Goal: Communication & Community: Answer question/provide support

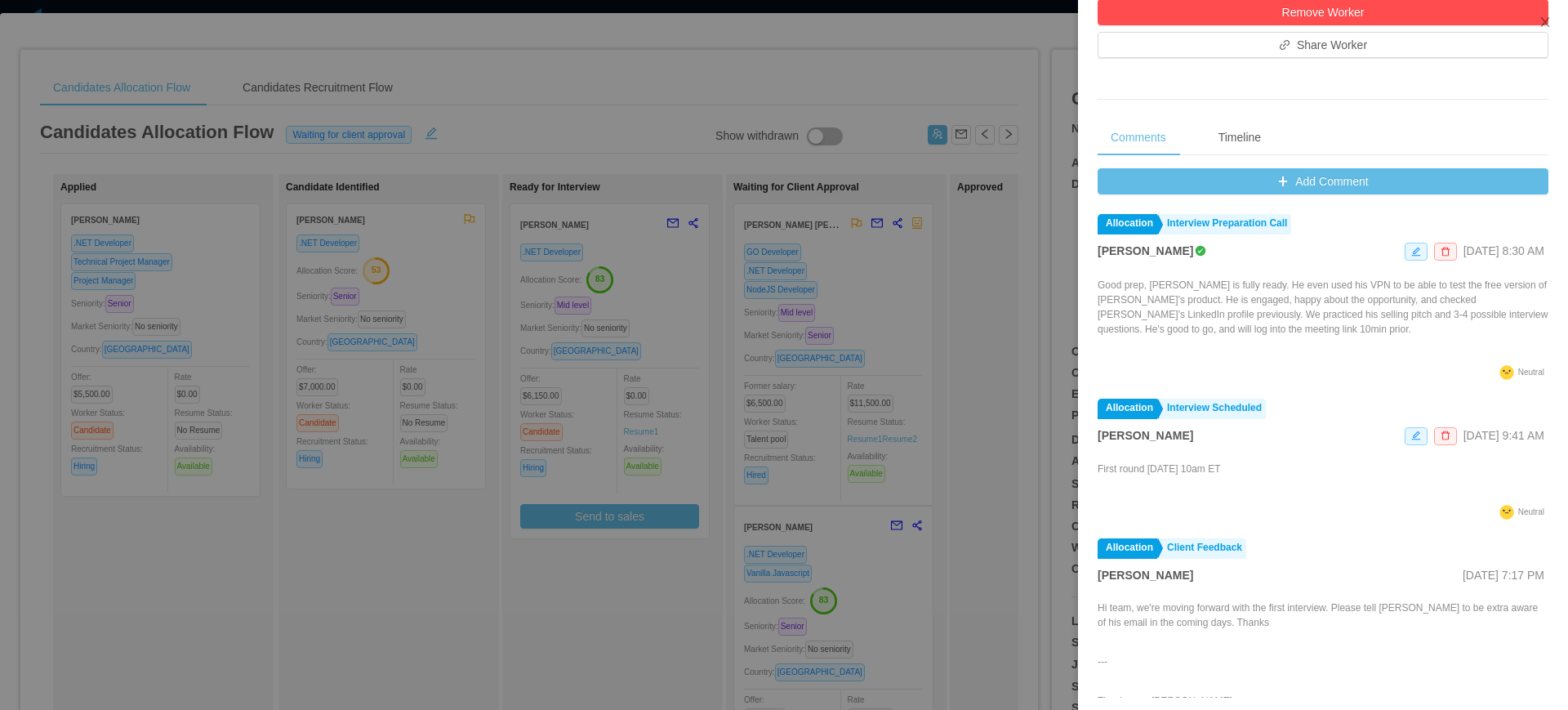
scroll to position [650, 0]
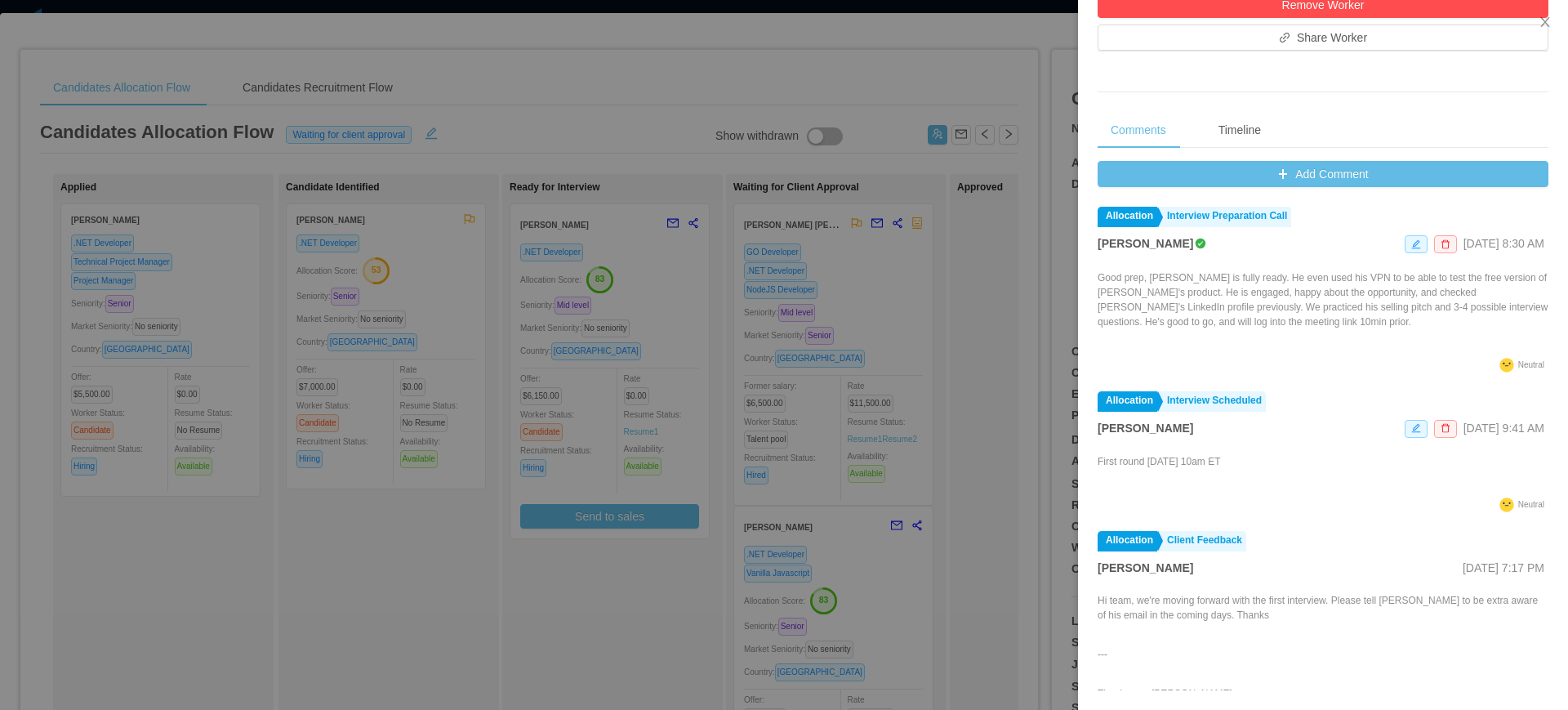
drag, startPoint x: 1046, startPoint y: 277, endPoint x: 1024, endPoint y: 1, distance: 276.9
click at [1045, 276] on div at bounding box center [784, 355] width 1568 height 710
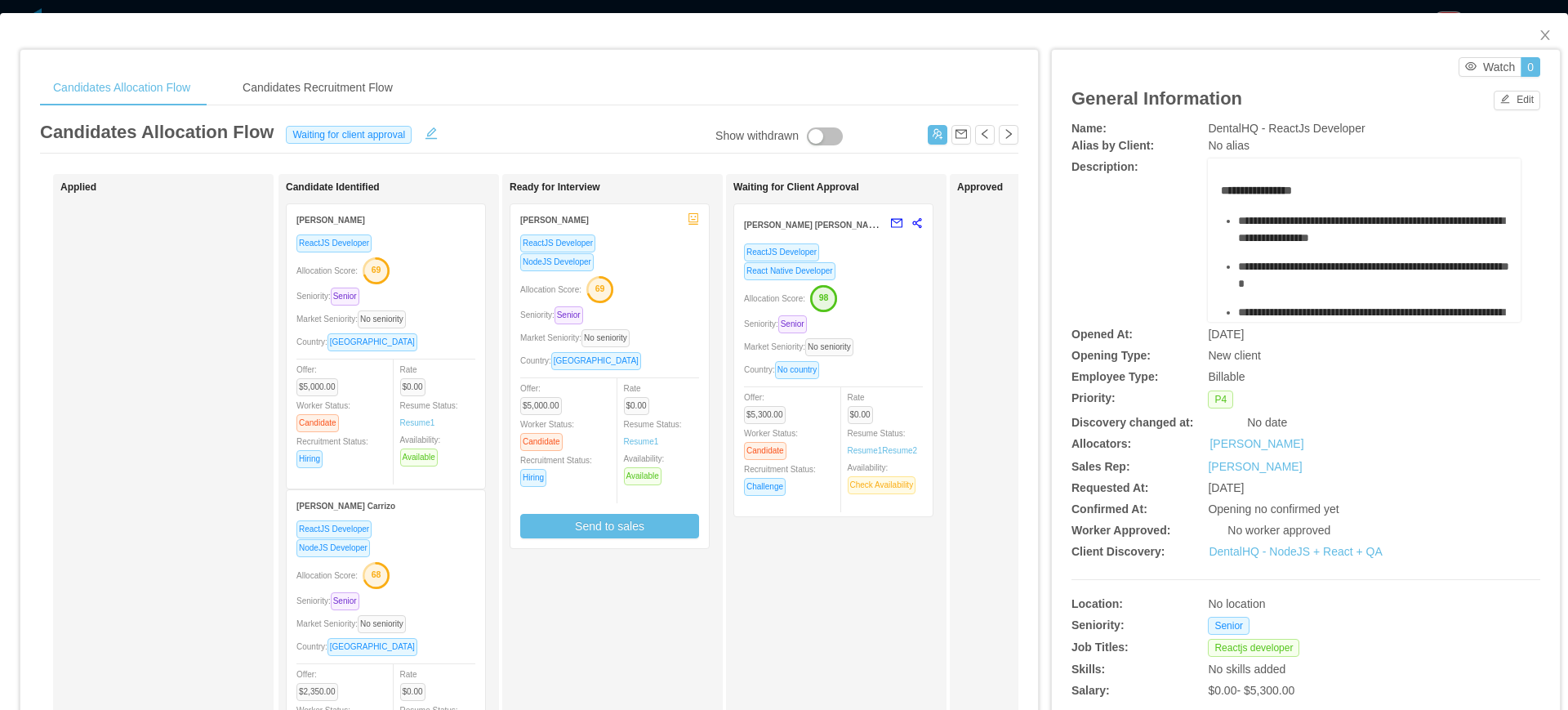
click at [892, 278] on div "React Native Developer" at bounding box center [832, 270] width 179 height 19
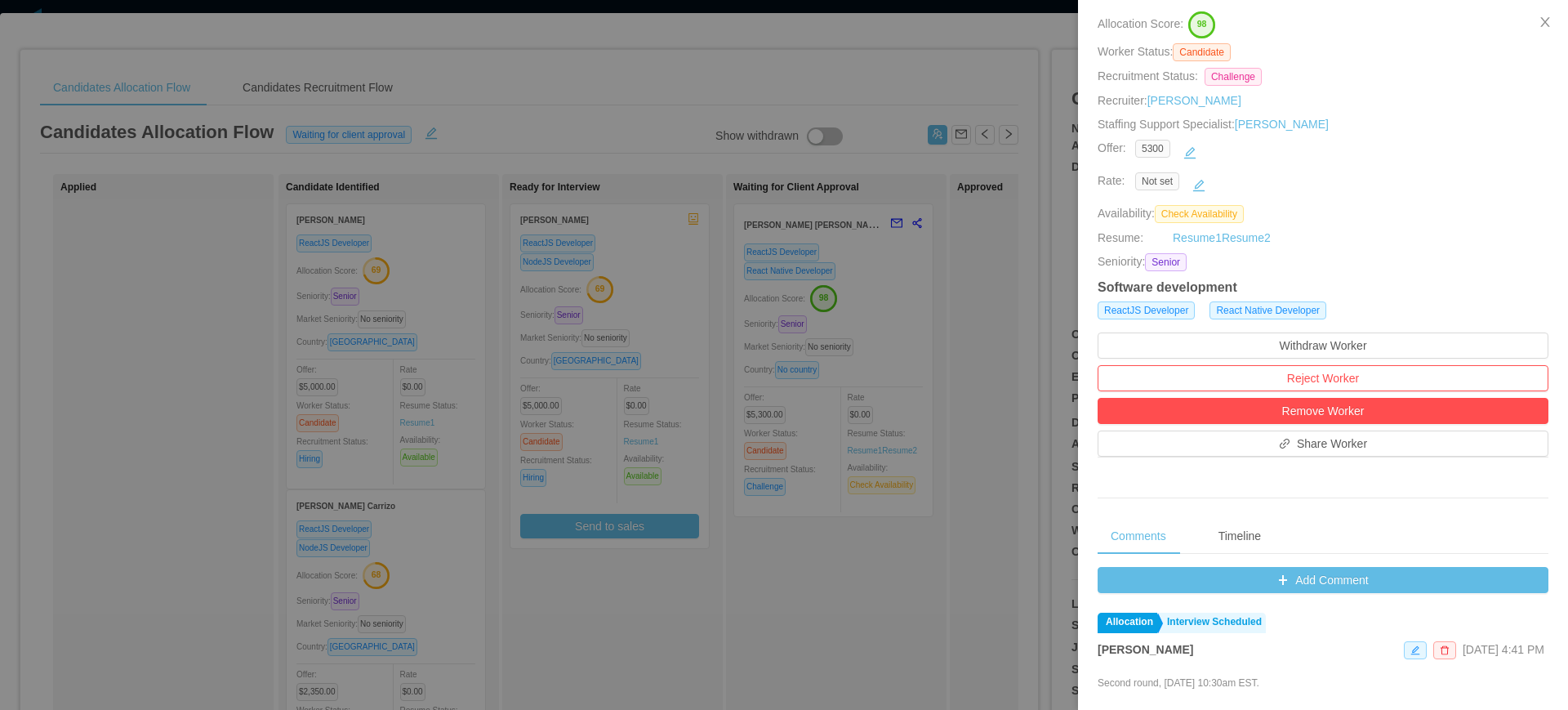
scroll to position [570, 0]
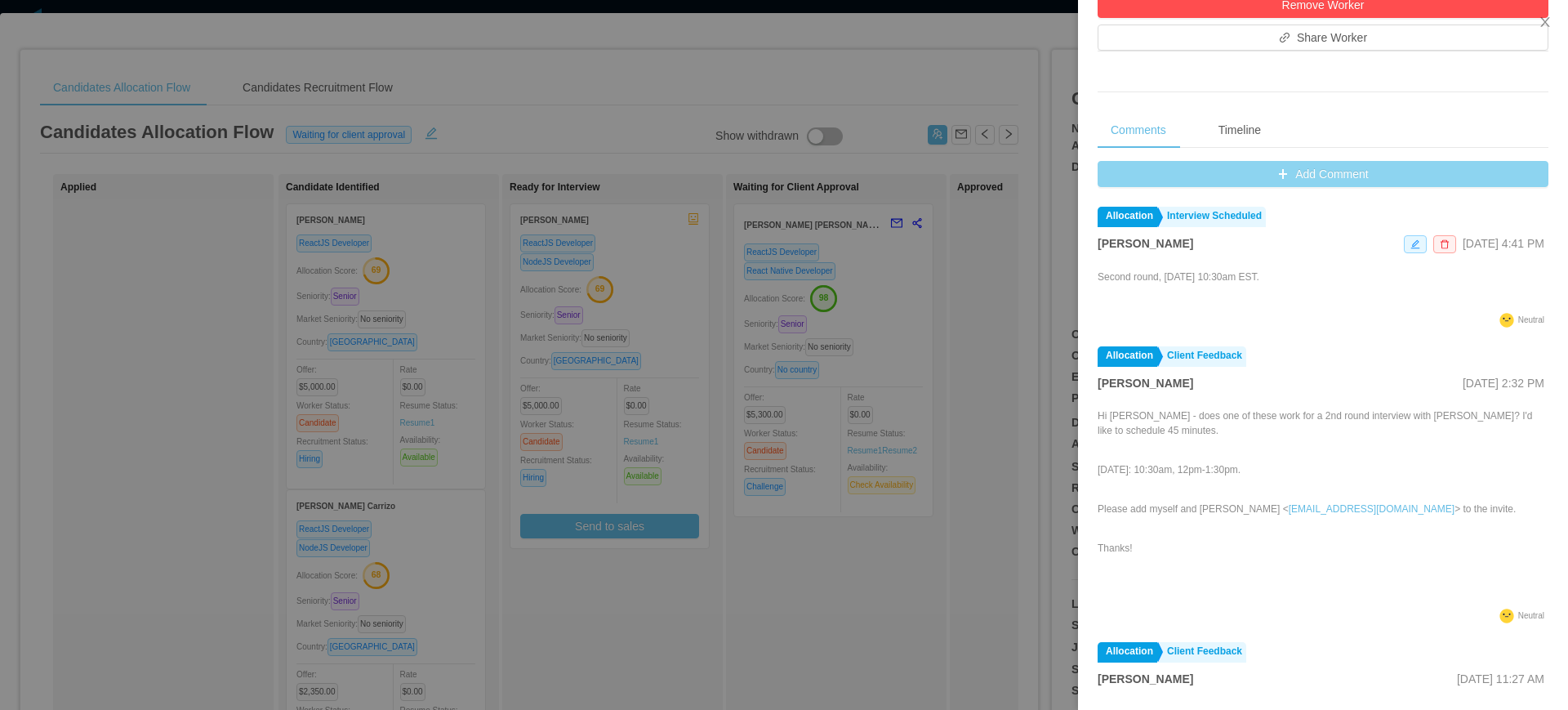
click at [1264, 177] on button "Add Comment" at bounding box center [1322, 173] width 451 height 26
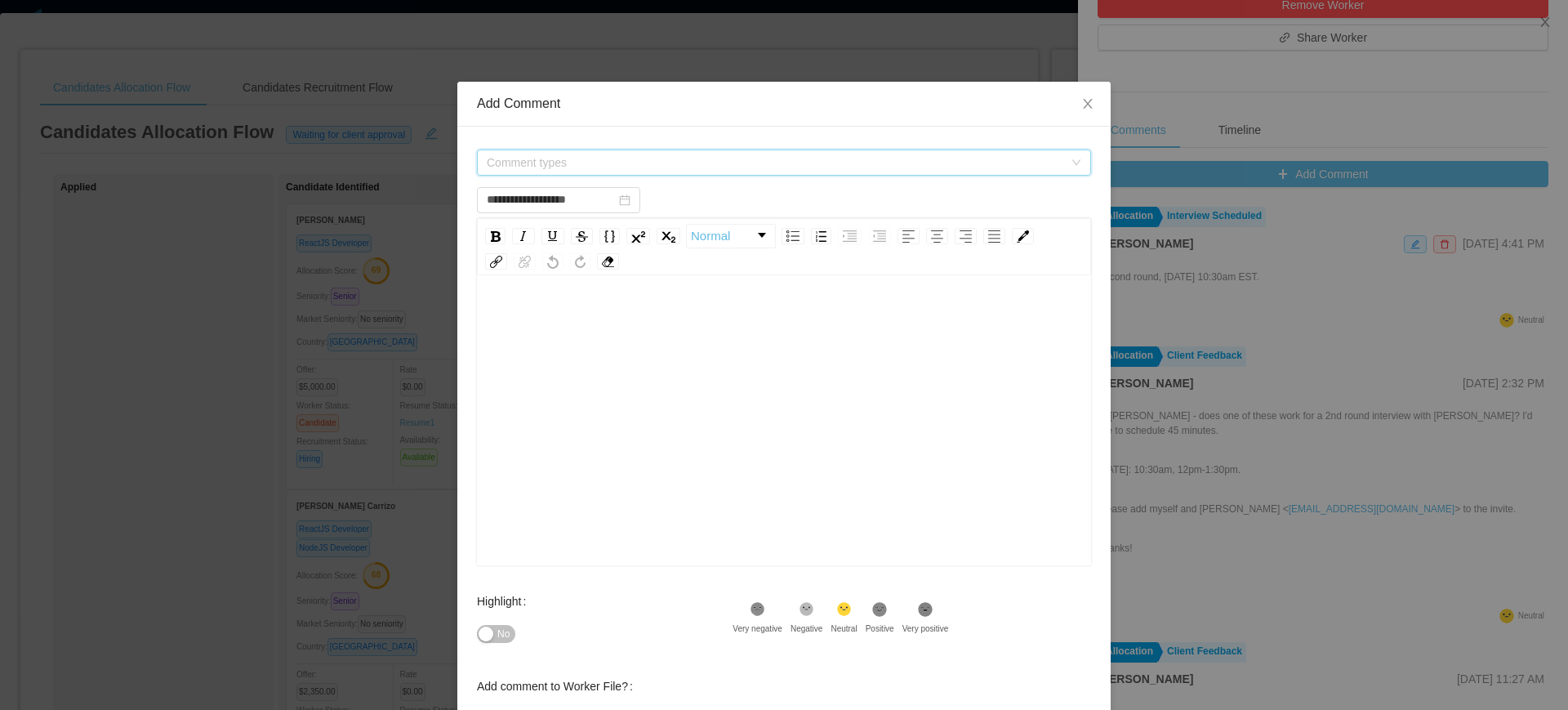
click at [644, 156] on span "Comment types" at bounding box center [775, 162] width 577 height 16
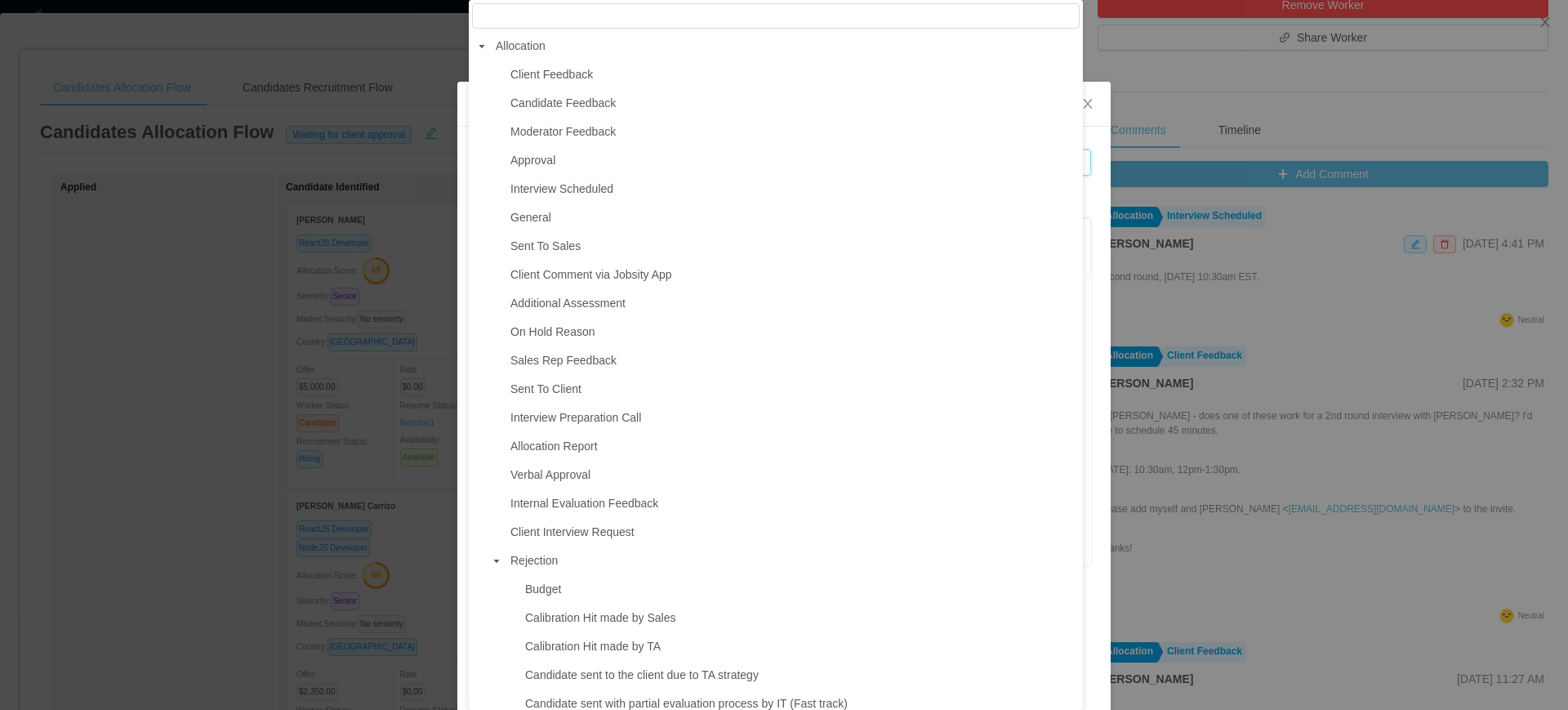
click at [490, 570] on span at bounding box center [497, 561] width 20 height 20
click at [499, 594] on icon "icon: caret-down" at bounding box center [496, 590] width 8 height 8
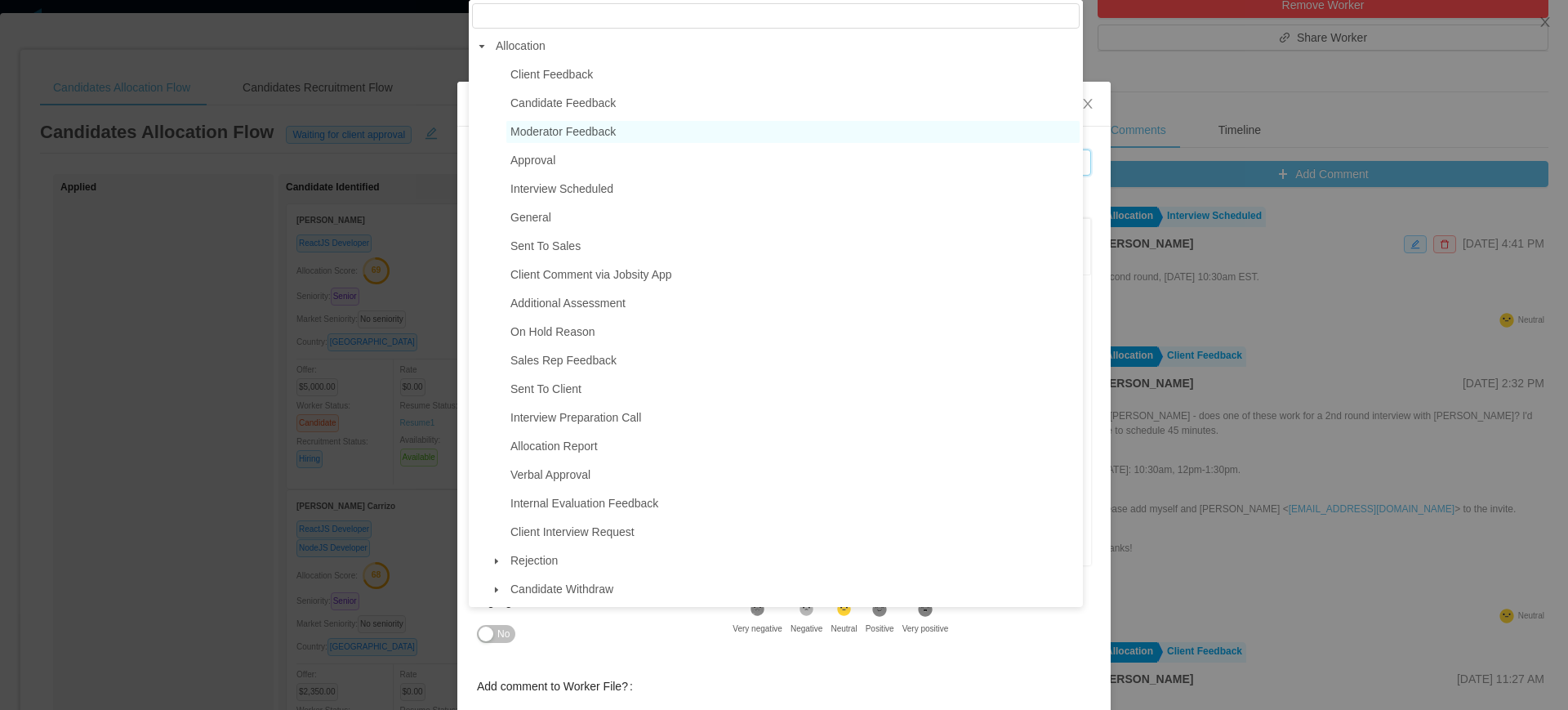
click at [573, 136] on span "Moderator Feedback" at bounding box center [562, 131] width 105 height 13
type input "**********"
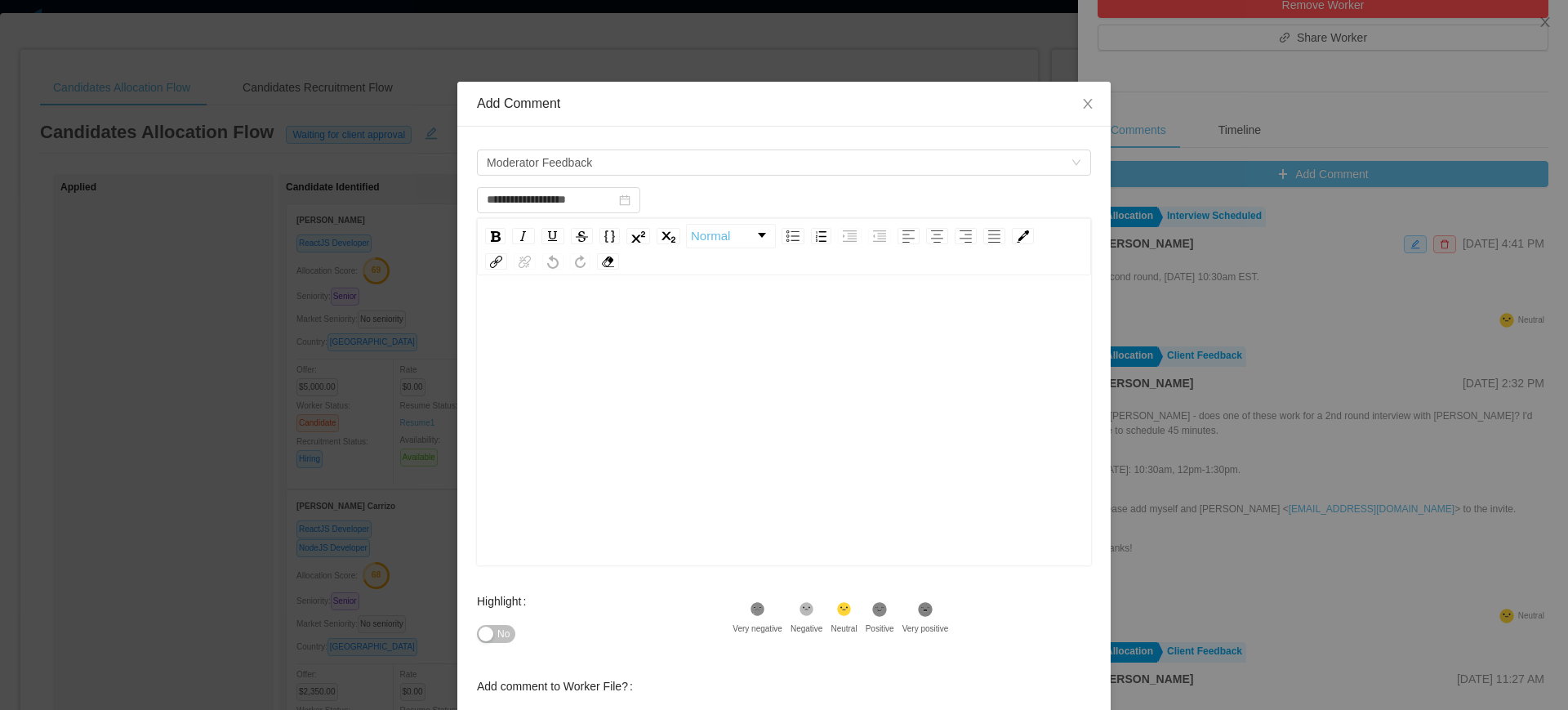
click at [607, 332] on div "rdw-editor" at bounding box center [784, 320] width 588 height 32
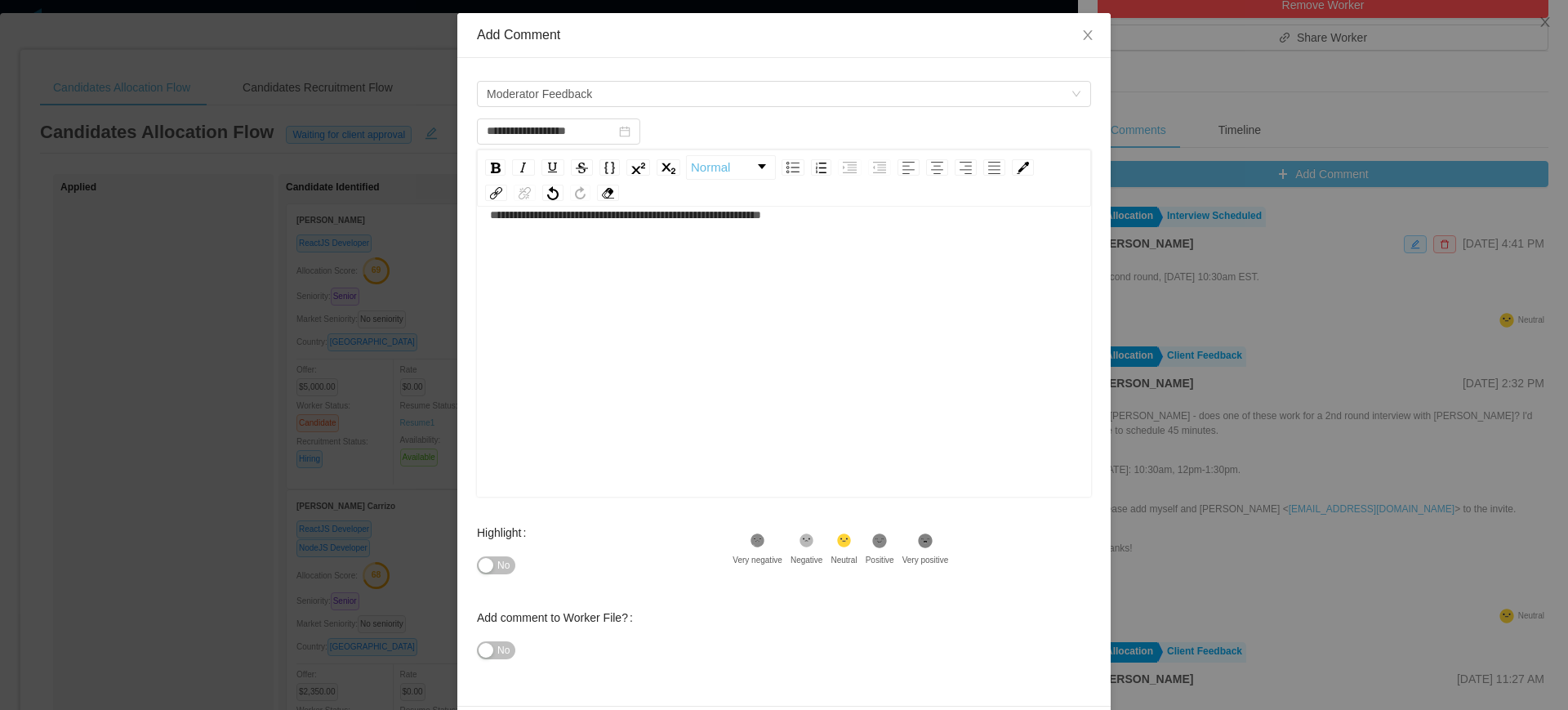
scroll to position [127, 0]
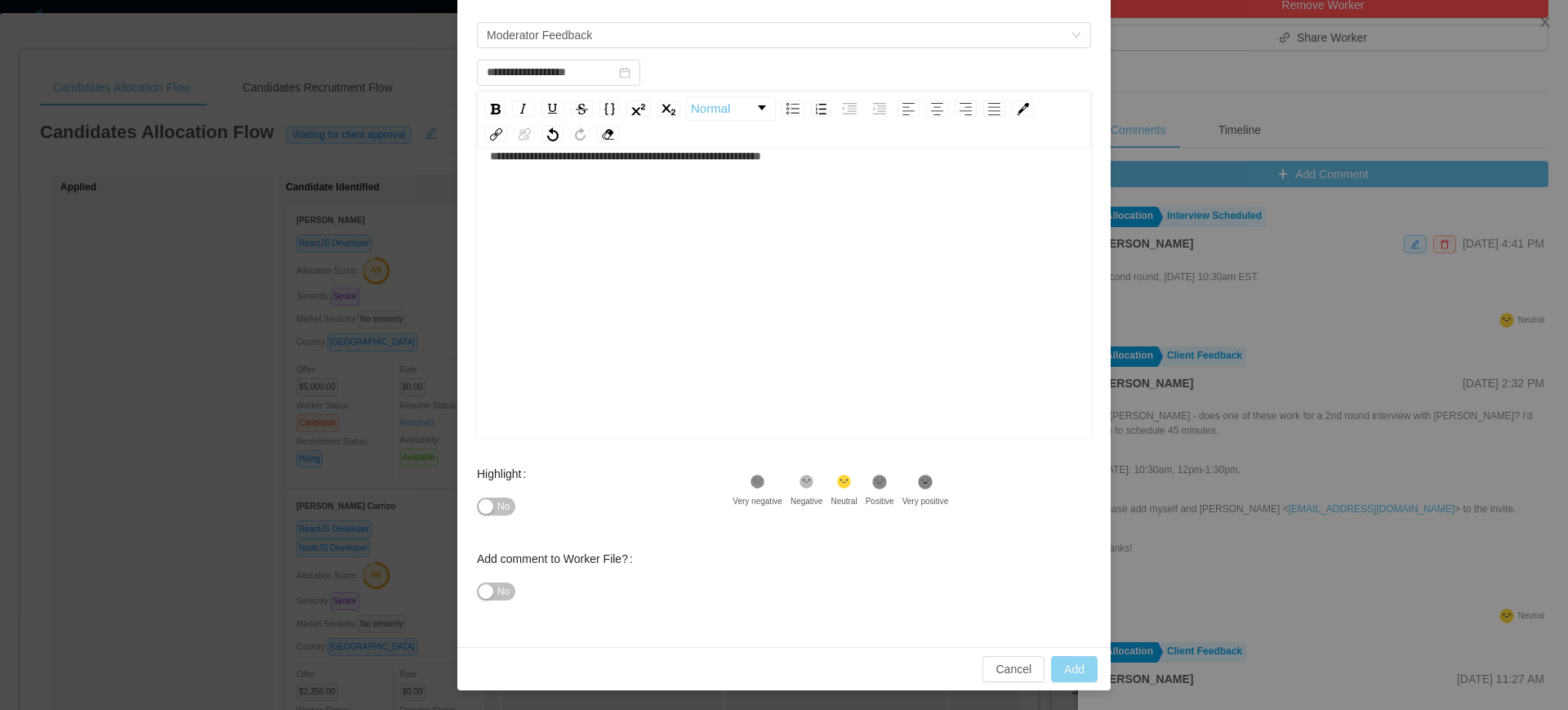
type input "**********"
click at [1065, 678] on button "Add" at bounding box center [1075, 669] width 47 height 26
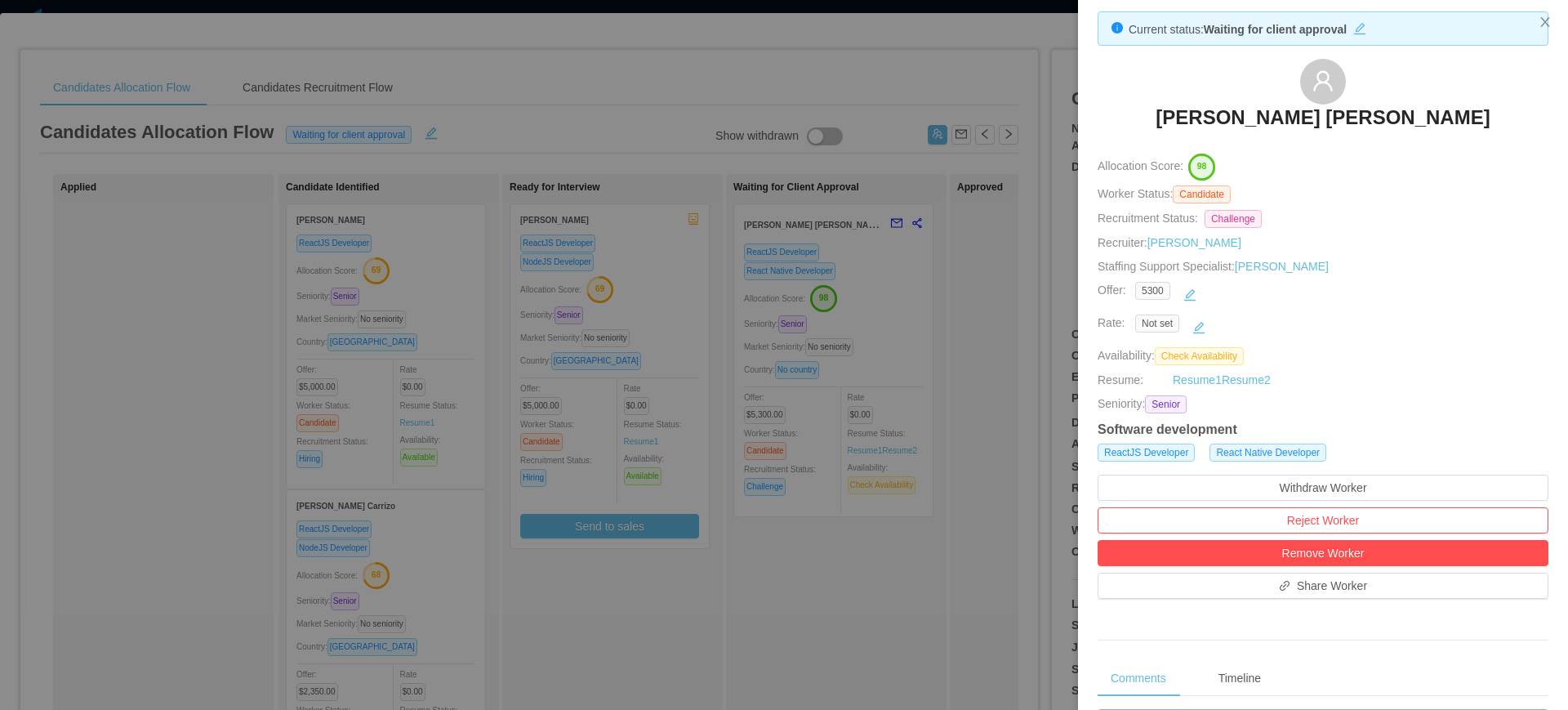
scroll to position [0, 0]
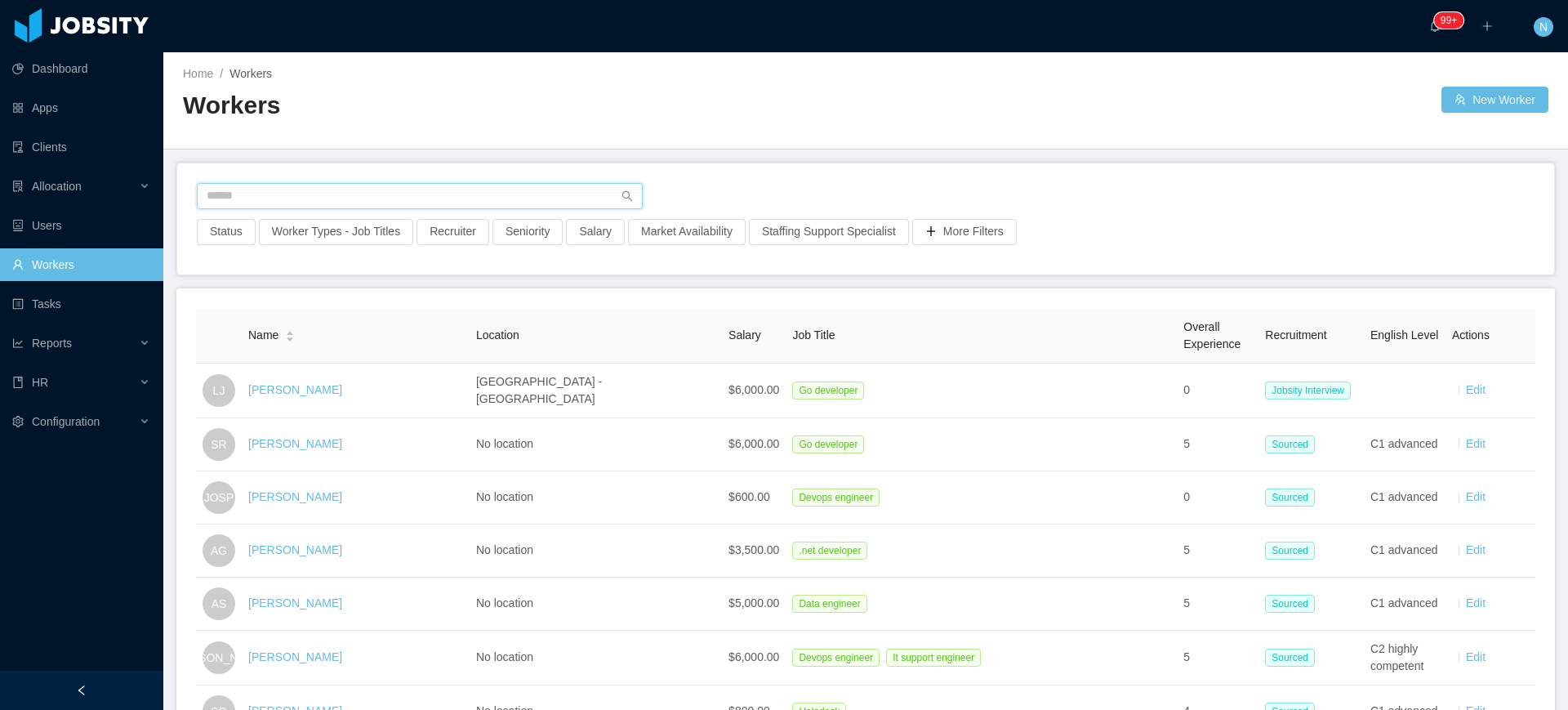
click at [499, 196] on input "text" at bounding box center [419, 196] width 446 height 26
paste input "**********"
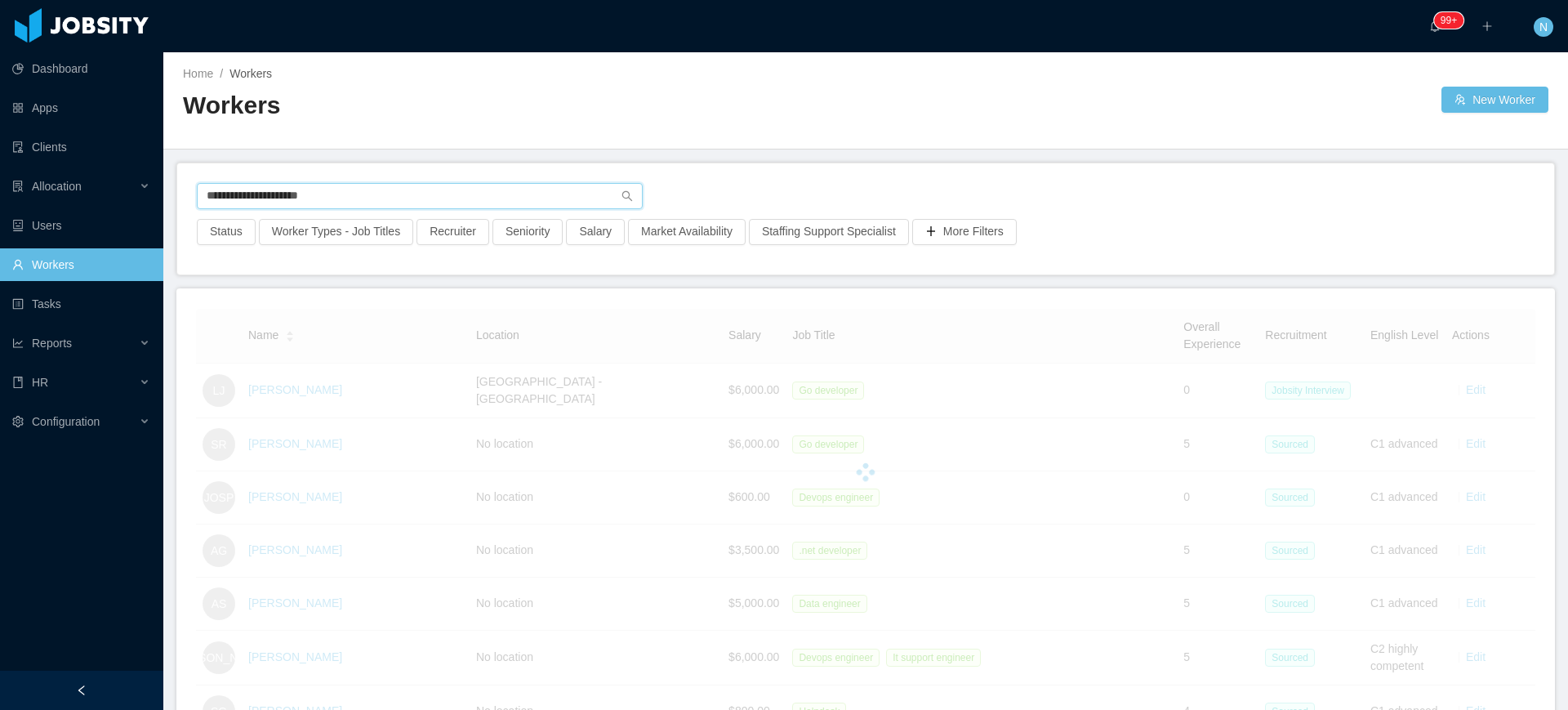
type input "**********"
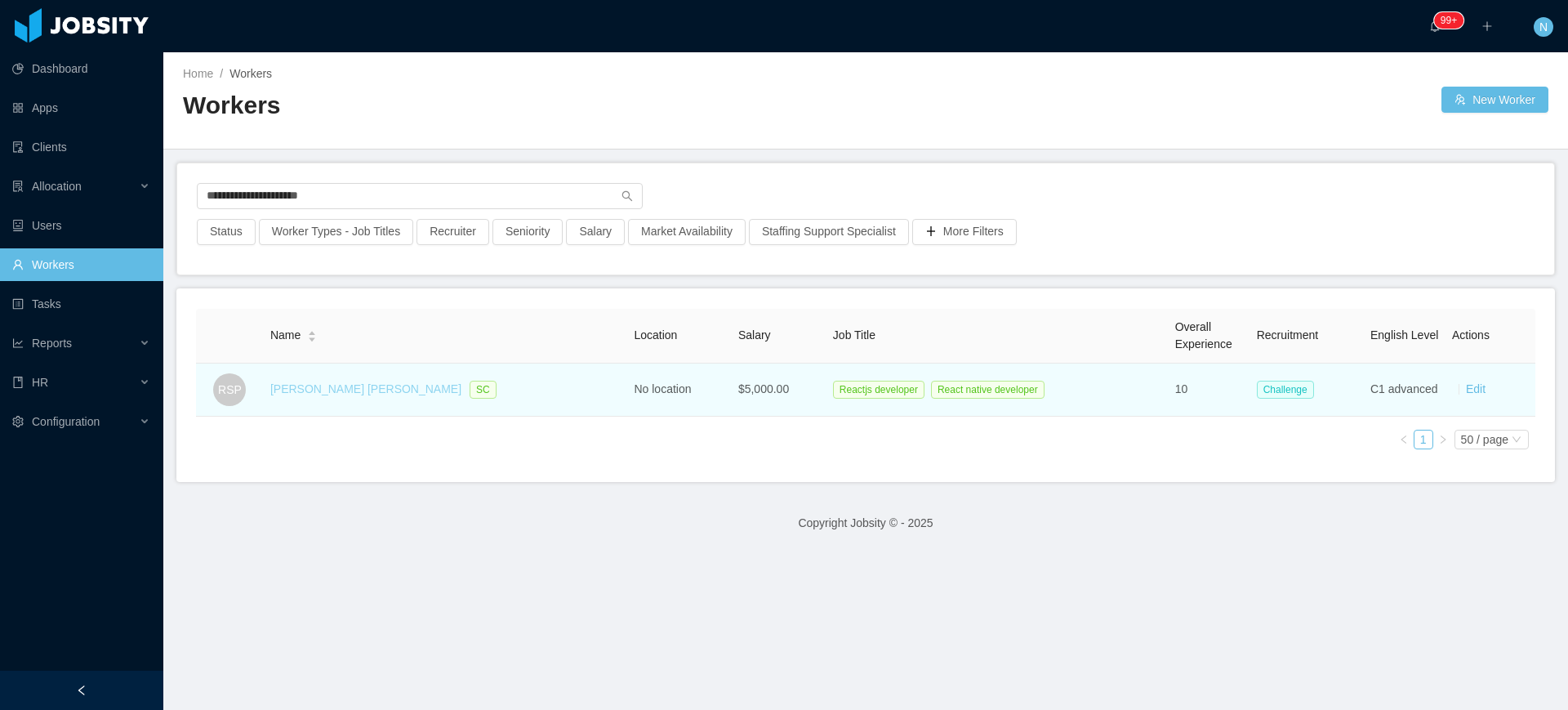
click at [351, 387] on link "Raphael Souza Pimenta" at bounding box center [365, 389] width 191 height 13
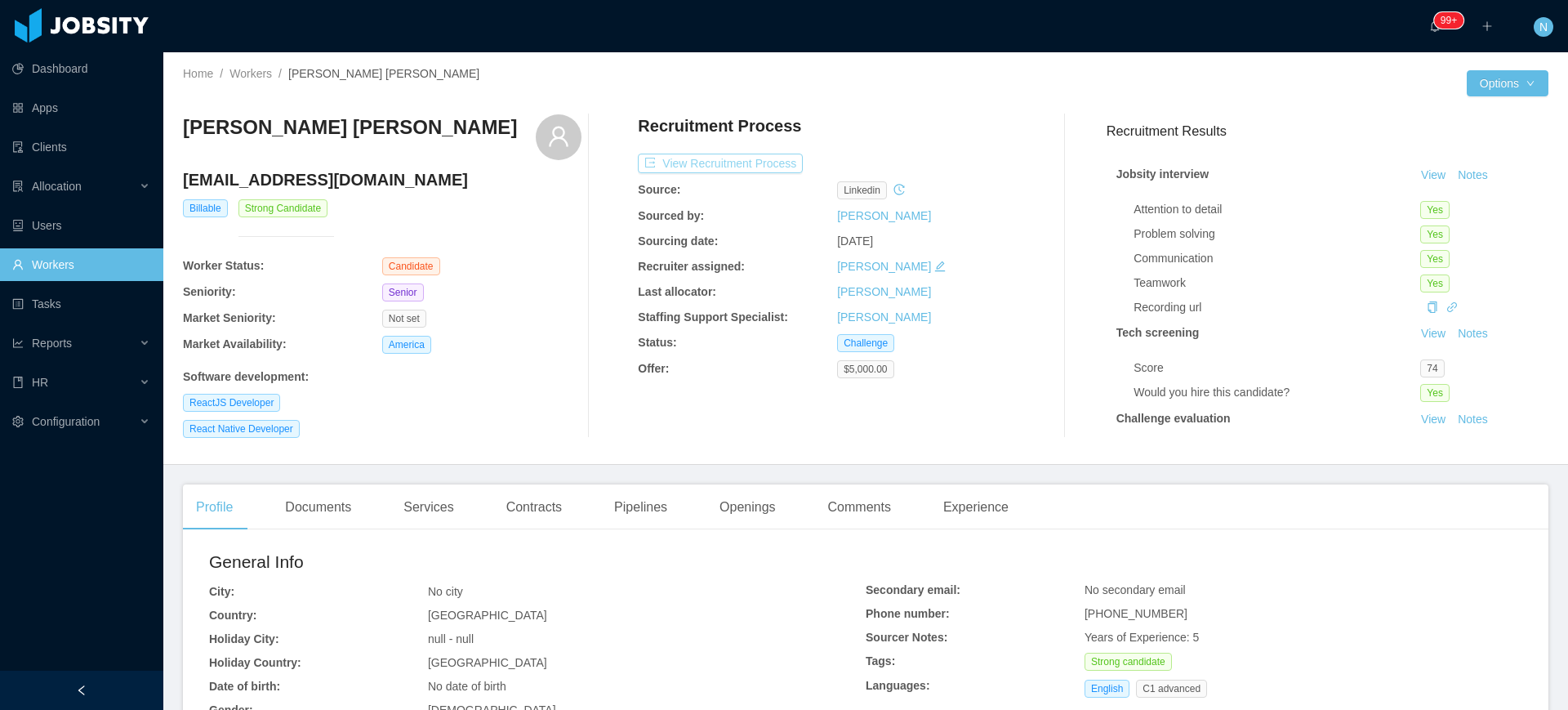
click at [755, 167] on button "View Recruitment Process" at bounding box center [720, 163] width 165 height 20
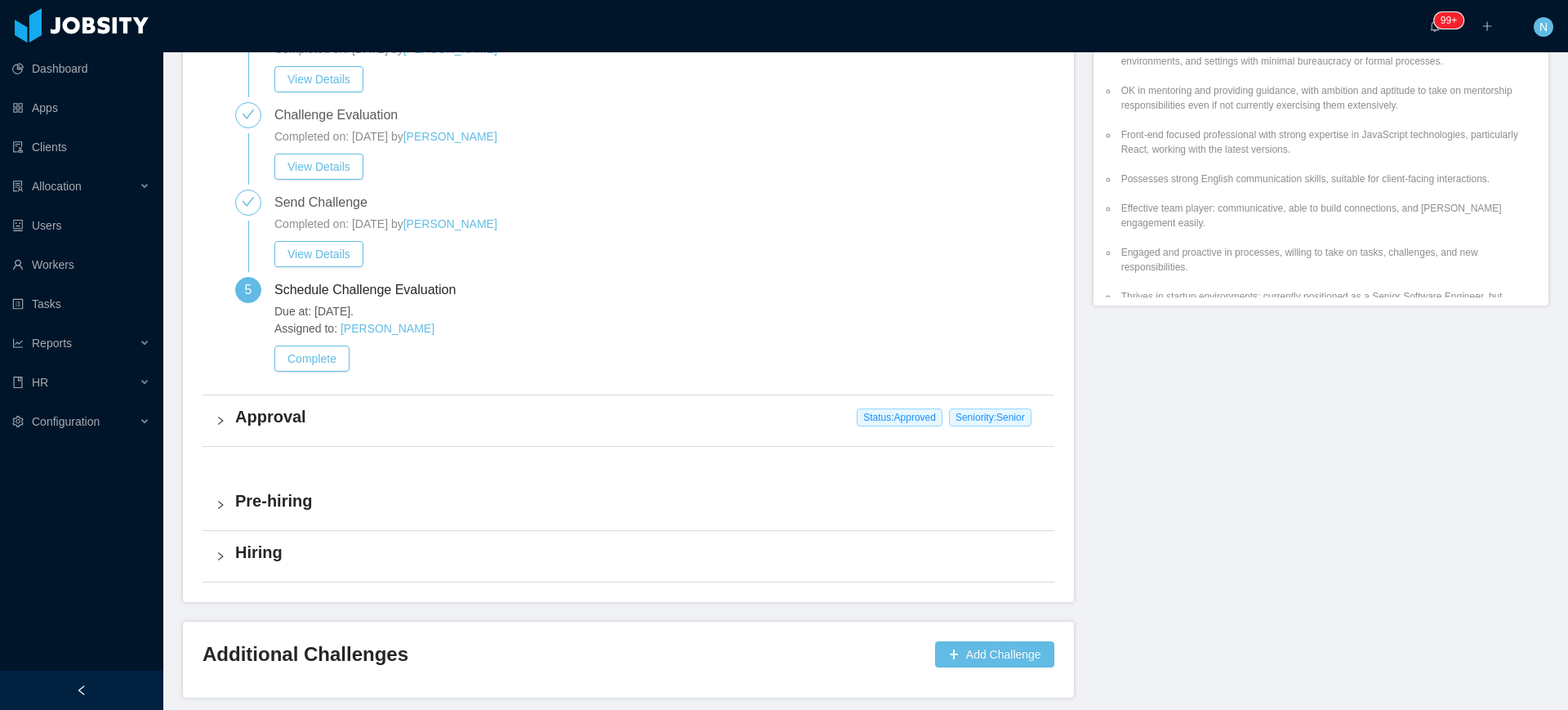
scroll to position [817, 0]
click at [336, 365] on button "Complete" at bounding box center [312, 356] width 75 height 26
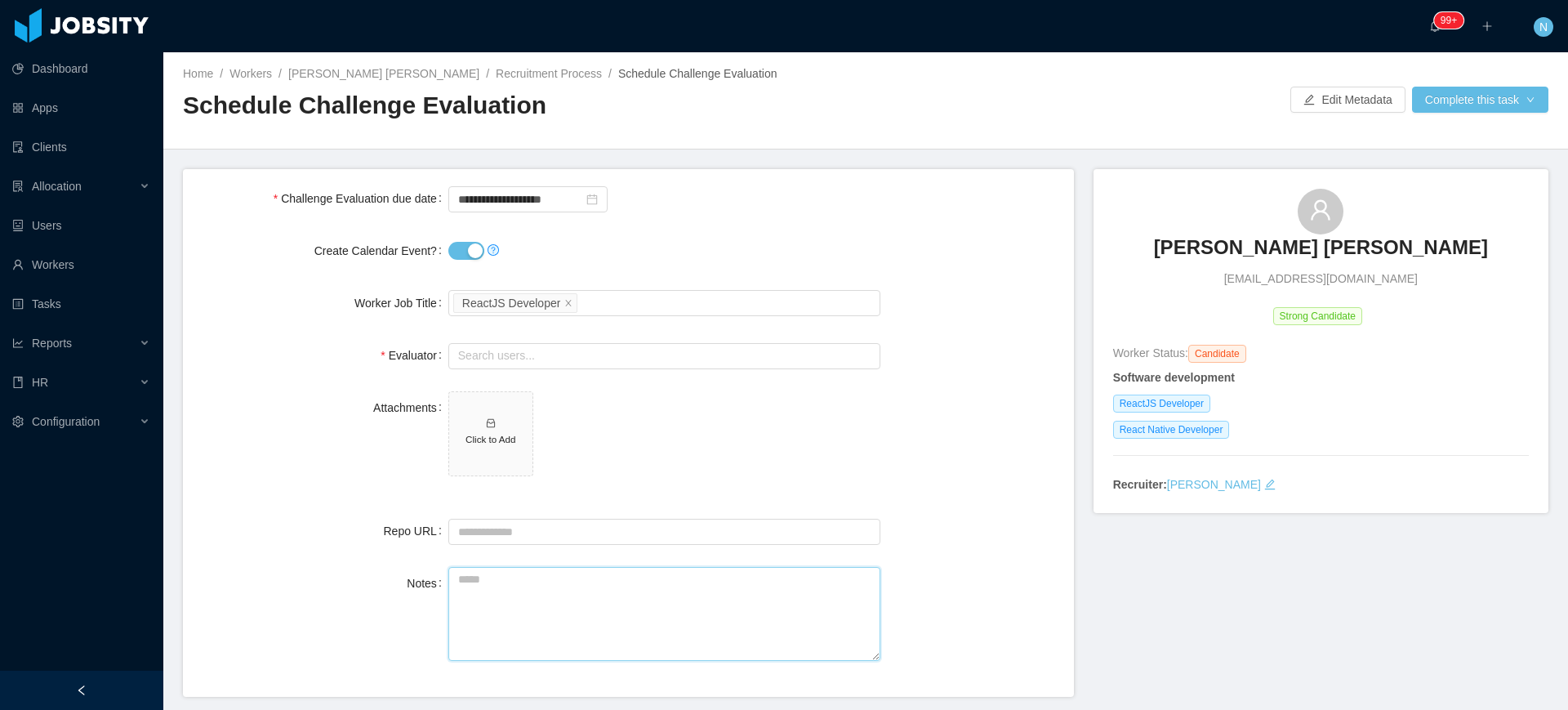
click at [503, 611] on textarea "Notes" at bounding box center [665, 614] width 432 height 94
paste textarea "**********"
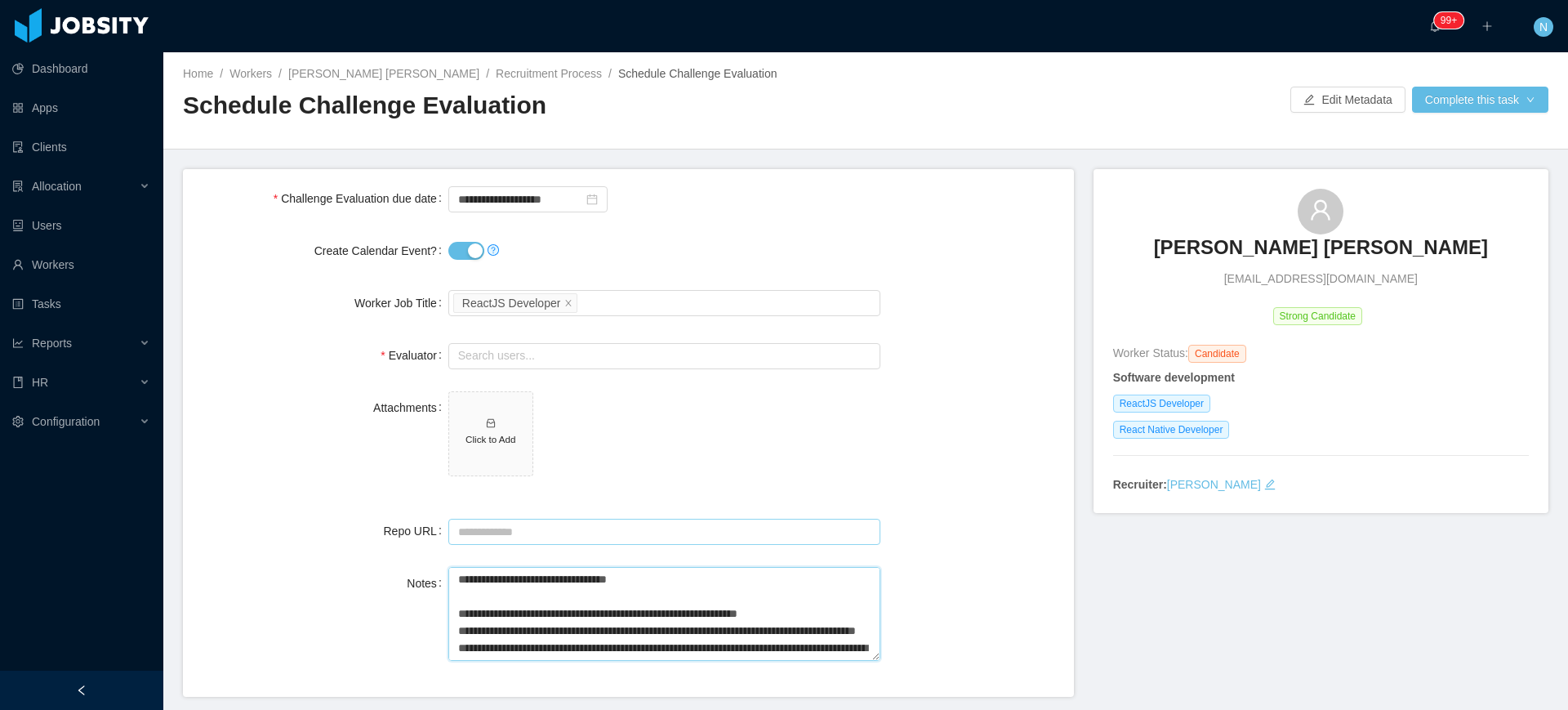
scroll to position [83, 0]
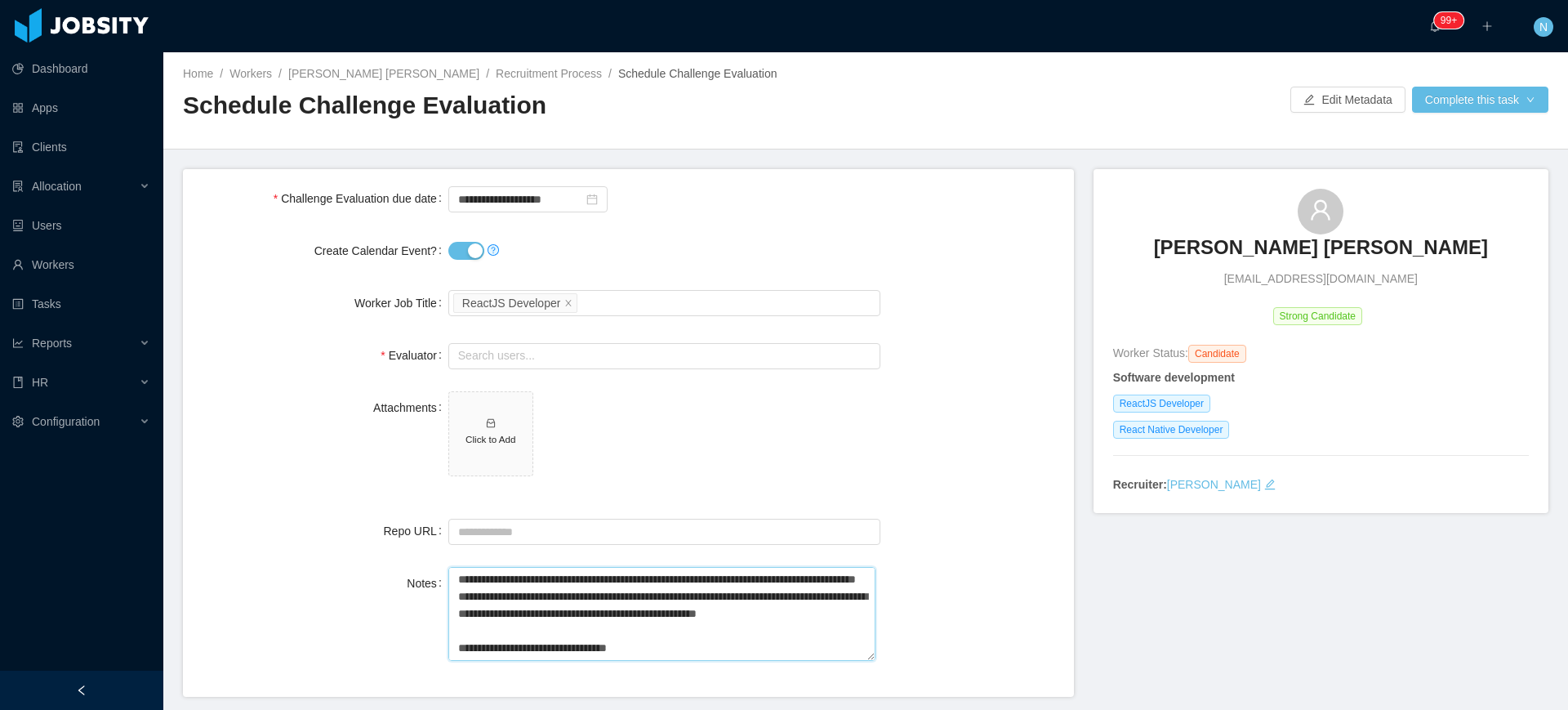
type textarea "**********"
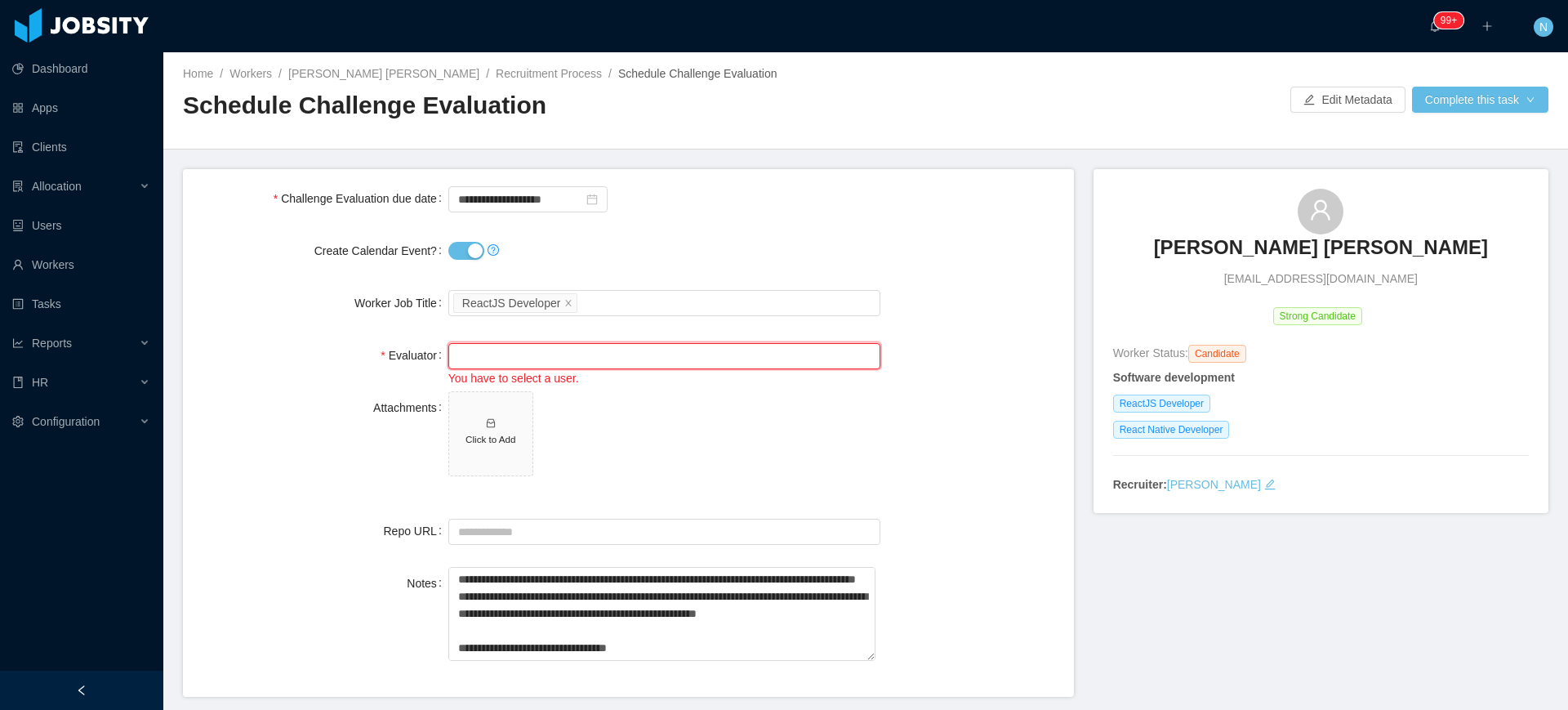
click at [546, 347] on input "text" at bounding box center [665, 355] width 432 height 26
paste input "**********"
type input "**********"
click at [611, 301] on div "Select a Technology ReactJS Developer" at bounding box center [661, 302] width 417 height 24
click at [595, 381] on div "You have to select a user." at bounding box center [665, 379] width 432 height 18
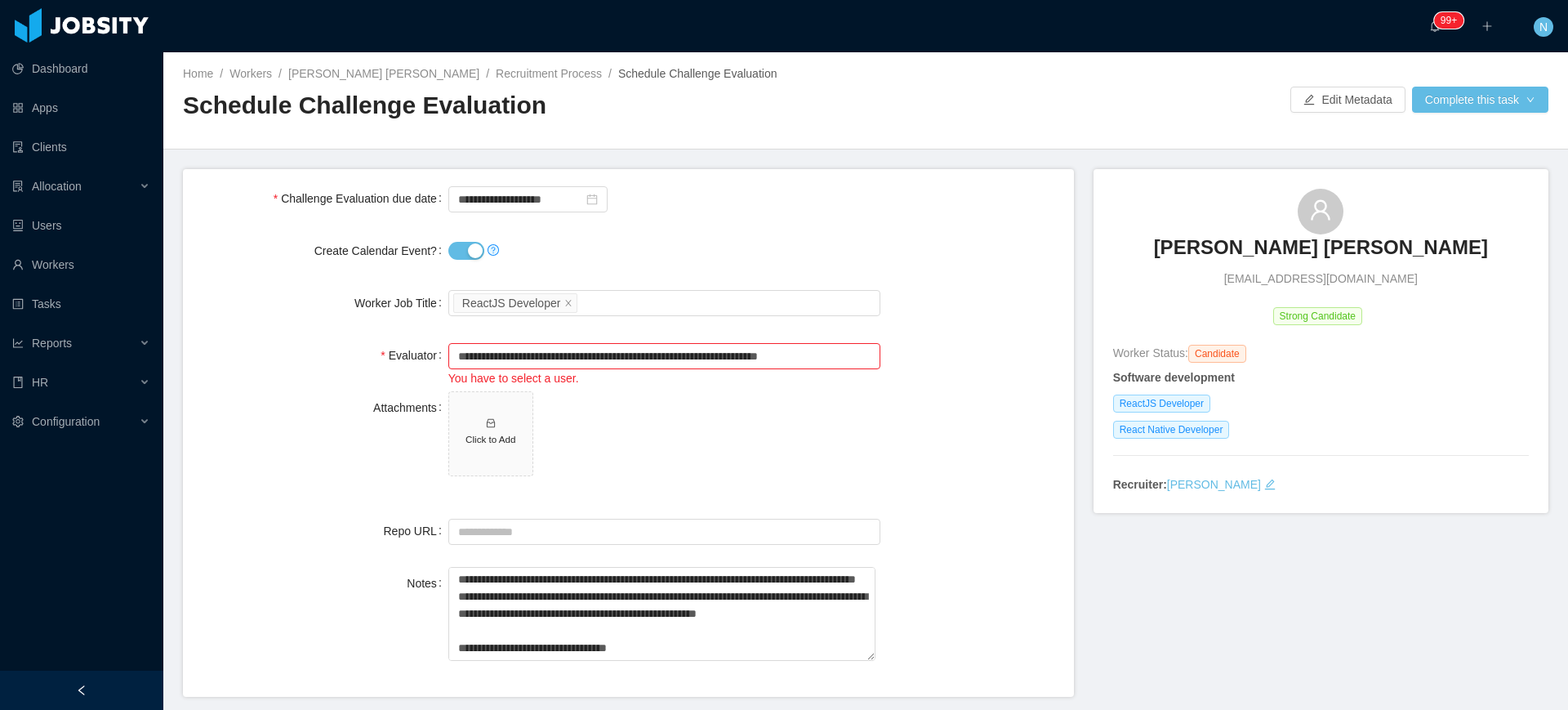
click at [595, 381] on div "You have to select a user." at bounding box center [665, 379] width 432 height 18
click at [590, 358] on input "text" at bounding box center [665, 355] width 432 height 26
click at [597, 381] on li "Jonathan Moura (0 pending 9 completed)" at bounding box center [658, 387] width 427 height 26
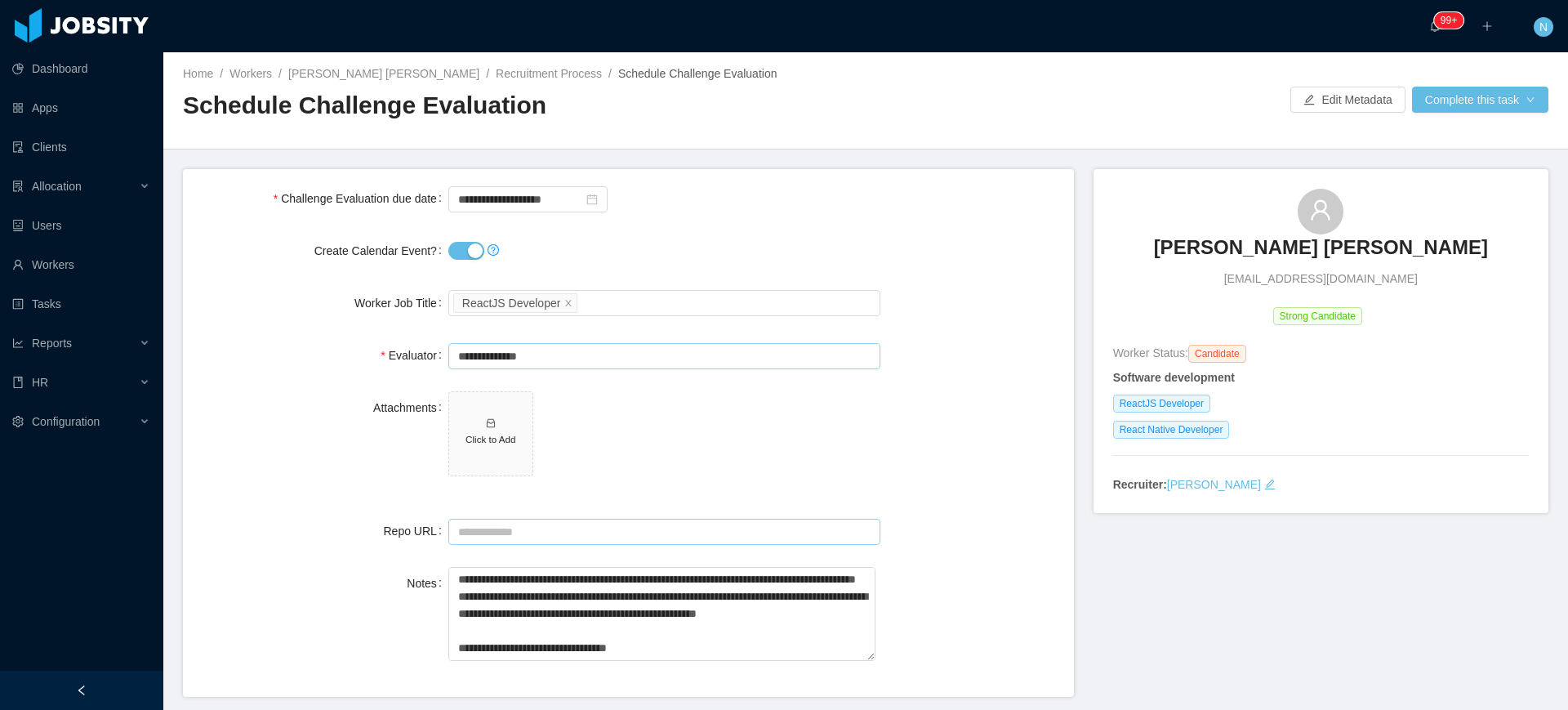
type input "**********"
click at [576, 529] on input "Repo URL" at bounding box center [665, 531] width 432 height 26
paste input "**********"
type input "**********"
click at [729, 469] on span "Click to Add" at bounding box center [665, 437] width 432 height 92
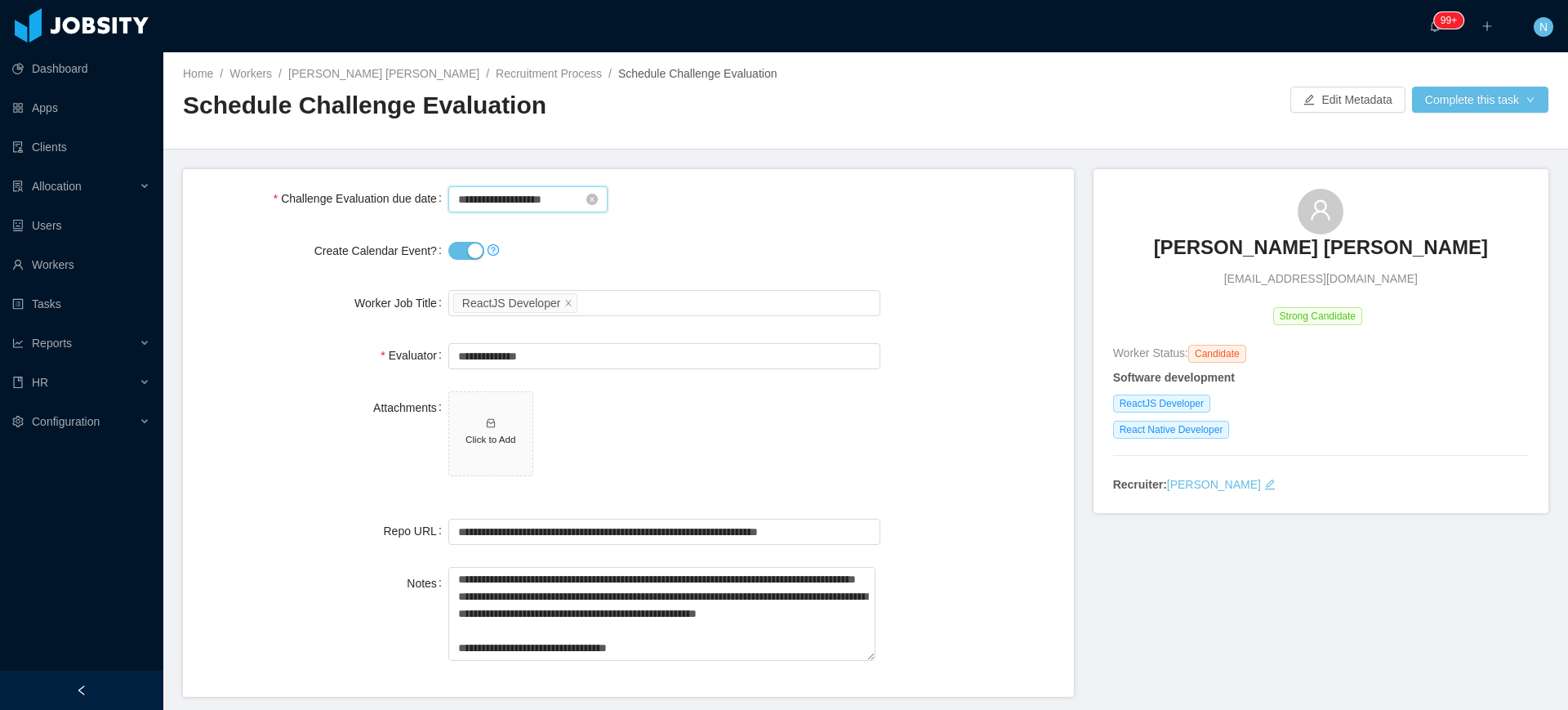
click at [523, 196] on input "**********" at bounding box center [528, 199] width 160 height 26
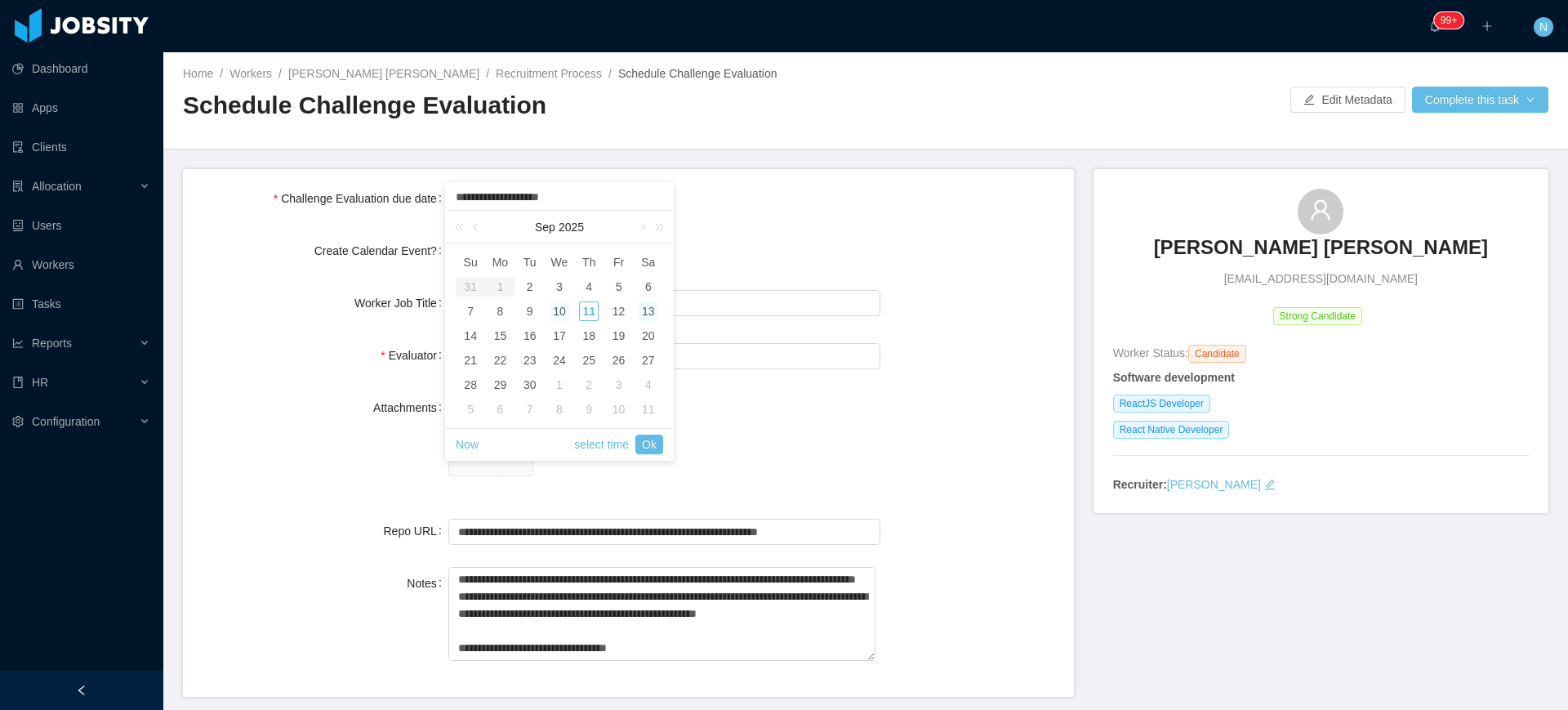
click at [643, 307] on div "13" at bounding box center [649, 311] width 20 height 20
type input "**********"
click at [605, 444] on link "select time" at bounding box center [601, 444] width 55 height 31
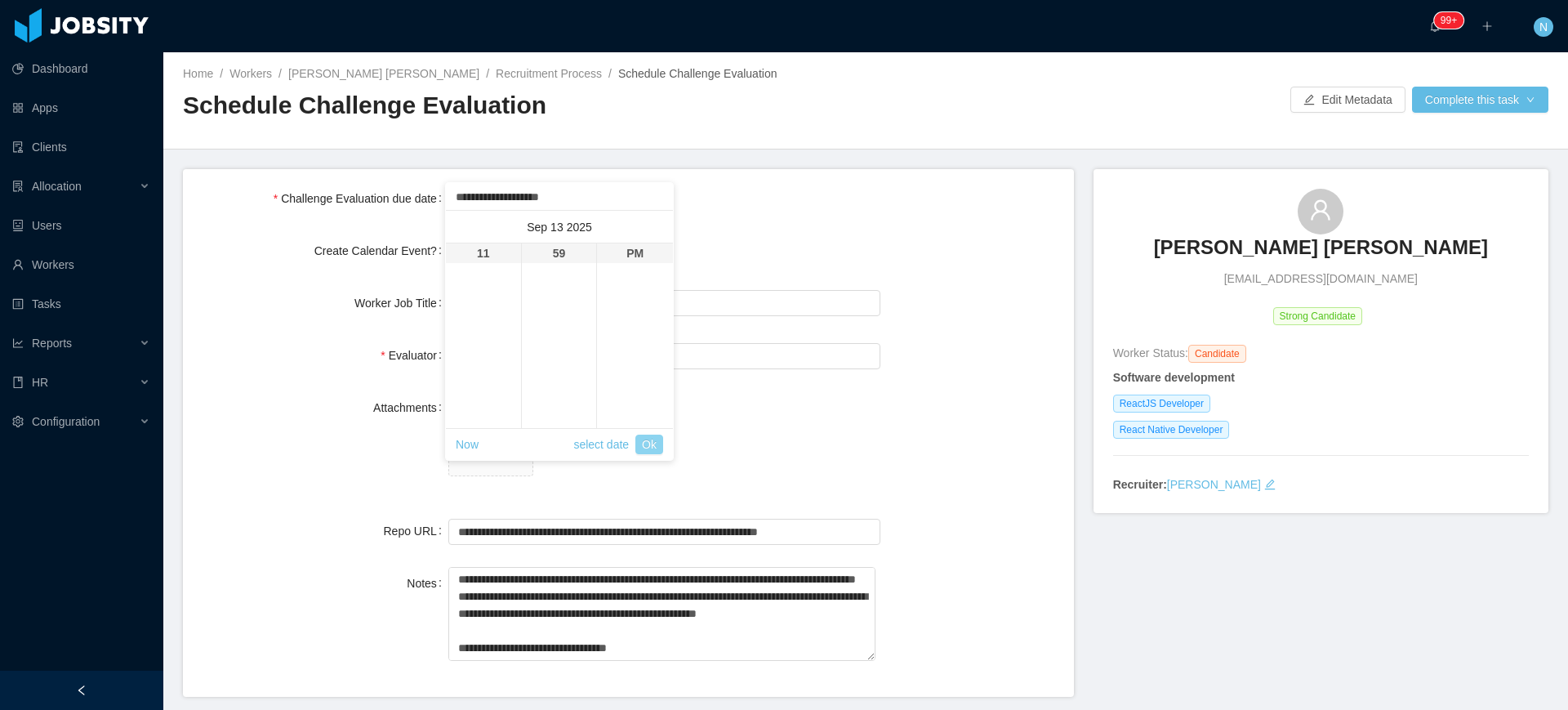
click at [651, 444] on link "Ok" at bounding box center [649, 444] width 28 height 20
click at [792, 418] on span "Click to Add" at bounding box center [665, 437] width 432 height 92
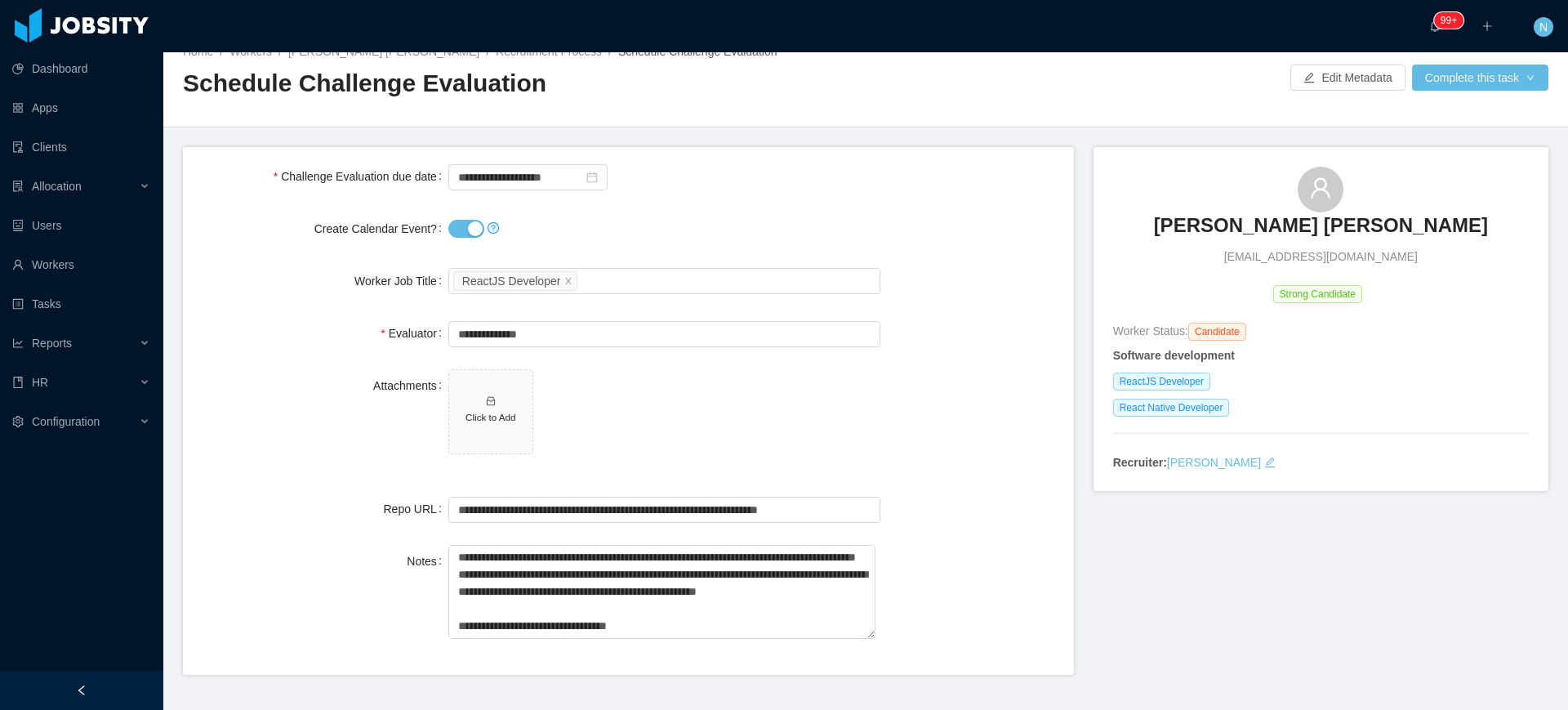
scroll to position [0, 0]
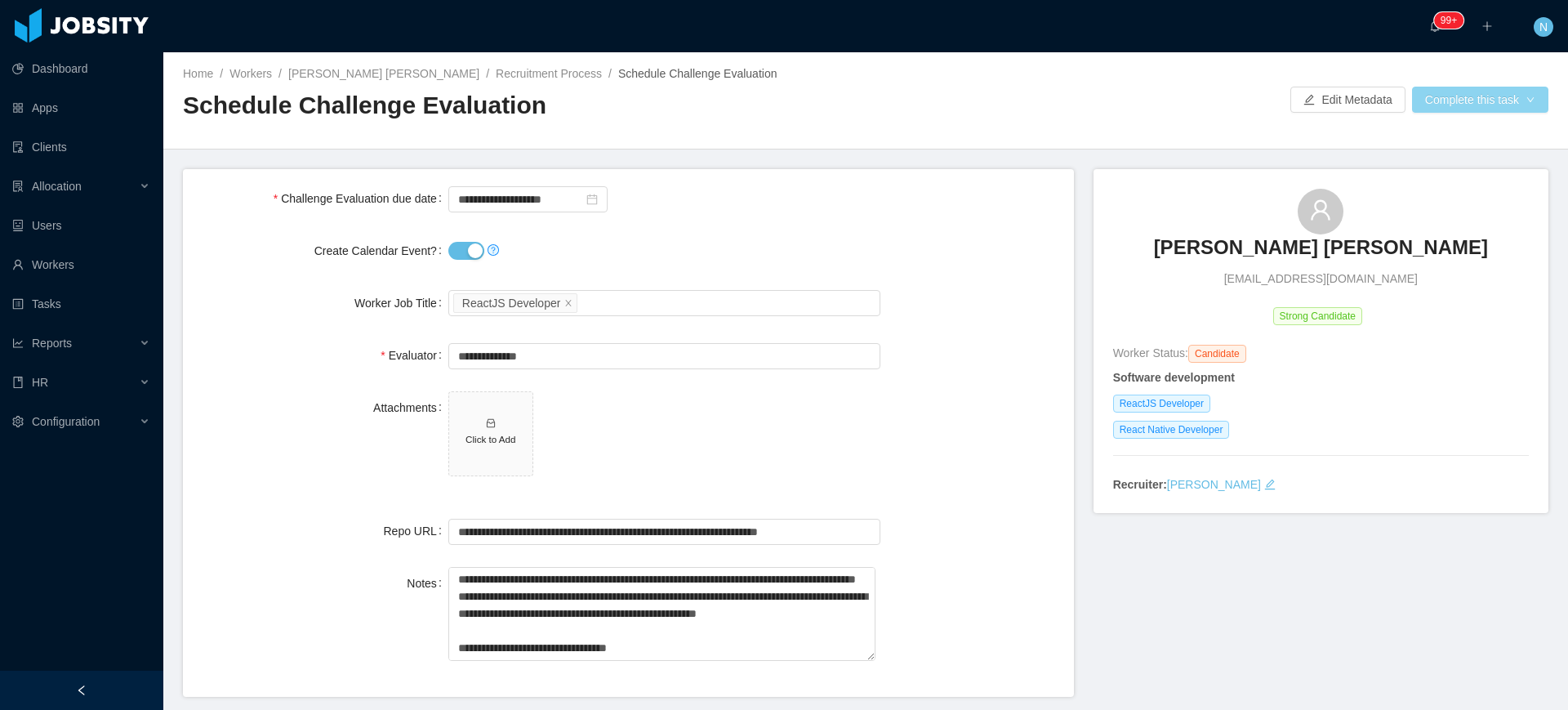
click at [1458, 101] on button "Complete this task" at bounding box center [1480, 99] width 136 height 26
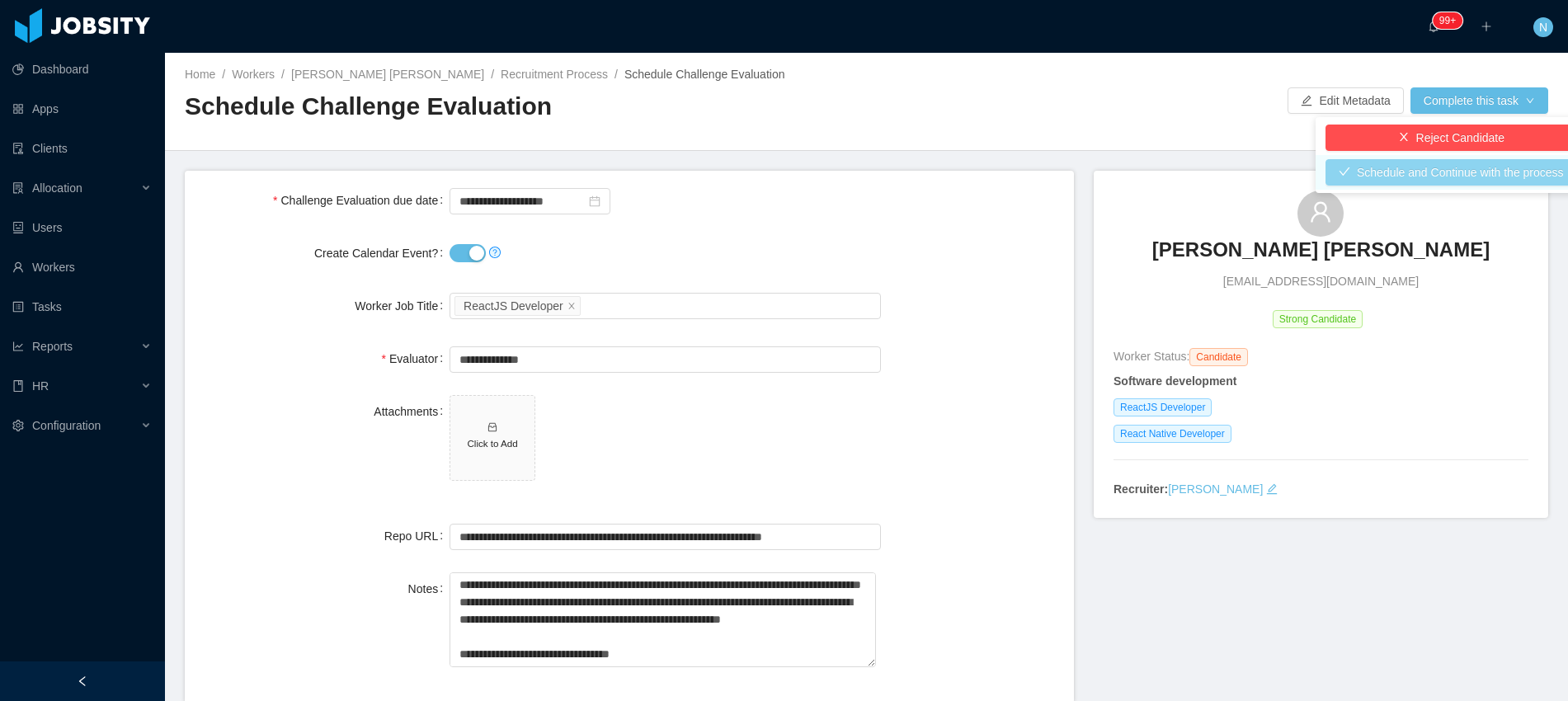
click at [1469, 176] on button "Schedule and Continue with the process" at bounding box center [1451, 172] width 252 height 26
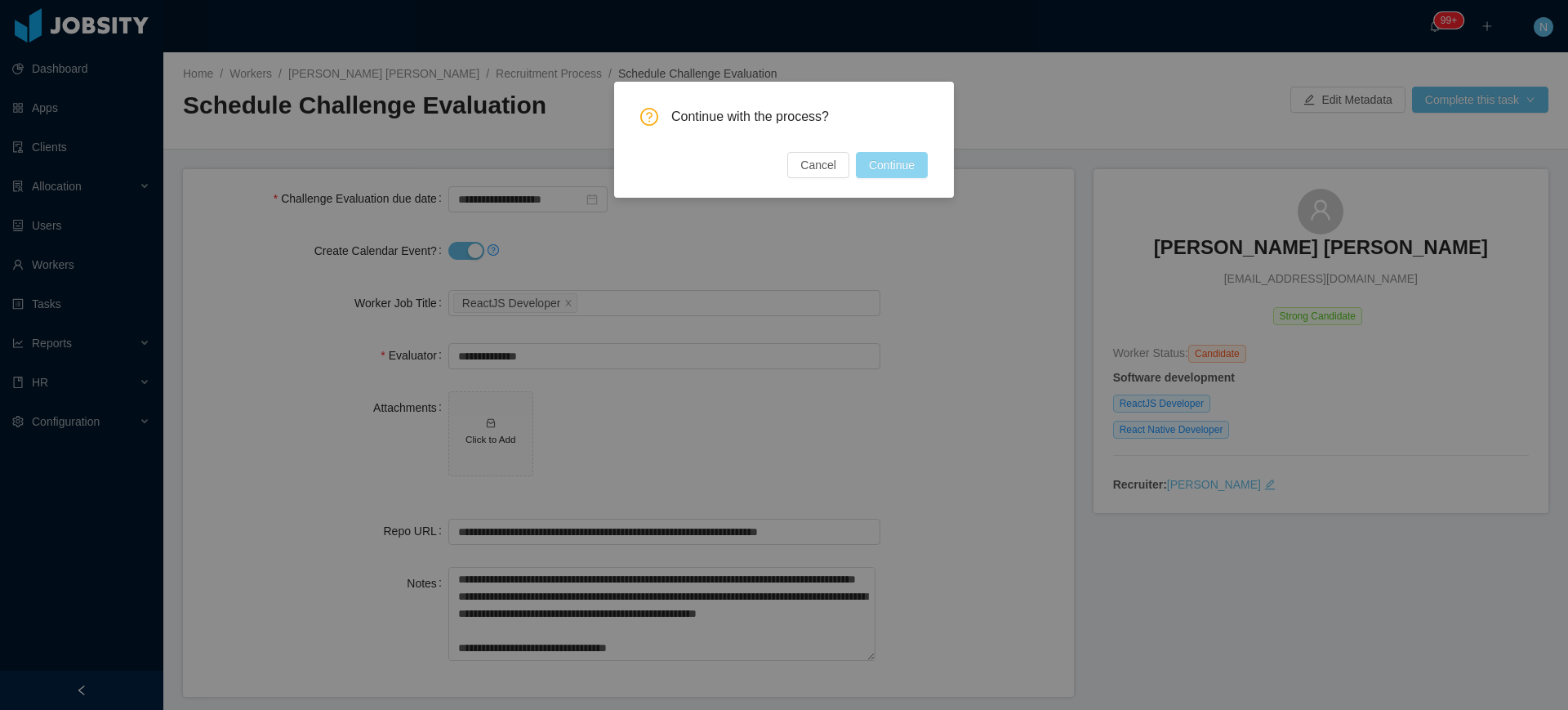
click at [902, 162] on button "Continue" at bounding box center [892, 164] width 72 height 26
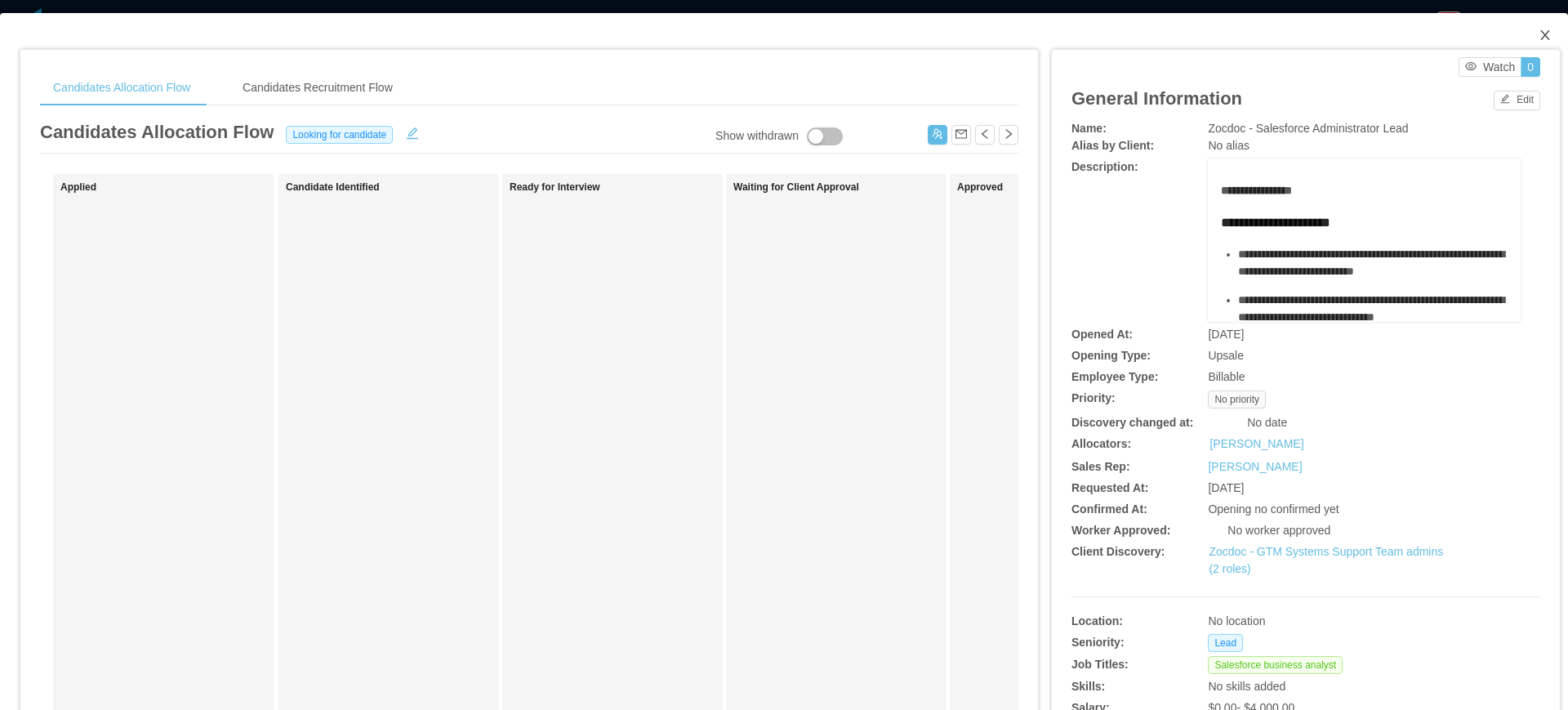
click at [1538, 38] on icon "icon: close" at bounding box center [1545, 35] width 13 height 13
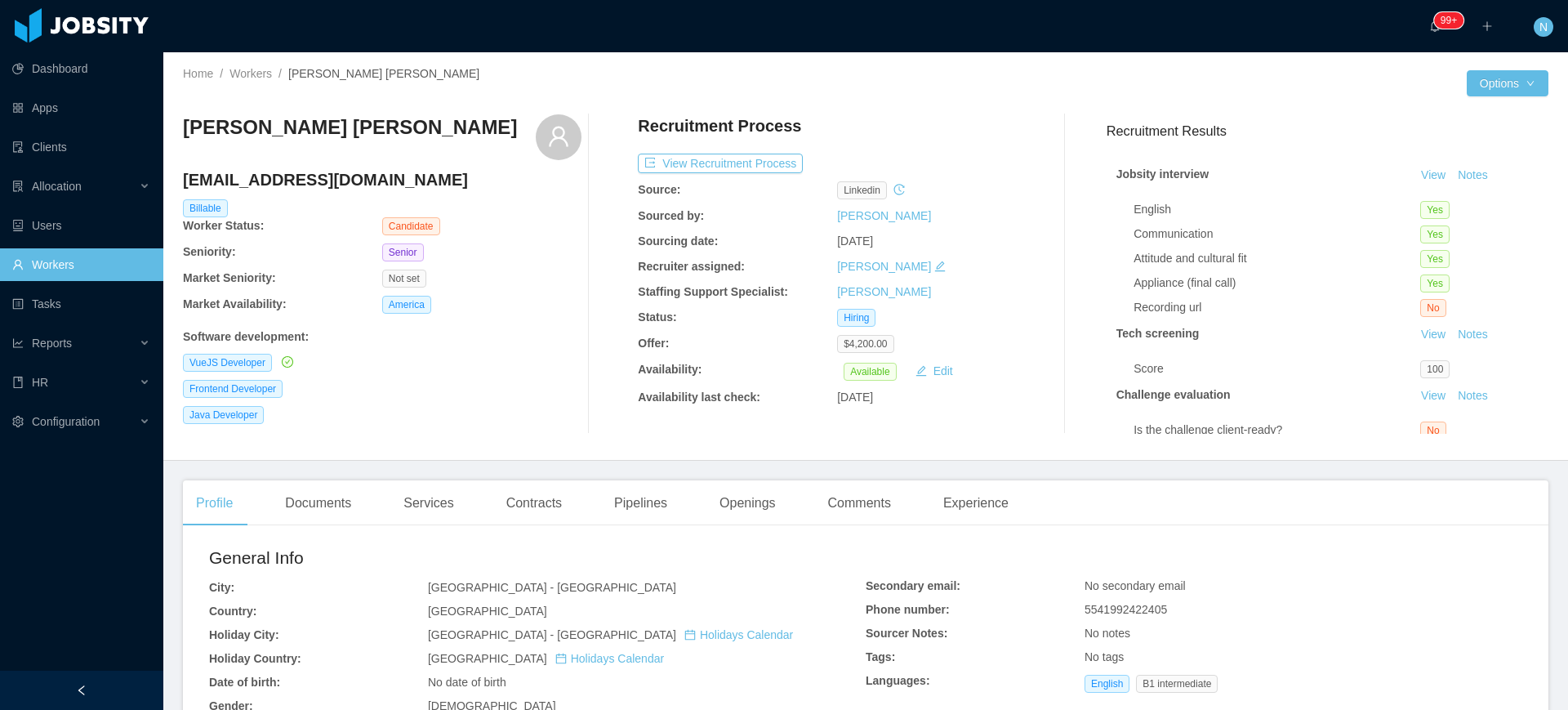
click at [1104, 614] on span "5541992422405" at bounding box center [1126, 609] width 83 height 13
click at [1104, 613] on span "5541992422405" at bounding box center [1126, 609] width 83 height 13
copy span "5541992422405"
click at [343, 177] on h4 "[EMAIL_ADDRESS][DOMAIN_NAME]" at bounding box center [382, 180] width 398 height 22
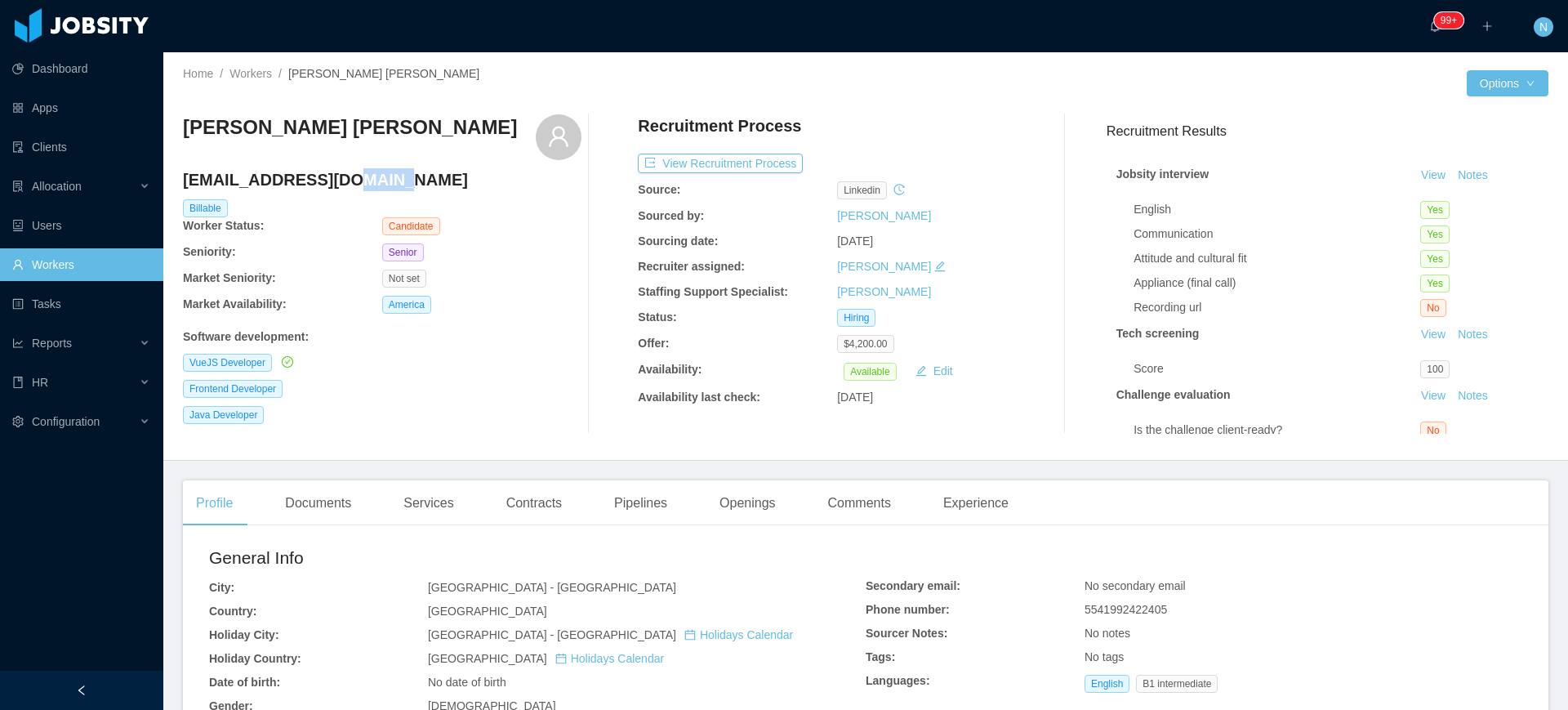
click at [344, 177] on h4 "[EMAIL_ADDRESS][DOMAIN_NAME]" at bounding box center [382, 180] width 398 height 22
click at [344, 177] on h4 "[EMAIL_ADDRESS][DOMAIN_NAME]" at bounding box center [382, 180] width 398 height 22
copy h4 "[EMAIL_ADDRESS][DOMAIN_NAME]"
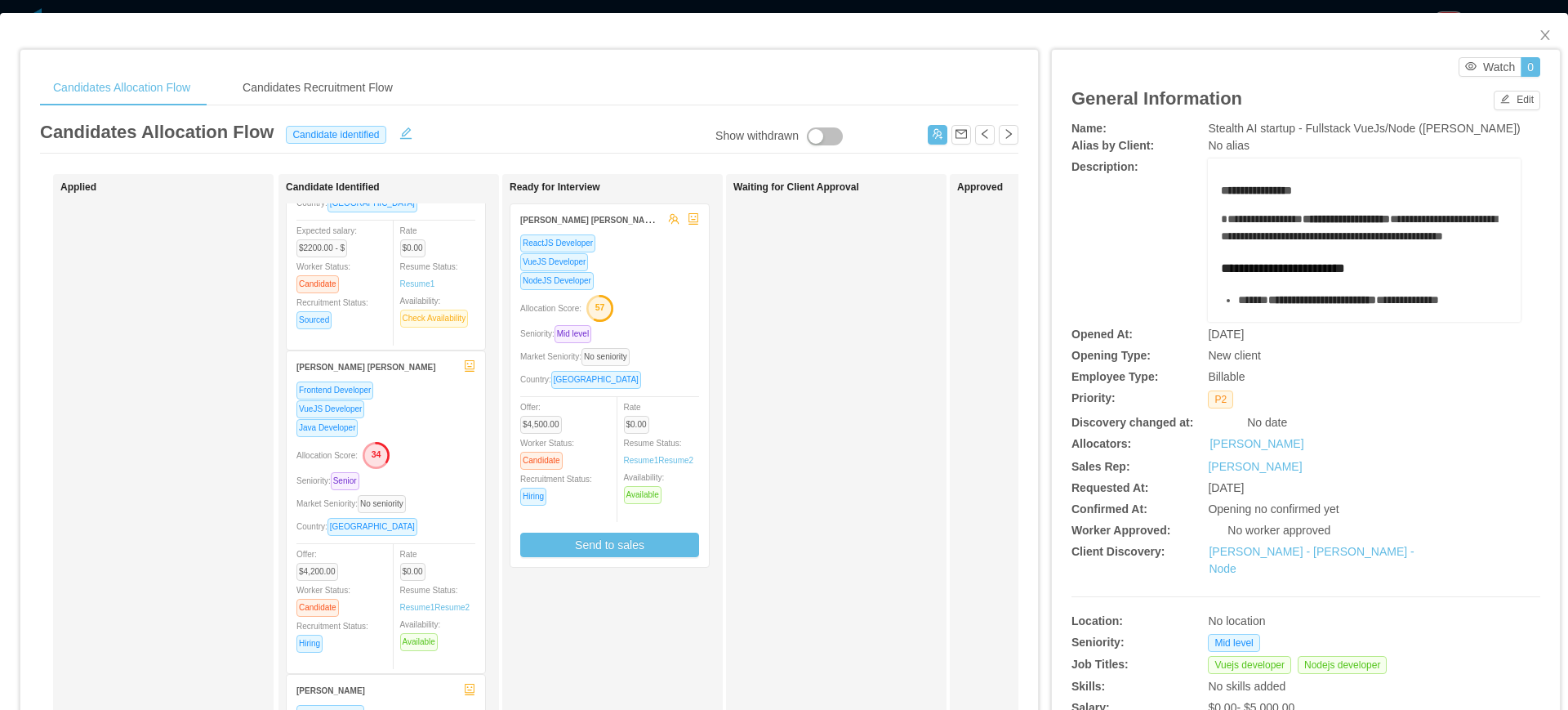
scroll to position [153, 0]
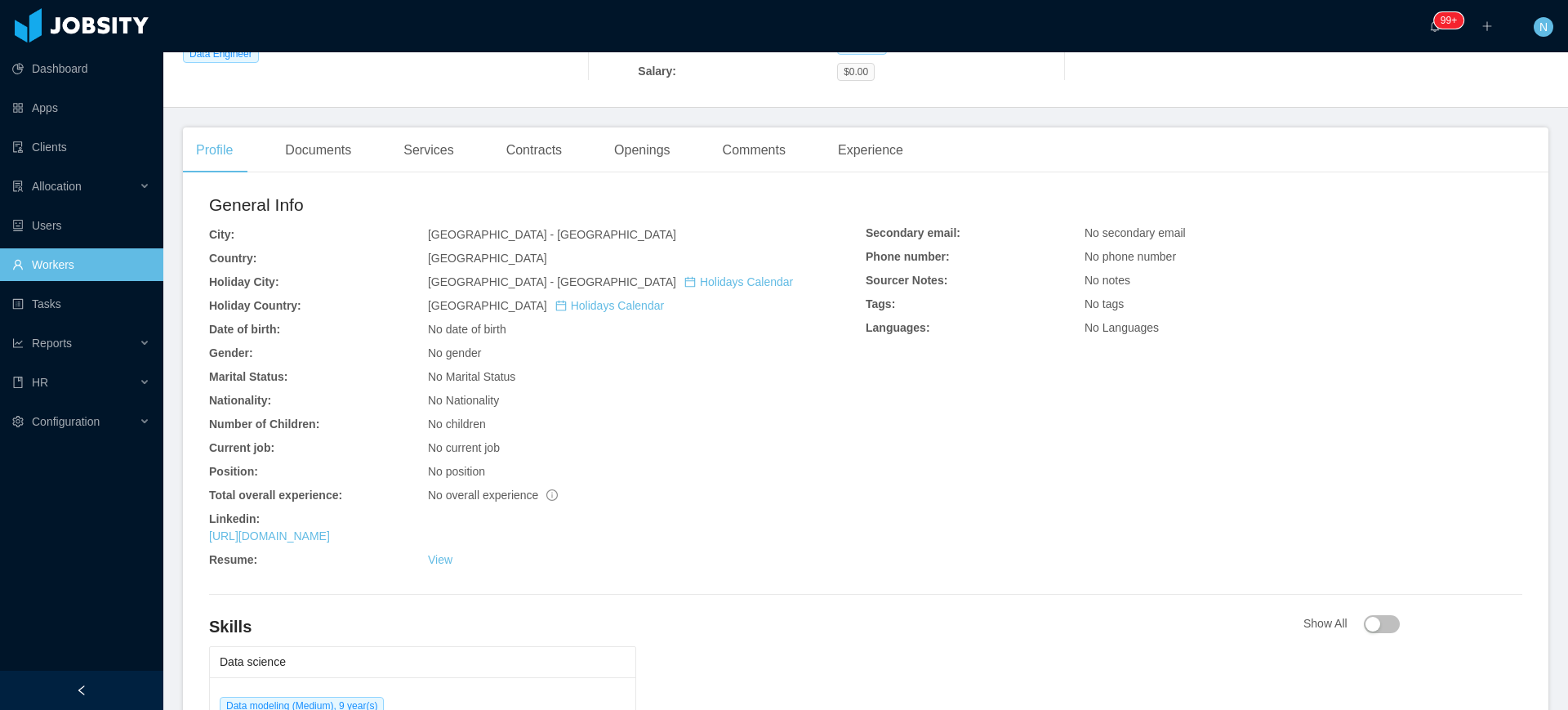
scroll to position [306, 0]
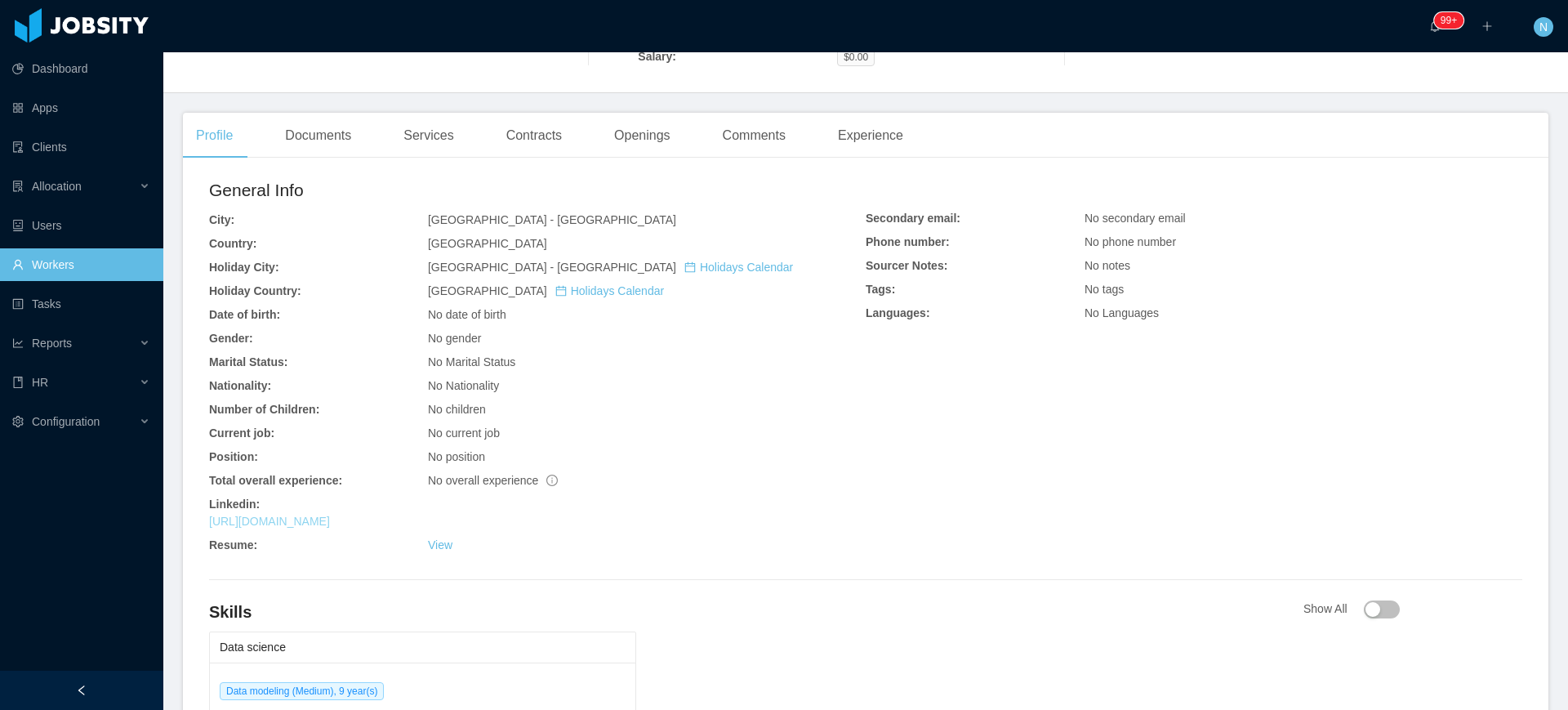
click at [330, 524] on link "https://www.linkedin.com/in/ericrabacov" at bounding box center [269, 522] width 121 height 13
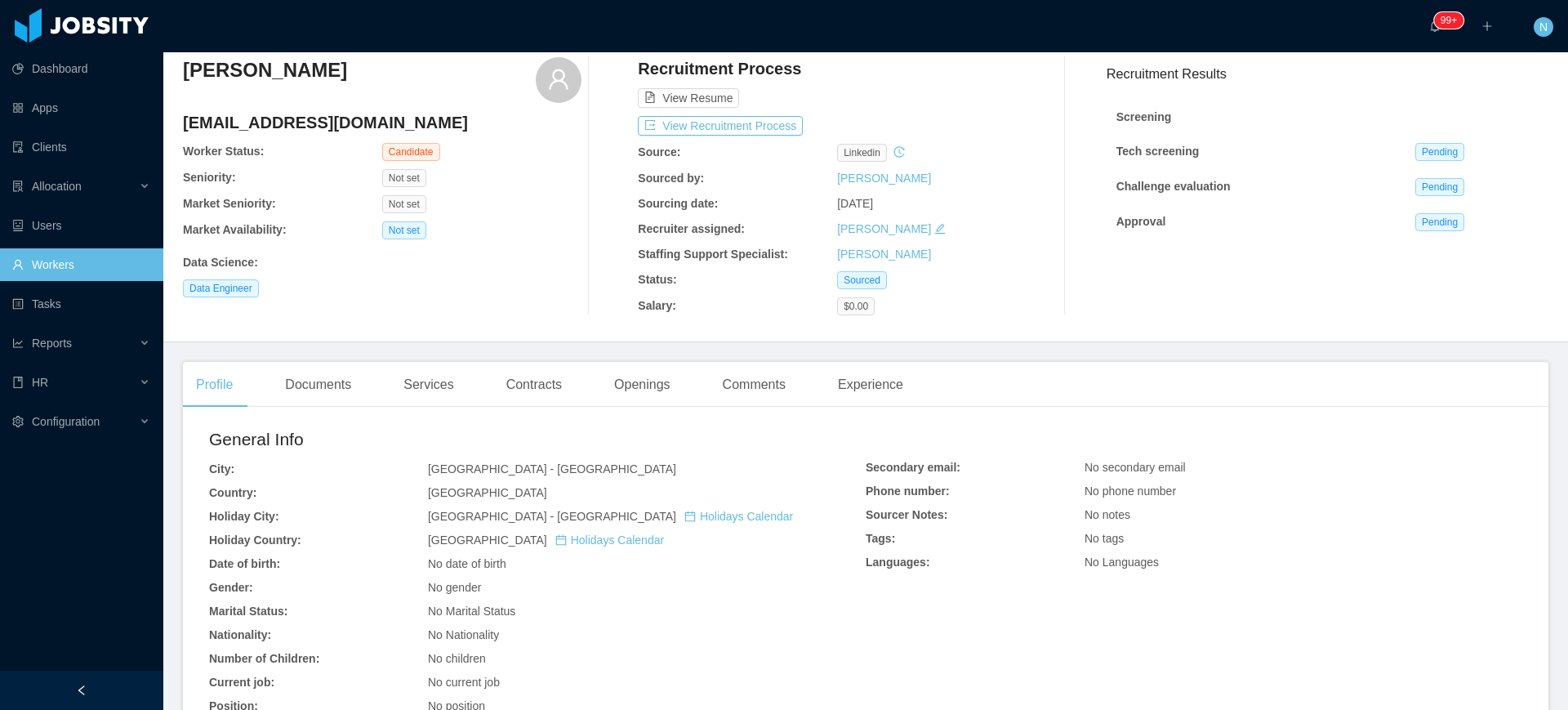
scroll to position [0, 0]
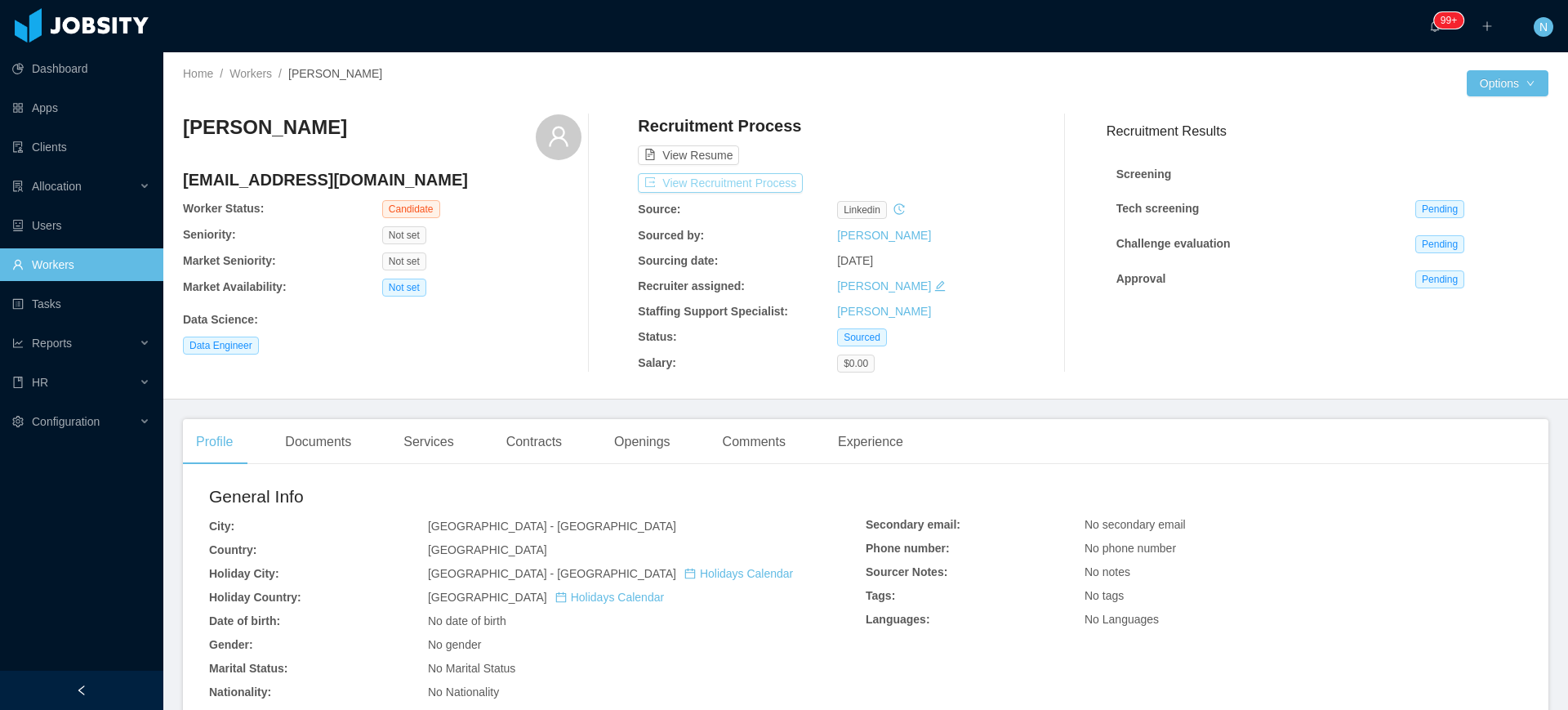
click at [779, 187] on button "View Recruitment Process" at bounding box center [720, 183] width 165 height 20
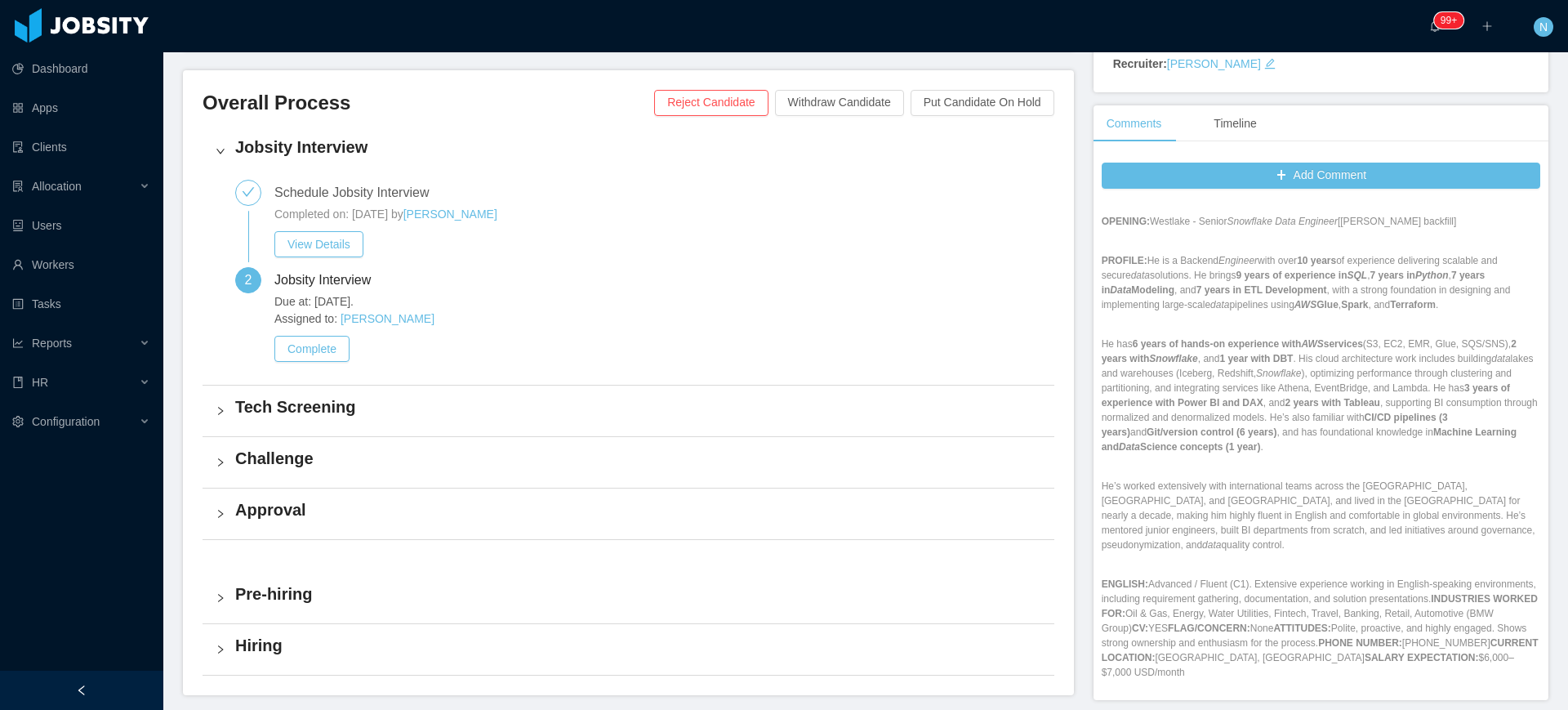
scroll to position [85, 0]
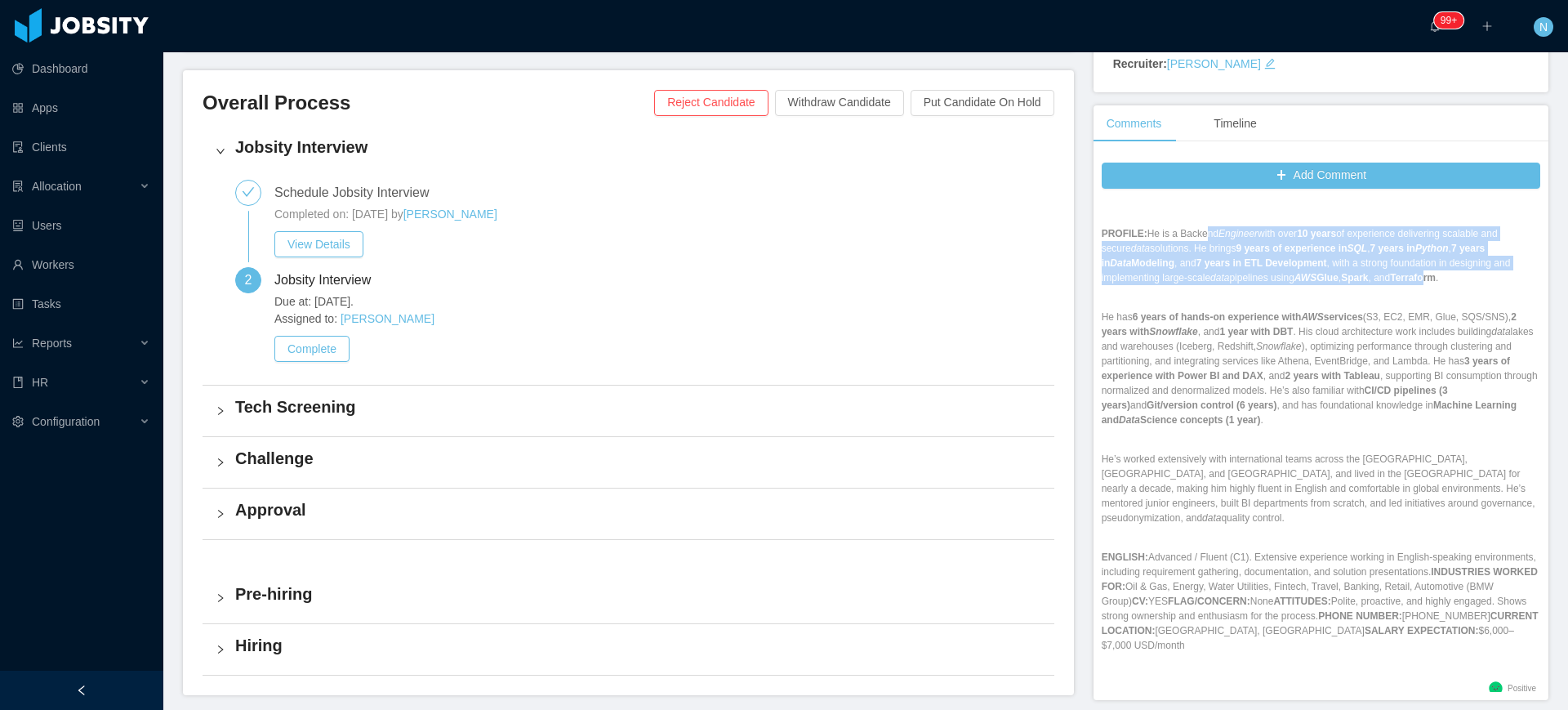
drag, startPoint x: 1178, startPoint y: 232, endPoint x: 1420, endPoint y: 282, distance: 247.1
click at [1420, 282] on p "PROFILE: He is a Backend Engineer with over 10 years of experience delivering s…" at bounding box center [1320, 256] width 439 height 59
click at [1420, 282] on strong "Terraform" at bounding box center [1412, 277] width 46 height 12
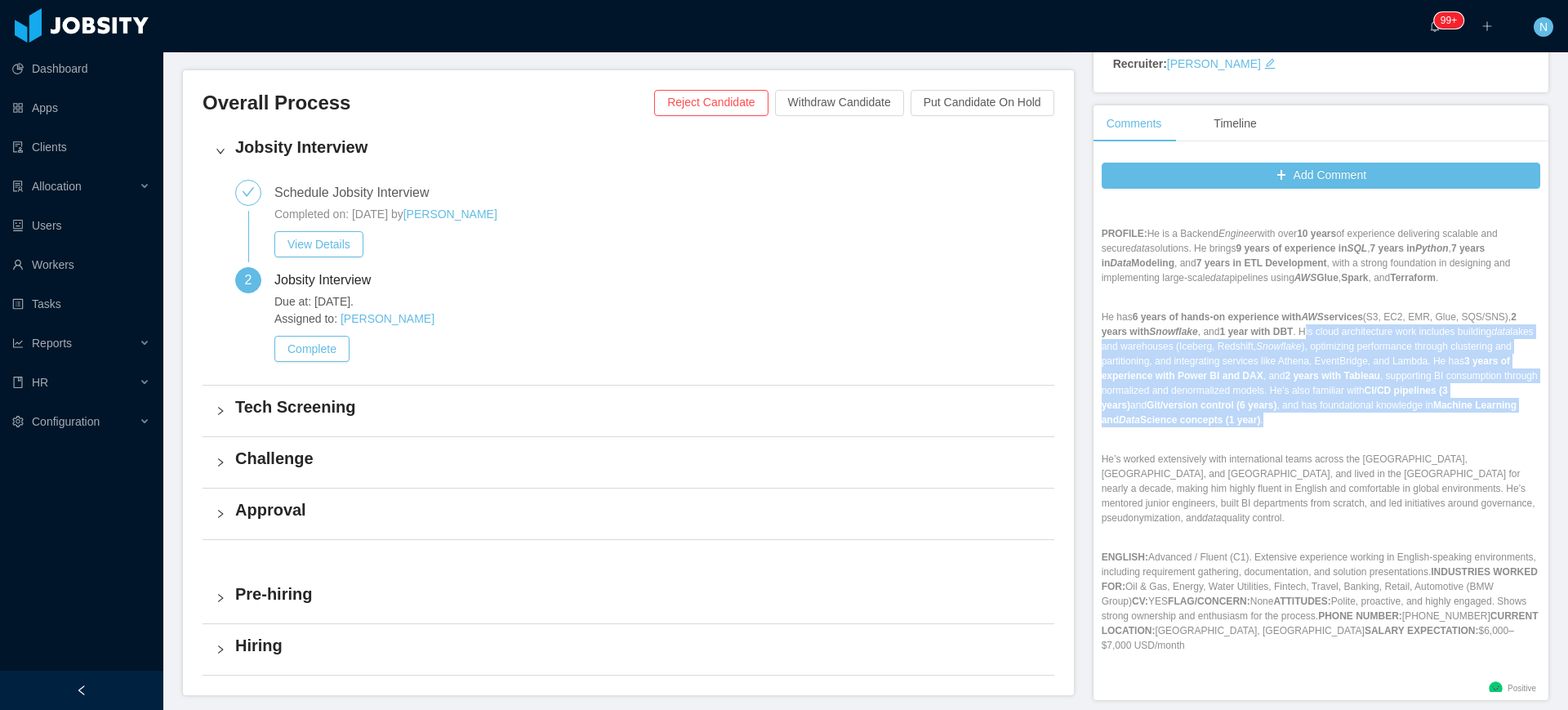
drag, startPoint x: 1291, startPoint y: 328, endPoint x: 1371, endPoint y: 417, distance: 119.7
click at [1371, 417] on p "He has 6 years of hands-on experience with AWS services (S3, EC2, EMR, Glue, SQ…" at bounding box center [1320, 368] width 439 height 118
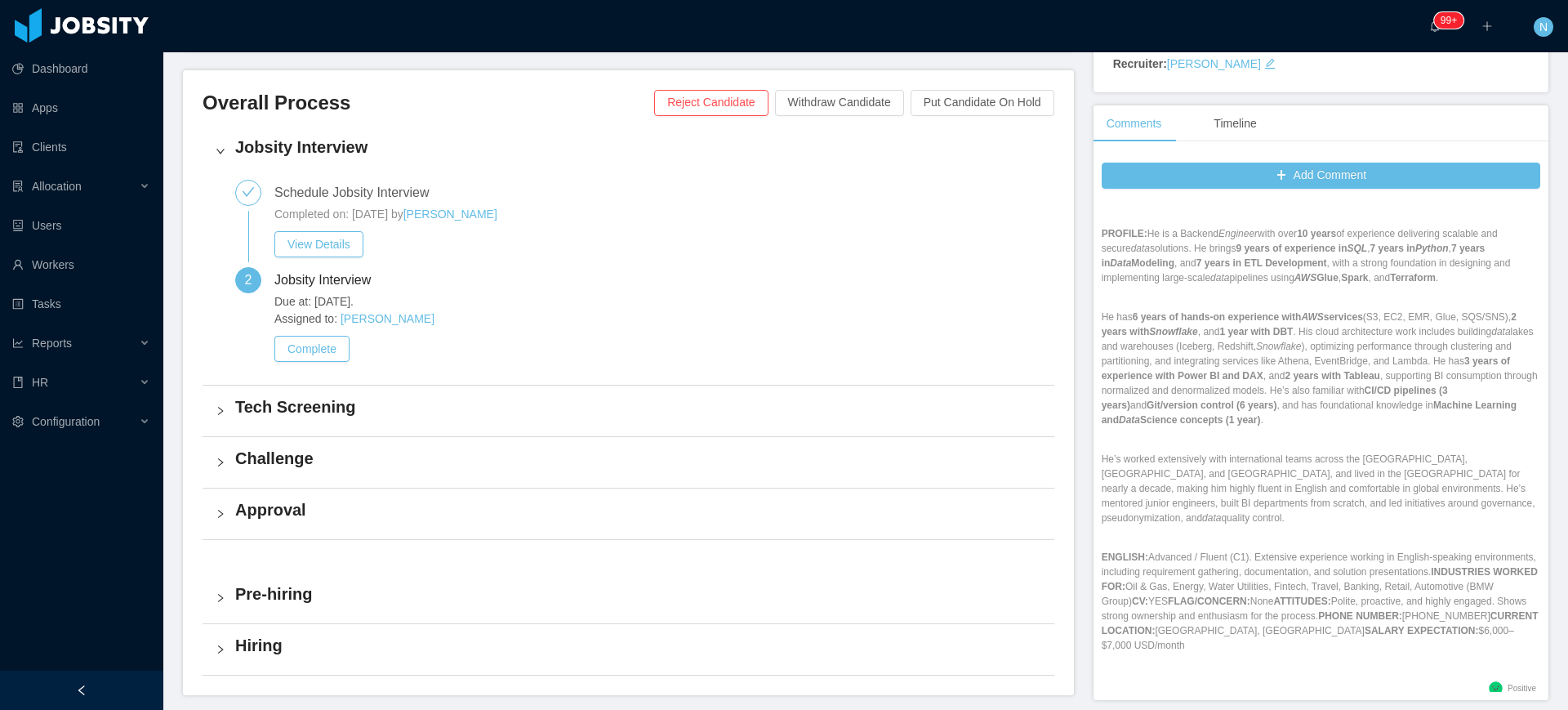
scroll to position [460, 0]
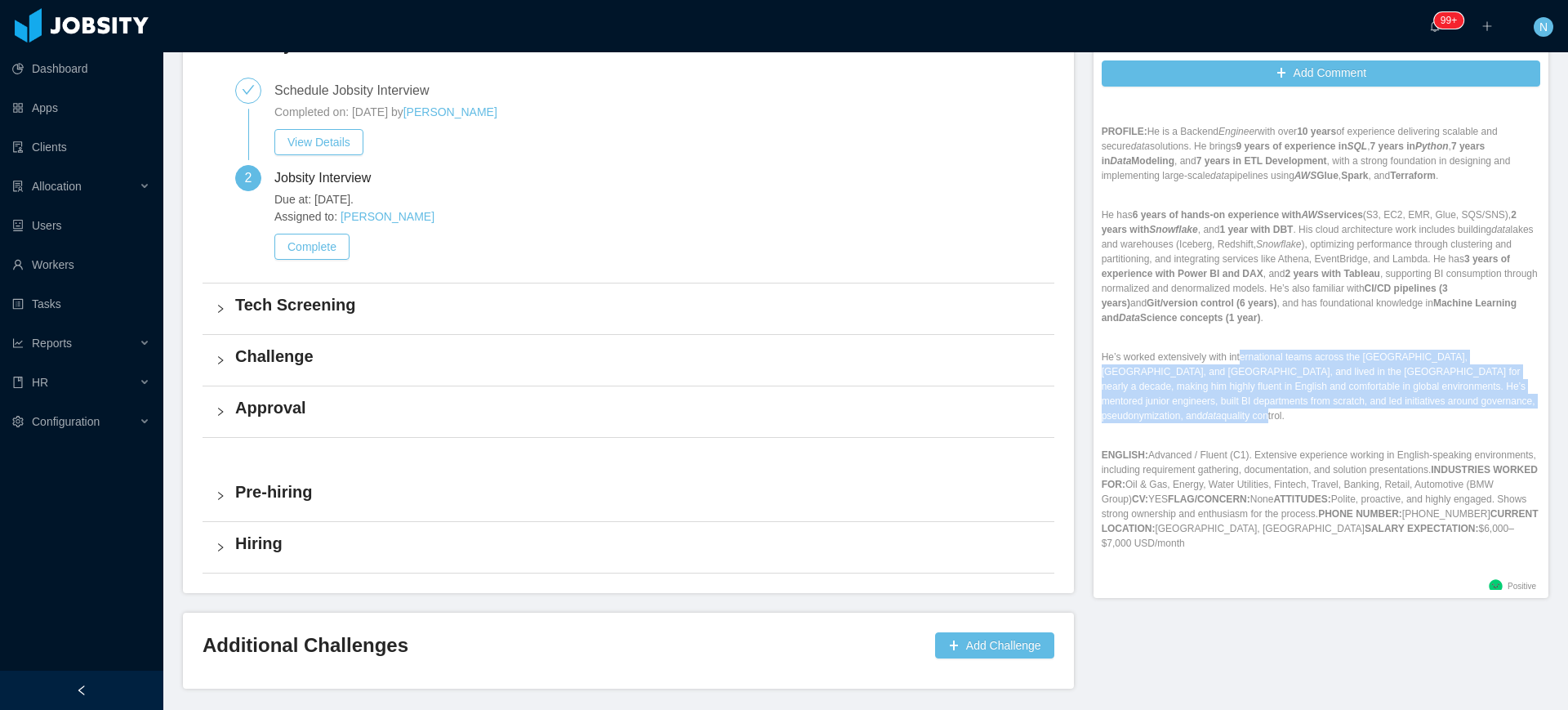
drag, startPoint x: 1241, startPoint y: 359, endPoint x: 1391, endPoint y: 397, distance: 154.7
click at [1391, 397] on p "He’s worked extensively with international teams across the US, UK, and Germany…" at bounding box center [1320, 387] width 439 height 74
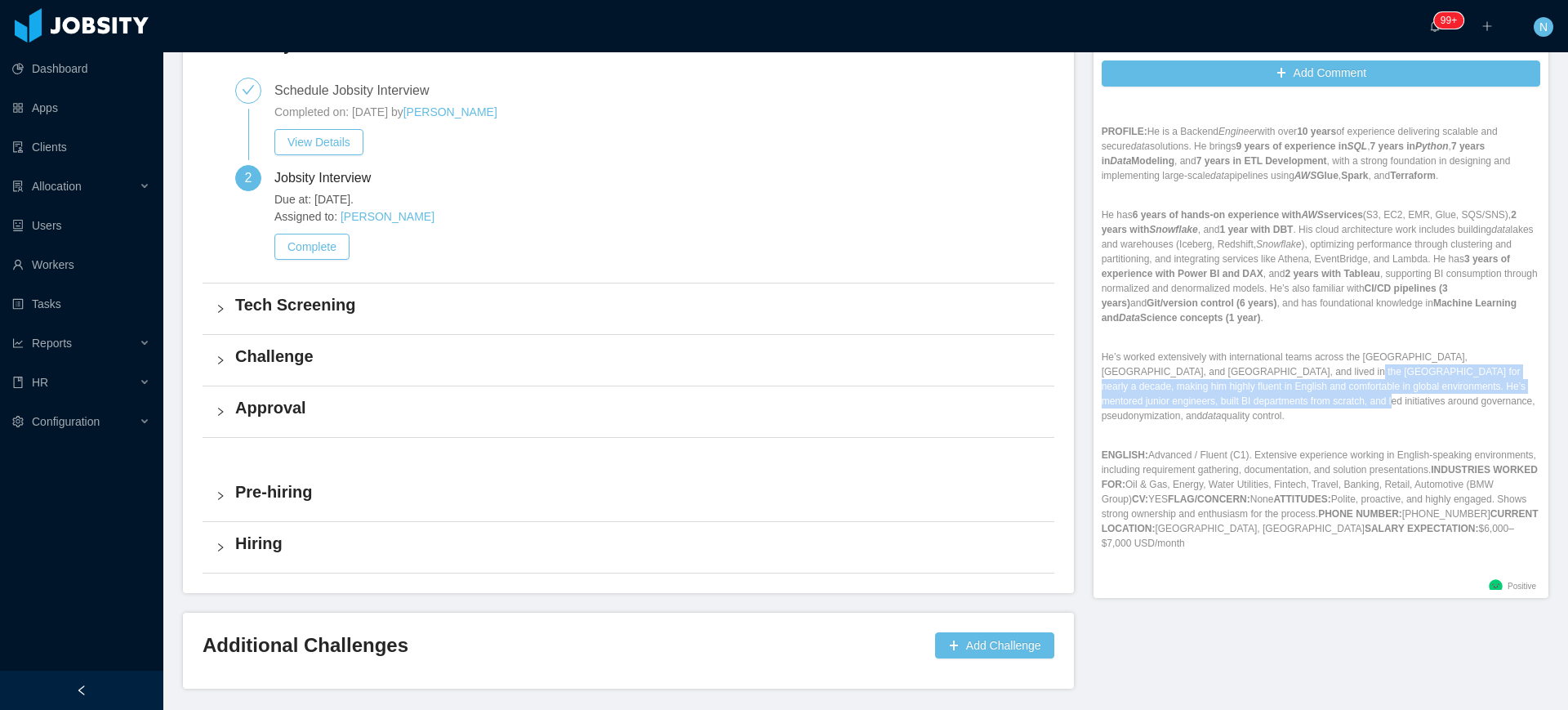
drag, startPoint x: 1307, startPoint y: 381, endPoint x: 1322, endPoint y: 399, distance: 23.4
click at [1322, 399] on p "He’s worked extensively with international teams across the US, UK, and Germany…" at bounding box center [1320, 387] width 439 height 74
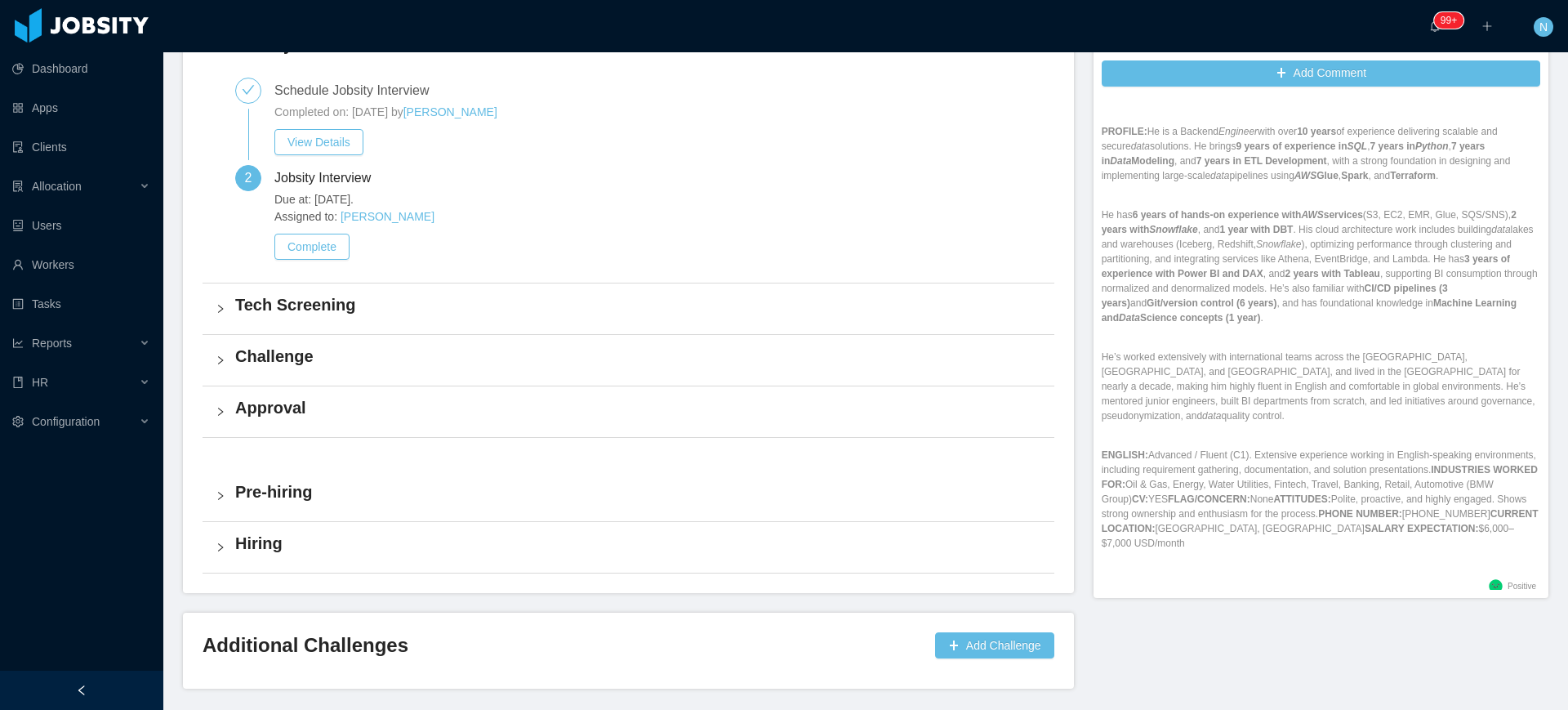
scroll to position [514, 0]
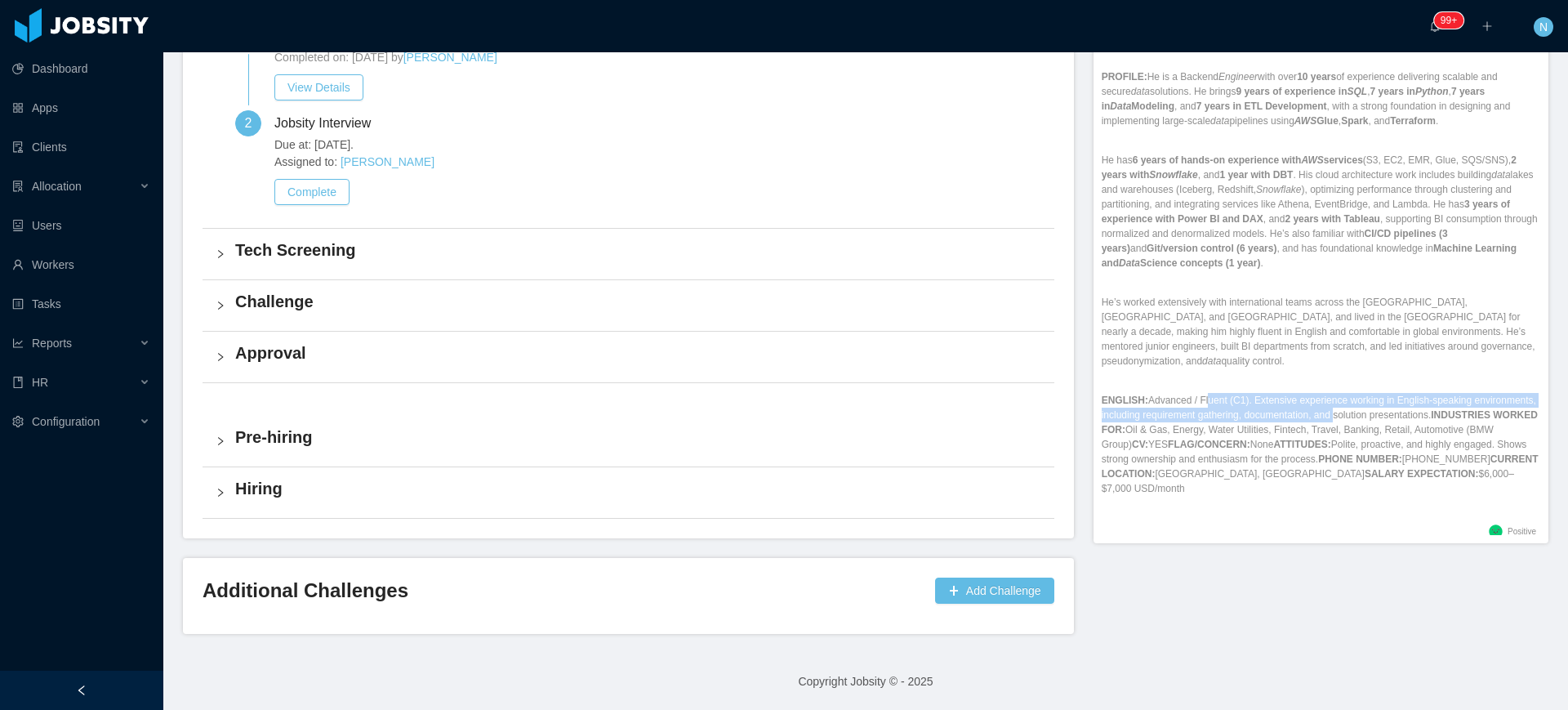
drag, startPoint x: 1211, startPoint y: 386, endPoint x: 1384, endPoint y: 404, distance: 173.9
click at [1384, 404] on p "ENGLISH: Advanced / Fluent (C1). Extensive experience working in English-speaki…" at bounding box center [1320, 444] width 439 height 103
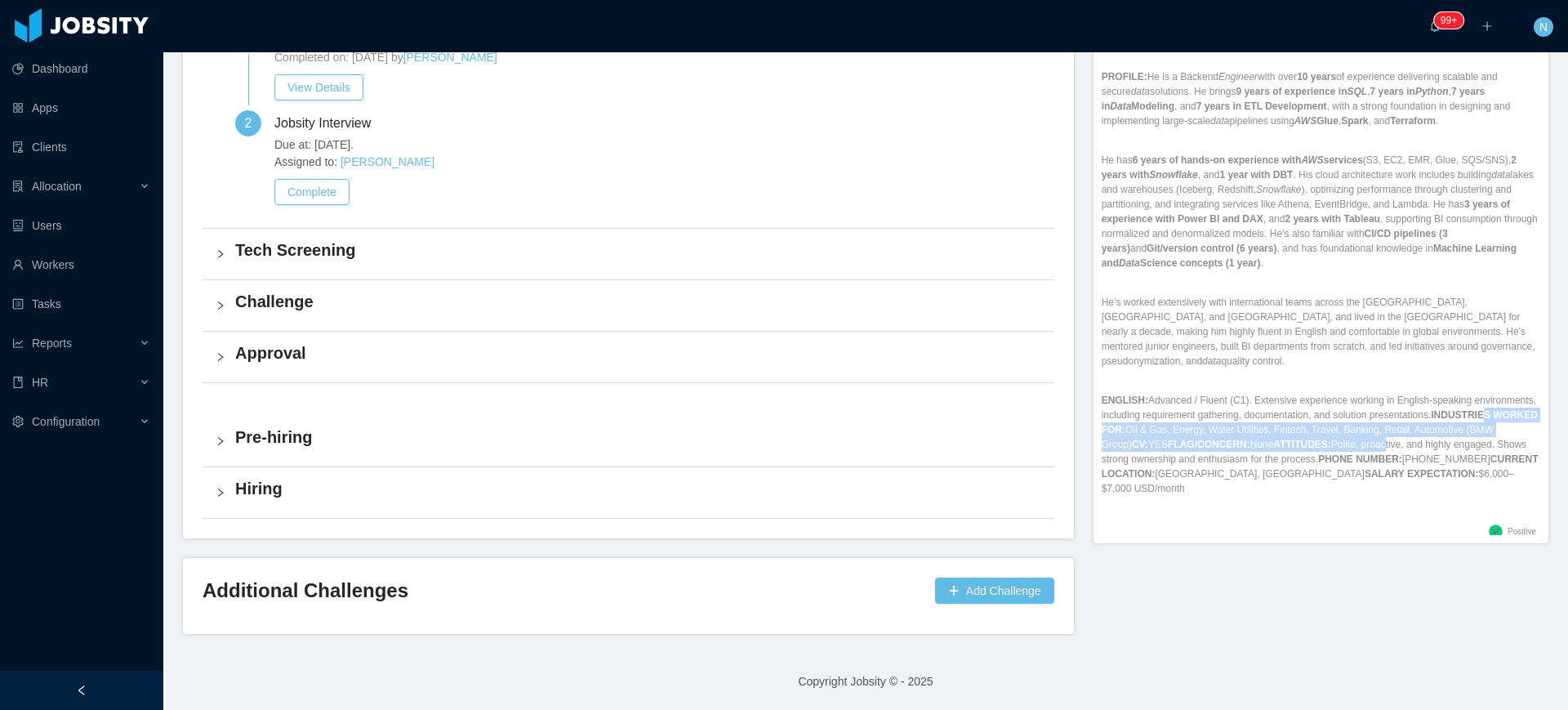
drag, startPoint x: 1145, startPoint y: 418, endPoint x: 1450, endPoint y: 427, distance: 305.1
click at [1450, 427] on p "ENGLISH: Advanced / Fluent (C1). Extensive experience working in English-speaki…" at bounding box center [1320, 444] width 439 height 103
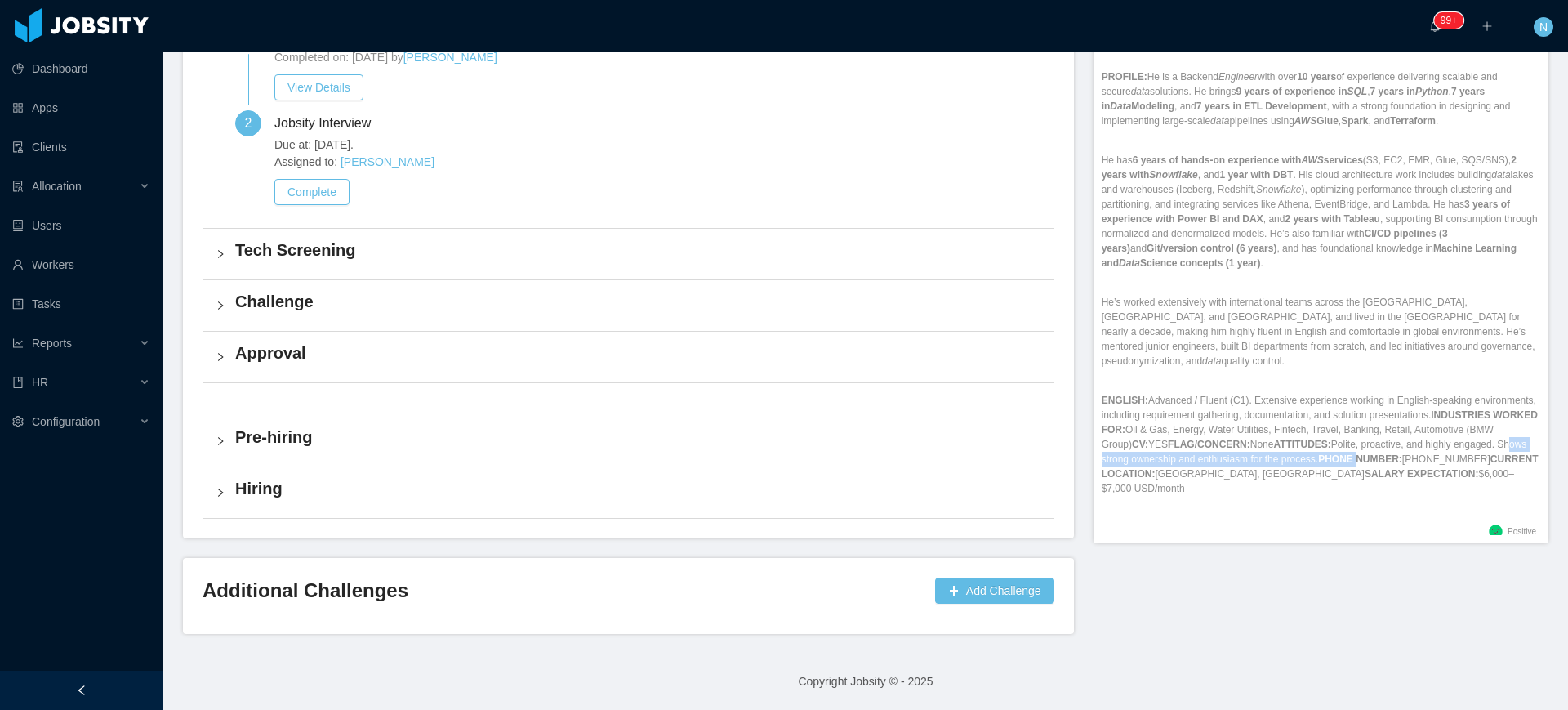
drag, startPoint x: 1184, startPoint y: 439, endPoint x: 1448, endPoint y: 443, distance: 264.0
click at [1448, 443] on p "ENGLISH: Advanced / Fluent (C1). Extensive experience working in English-speaki…" at bounding box center [1320, 444] width 439 height 103
drag, startPoint x: 1146, startPoint y: 456, endPoint x: 1361, endPoint y: 455, distance: 215.0
click at [1361, 455] on p "ENGLISH: Advanced / Fluent (C1). Extensive experience working in English-speaki…" at bounding box center [1320, 444] width 439 height 103
click at [1405, 469] on strong "SALARY EXPECTATION:" at bounding box center [1421, 474] width 114 height 12
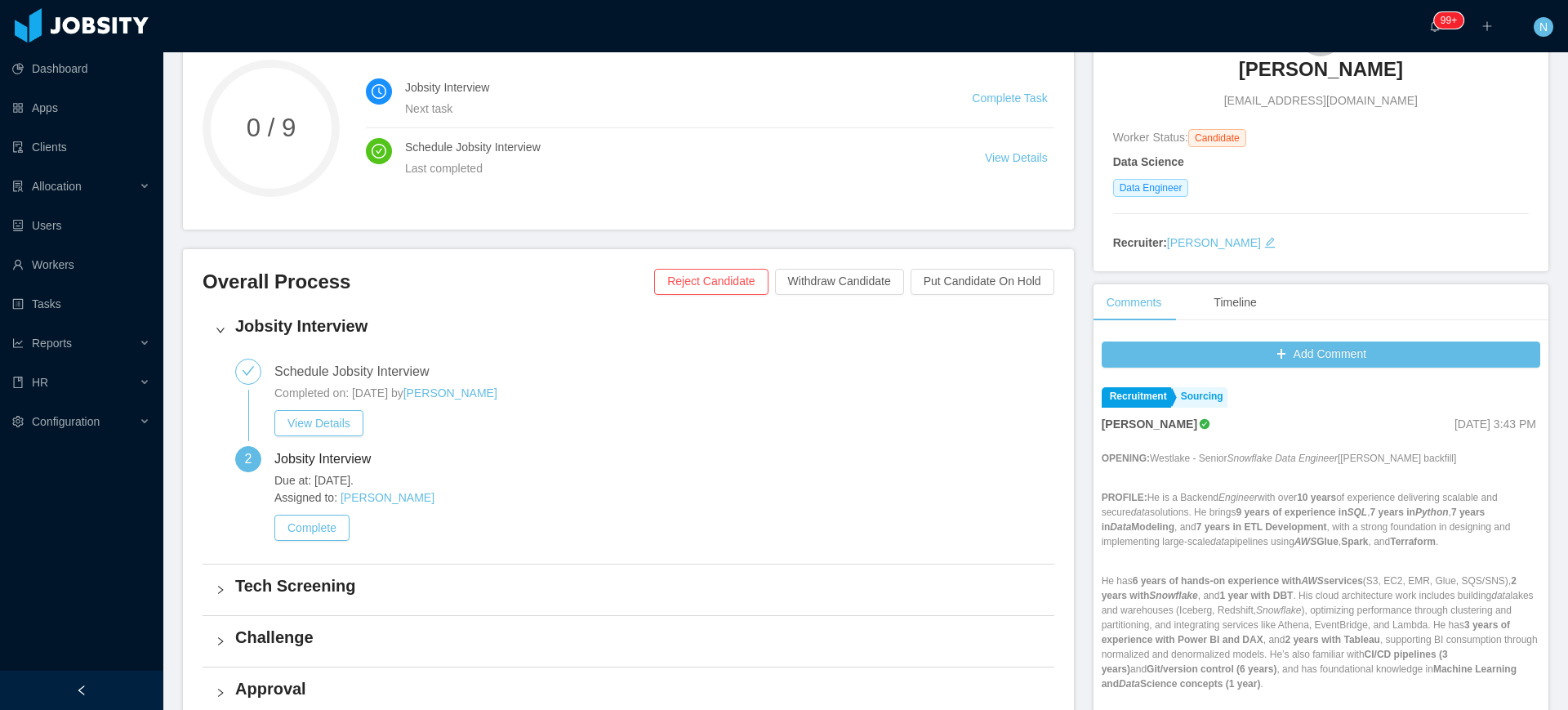
scroll to position [412, 0]
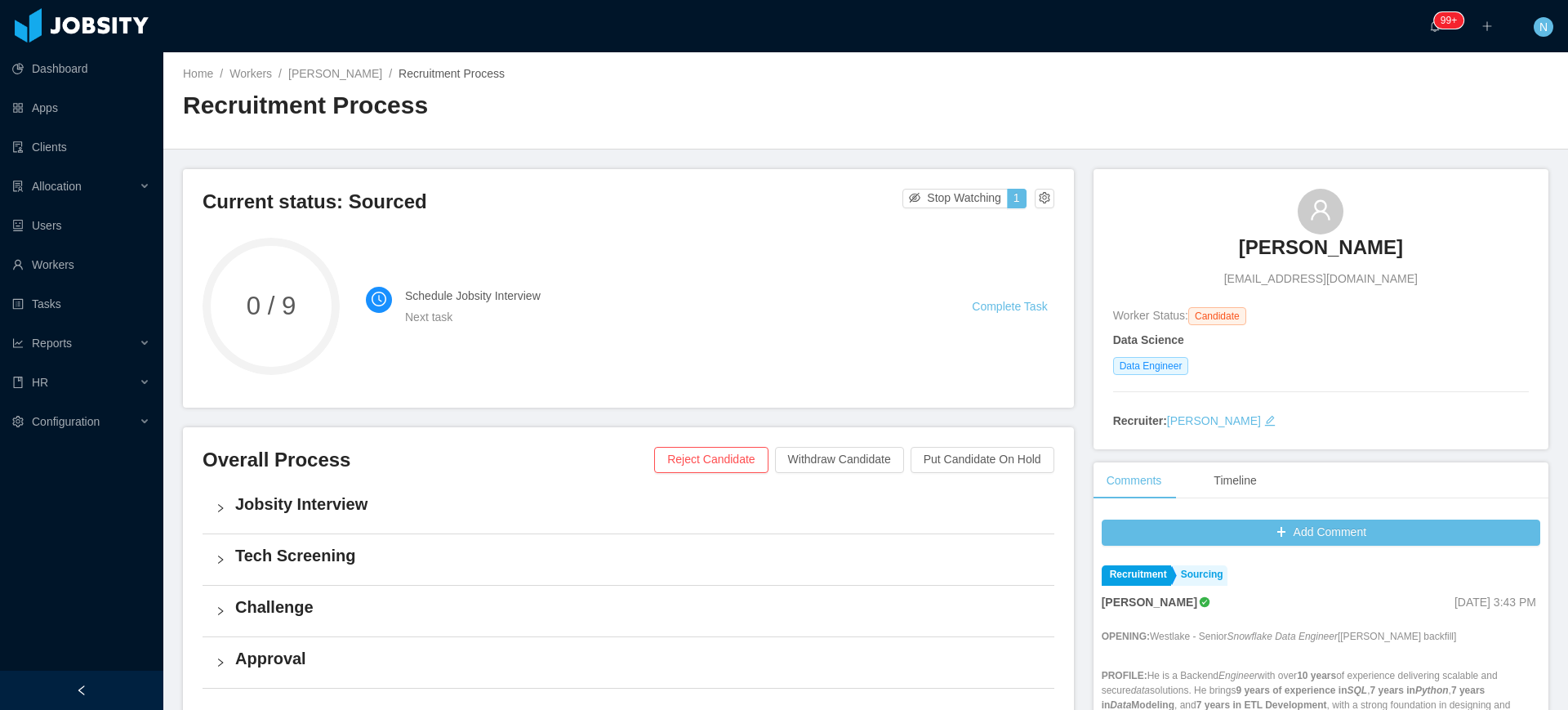
click at [1024, 306] on link "Complete Task" at bounding box center [1009, 306] width 75 height 13
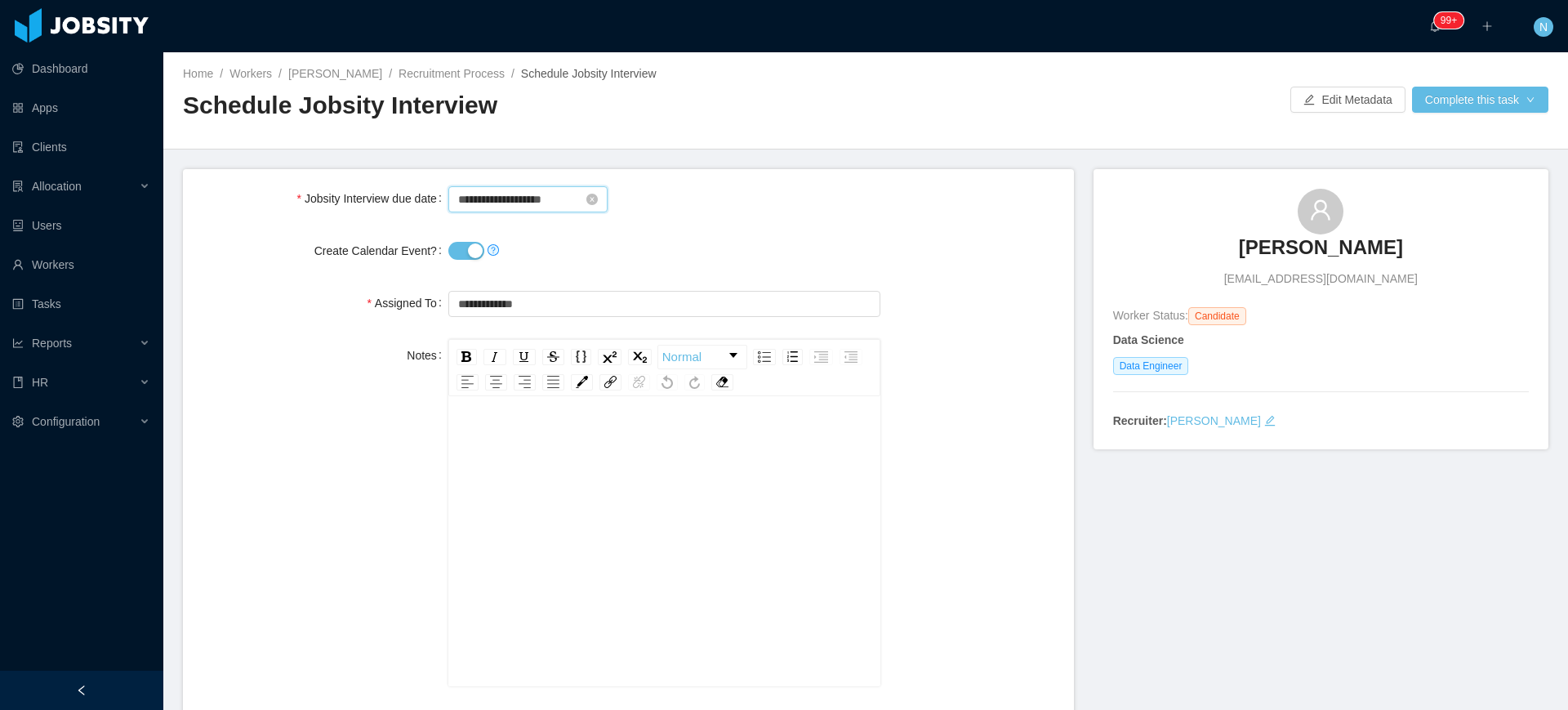
click at [519, 196] on input "**********" at bounding box center [528, 199] width 160 height 26
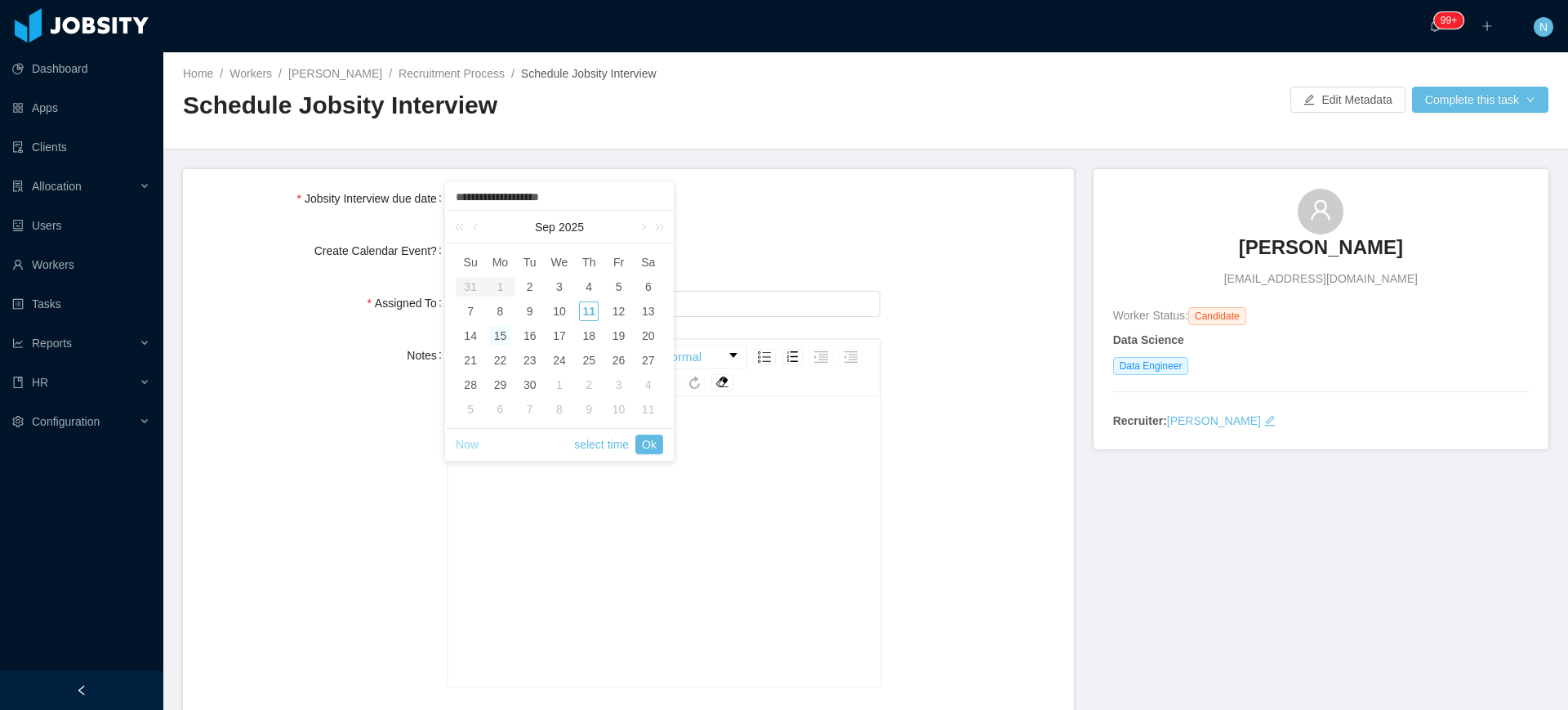
click at [476, 445] on link "Now" at bounding box center [466, 444] width 22 height 31
type input "**********"
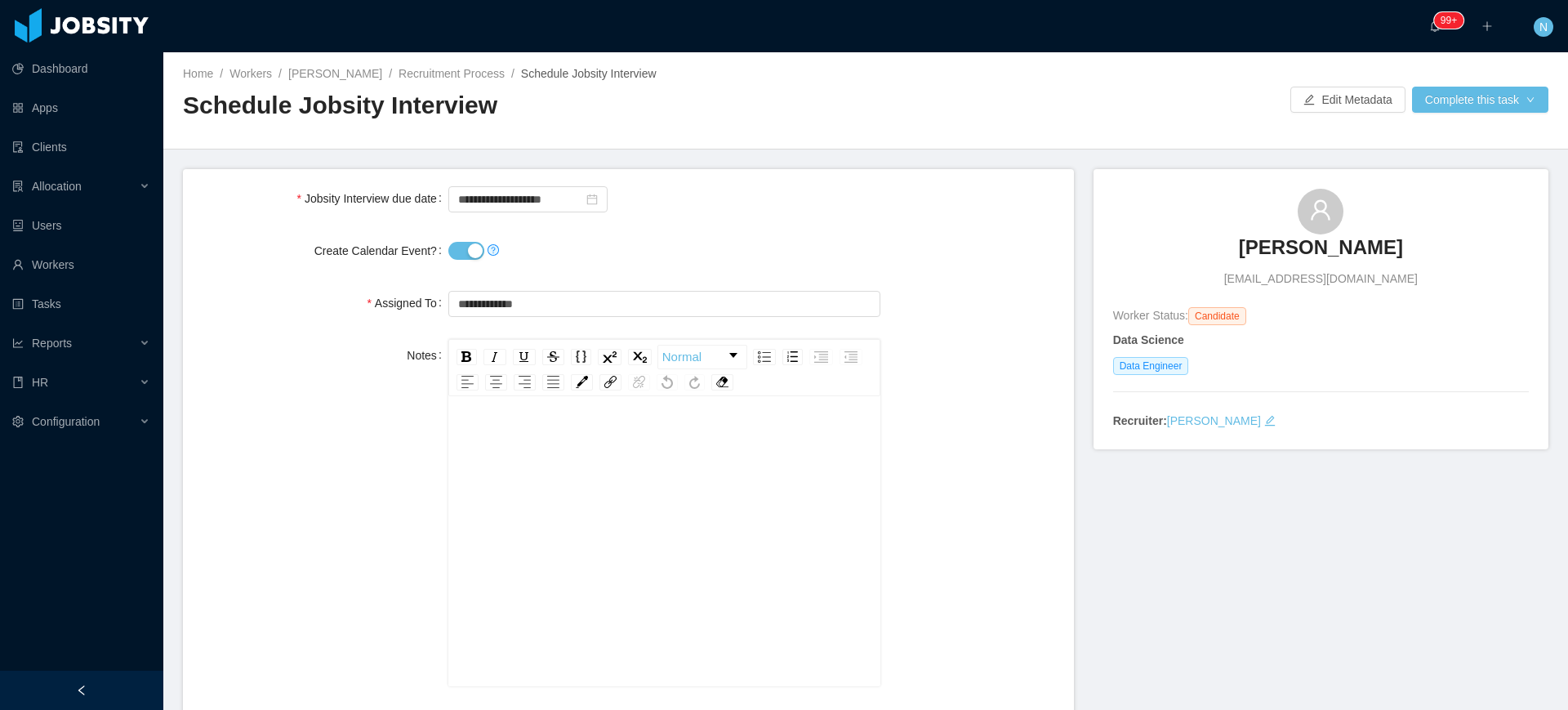
click at [463, 247] on button "Create Calendar Event?" at bounding box center [466, 250] width 36 height 18
click at [1444, 101] on button "Complete this task" at bounding box center [1480, 99] width 136 height 26
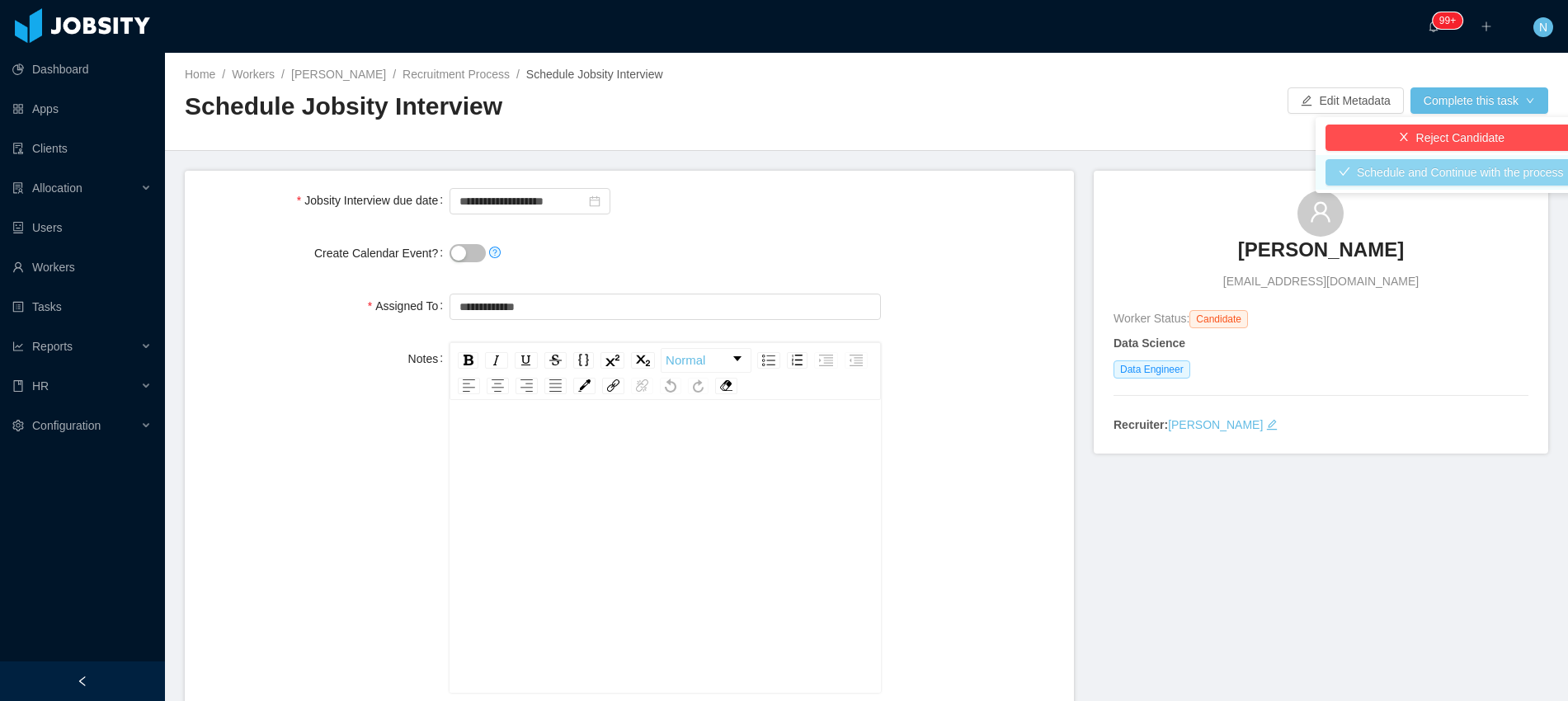
click at [1471, 173] on button "Schedule and Continue with the process" at bounding box center [1451, 172] width 252 height 26
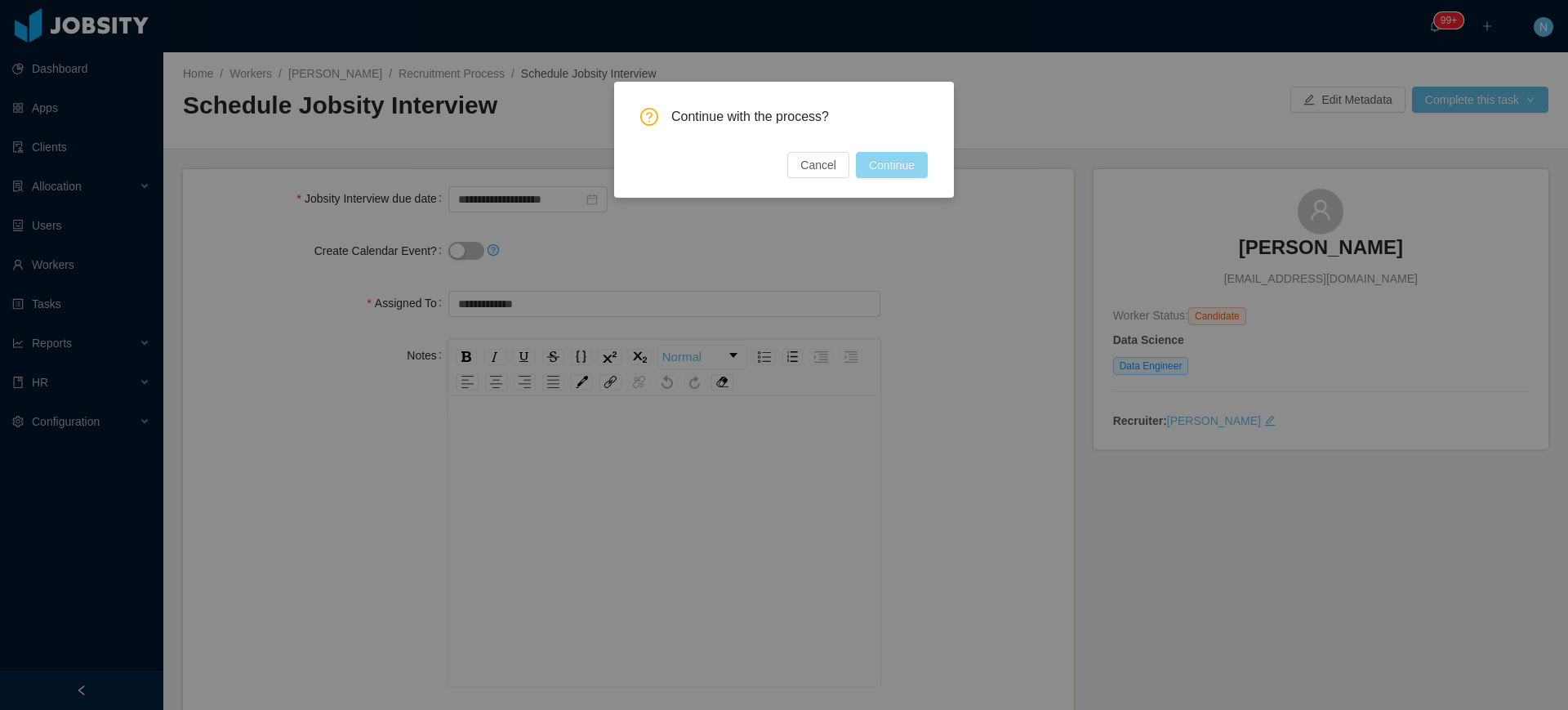
click at [880, 167] on button "Continue" at bounding box center [892, 164] width 72 height 26
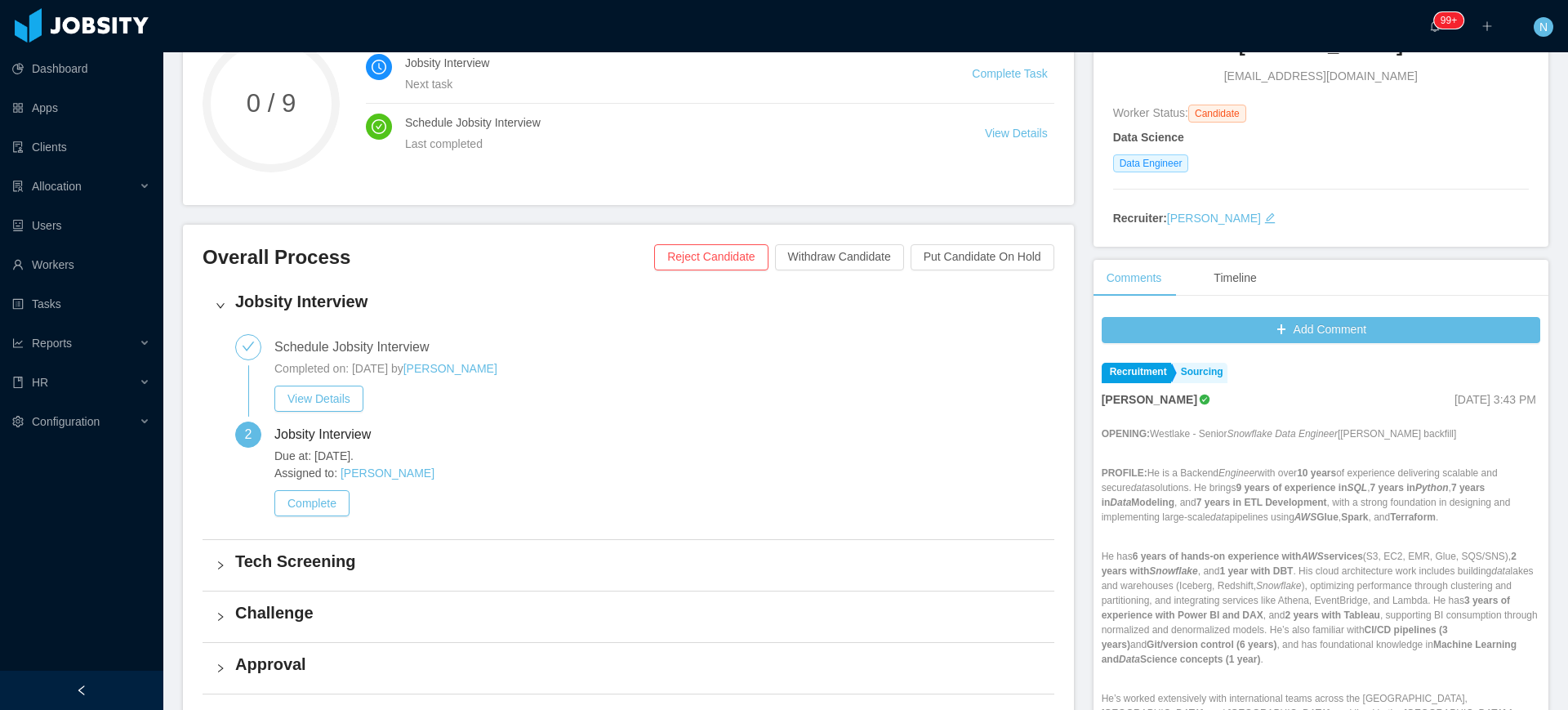
scroll to position [306, 0]
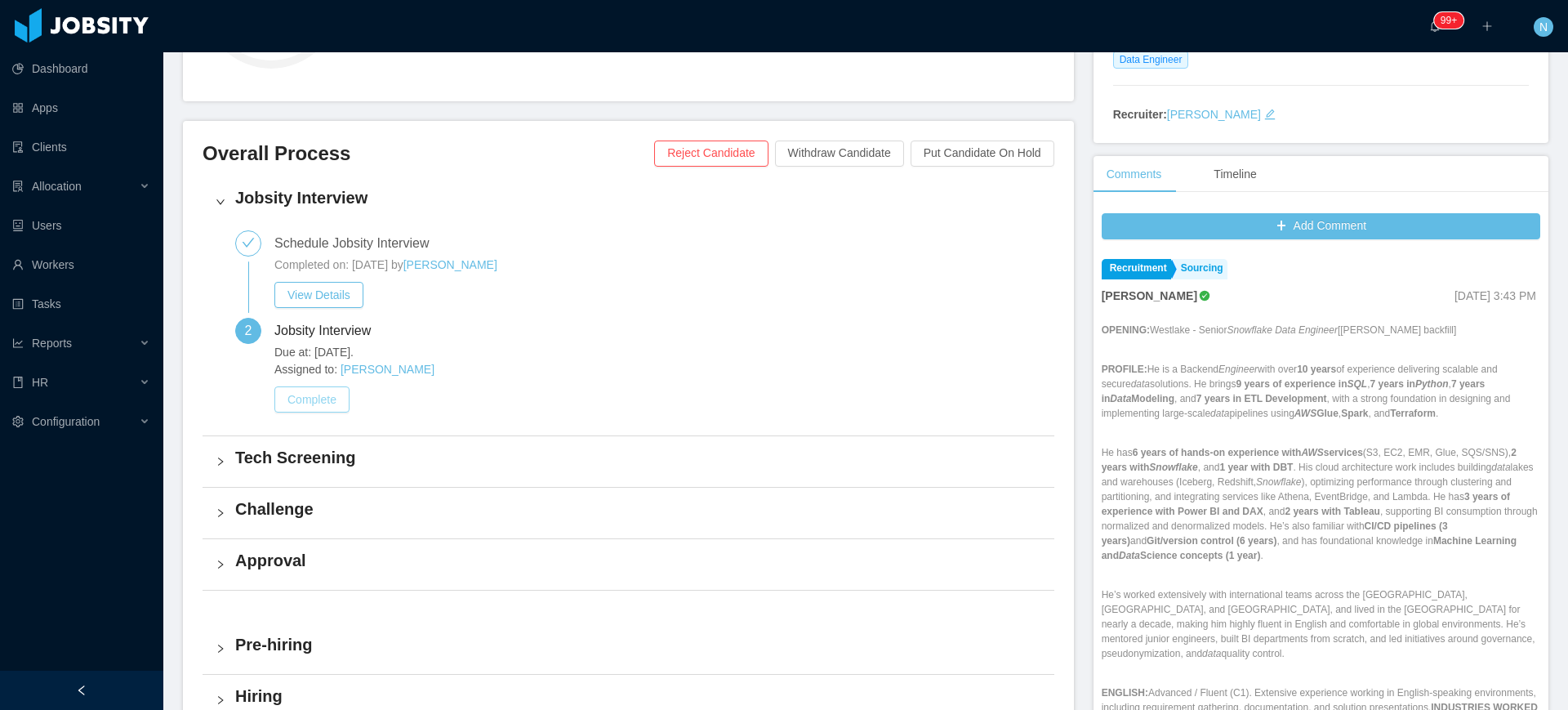
click at [314, 399] on button "Complete" at bounding box center [312, 399] width 75 height 26
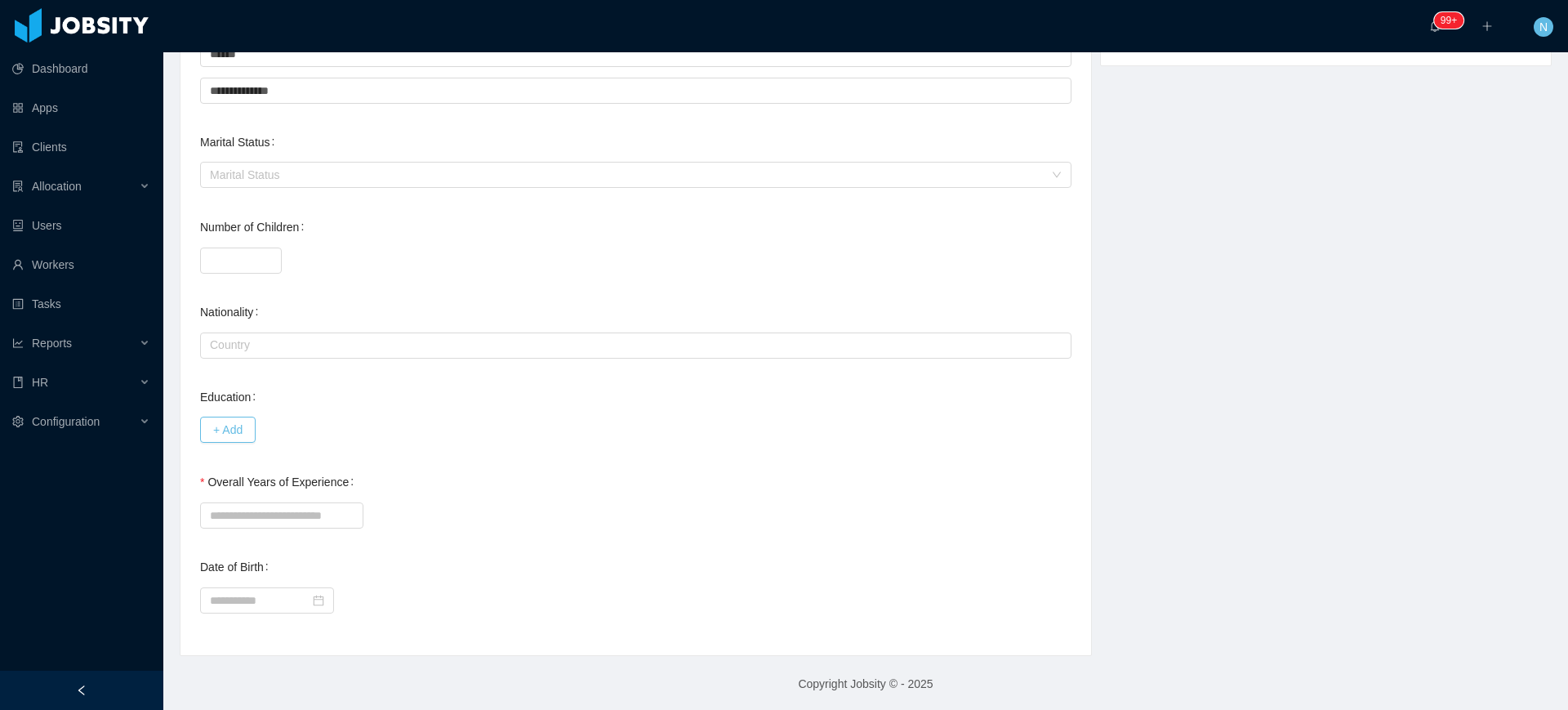
scroll to position [530, 0]
click at [414, 347] on input "text" at bounding box center [635, 343] width 871 height 26
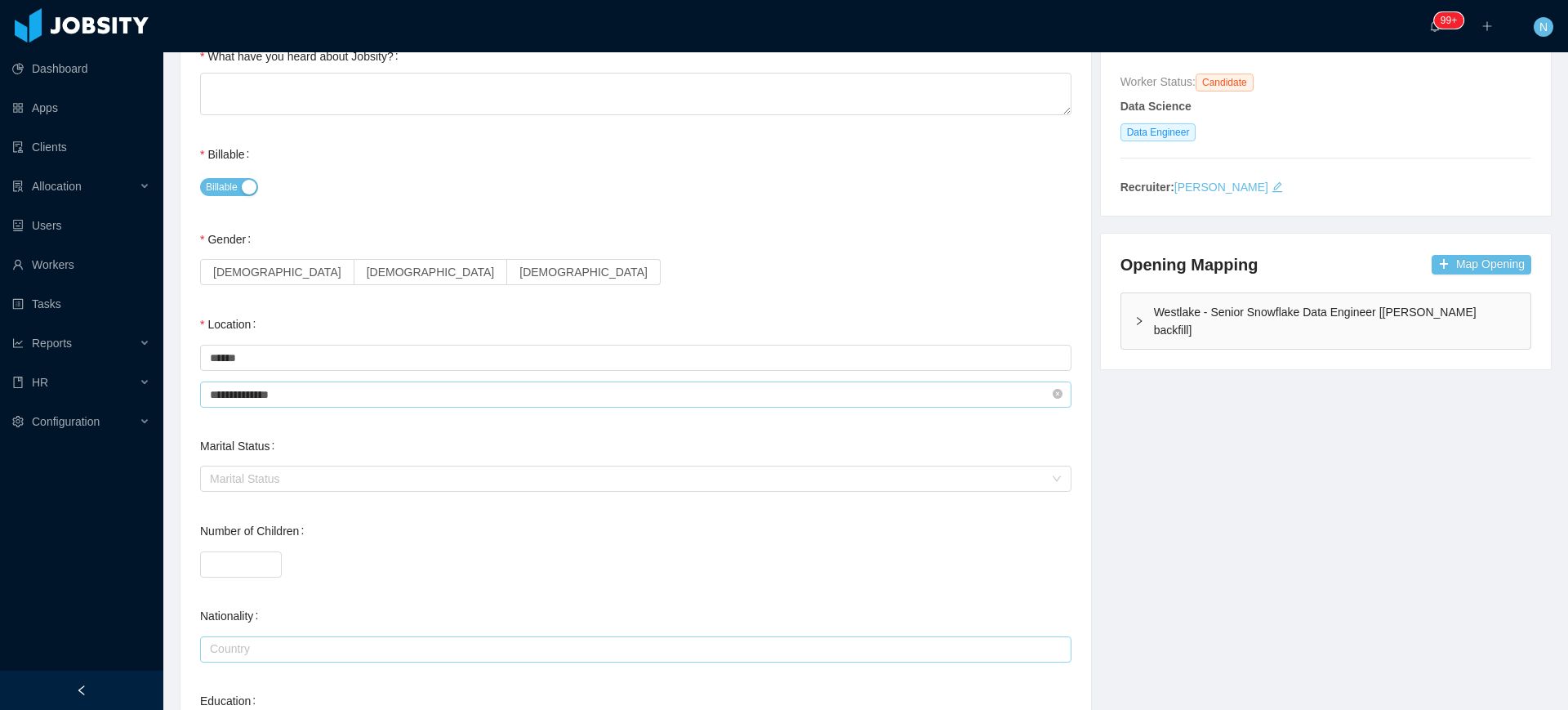
scroll to position [0, 0]
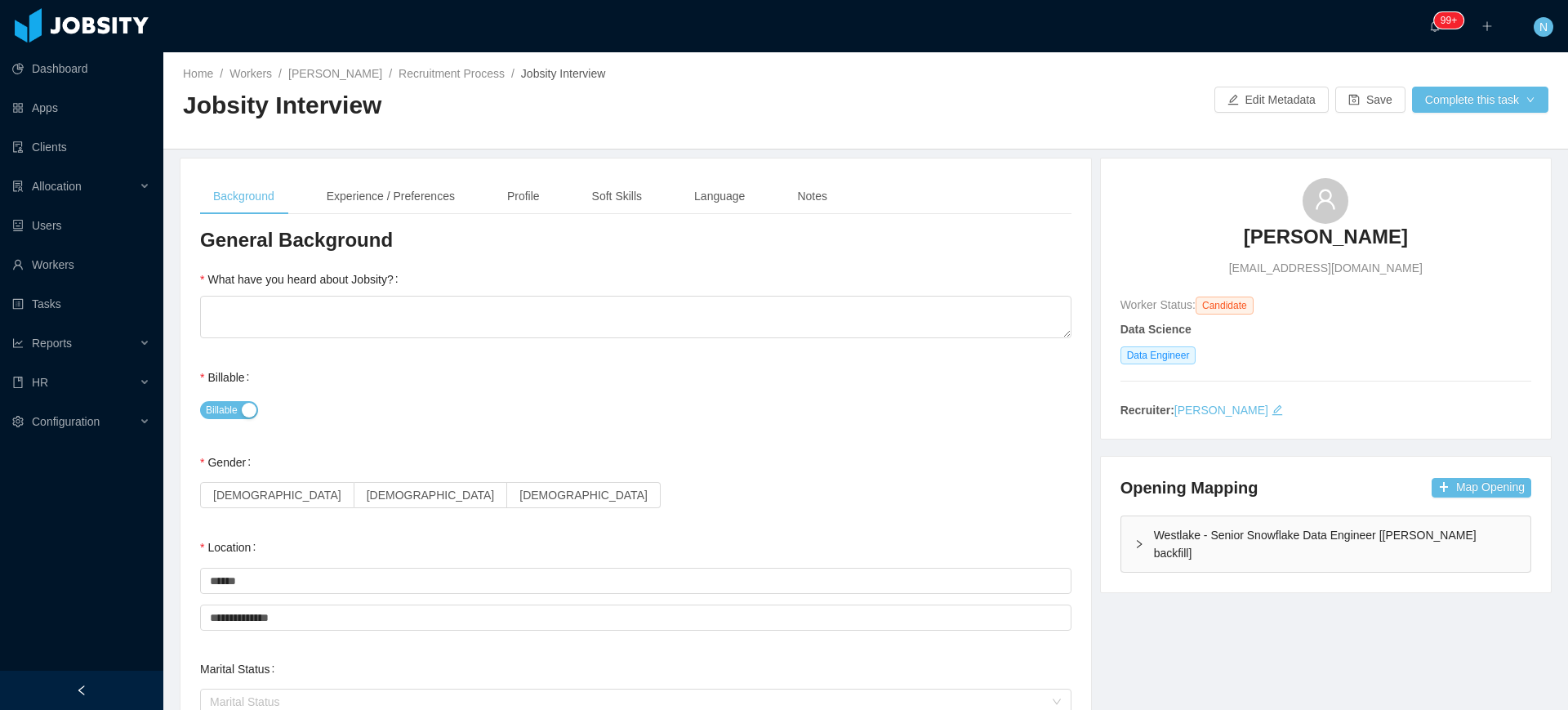
click at [1295, 548] on div "Westlake - Senior Snowflake Data Engineer [[PERSON_NAME] backfill]" at bounding box center [1326, 544] width 409 height 56
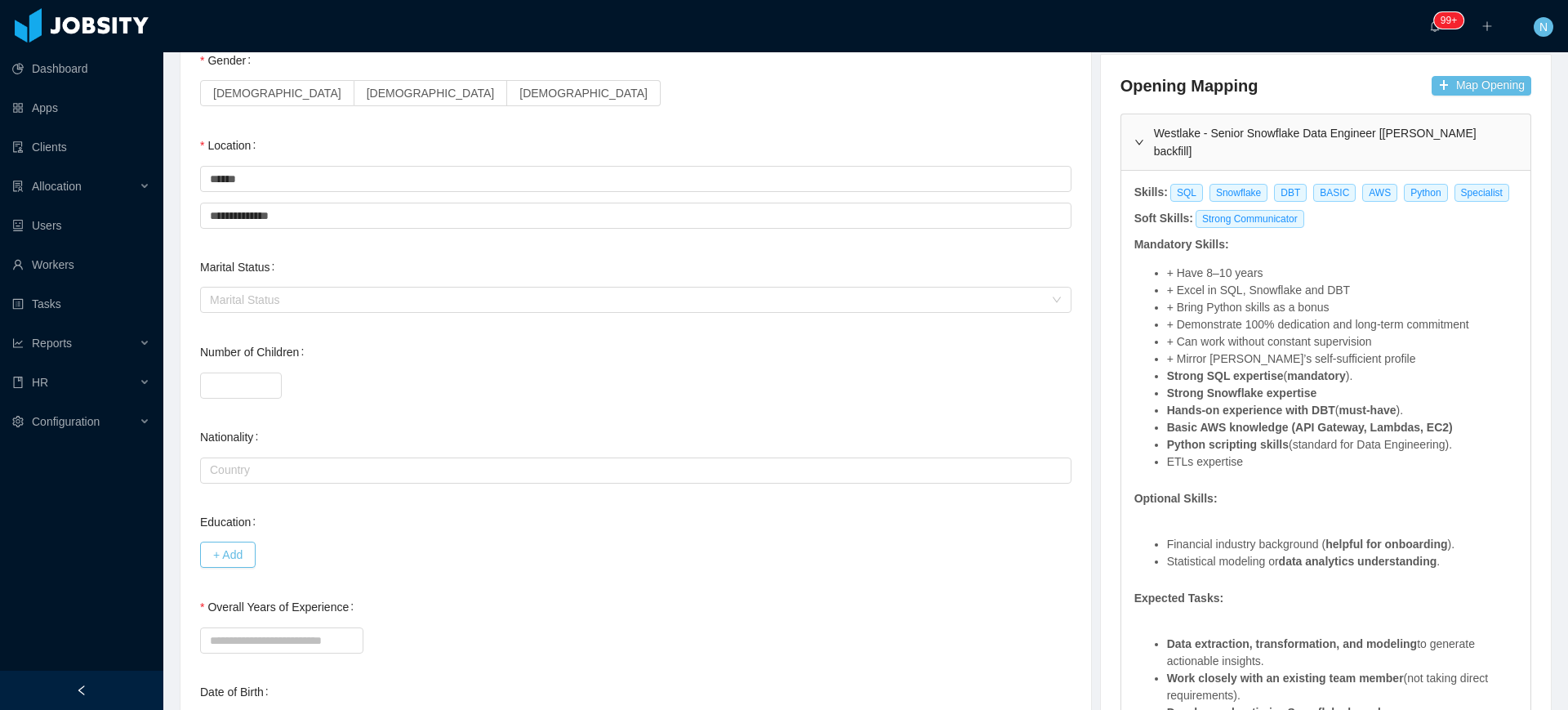
scroll to position [379, 0]
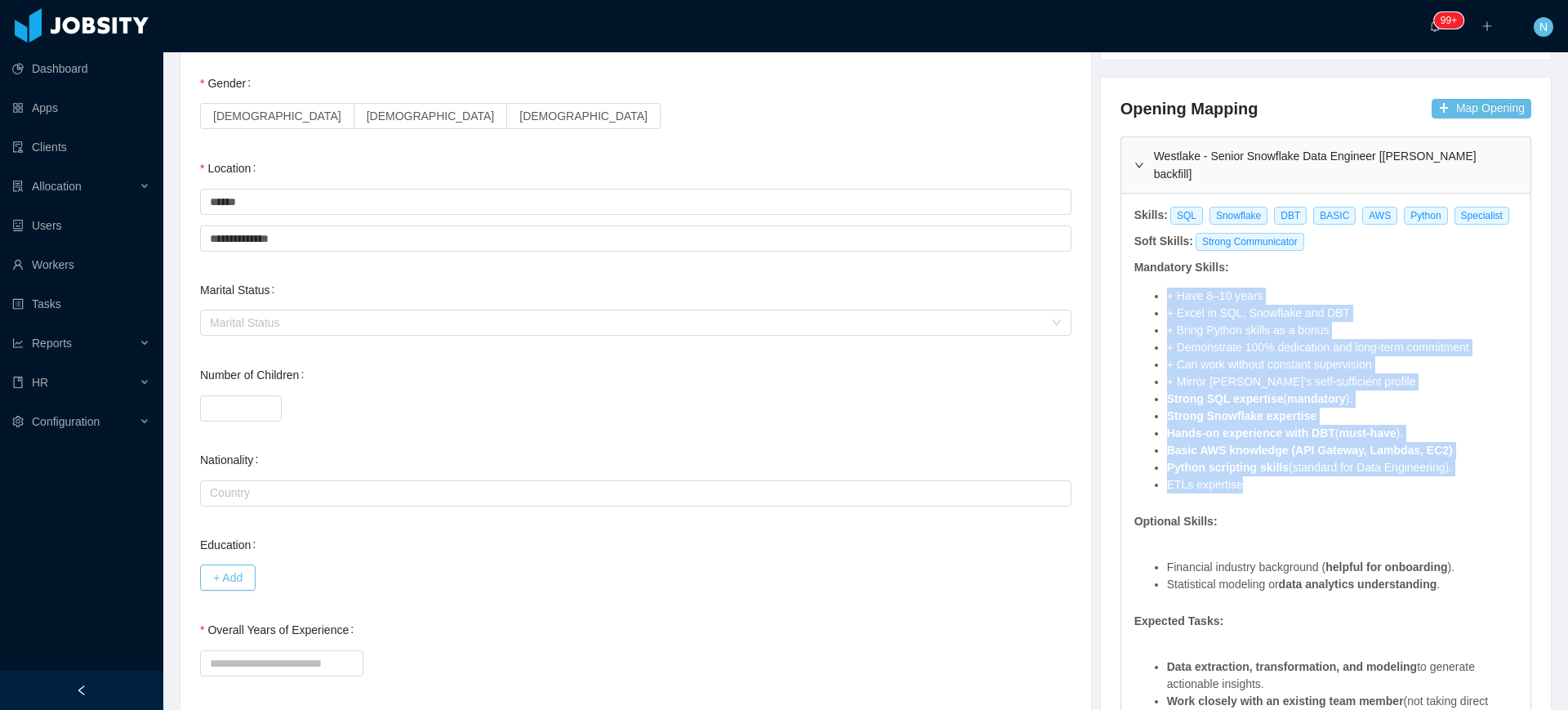
drag, startPoint x: 1232, startPoint y: 467, endPoint x: 1160, endPoint y: 265, distance: 214.4
click at [1160, 276] on div "+ Have 8–10 years + Excel in SQL, Snowflake and DBT + Bring Python skills as a …" at bounding box center [1326, 390] width 386 height 229
click at [1187, 392] on strong "Strong SQL expertise" at bounding box center [1225, 399] width 117 height 13
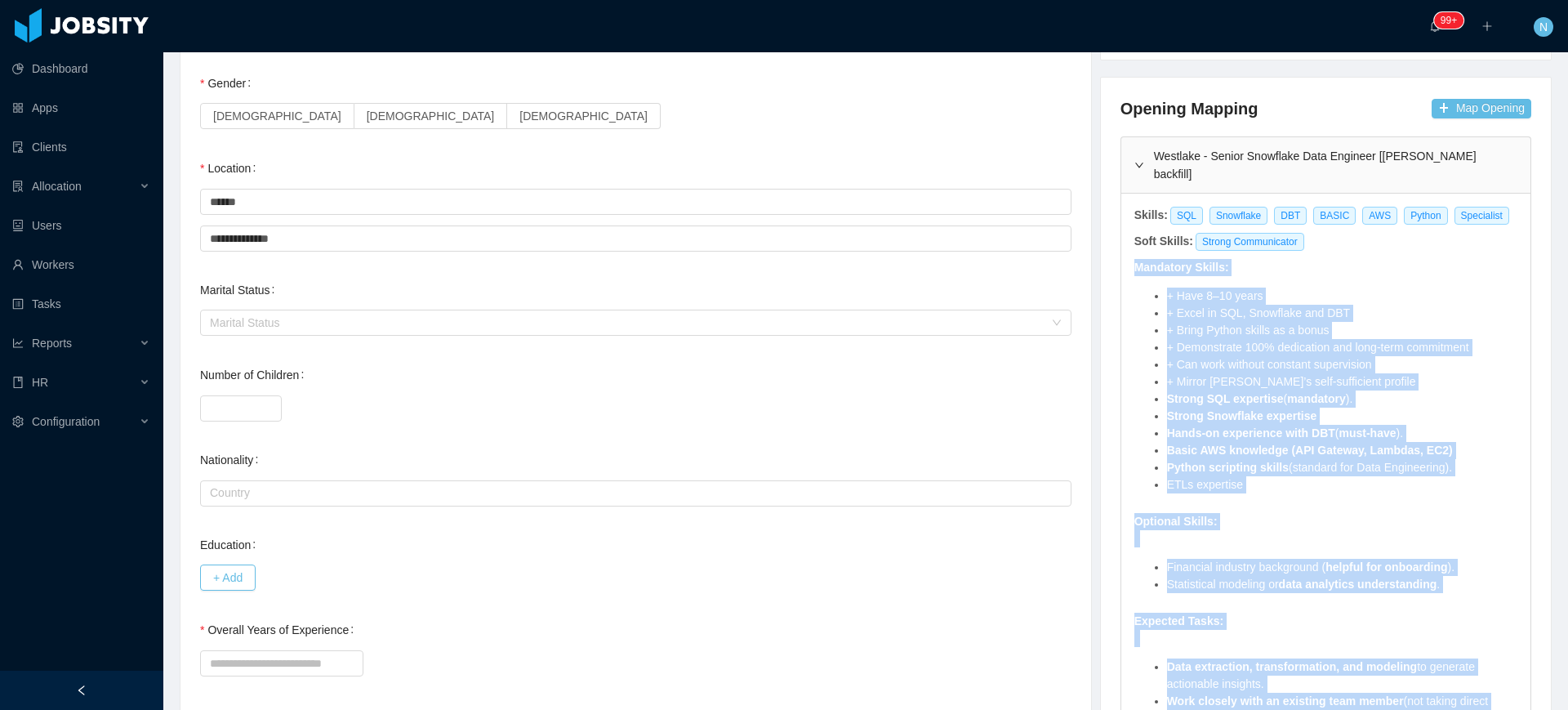
drag, startPoint x: 1244, startPoint y: 600, endPoint x: 1122, endPoint y: 252, distance: 368.8
click at [1122, 252] on div "Skills: SQL Snowflake DBT BASIC AWS Python Specialist Soft Skills: Strong Commu…" at bounding box center [1326, 524] width 409 height 661
copy div "Mandatory Skills: + Have 8–10 years + Excel in SQL, Snowflake and DBT + Bring P…"
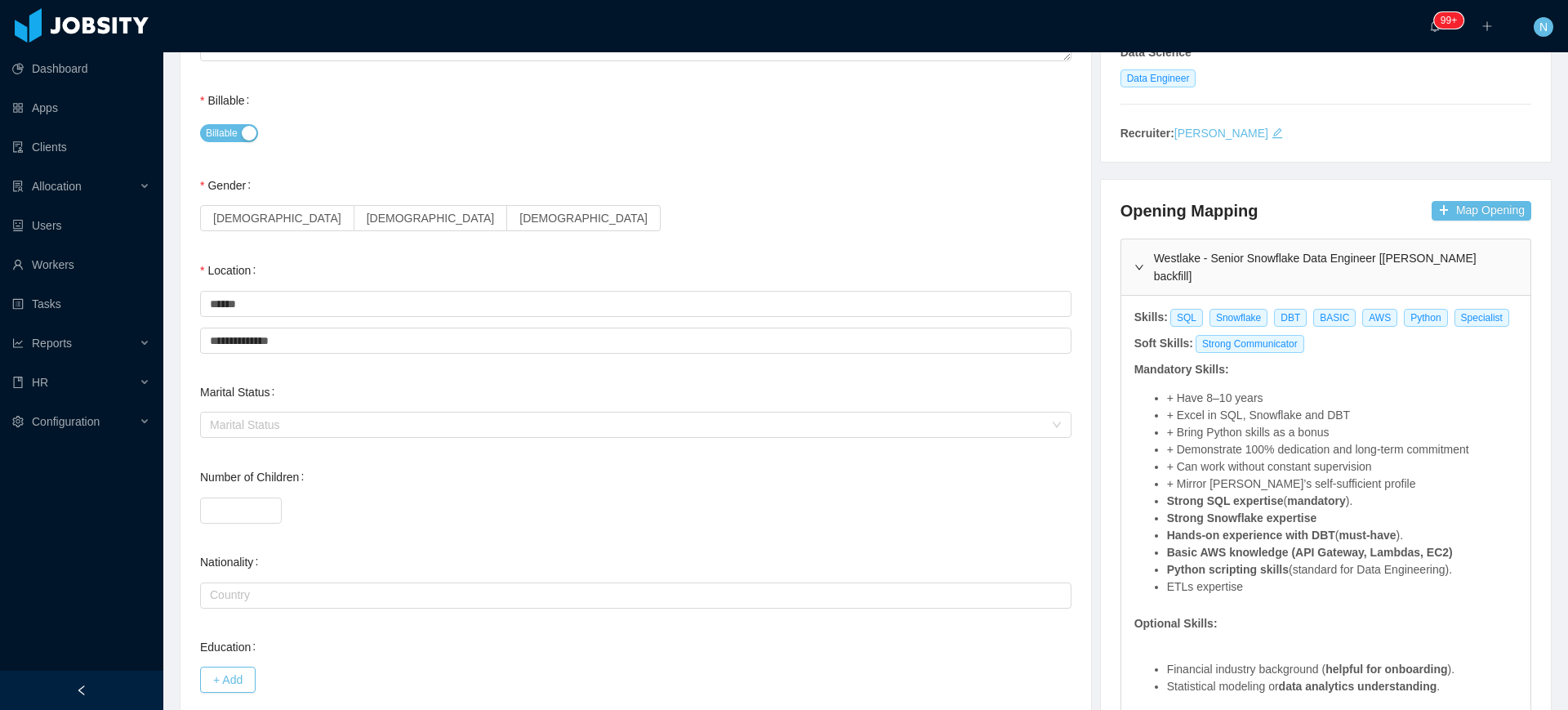
click at [926, 153] on div "**********" at bounding box center [635, 417] width 871 height 935
click at [367, 221] on span "Male" at bounding box center [431, 218] width 128 height 13
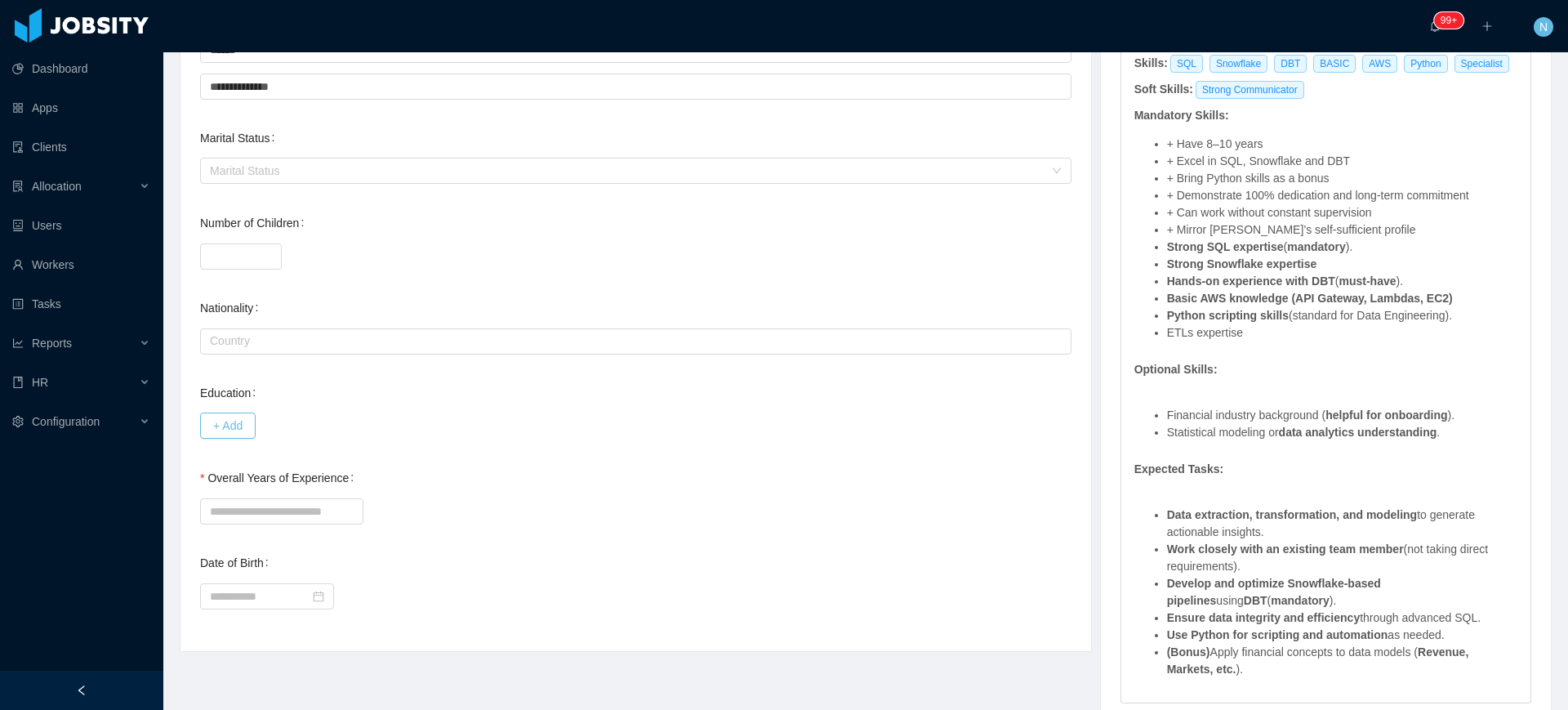
scroll to position [583, 0]
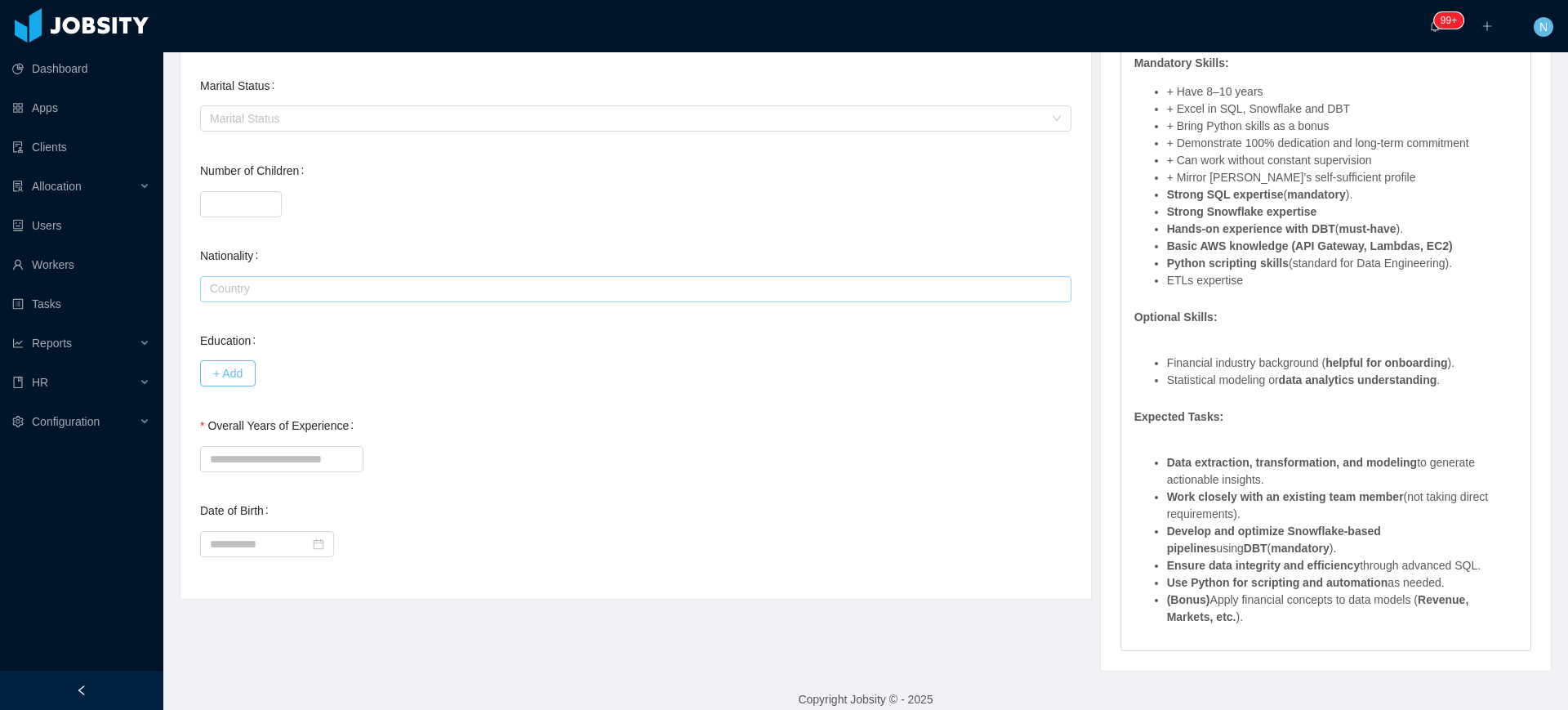
click at [325, 296] on input "text" at bounding box center [635, 289] width 871 height 26
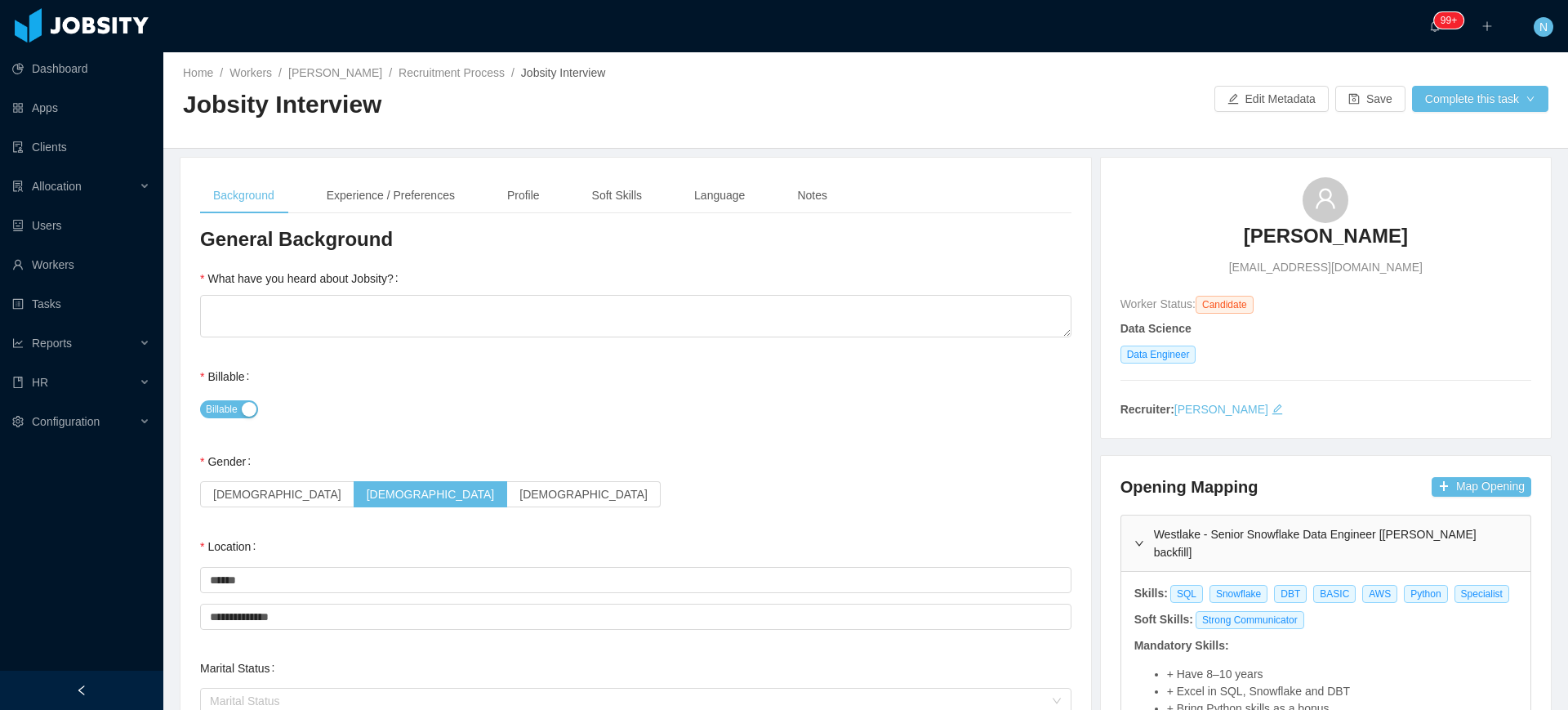
scroll to position [0, 0]
click at [412, 206] on div "Experience / Preferences" at bounding box center [391, 196] width 154 height 37
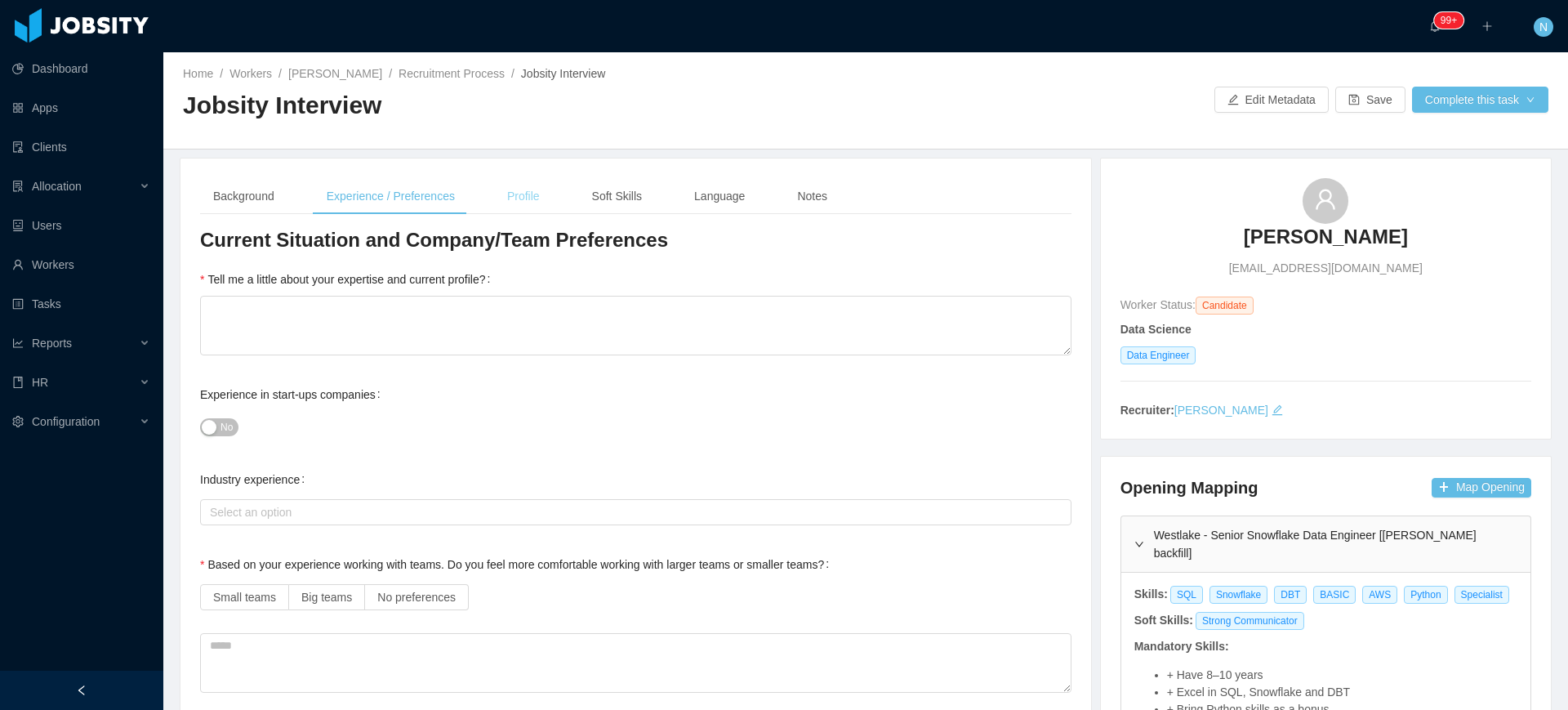
click at [526, 197] on div "Profile" at bounding box center [524, 196] width 59 height 37
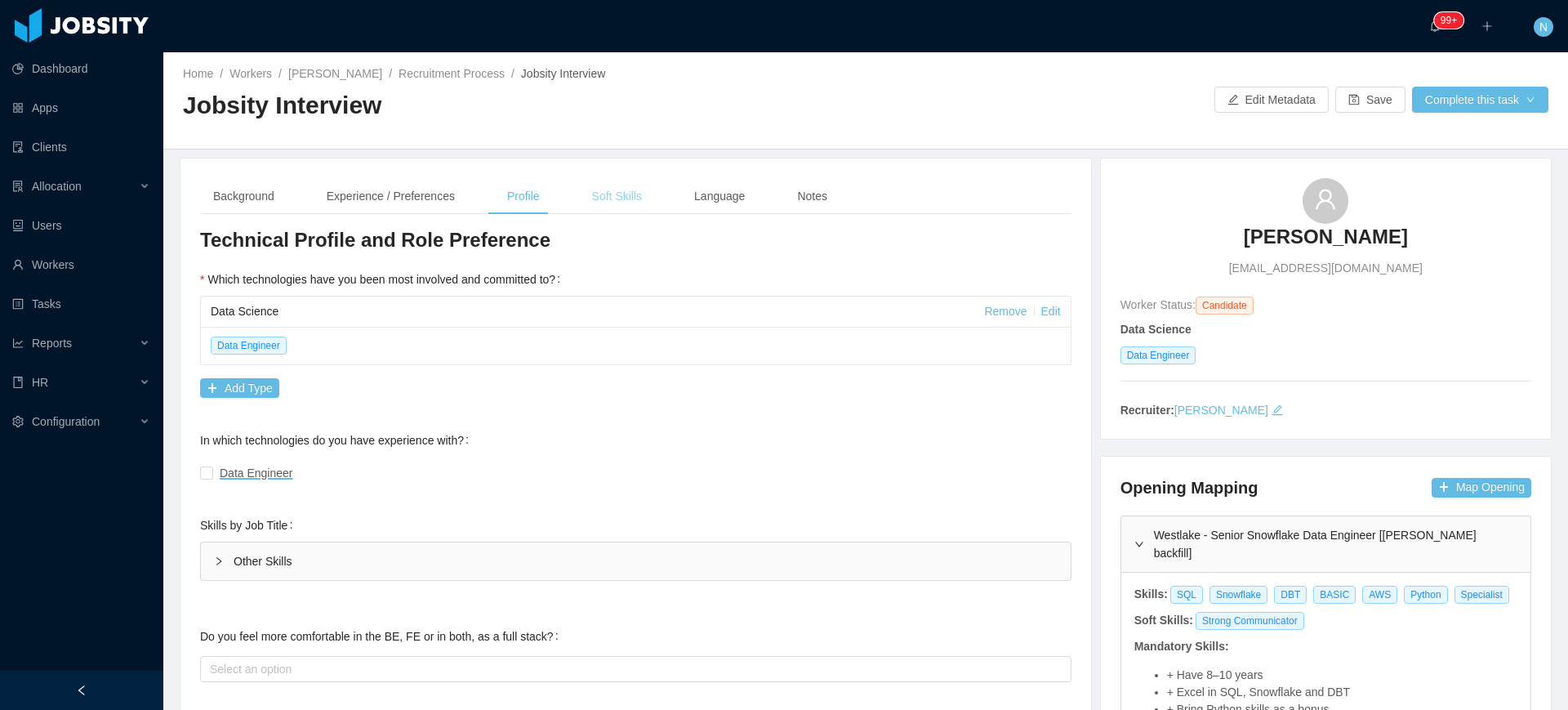
click at [607, 199] on div "Soft Skills" at bounding box center [616, 196] width 76 height 37
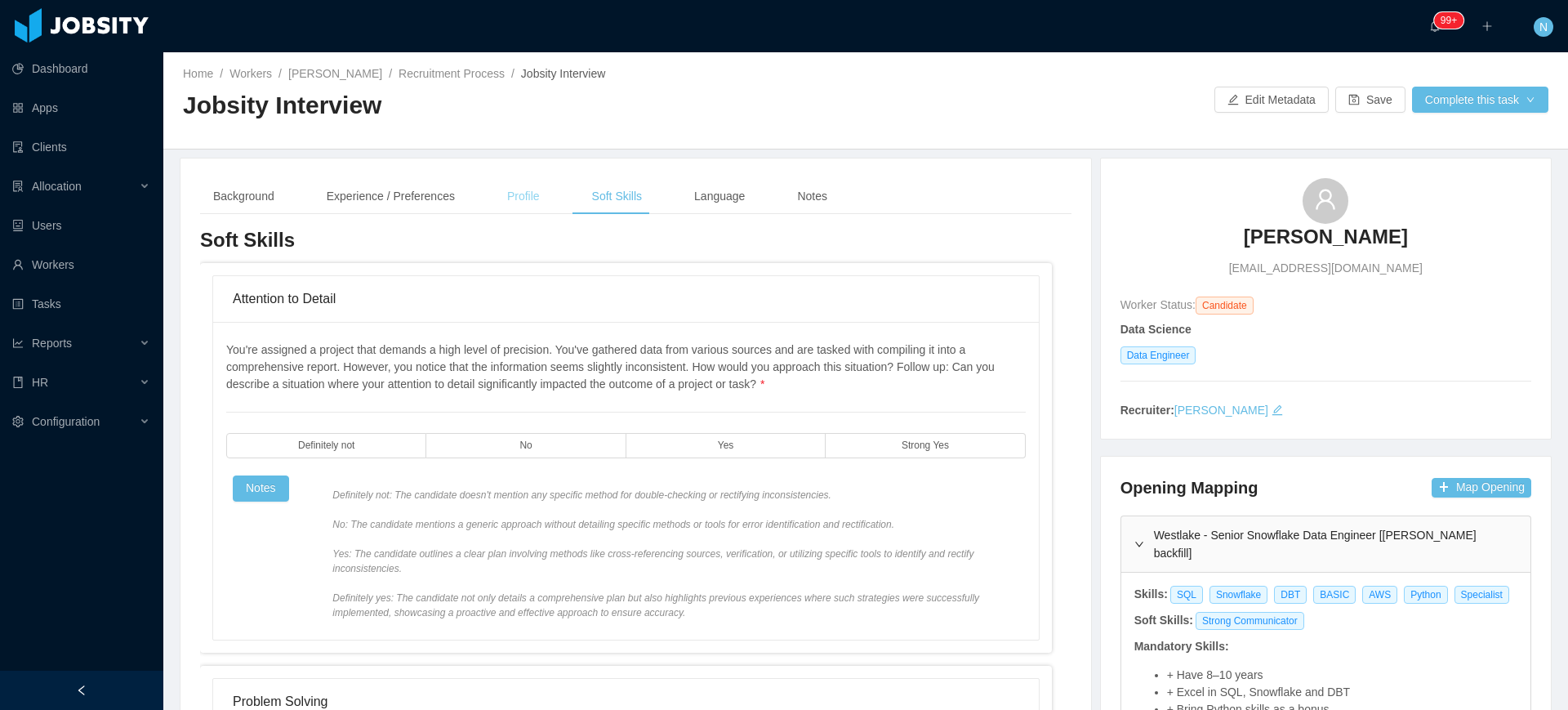
click at [531, 202] on div "Profile" at bounding box center [524, 196] width 59 height 37
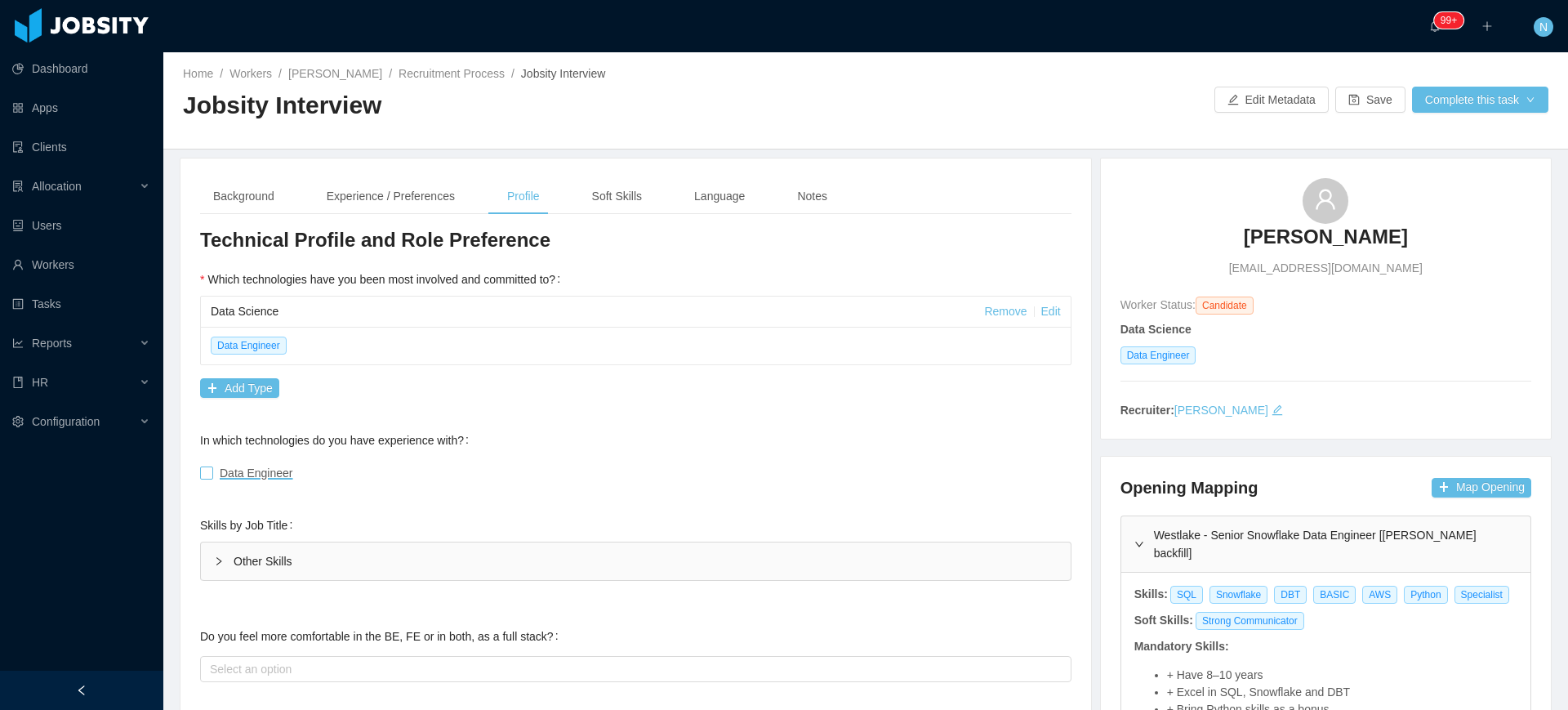
click at [253, 471] on span "Data Engineer" at bounding box center [257, 473] width 74 height 13
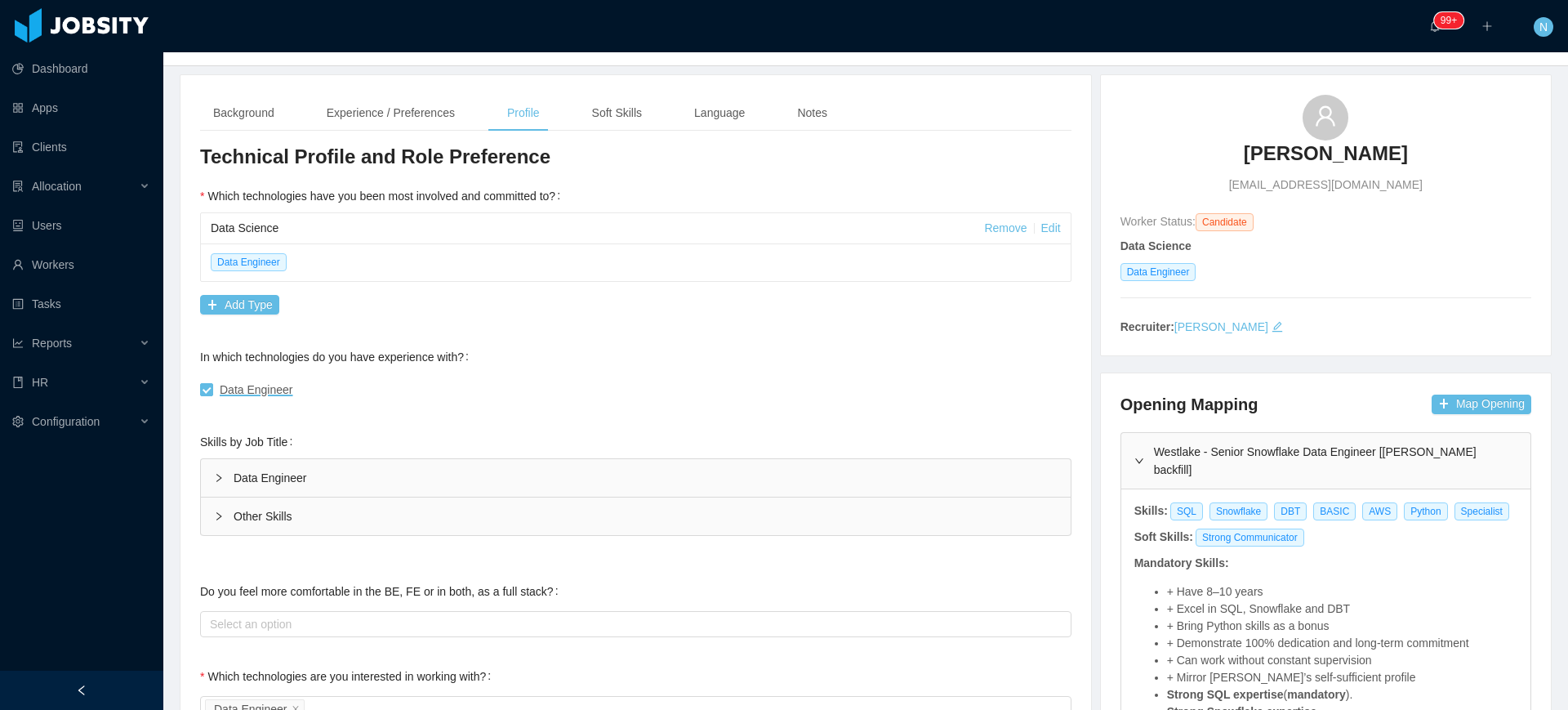
scroll to position [205, 0]
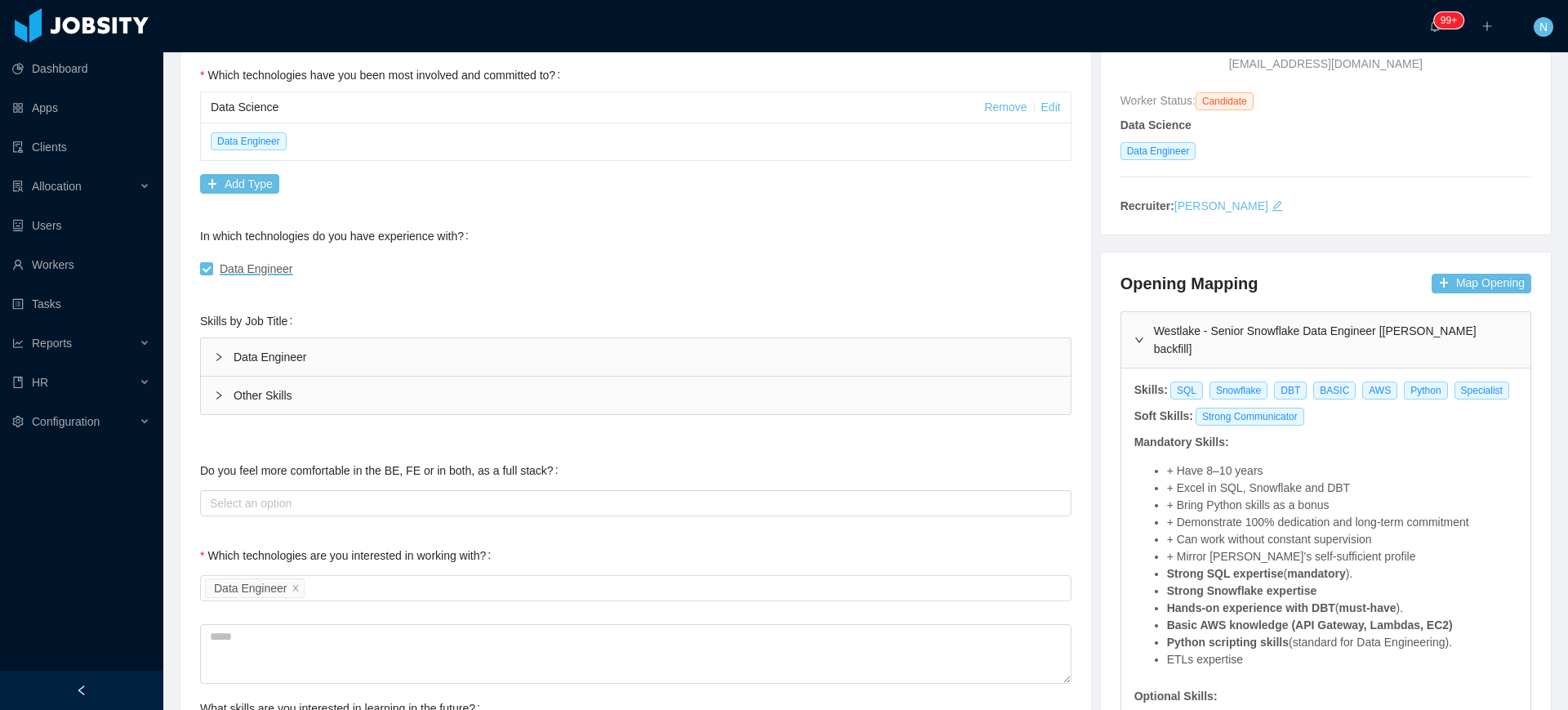
click at [457, 369] on div "Data Engineer" at bounding box center [636, 357] width 870 height 38
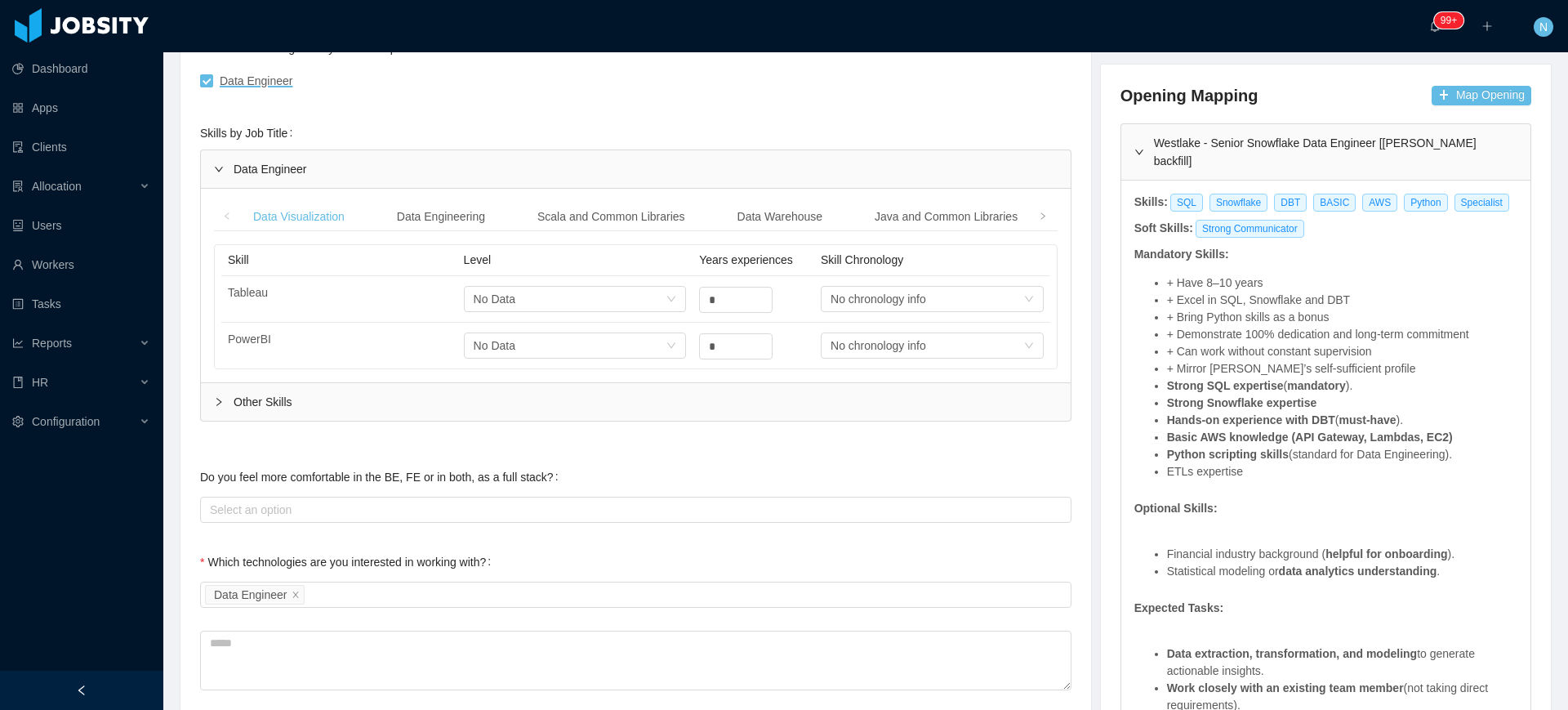
scroll to position [408, 0]
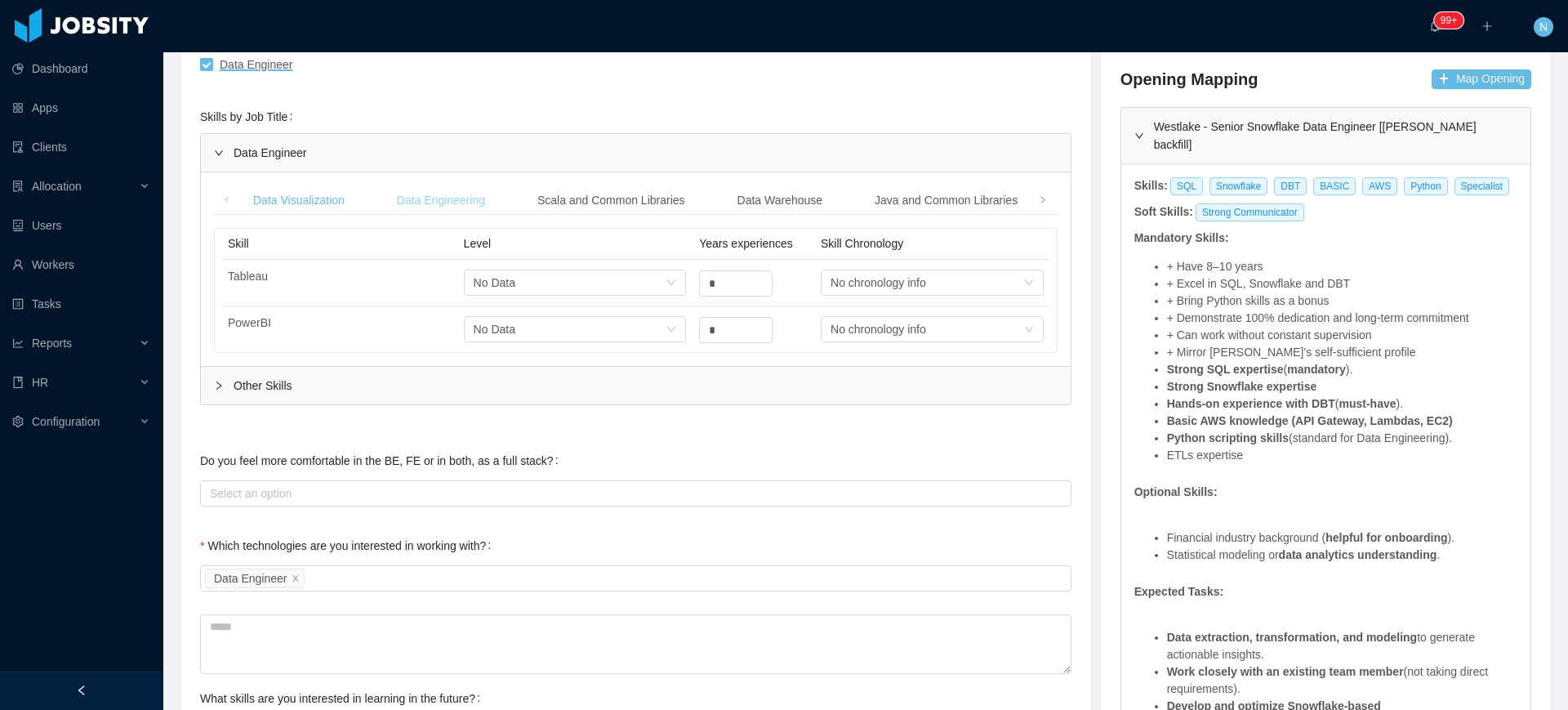
click at [460, 205] on div "Data Engineering" at bounding box center [440, 201] width 114 height 31
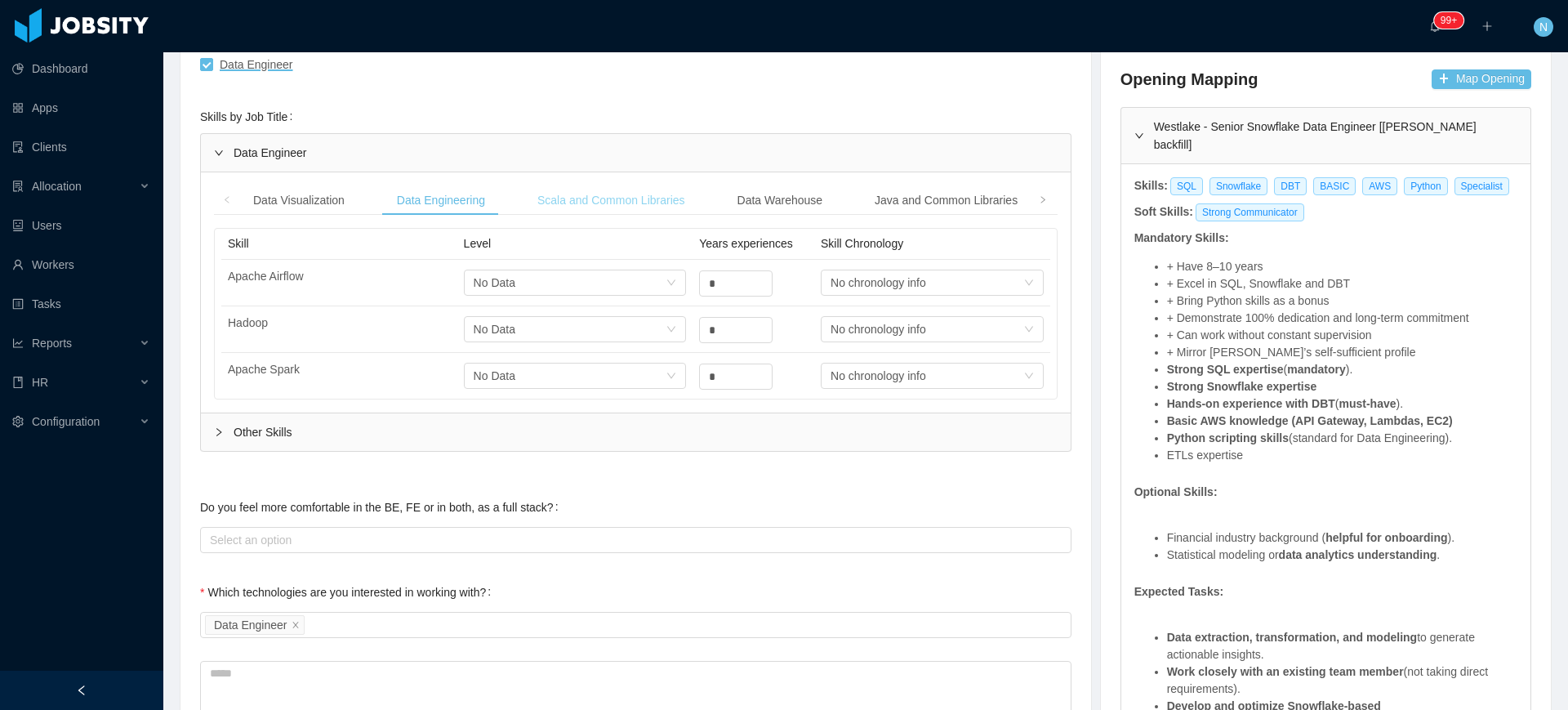
click at [585, 193] on div "Scala and Common Libraries" at bounding box center [611, 201] width 174 height 31
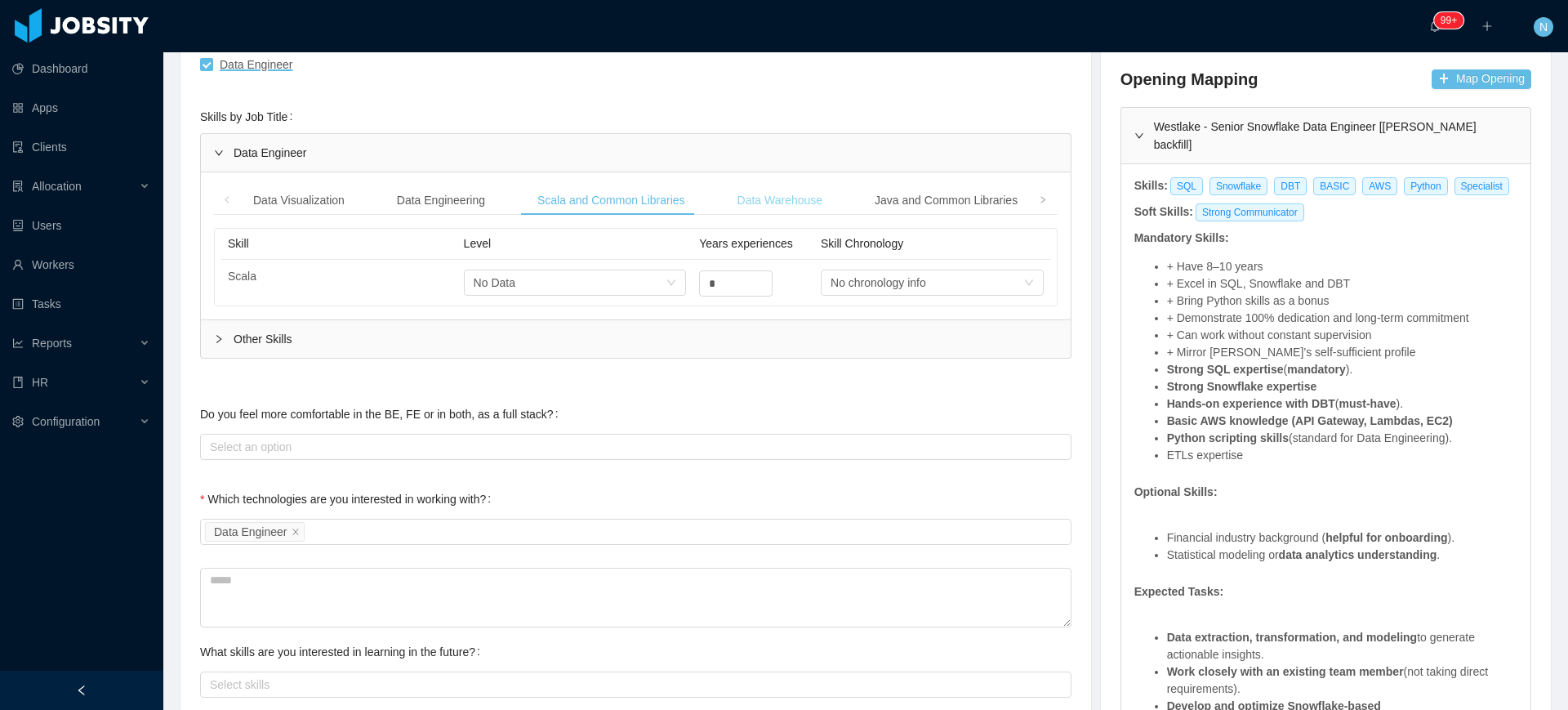
click at [770, 196] on div "Data Warehouse" at bounding box center [780, 201] width 112 height 31
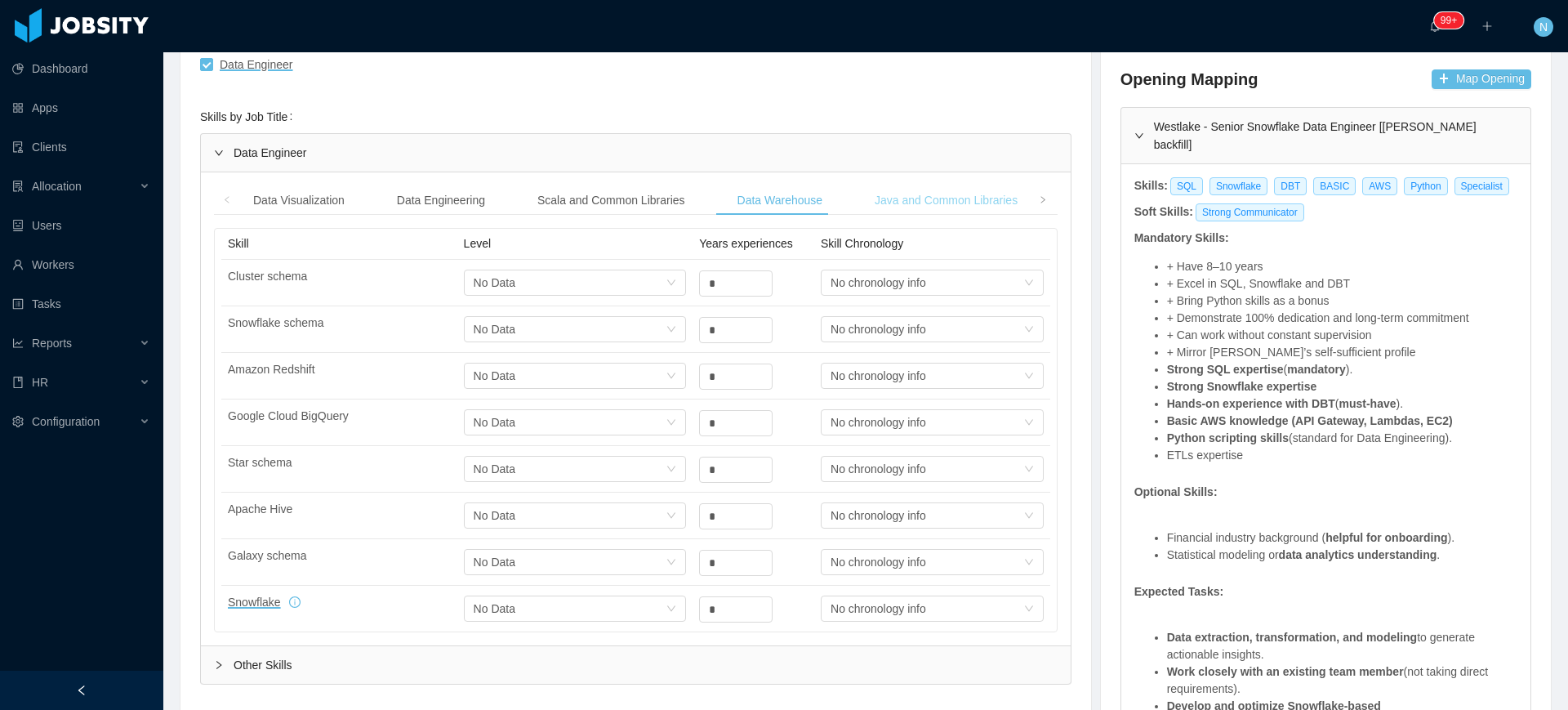
click at [901, 203] on div "Java and Common Libraries" at bounding box center [945, 201] width 169 height 31
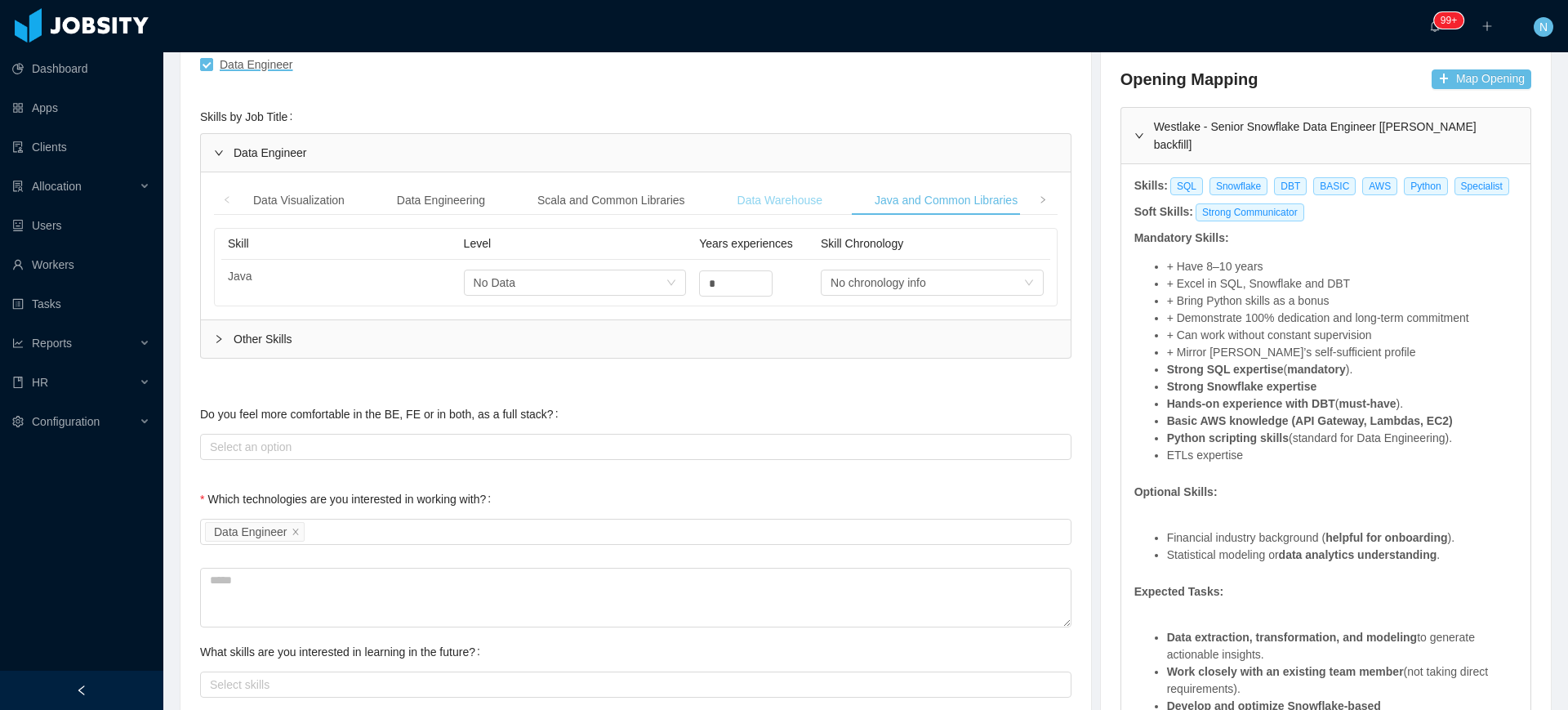
click at [764, 201] on div "Data Warehouse" at bounding box center [780, 201] width 112 height 31
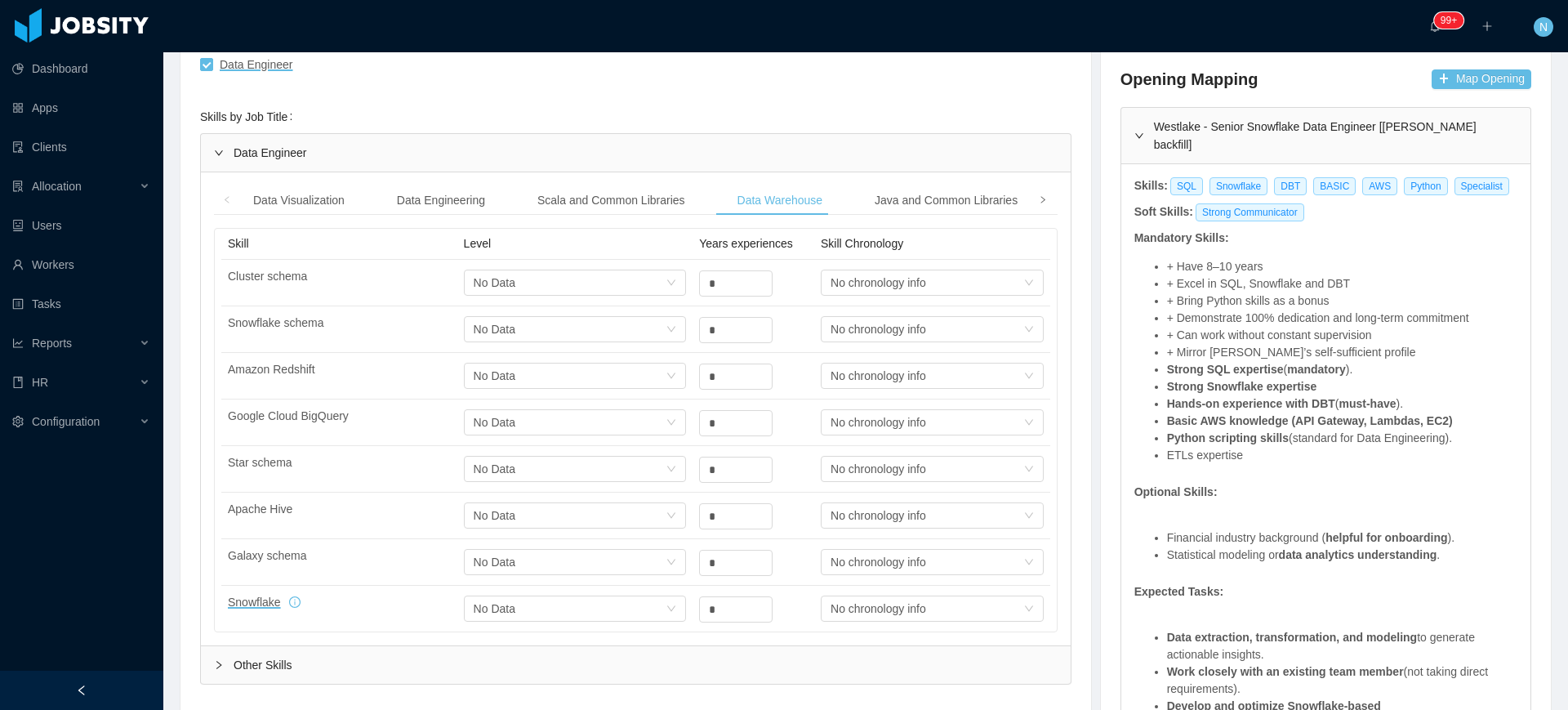
click at [1038, 192] on span at bounding box center [1042, 200] width 26 height 30
click at [510, 200] on div "Python and Common Libraries" at bounding box center [501, 201] width 180 height 31
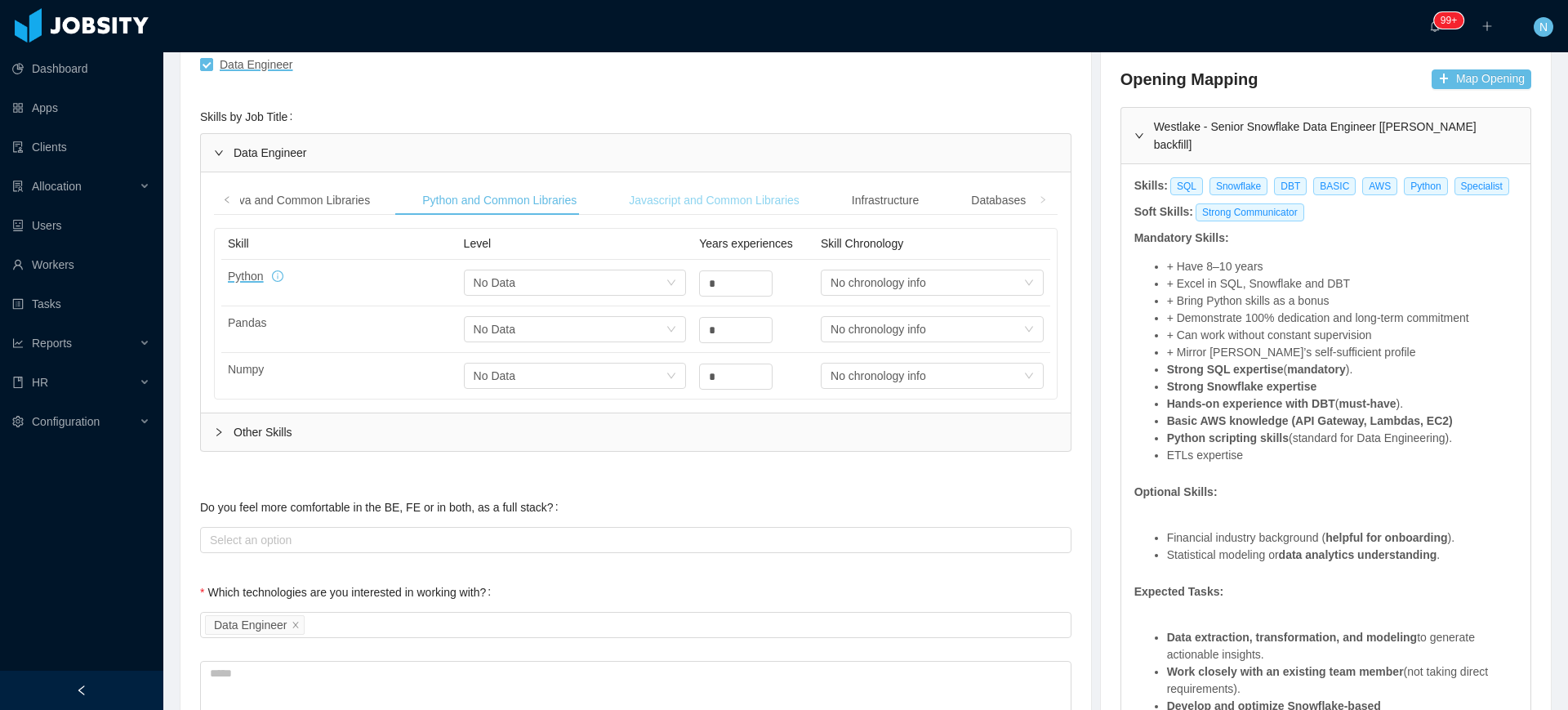
click at [701, 192] on div "Javascript and Common Libraries" at bounding box center [713, 201] width 196 height 31
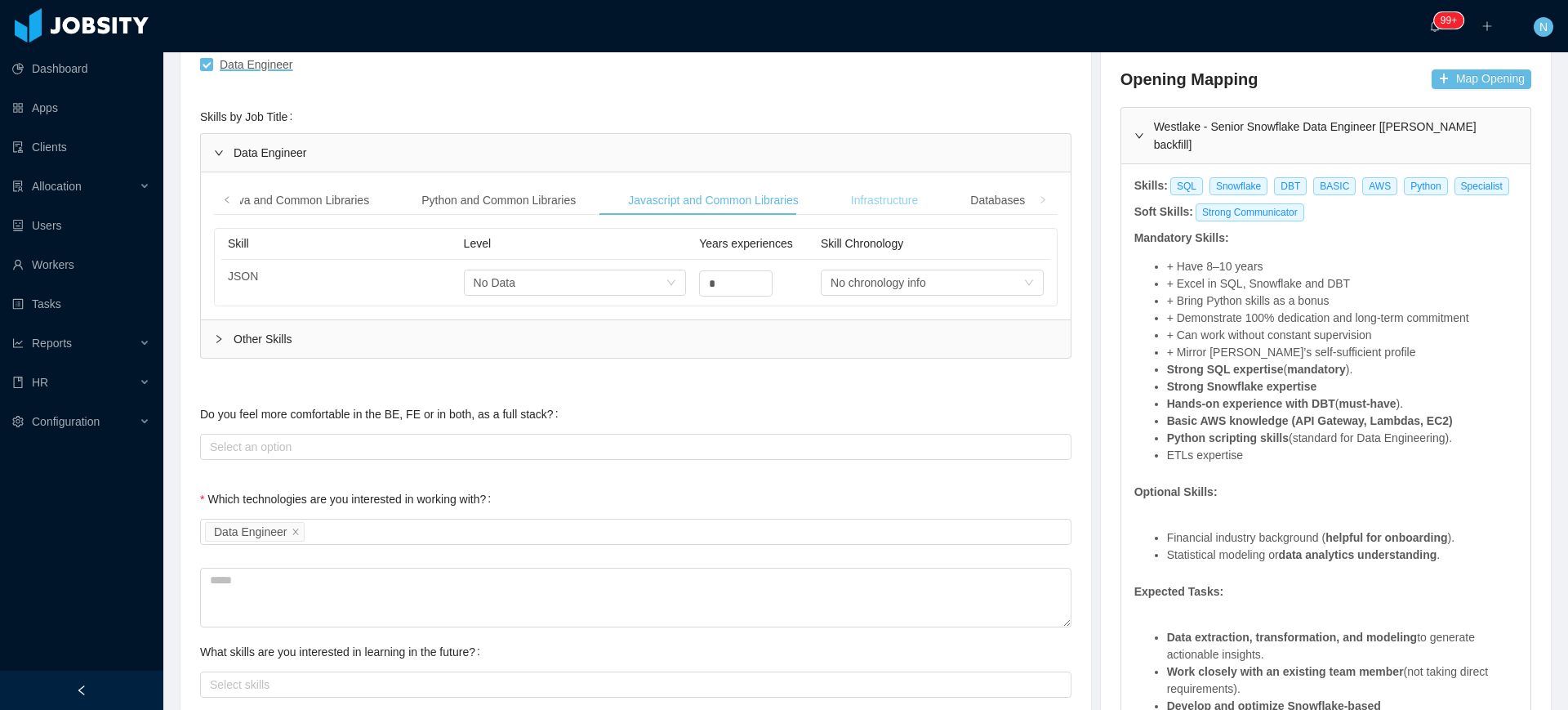
click at [854, 196] on div "Infrastructure" at bounding box center [884, 201] width 93 height 31
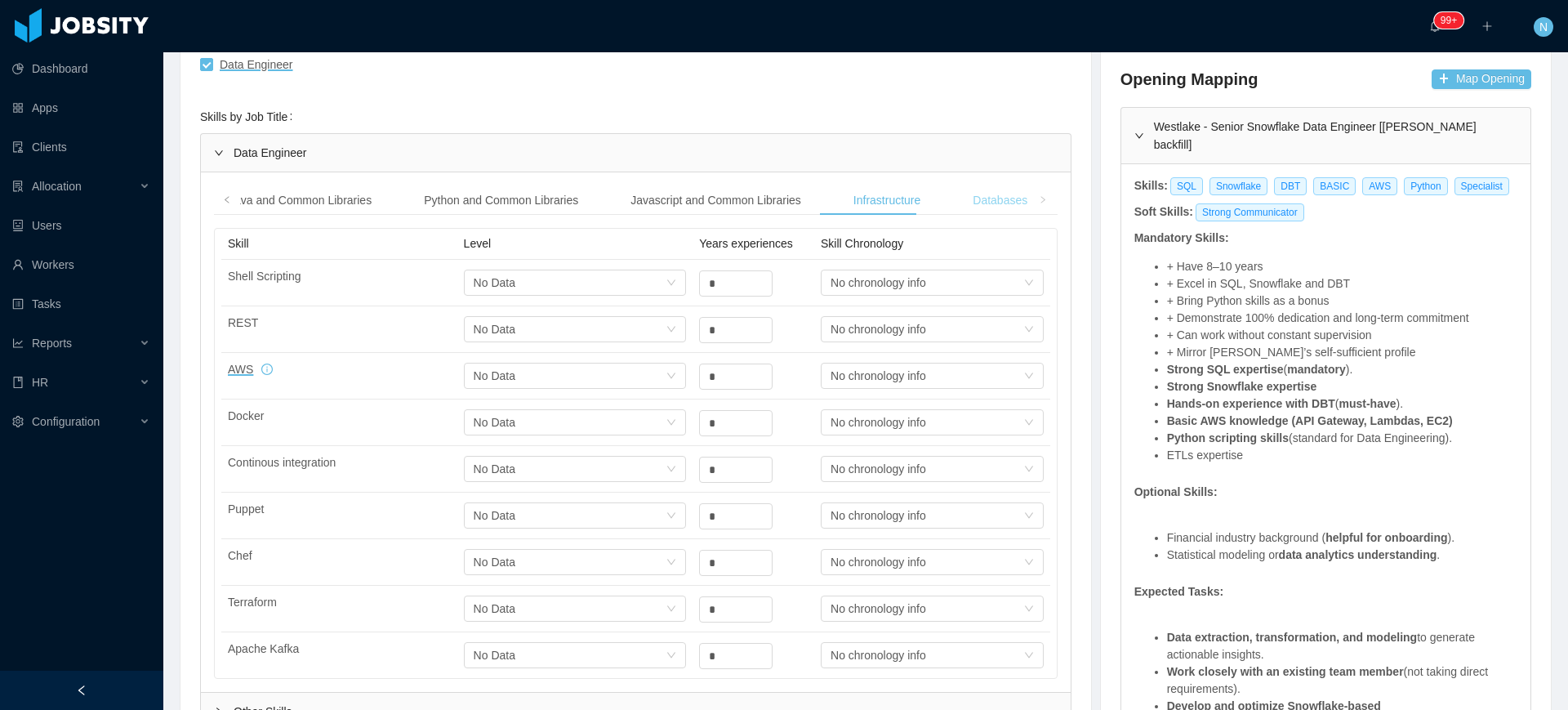
click at [991, 200] on div "Databases" at bounding box center [1000, 201] width 81 height 31
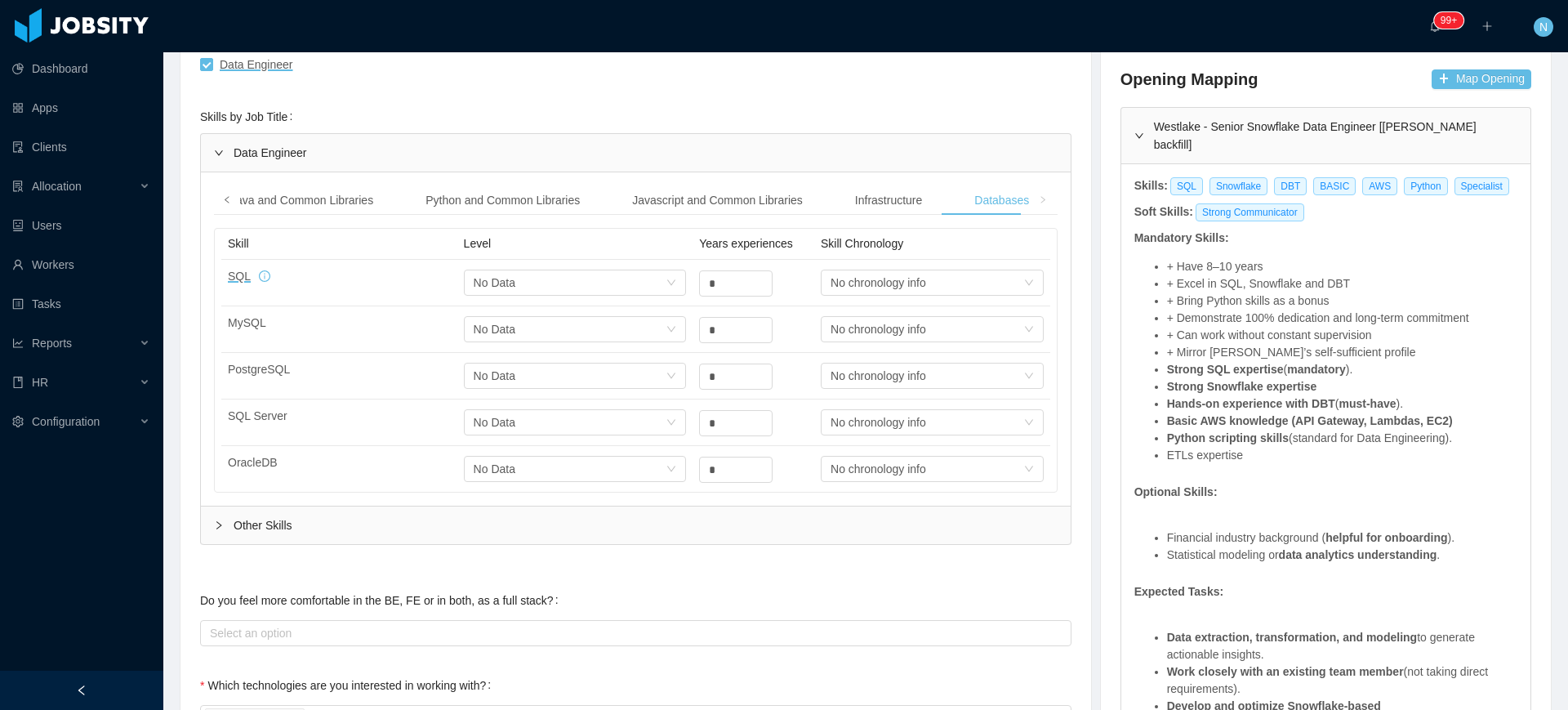
click at [222, 197] on span at bounding box center [227, 199] width 10 height 17
click at [297, 200] on div "Data Visualization" at bounding box center [299, 201] width 118 height 31
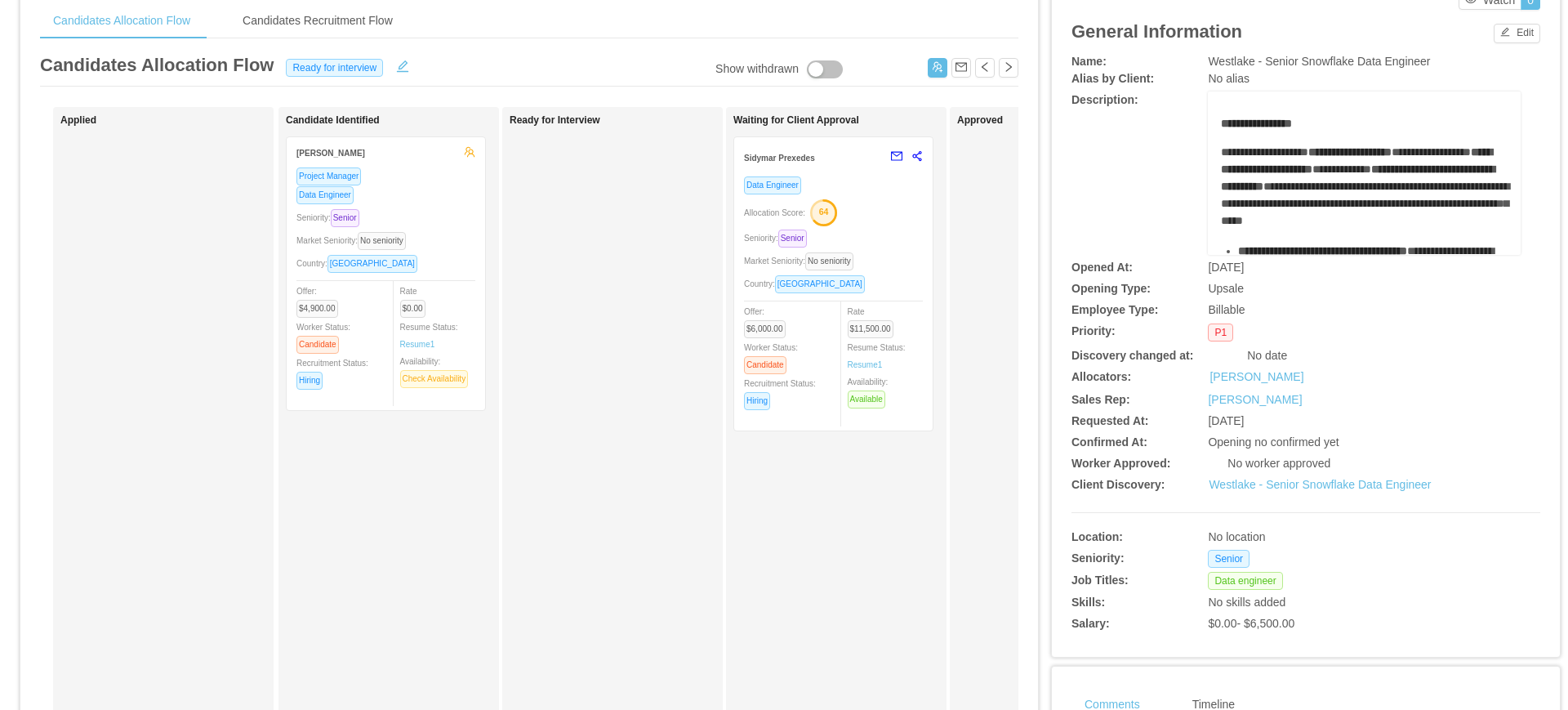
scroll to position [102, 0]
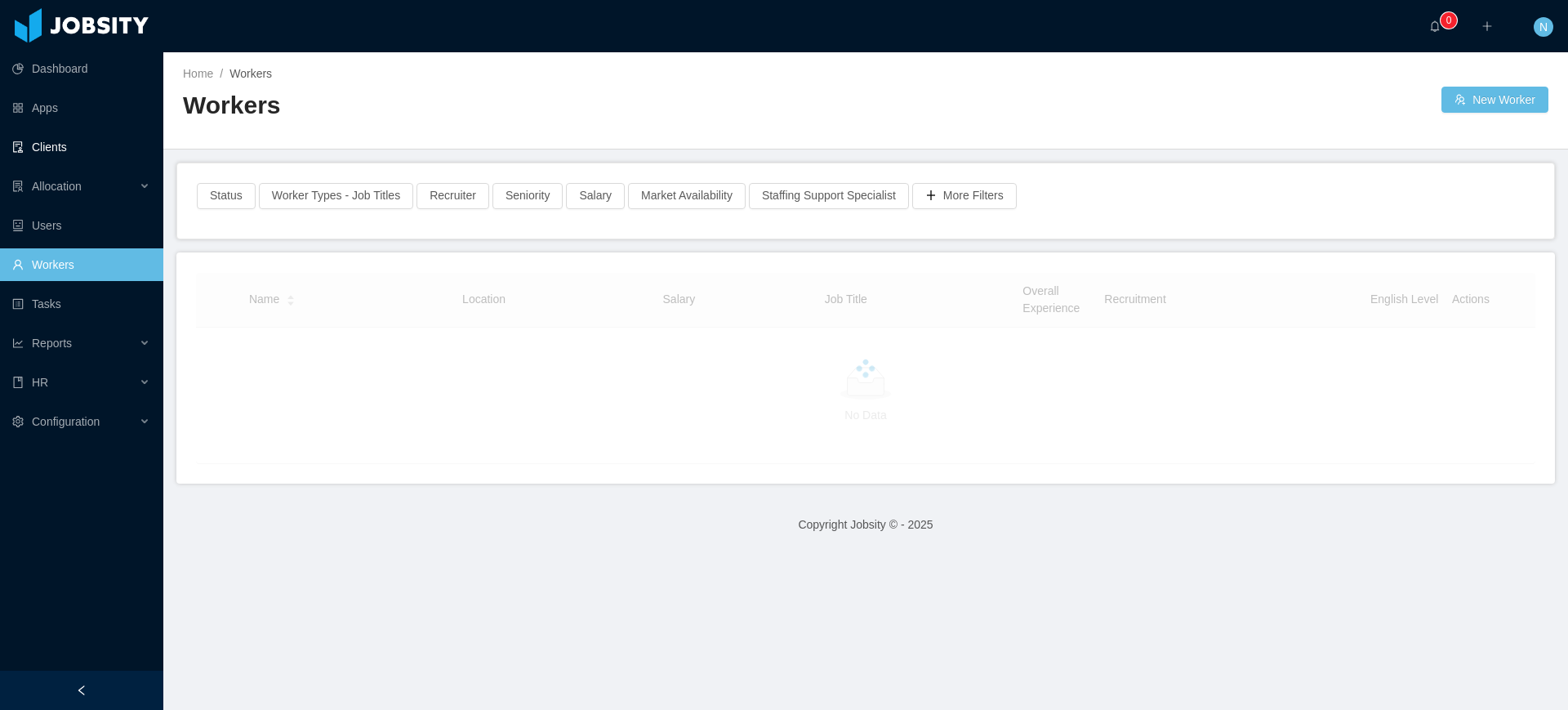
click at [107, 149] on link "Clients" at bounding box center [82, 147] width 138 height 32
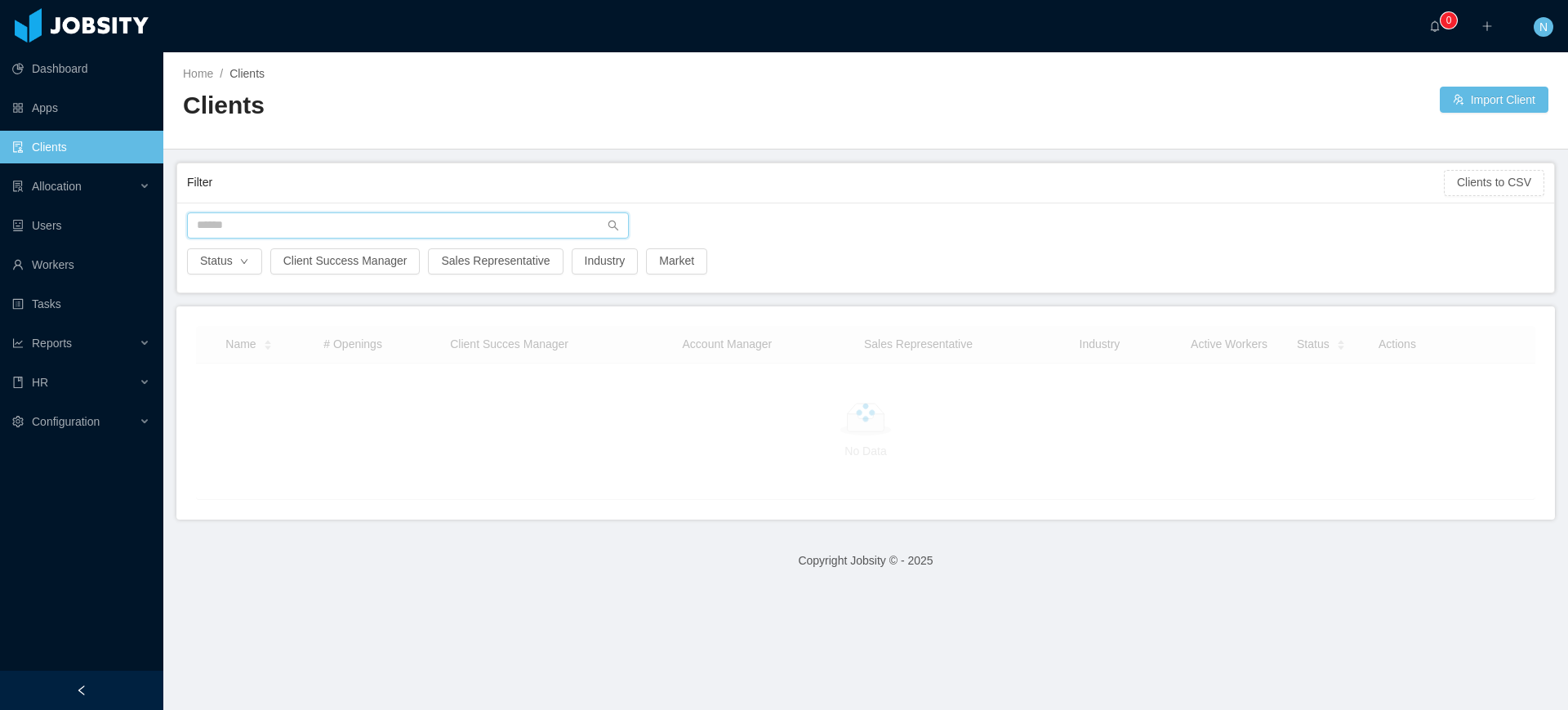
click at [287, 224] on input "text" at bounding box center [407, 225] width 441 height 26
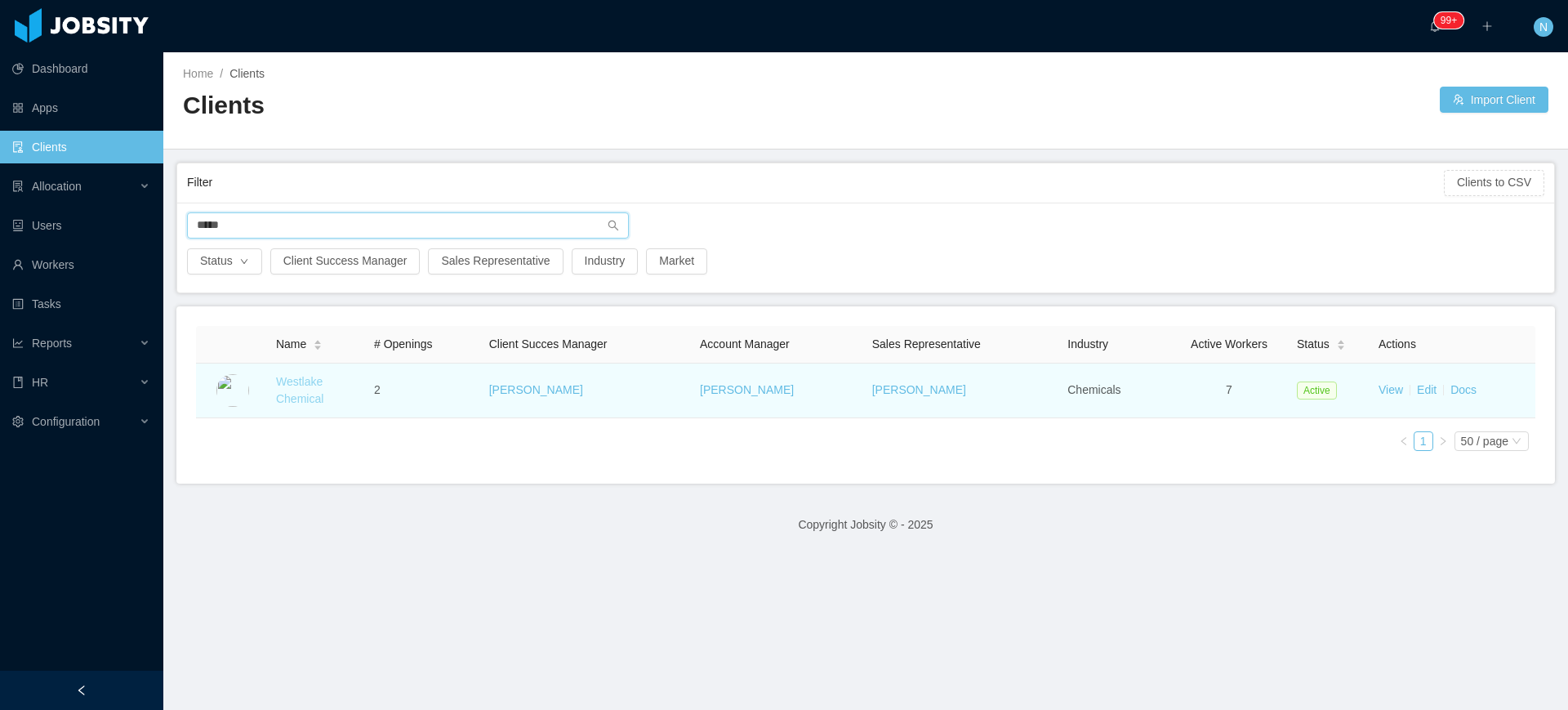
type input "*****"
click at [307, 399] on link "Westlake Chemical" at bounding box center [300, 390] width 48 height 31
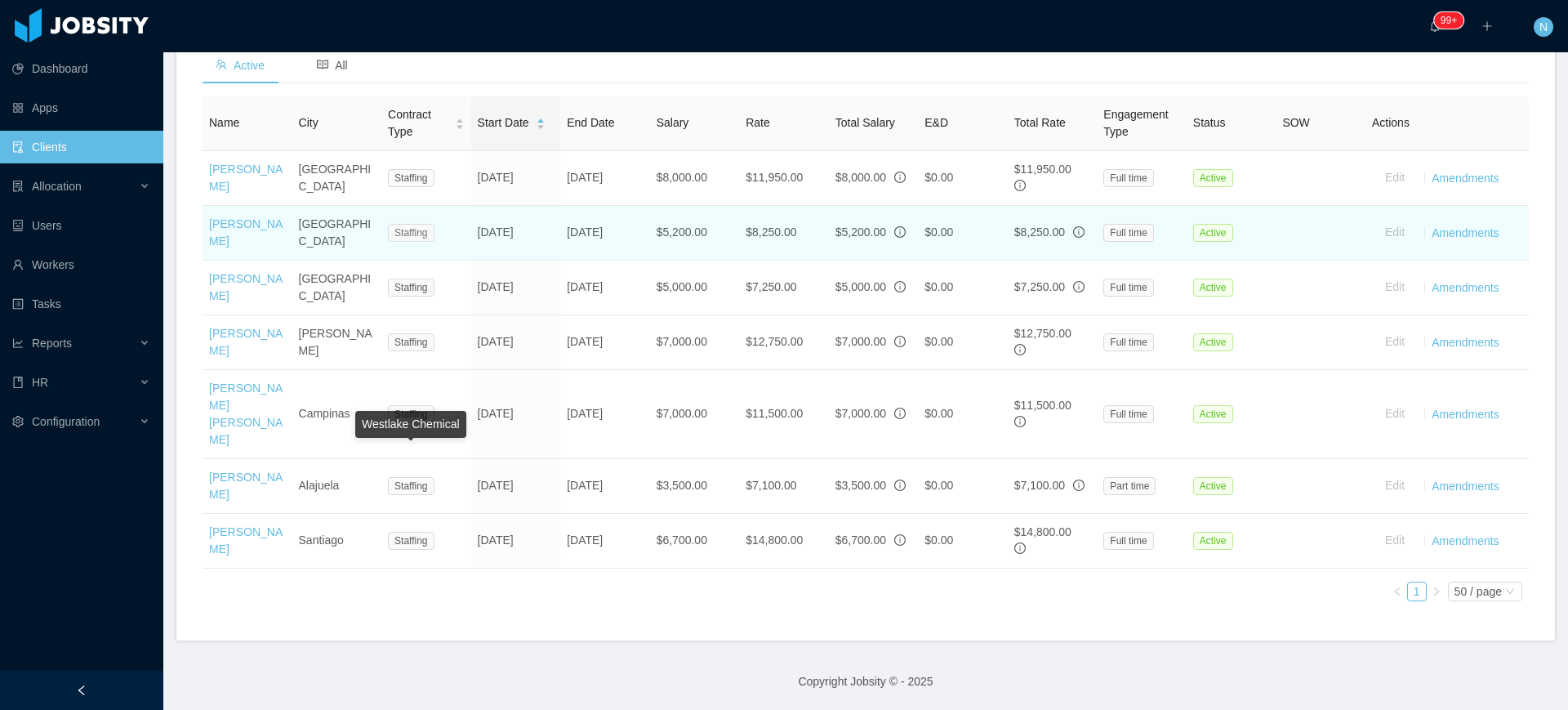
scroll to position [616, 0]
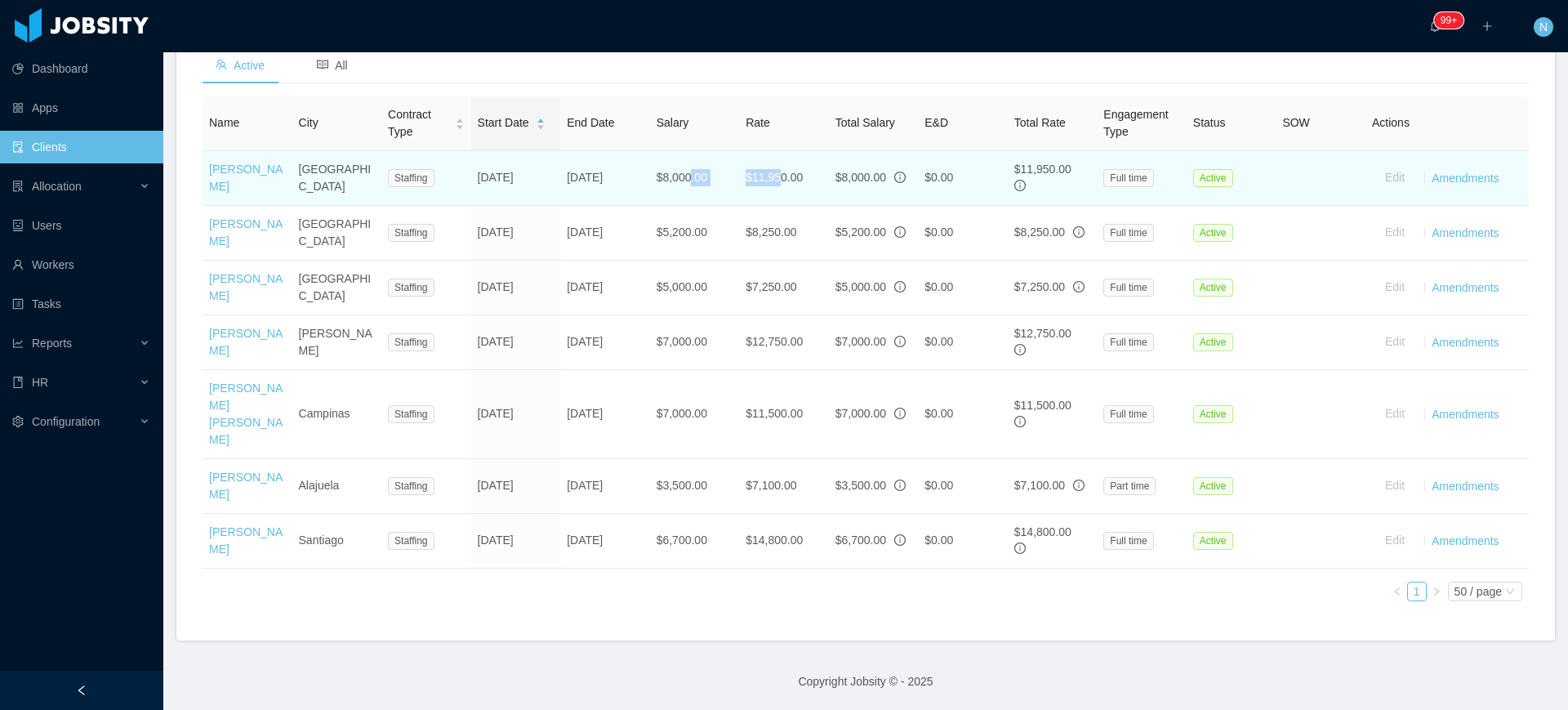
drag, startPoint x: 709, startPoint y: 164, endPoint x: 771, endPoint y: 163, distance: 62.0
click at [771, 163] on tr "Angel [PERSON_NAME] Guatemala City Staffing [DATE] [DATE] $8,000.00 $11,950.00 …" at bounding box center [866, 178] width 1326 height 55
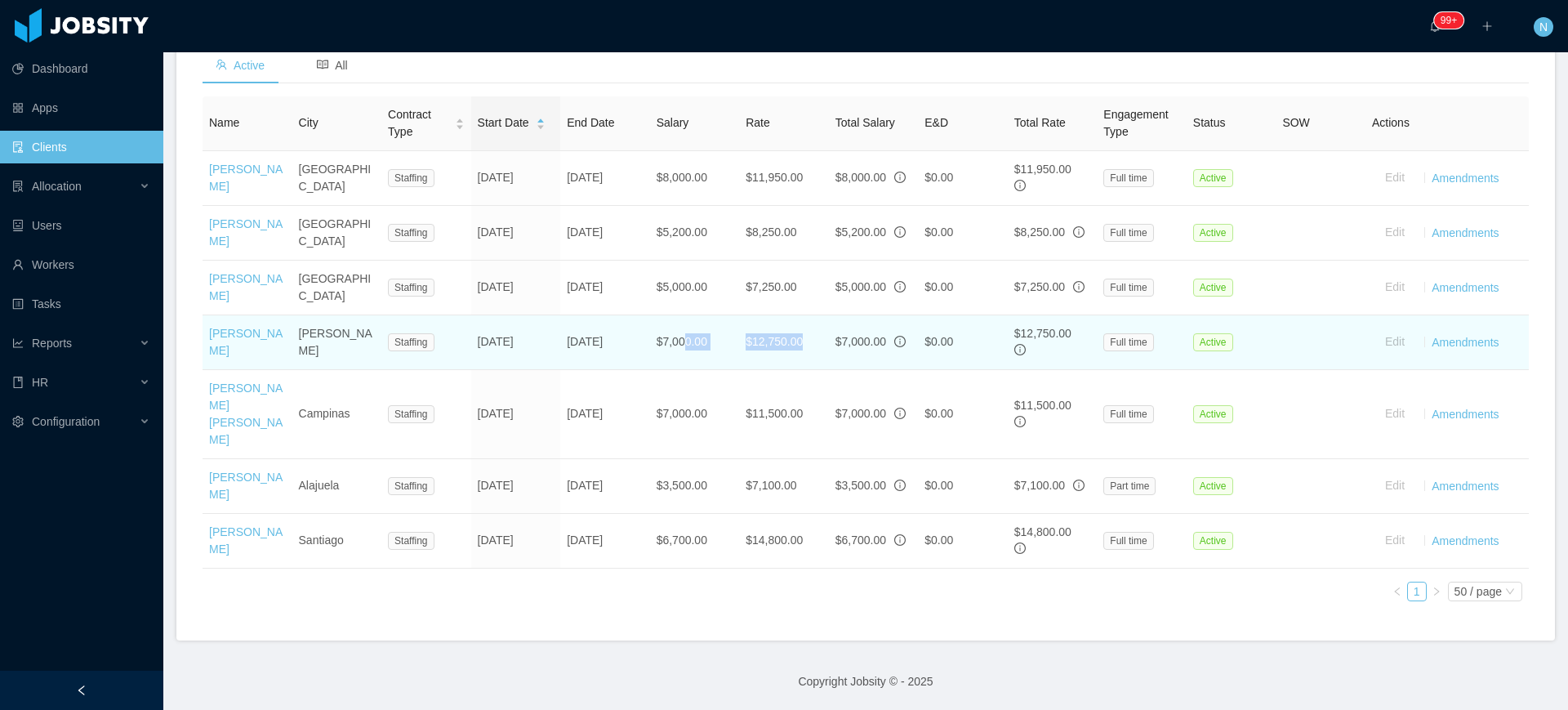
drag, startPoint x: 684, startPoint y: 333, endPoint x: 795, endPoint y: 332, distance: 111.0
click at [795, 332] on tr "[PERSON_NAME] [PERSON_NAME] Staffing [DATE] [DATE] $7,000.00 $12,750.00 $7,000.…" at bounding box center [866, 342] width 1326 height 55
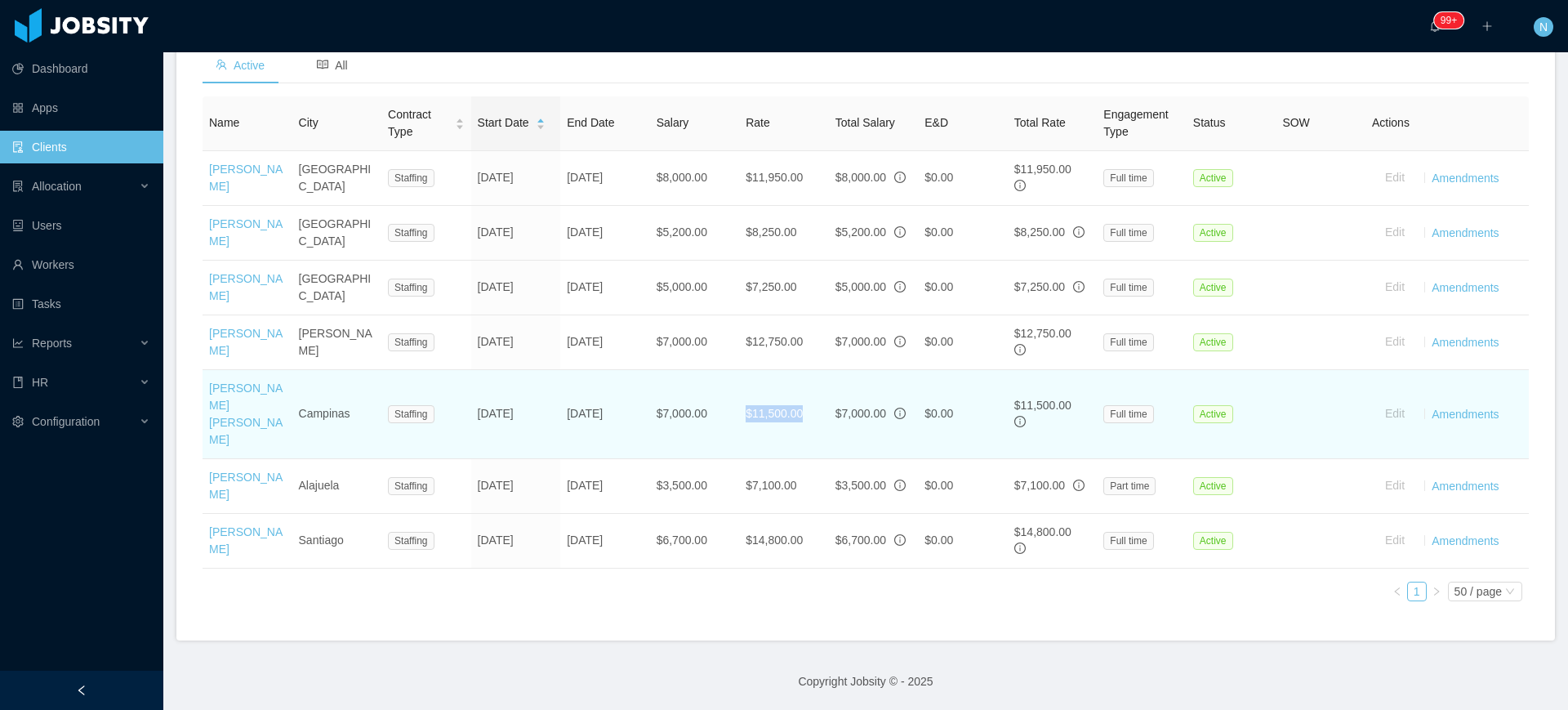
drag, startPoint x: 721, startPoint y: 399, endPoint x: 805, endPoint y: 396, distance: 84.1
click at [805, 396] on tr "[PERSON_NAME] [PERSON_NAME] Campinas Staffing [DATE] [DATE] $7,000.00 $11,500.0…" at bounding box center [866, 414] width 1326 height 89
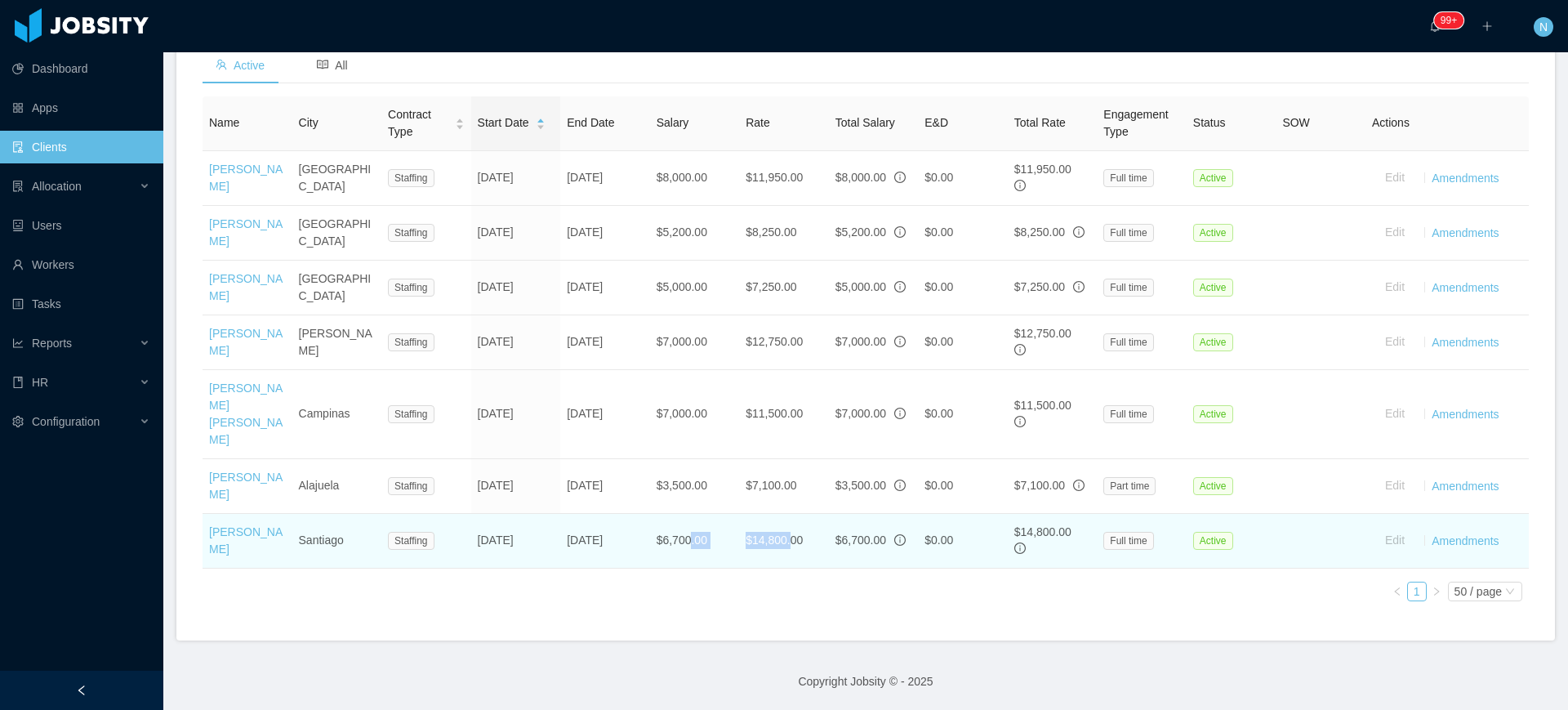
drag, startPoint x: 687, startPoint y: 522, endPoint x: 781, endPoint y: 522, distance: 94.0
click at [781, 522] on tr "[PERSON_NAME] [PERSON_NAME] Staffing [DATE] [DATE] $6,700.00 $14,800.00 $6,700.…" at bounding box center [866, 541] width 1326 height 55
click at [781, 522] on td "$14,800.00" at bounding box center [784, 541] width 90 height 55
drag, startPoint x: 722, startPoint y: 521, endPoint x: 797, endPoint y: 520, distance: 75.0
click at [797, 520] on tr "[PERSON_NAME] [PERSON_NAME] Staffing [DATE] [DATE] $6,700.00 $14,800.00 $6,700.…" at bounding box center [866, 541] width 1326 height 55
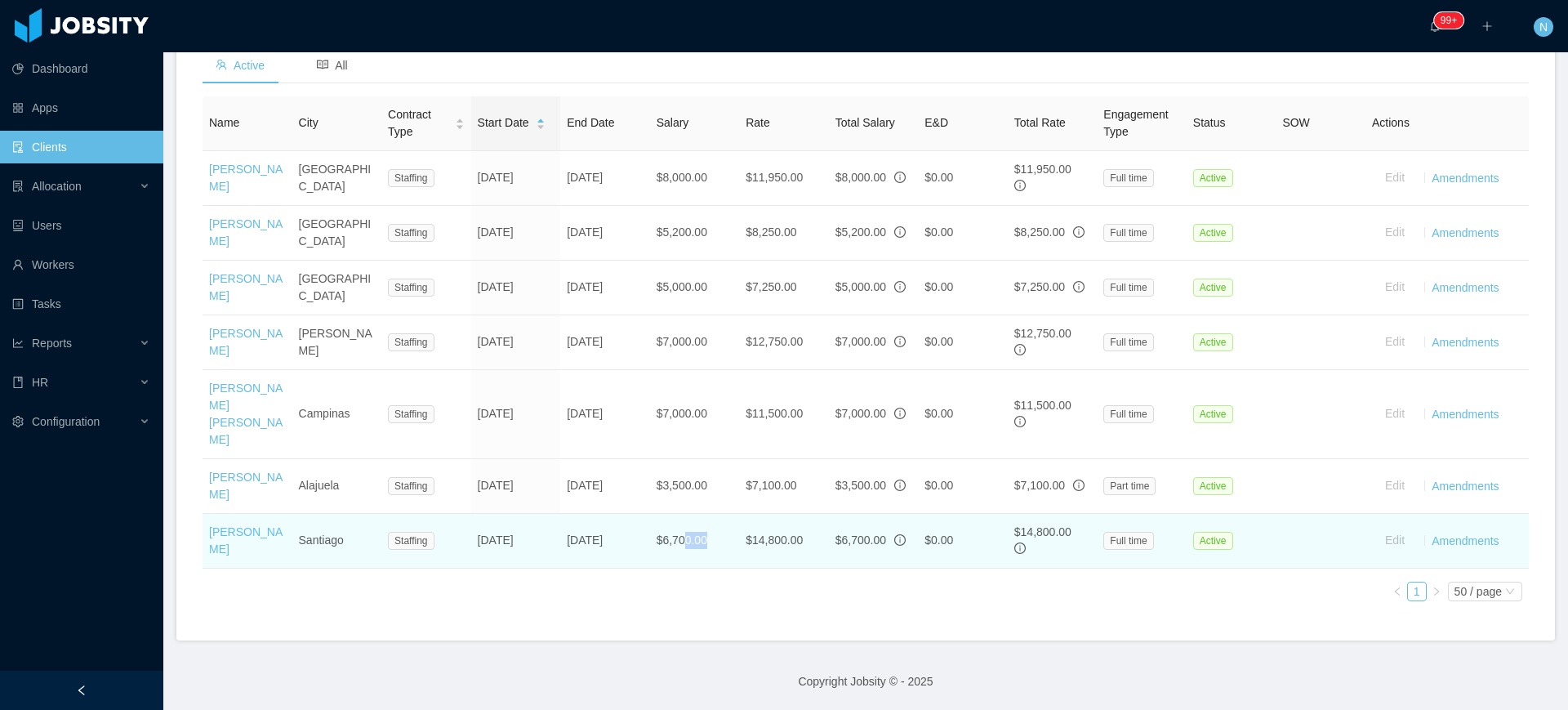
click at [724, 524] on td "$6,700.00" at bounding box center [695, 541] width 90 height 55
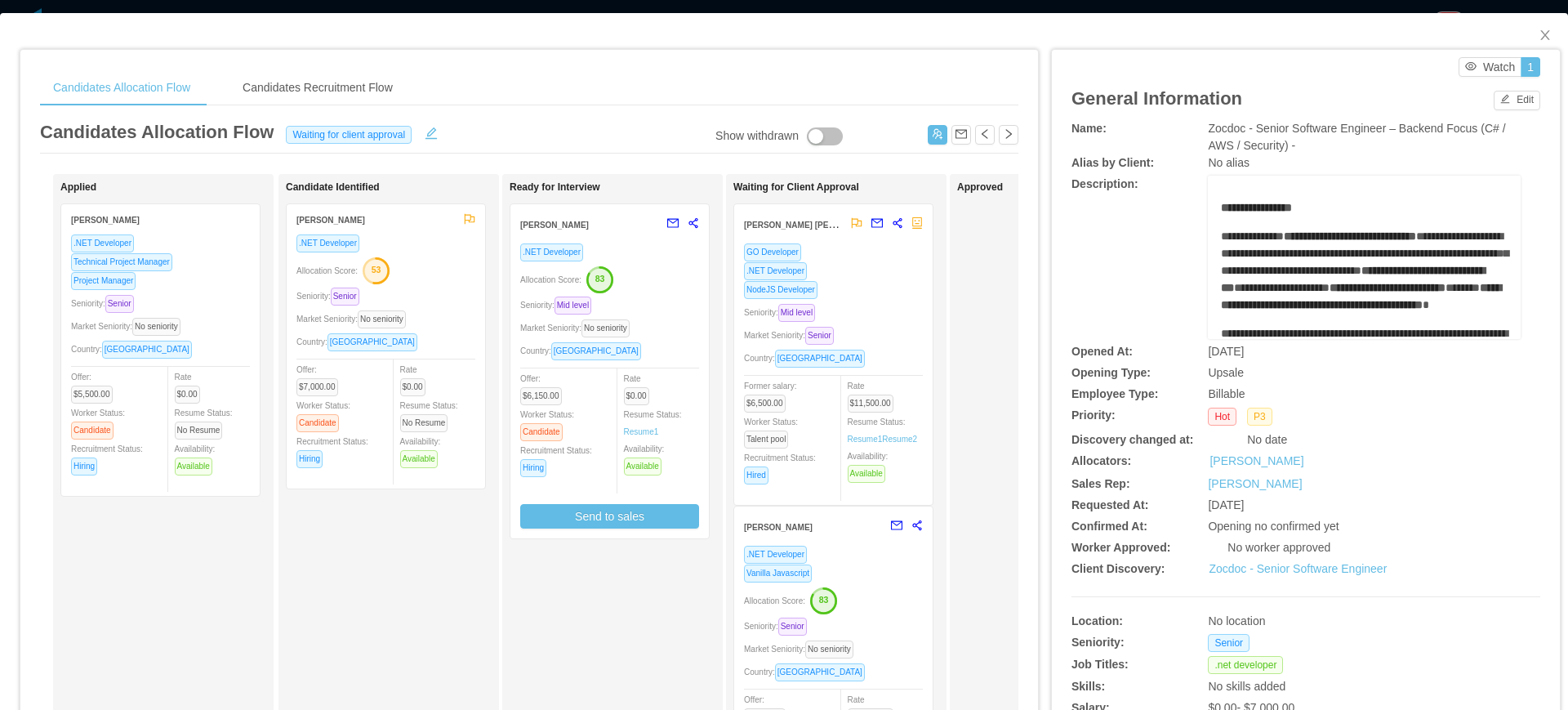
click at [670, 326] on div "Market Seniority: No seniority" at bounding box center [609, 328] width 179 height 19
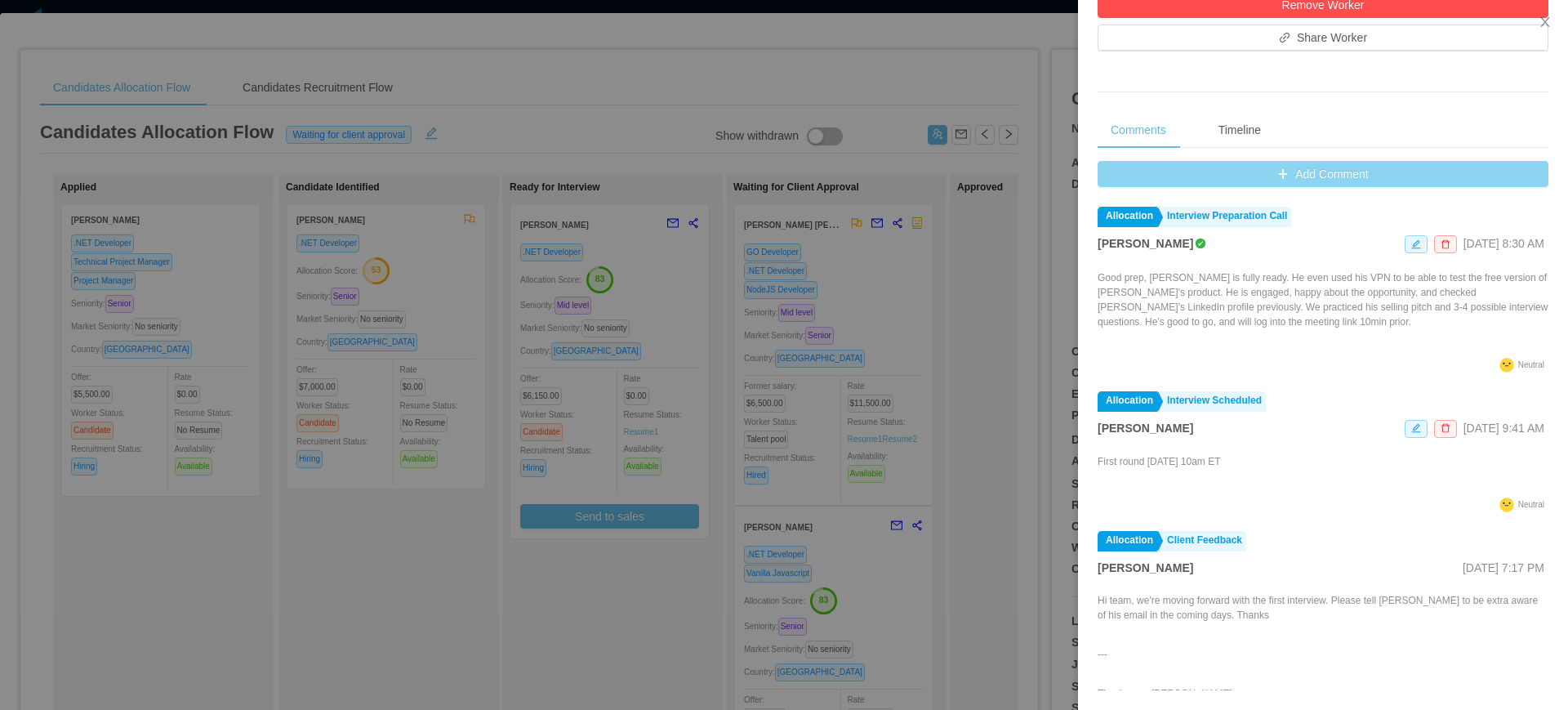
click at [1321, 168] on button "Add Comment" at bounding box center [1322, 173] width 451 height 26
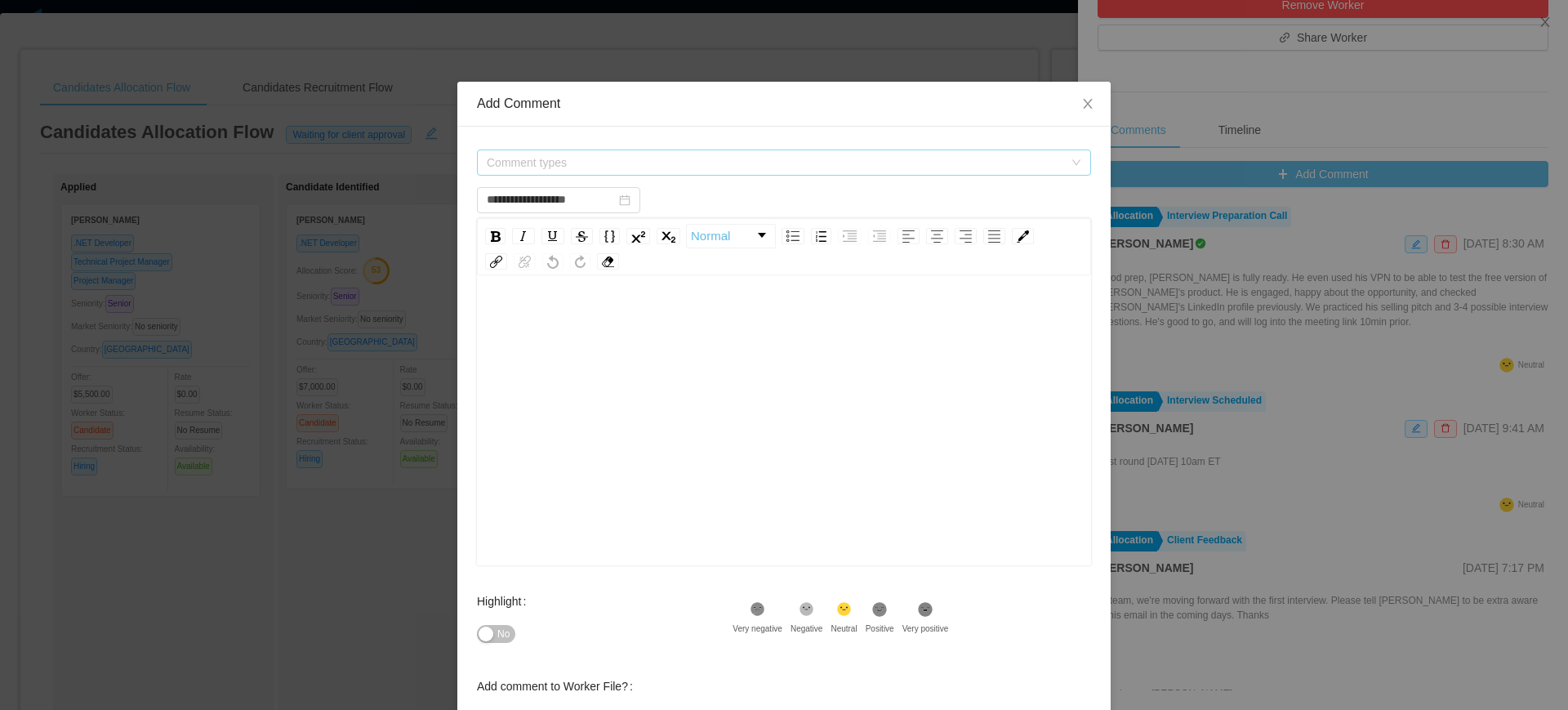
click at [866, 152] on span "Comment types" at bounding box center [779, 162] width 584 height 24
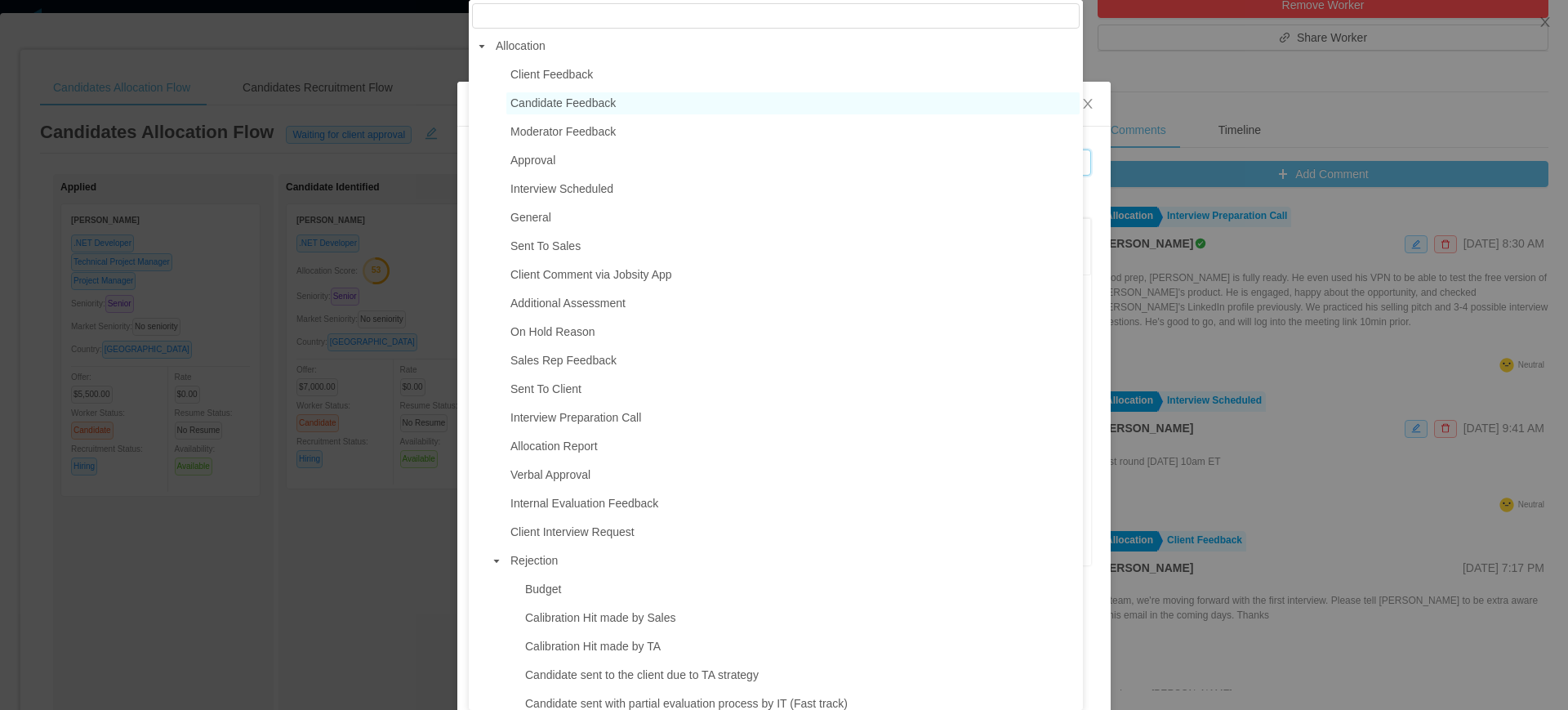
click at [579, 101] on span "Candidate Feedback" at bounding box center [562, 102] width 105 height 13
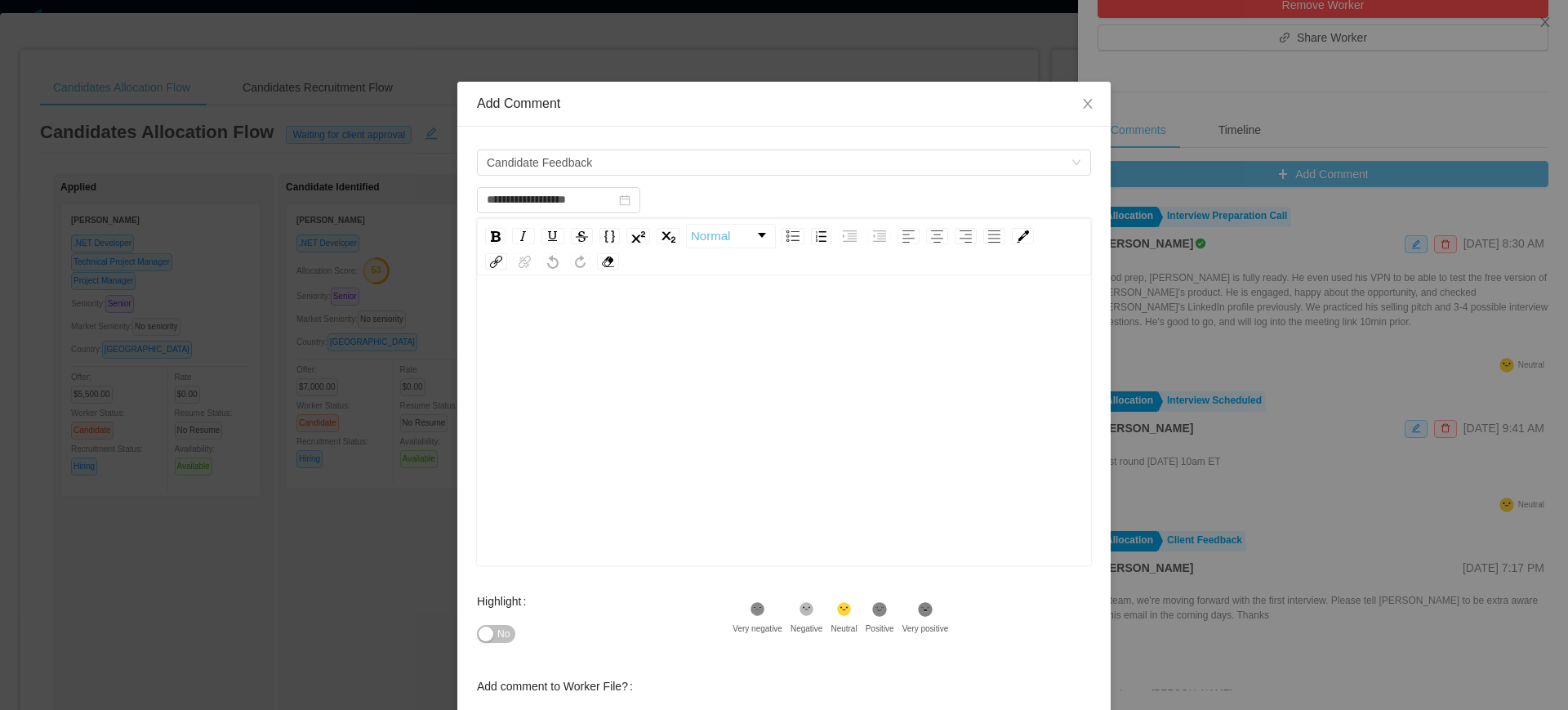
click at [695, 356] on div "rdw-editor" at bounding box center [784, 446] width 588 height 286
type input "**********"
click at [695, 415] on div "rdw-editor" at bounding box center [784, 446] width 588 height 286
click at [583, 317] on span "**********" at bounding box center [723, 320] width 467 height 12
click at [684, 336] on div "**********" at bounding box center [784, 320] width 588 height 32
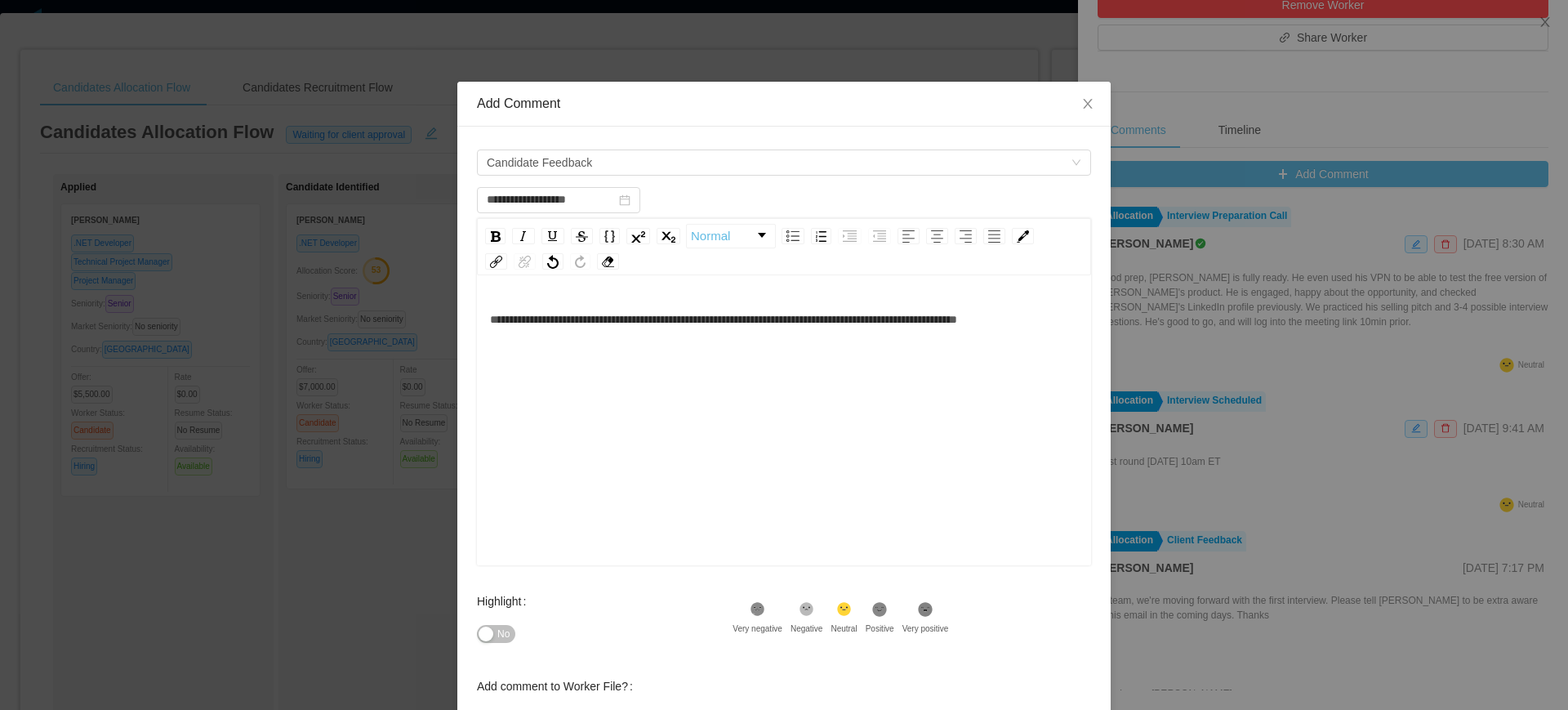
click at [967, 314] on div "**********" at bounding box center [784, 320] width 588 height 32
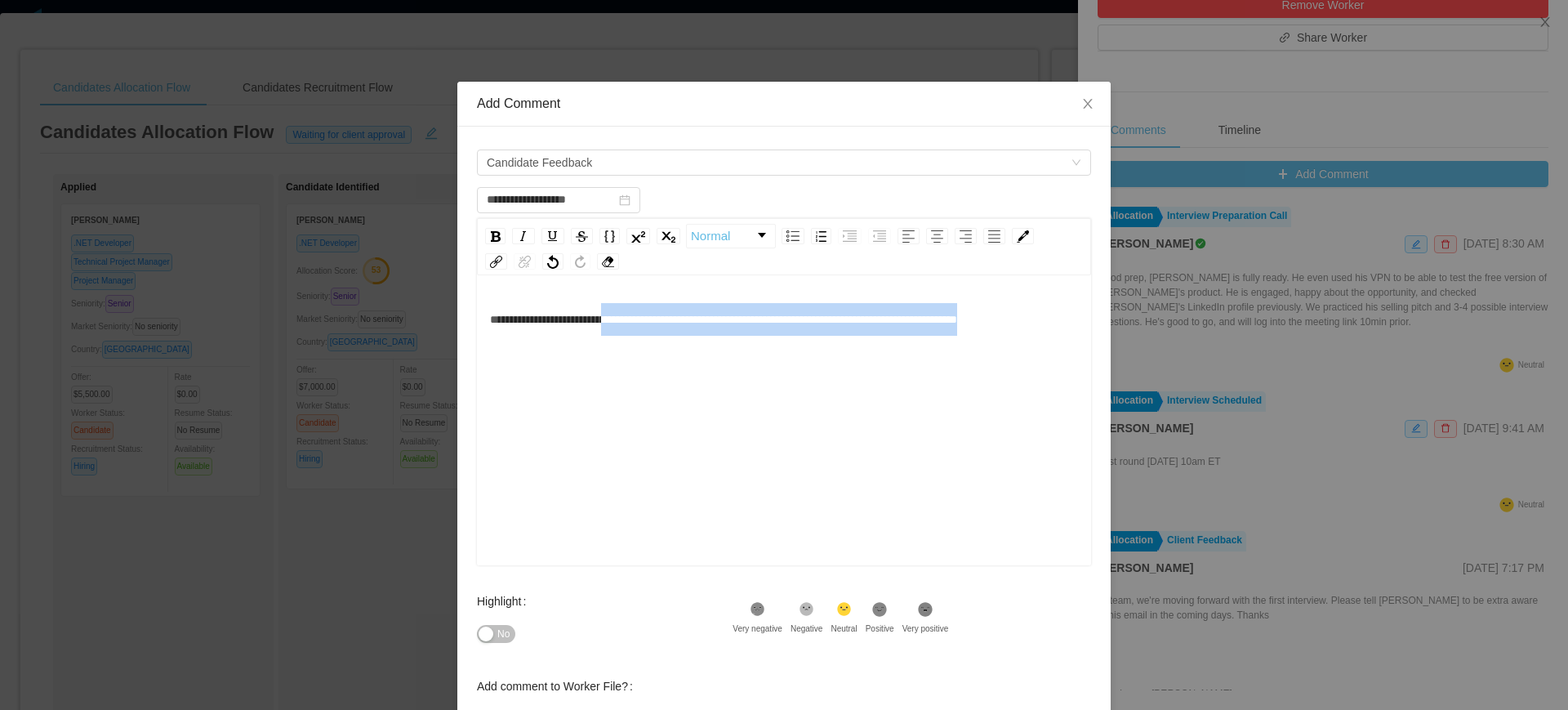
drag, startPoint x: 636, startPoint y: 343, endPoint x: 648, endPoint y: 360, distance: 20.8
click at [648, 336] on div "**********" at bounding box center [784, 320] width 588 height 32
drag, startPoint x: 665, startPoint y: 336, endPoint x: 693, endPoint y: 365, distance: 40.3
click at [693, 336] on div "**********" at bounding box center [784, 320] width 588 height 32
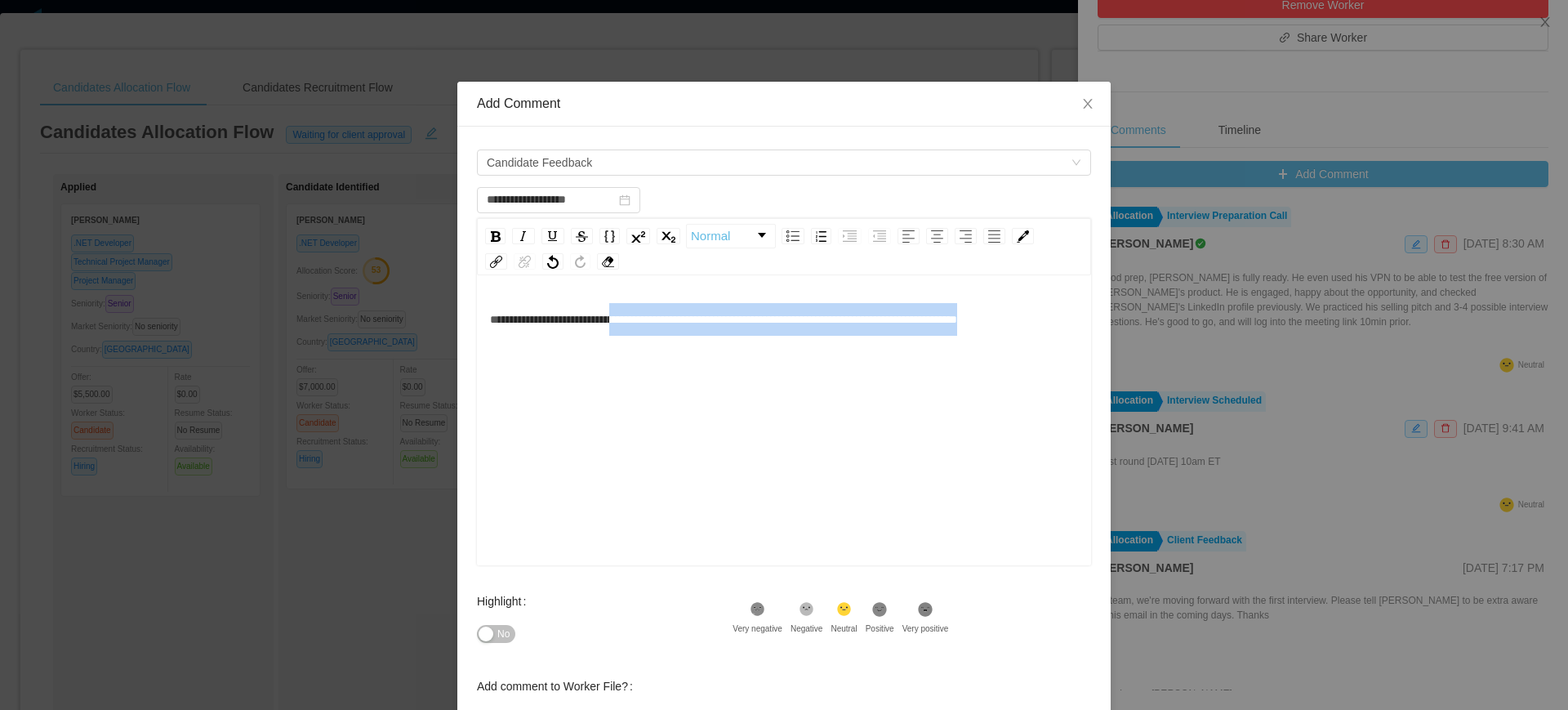
click at [693, 336] on div "**********" at bounding box center [784, 320] width 588 height 32
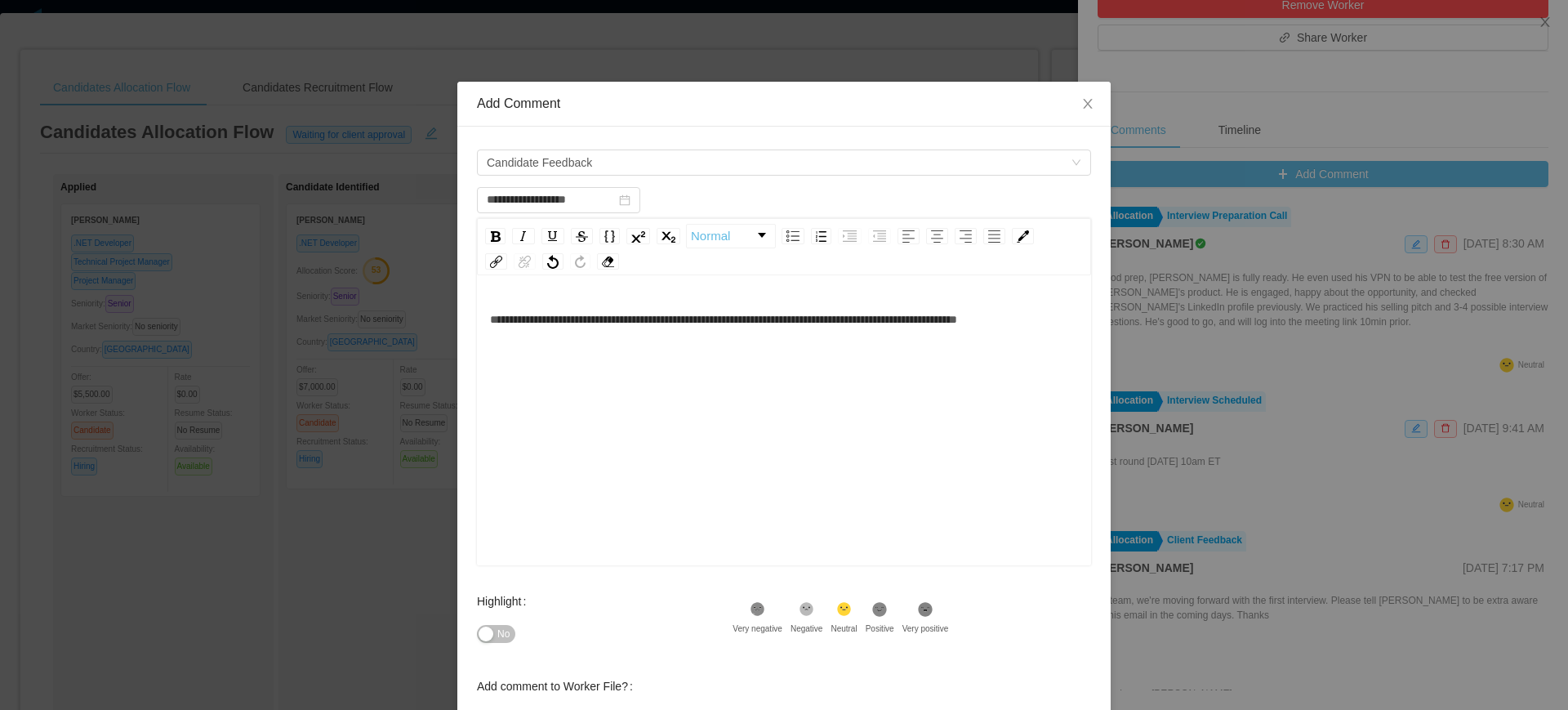
click at [613, 325] on span "**********" at bounding box center [723, 320] width 467 height 12
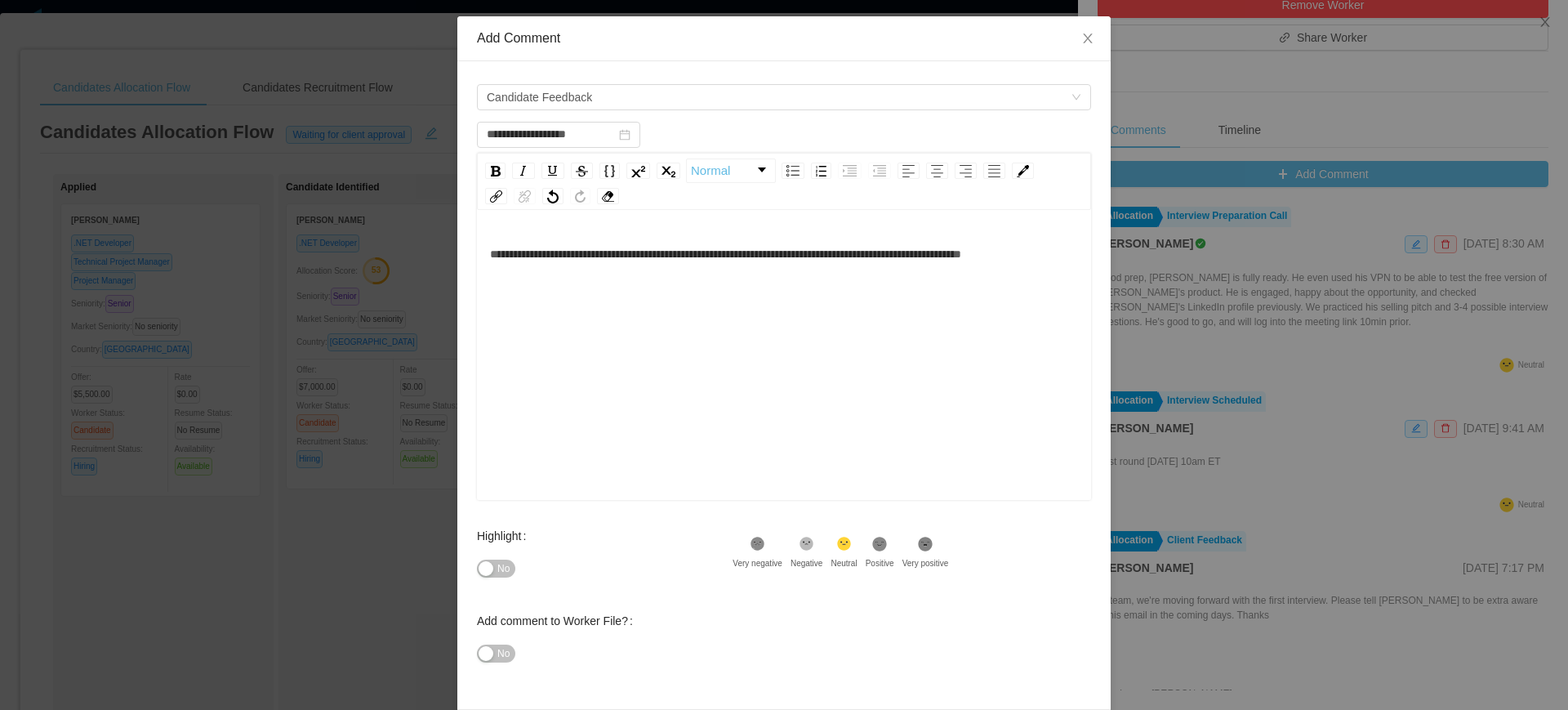
scroll to position [127, 0]
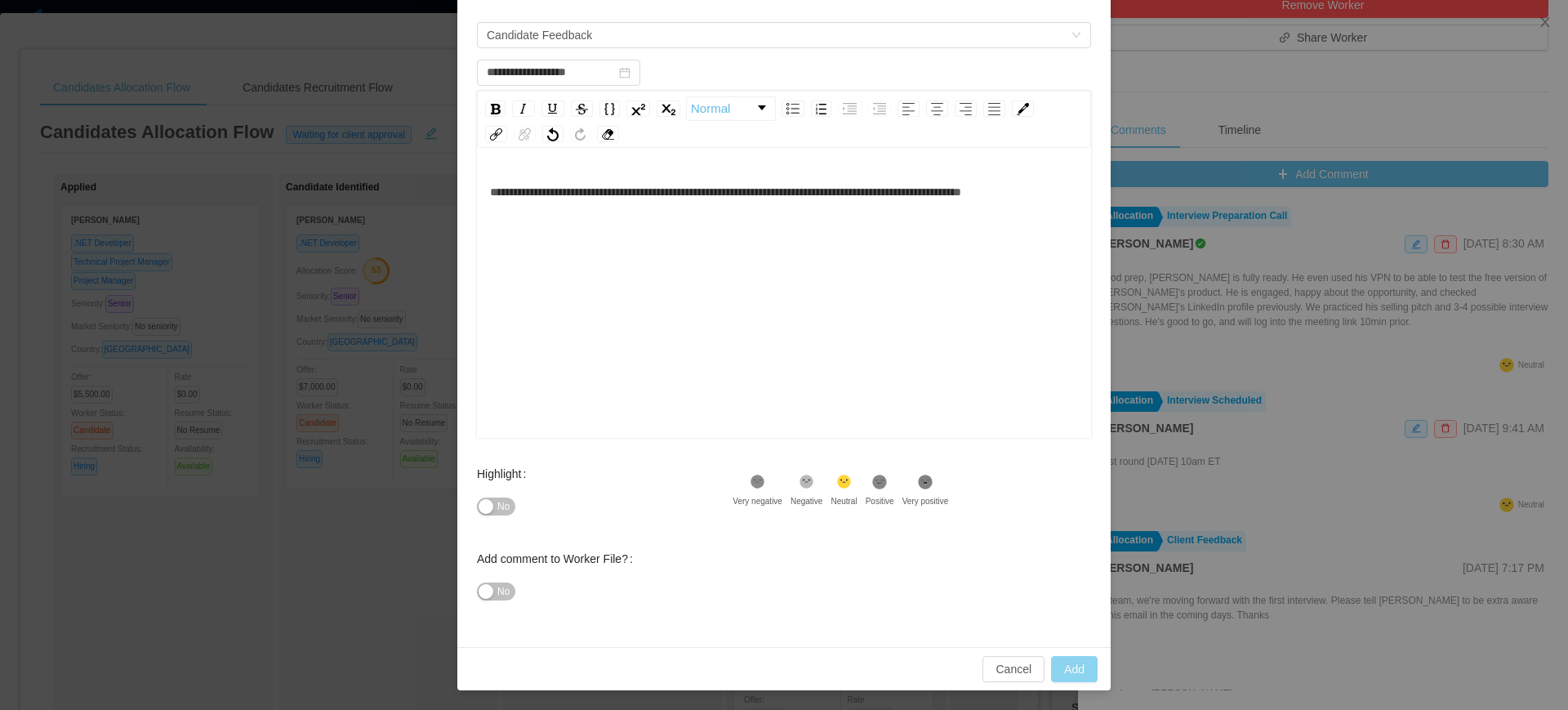
type input "**********"
click at [1073, 670] on button "Add" at bounding box center [1075, 669] width 47 height 26
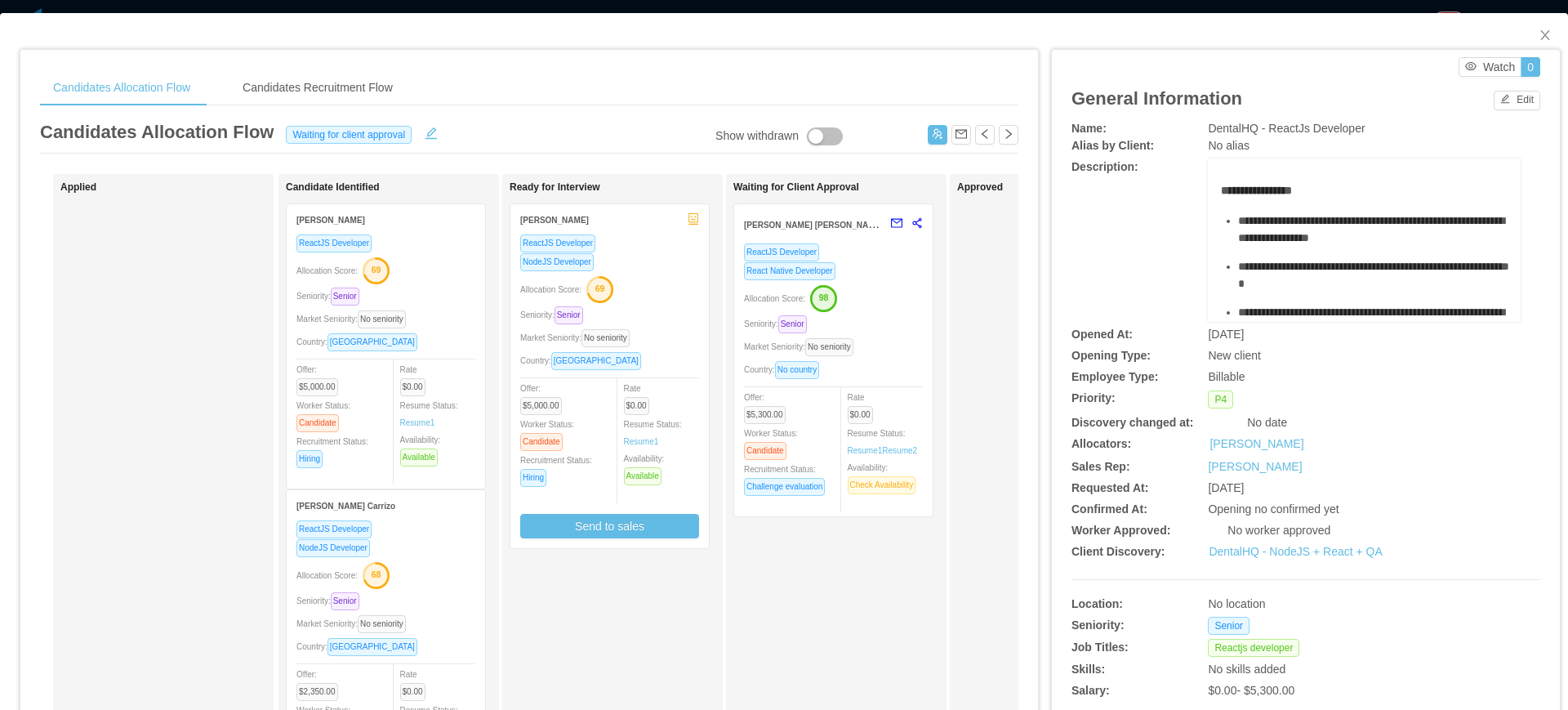
click at [897, 333] on div "Seniority: Senior" at bounding box center [832, 323] width 179 height 19
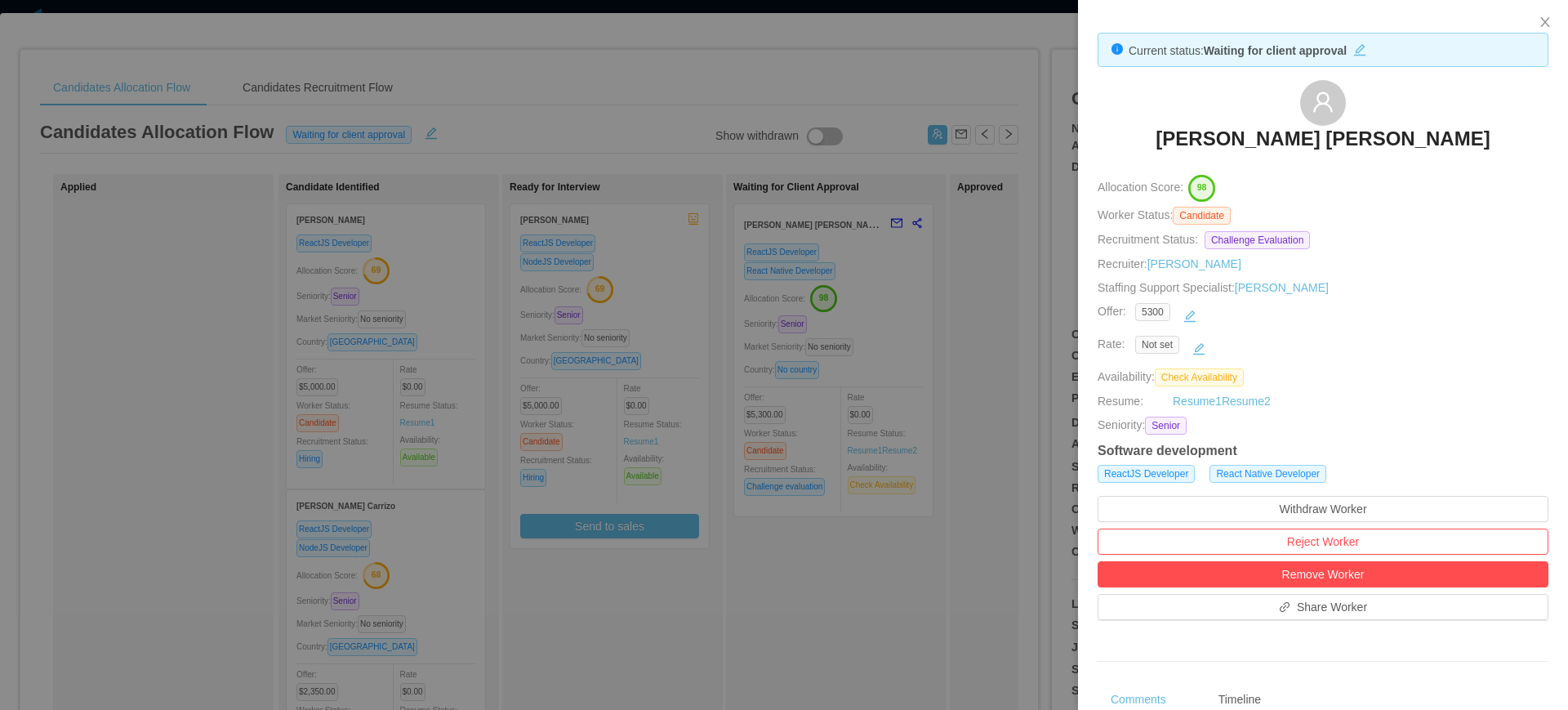
click at [951, 381] on div at bounding box center [784, 355] width 1568 height 710
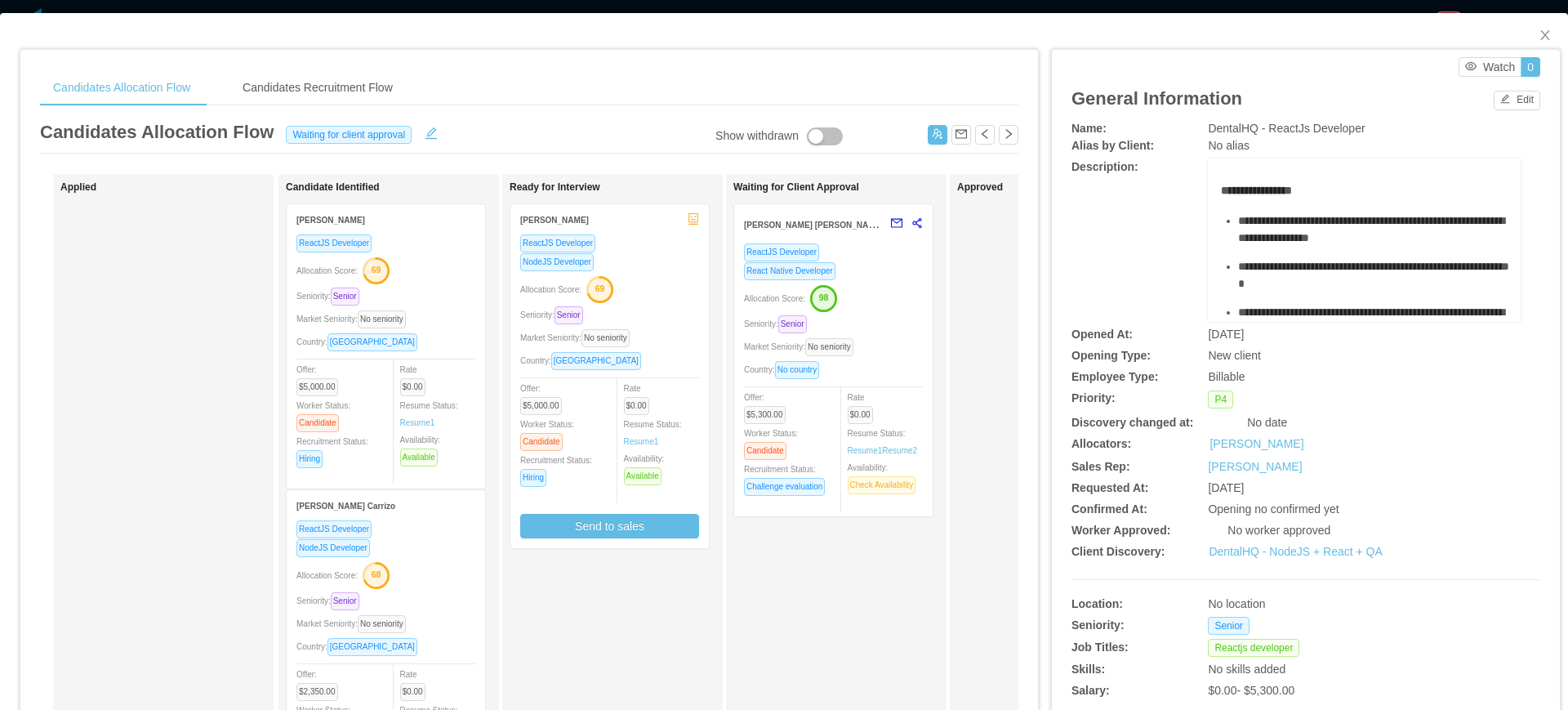
click at [897, 278] on div "React Native Developer" at bounding box center [832, 270] width 179 height 19
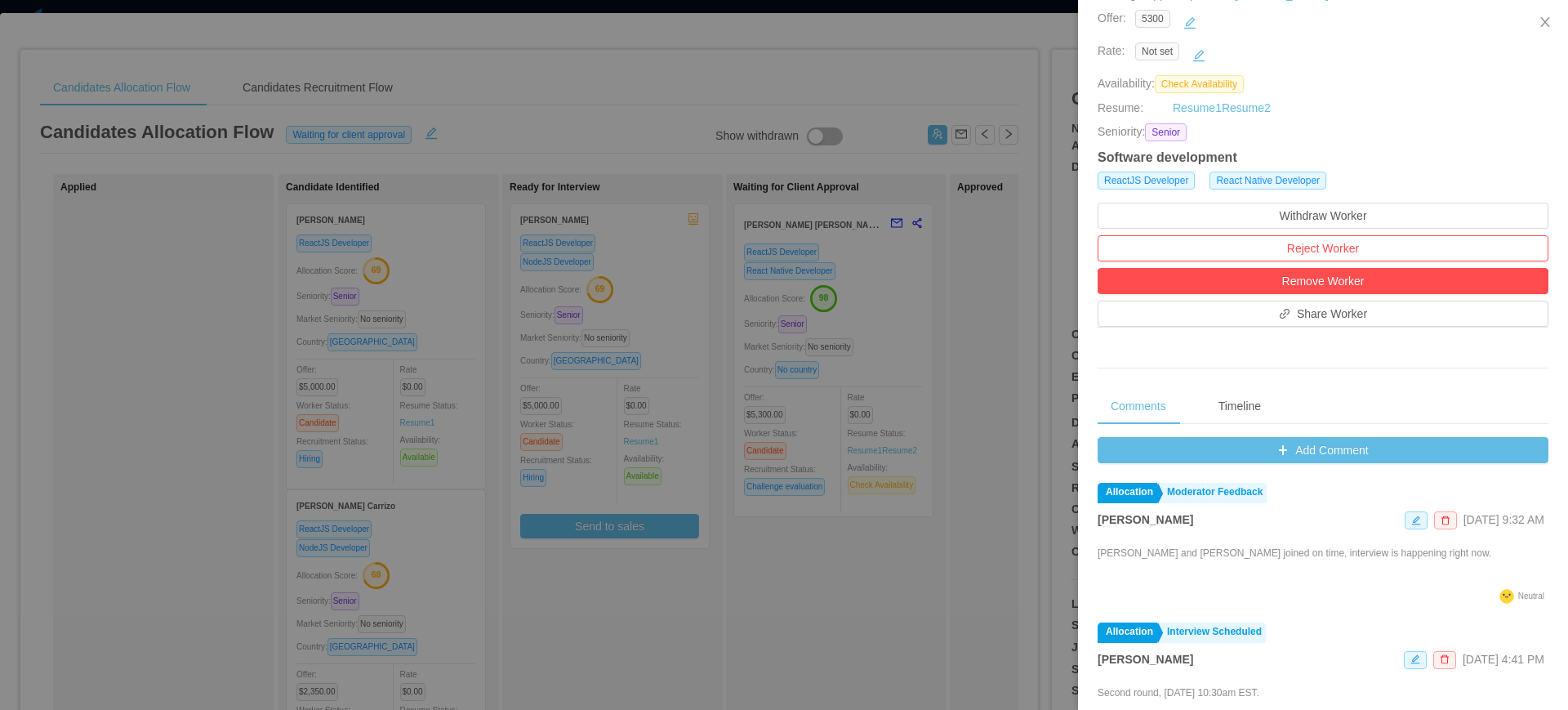
scroll to position [306, 0]
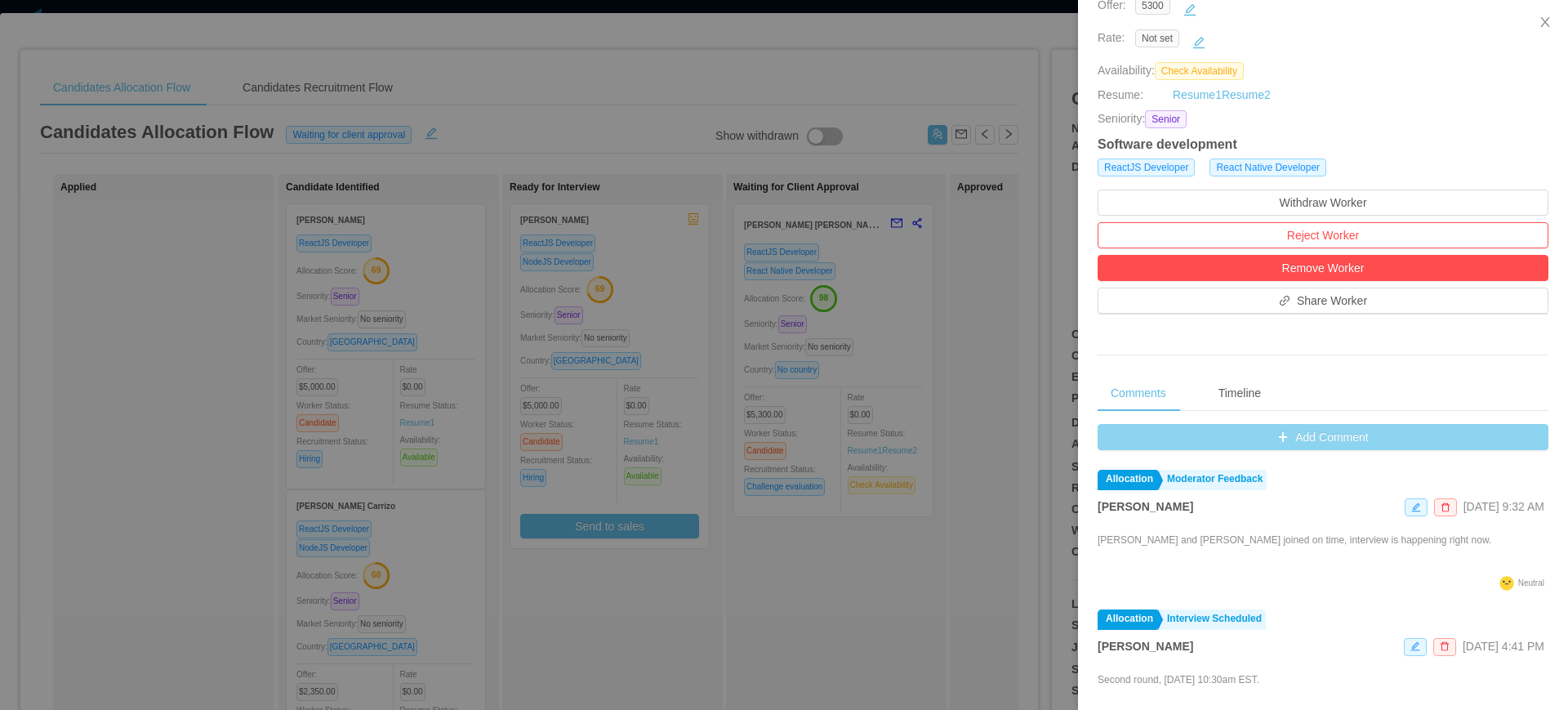
click at [1391, 442] on button "Add Comment" at bounding box center [1322, 436] width 451 height 26
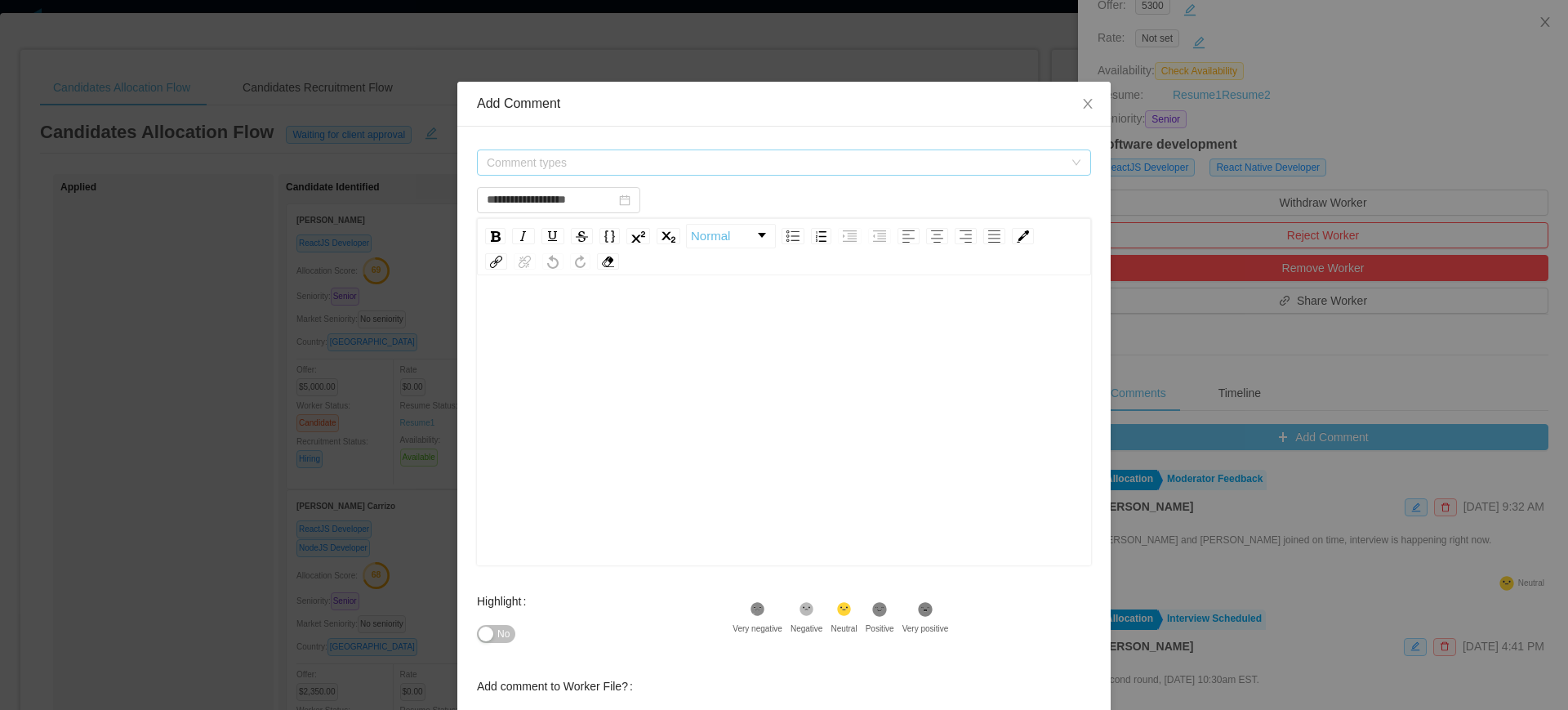
click at [555, 162] on span "Comment types" at bounding box center [775, 162] width 577 height 16
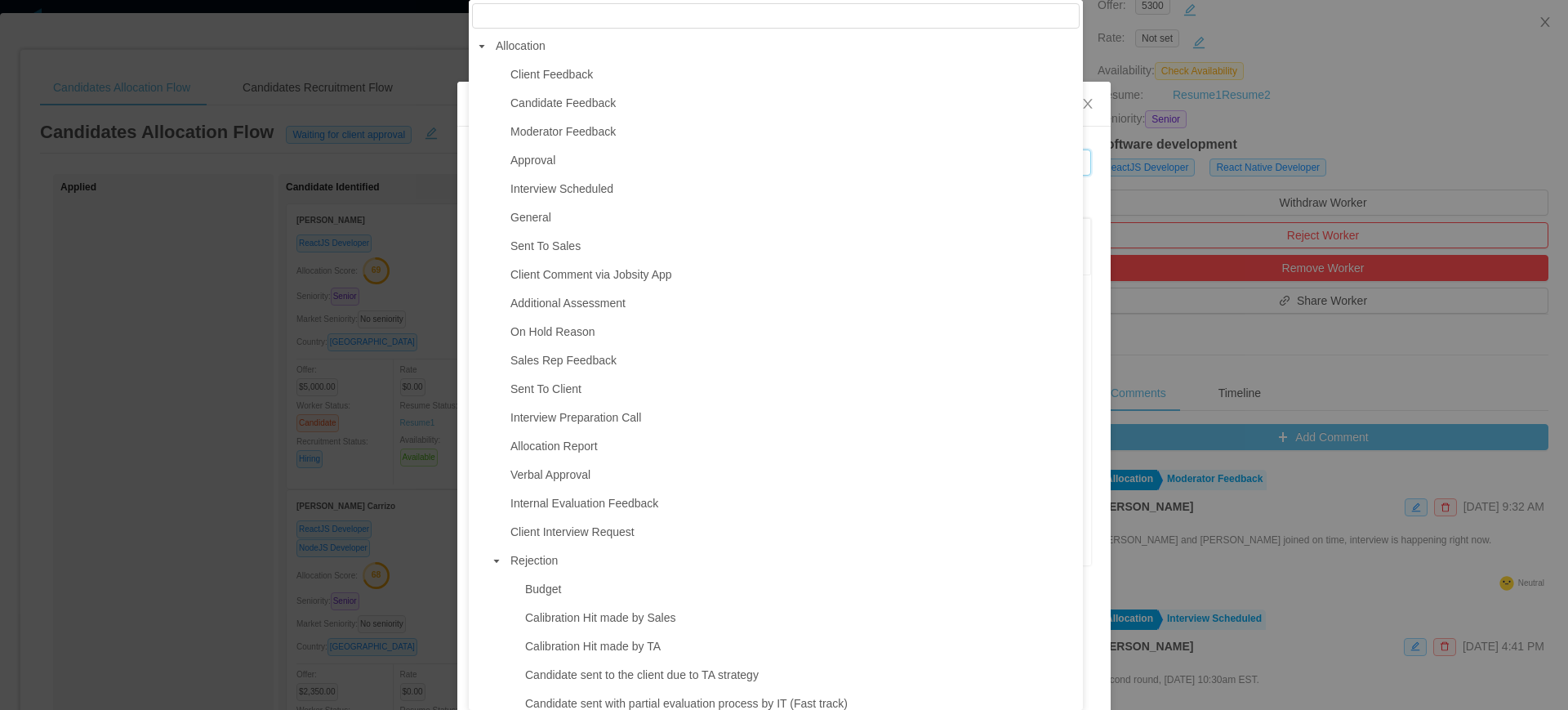
click at [500, 565] on icon "icon: caret-down" at bounding box center [496, 561] width 8 height 8
click at [492, 594] on icon "icon: caret-down" at bounding box center [496, 590] width 8 height 8
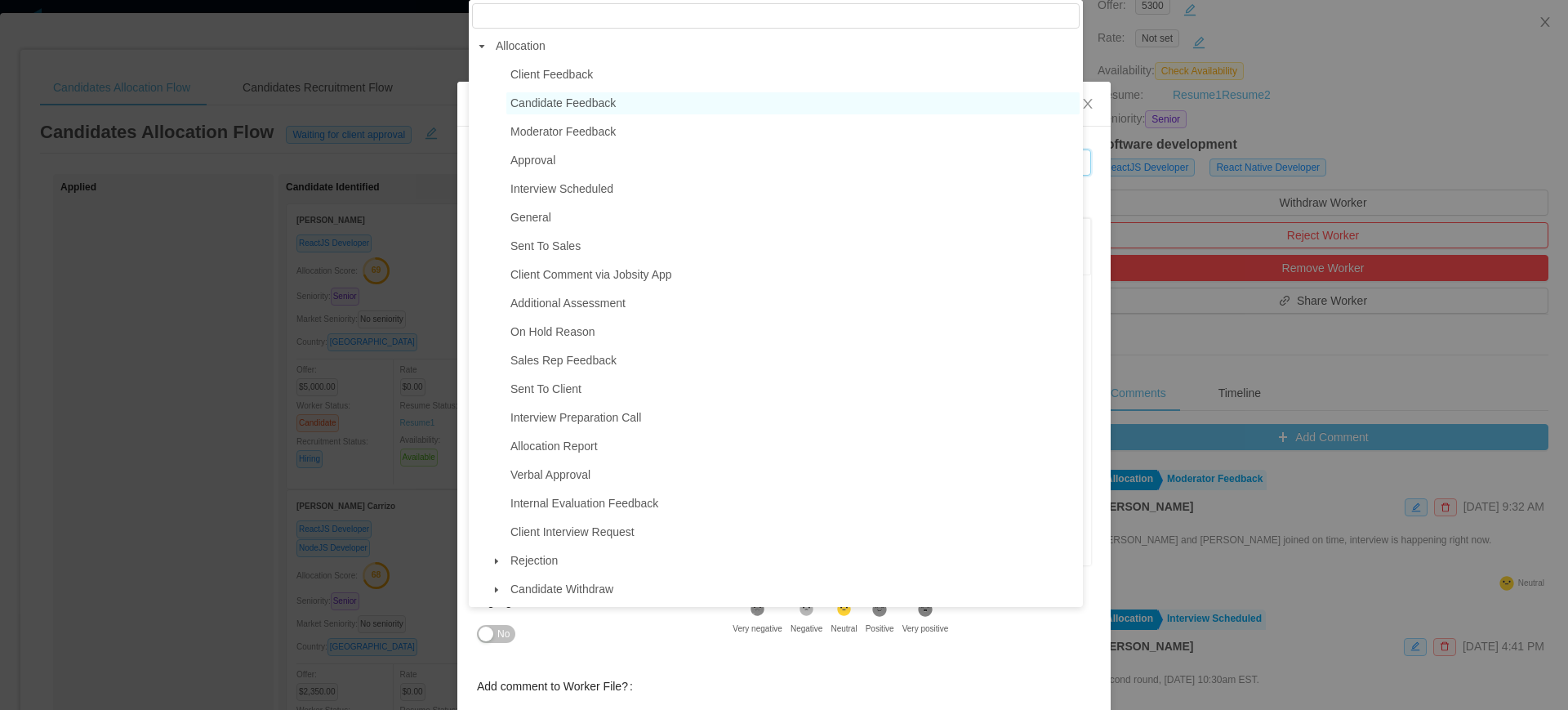
click at [588, 109] on span "Candidate Feedback" at bounding box center [562, 102] width 105 height 13
type input "**********"
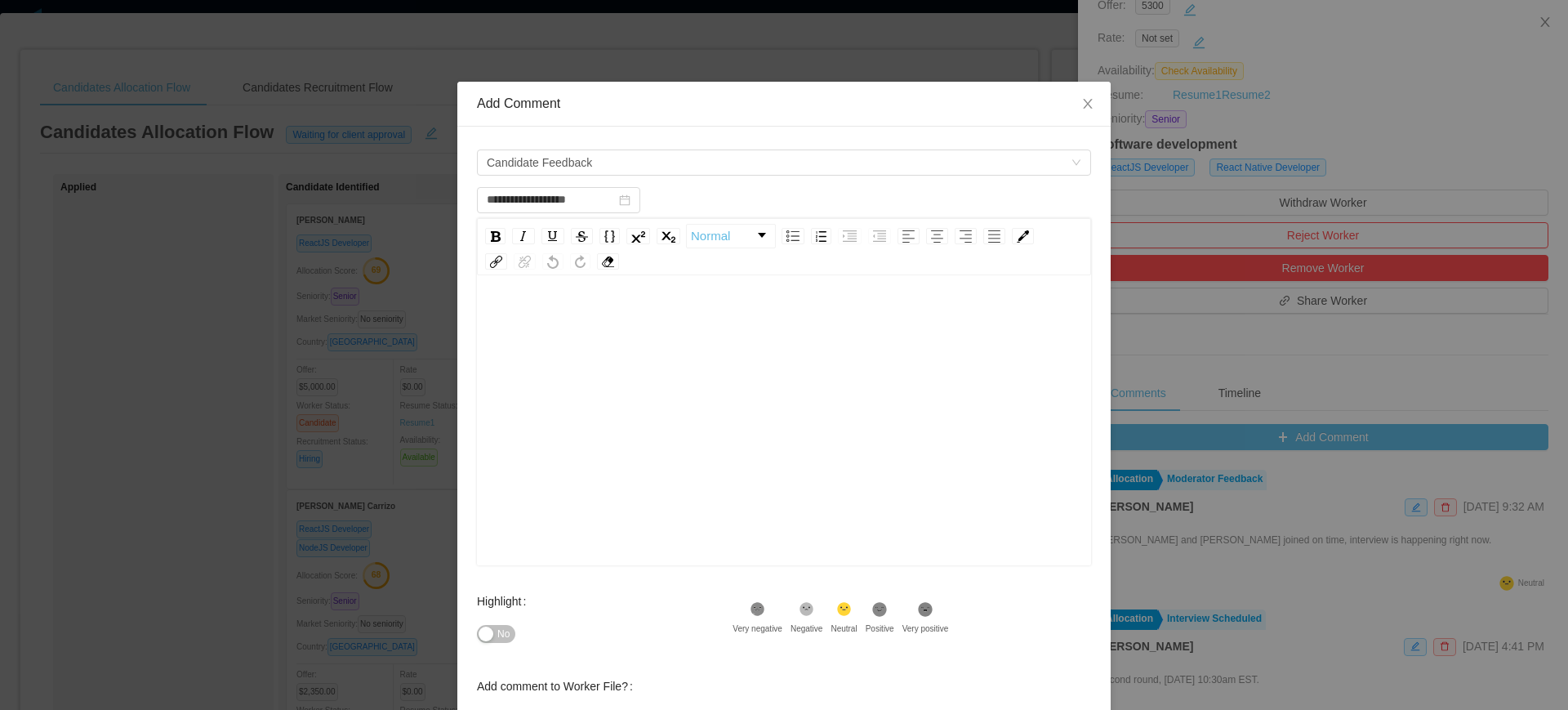
click at [653, 389] on div "rdw-editor" at bounding box center [784, 446] width 588 height 286
drag, startPoint x: 568, startPoint y: 320, endPoint x: 483, endPoint y: 320, distance: 85.0
click at [490, 320] on span "**********" at bounding box center [572, 320] width 165 height 12
copy span "**********"
click at [807, 375] on div "**********" at bounding box center [784, 446] width 588 height 286
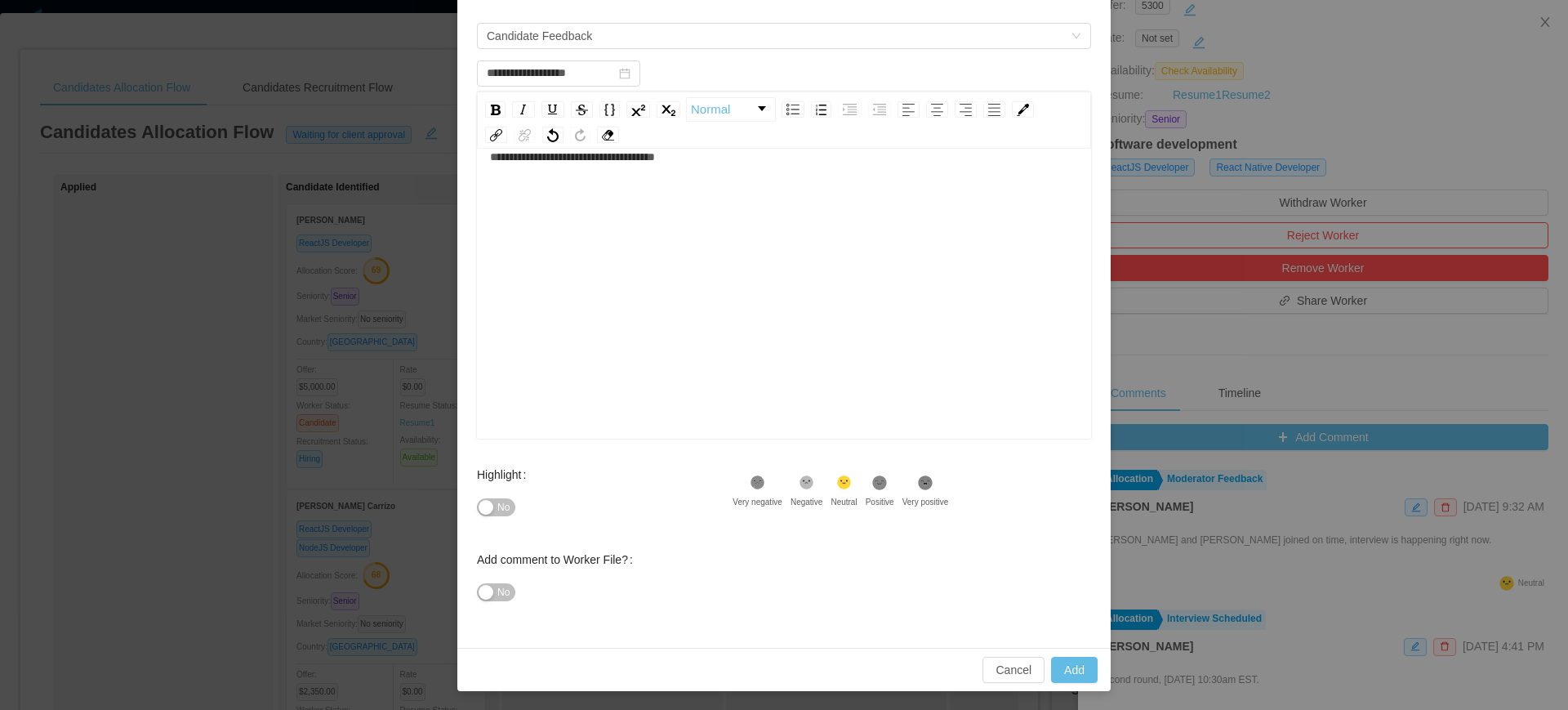
scroll to position [127, 0]
type input "**********"
click at [1064, 669] on button "Add" at bounding box center [1075, 669] width 47 height 26
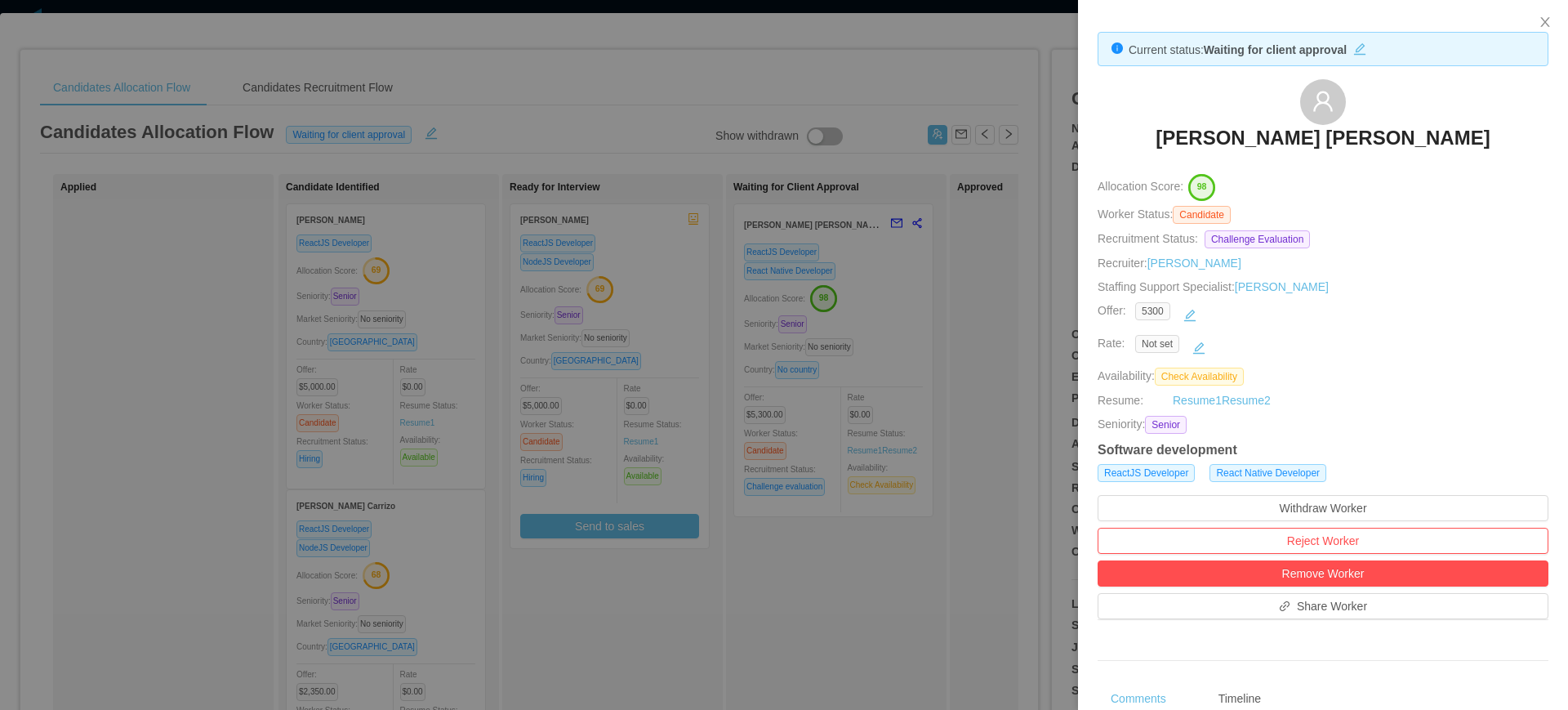
scroll to position [0, 0]
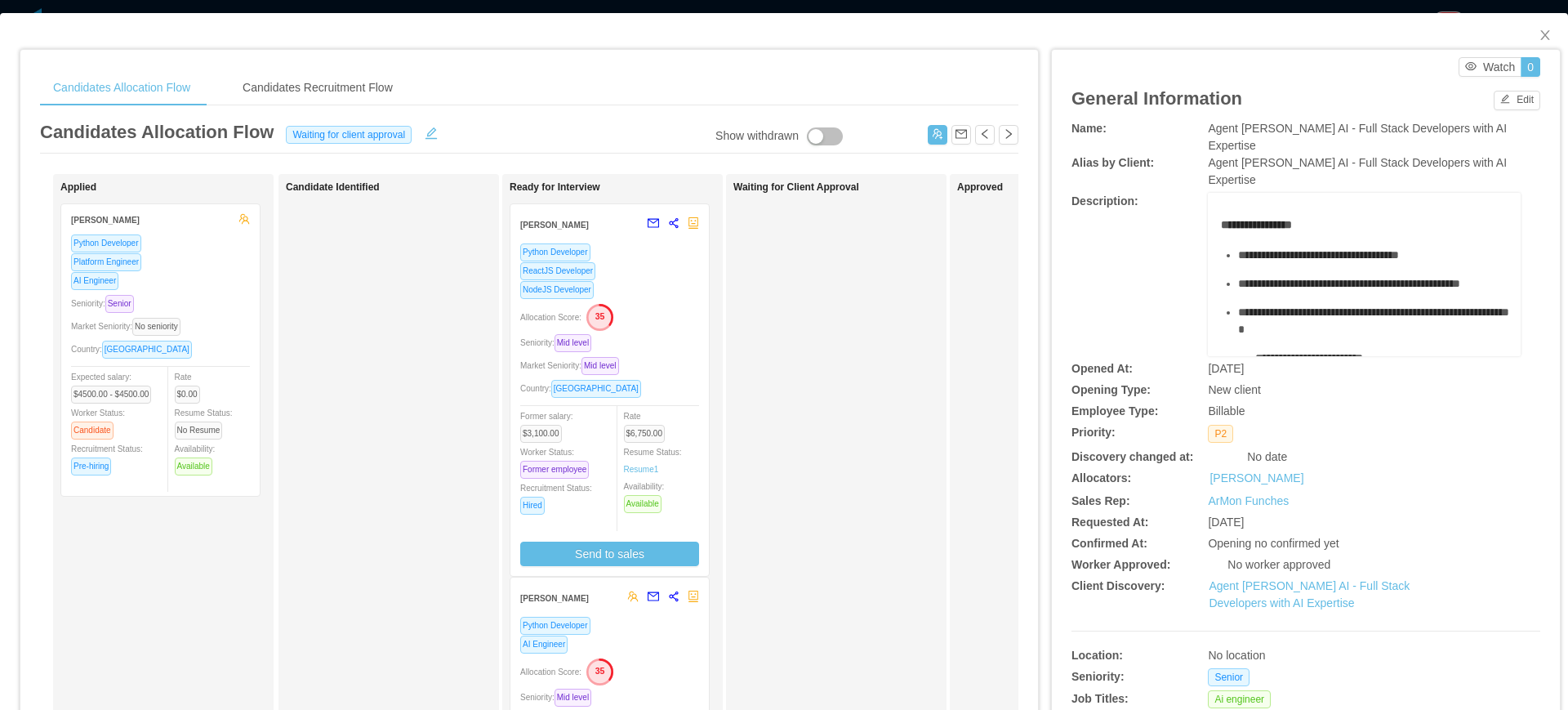
click at [666, 351] on div "Seniority: Mid level" at bounding box center [609, 342] width 179 height 19
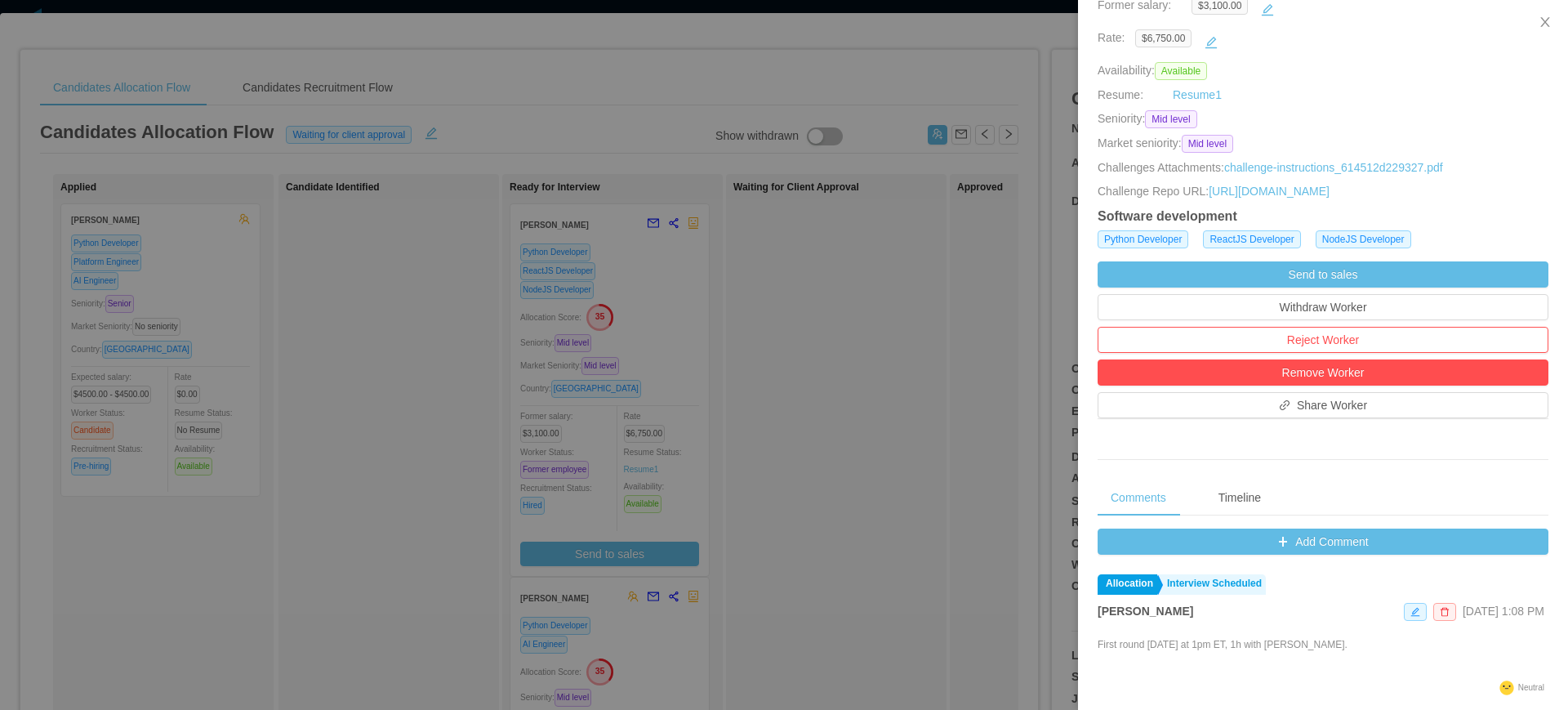
scroll to position [511, 0]
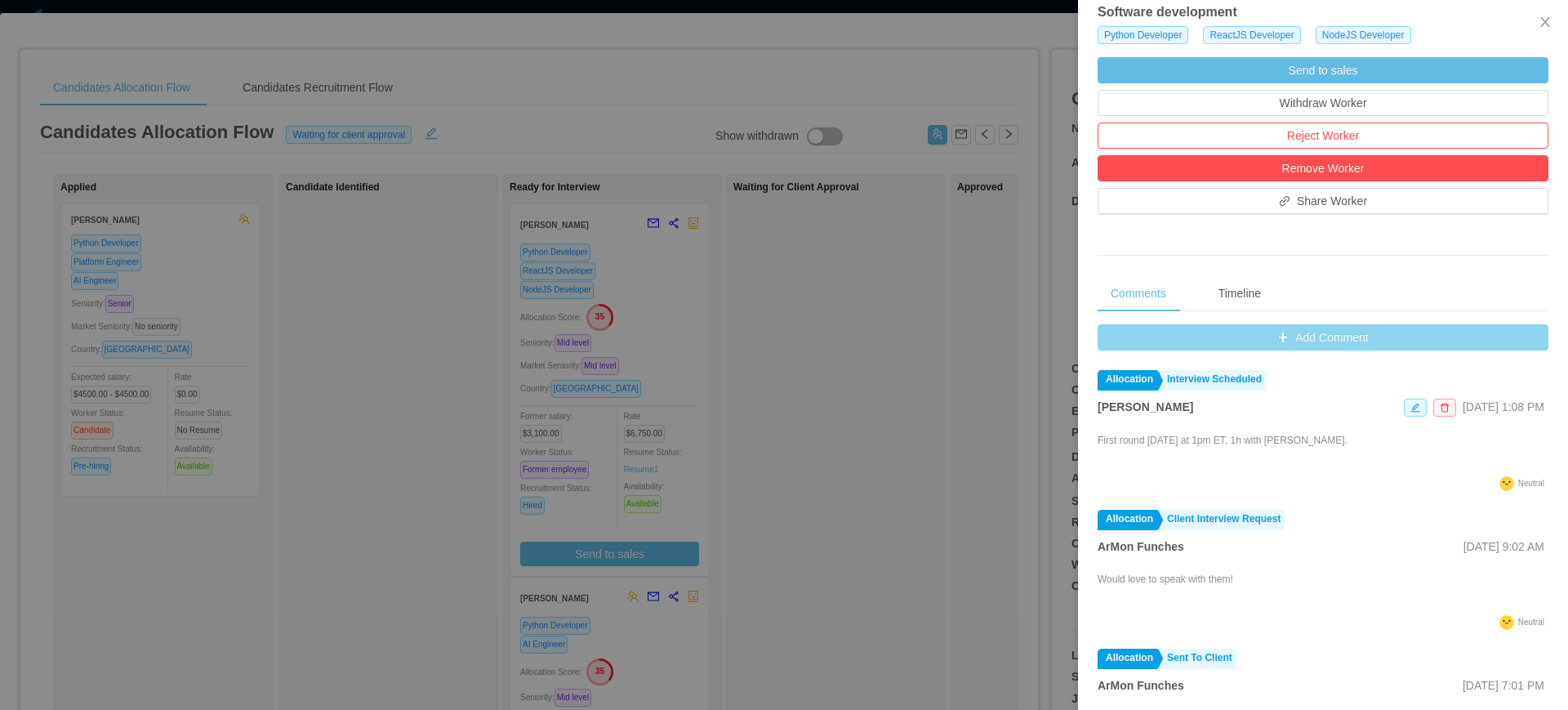
click at [1264, 351] on button "Add Comment" at bounding box center [1322, 337] width 451 height 26
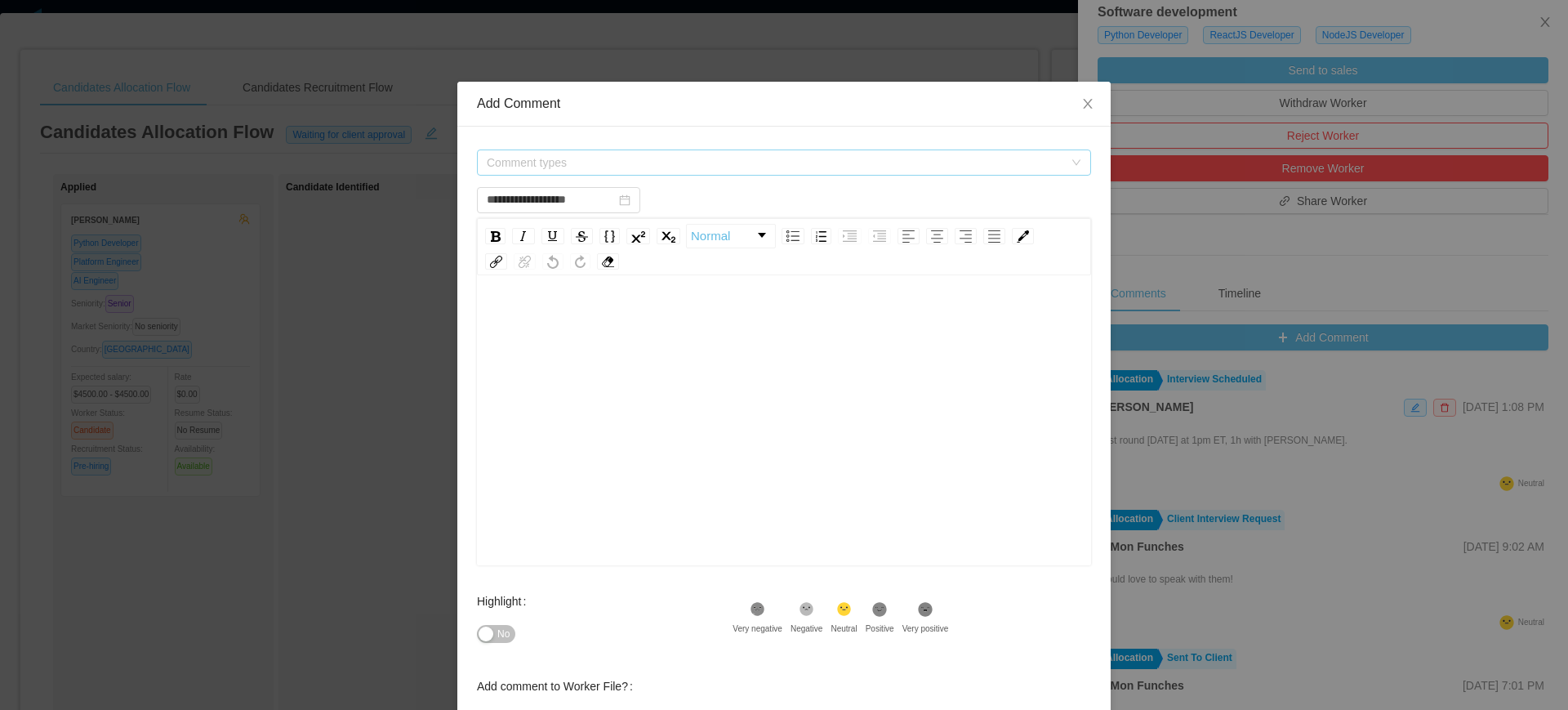
click at [761, 156] on span "Comment types" at bounding box center [775, 162] width 577 height 16
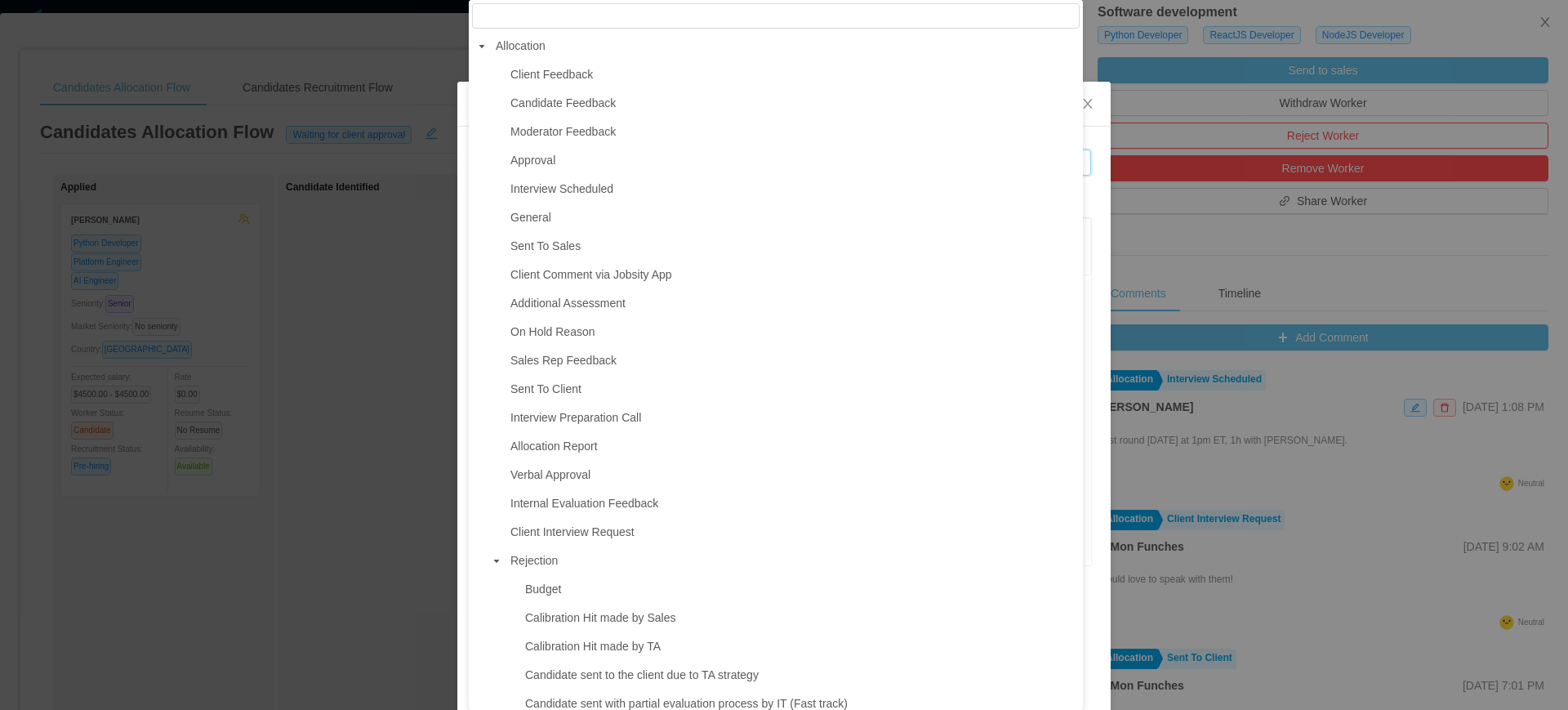
click at [492, 569] on span at bounding box center [497, 561] width 20 height 20
click at [497, 594] on icon "icon: caret-down" at bounding box center [496, 590] width 8 height 8
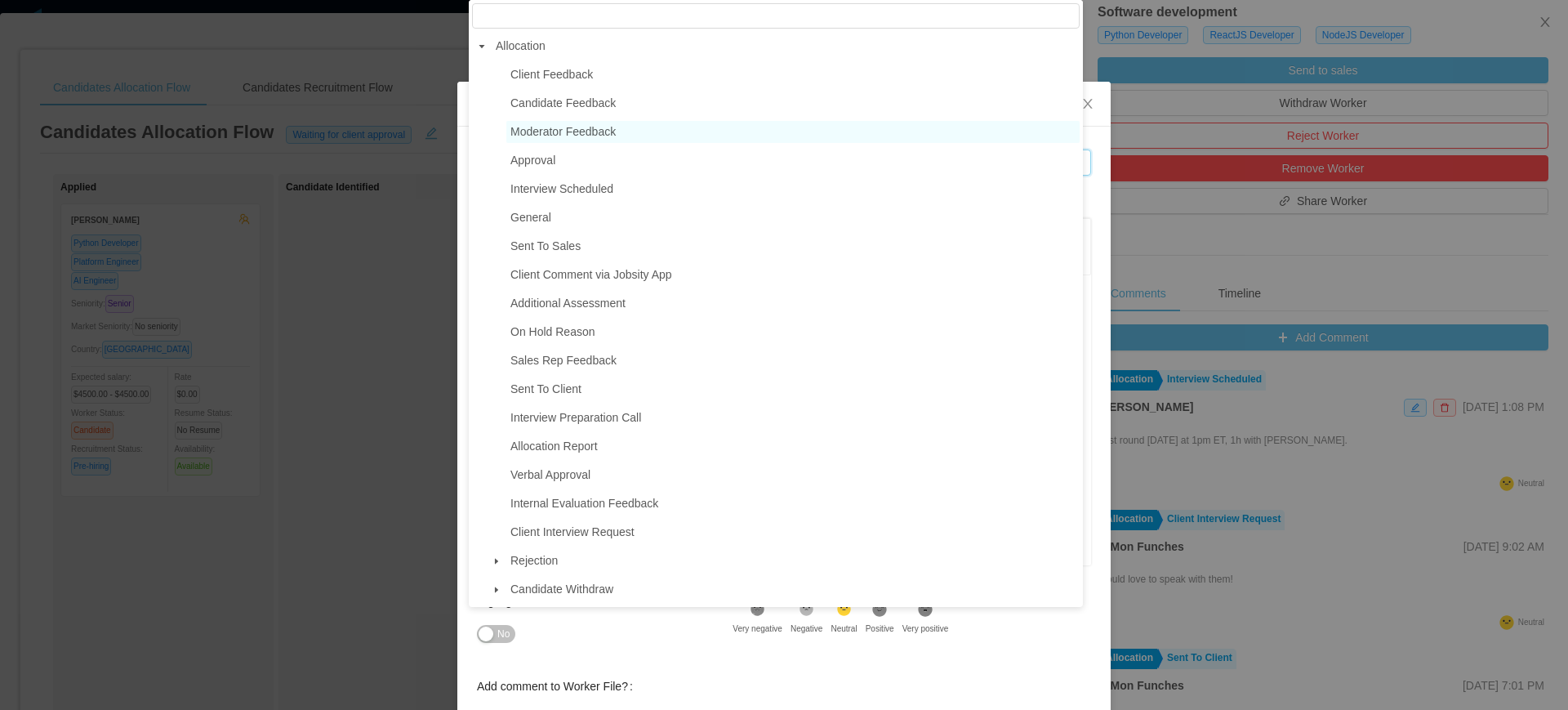
click at [597, 135] on span "Moderator Feedback" at bounding box center [562, 131] width 105 height 13
type input "**********"
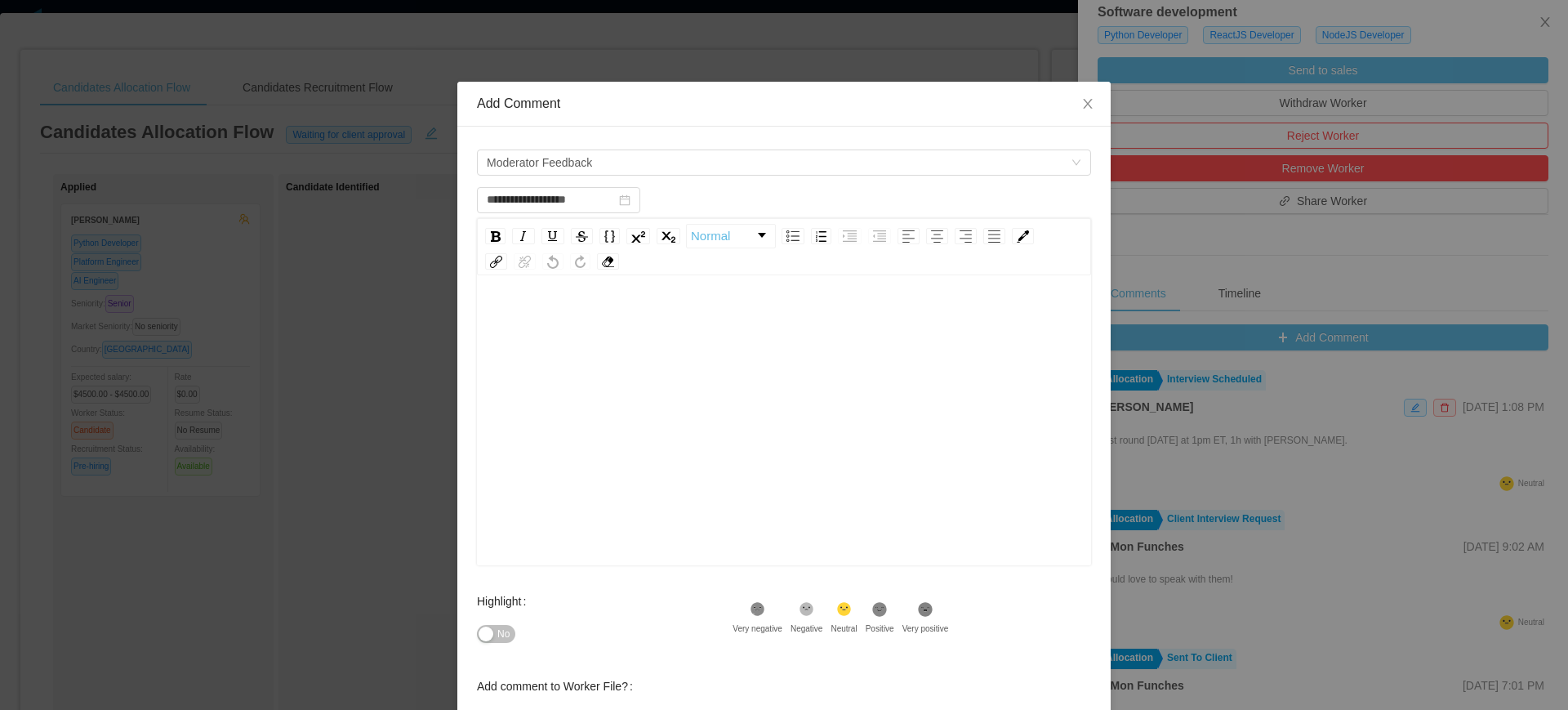
click at [651, 372] on div "rdw-editor" at bounding box center [784, 446] width 588 height 286
click at [677, 324] on span "**********" at bounding box center [705, 320] width 431 height 12
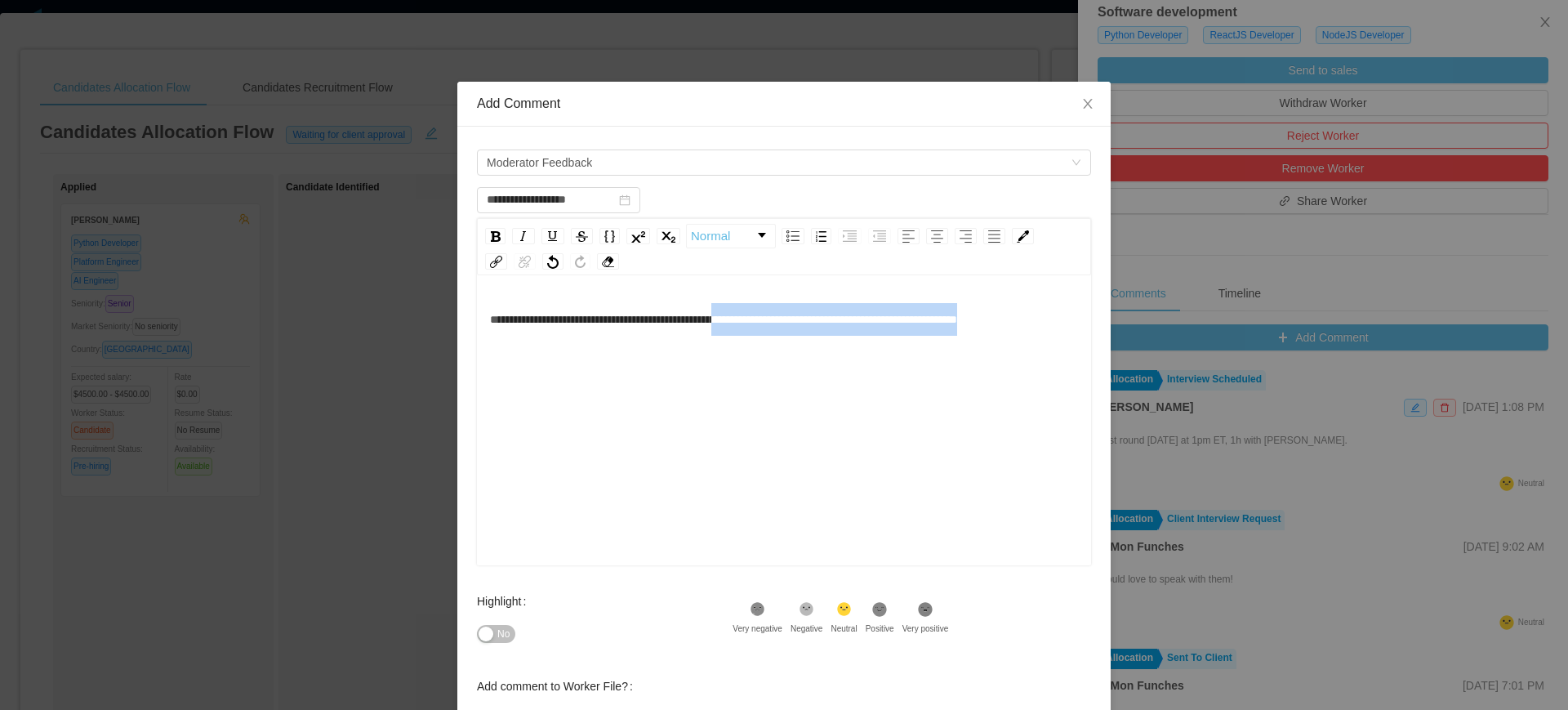
drag, startPoint x: 806, startPoint y: 324, endPoint x: 828, endPoint y: 352, distance: 35.6
click at [828, 336] on div "**********" at bounding box center [784, 320] width 588 height 32
drag, startPoint x: 563, startPoint y: 320, endPoint x: 570, endPoint y: 356, distance: 36.7
click at [570, 336] on div "**********" at bounding box center [784, 320] width 588 height 32
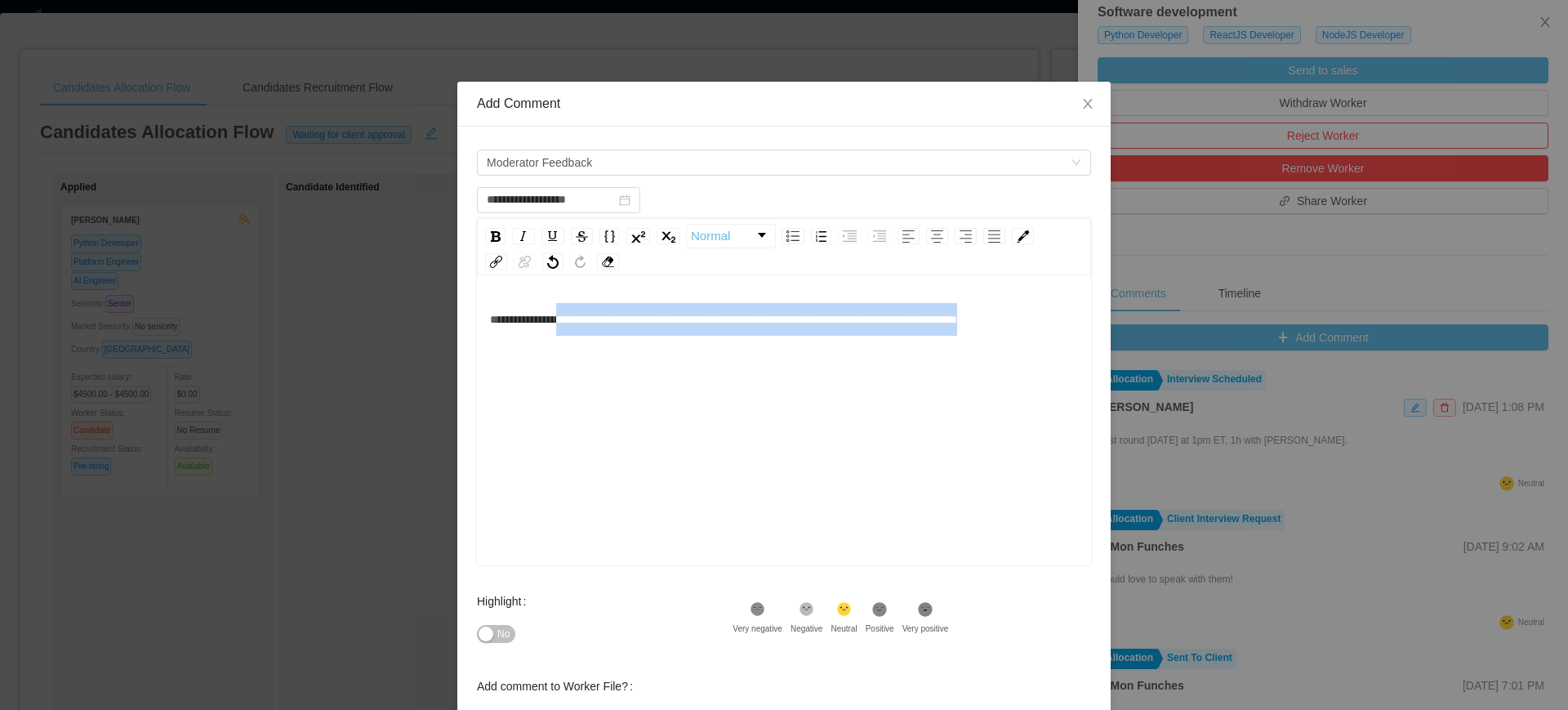
click at [570, 336] on div "**********" at bounding box center [784, 320] width 588 height 32
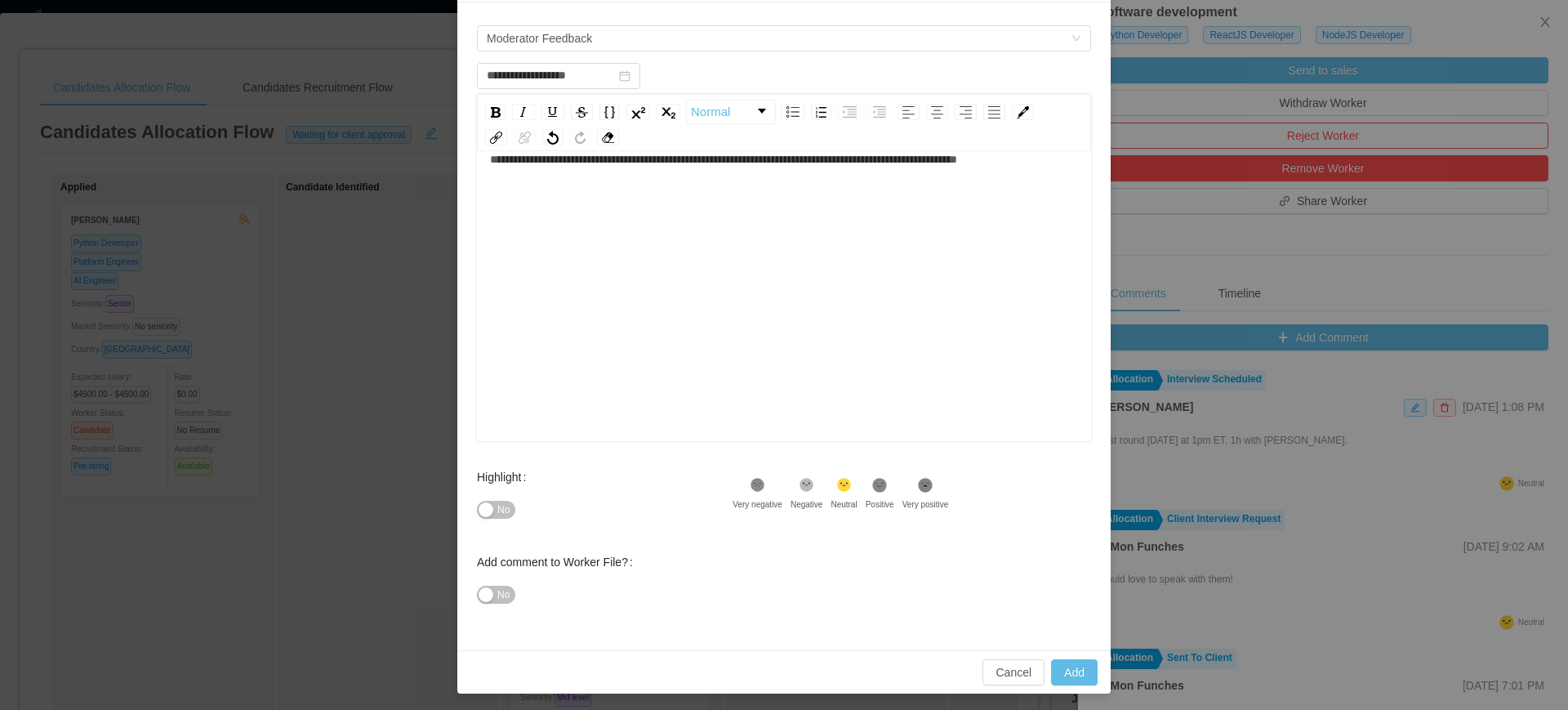
scroll to position [127, 0]
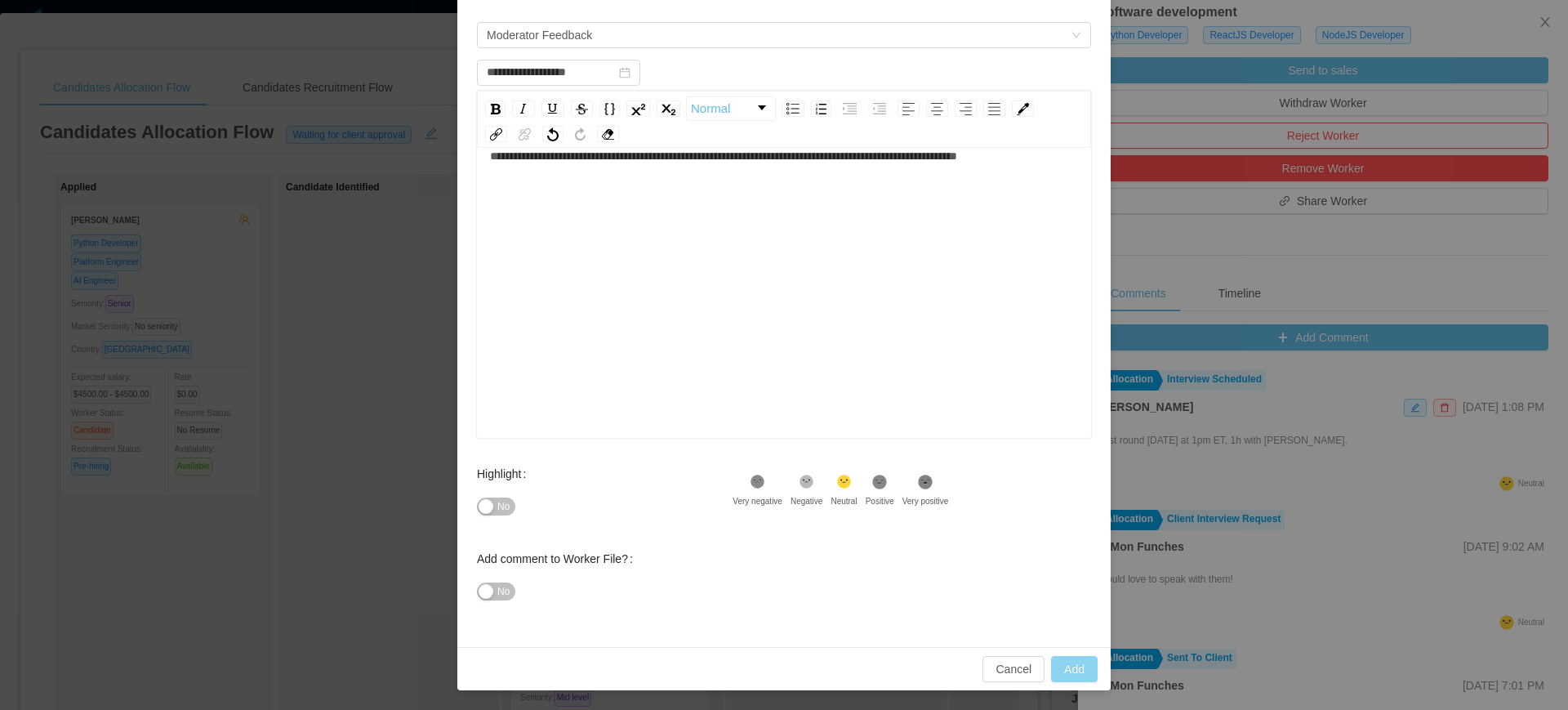
type input "**********"
click at [1058, 670] on button "Add" at bounding box center [1075, 669] width 47 height 26
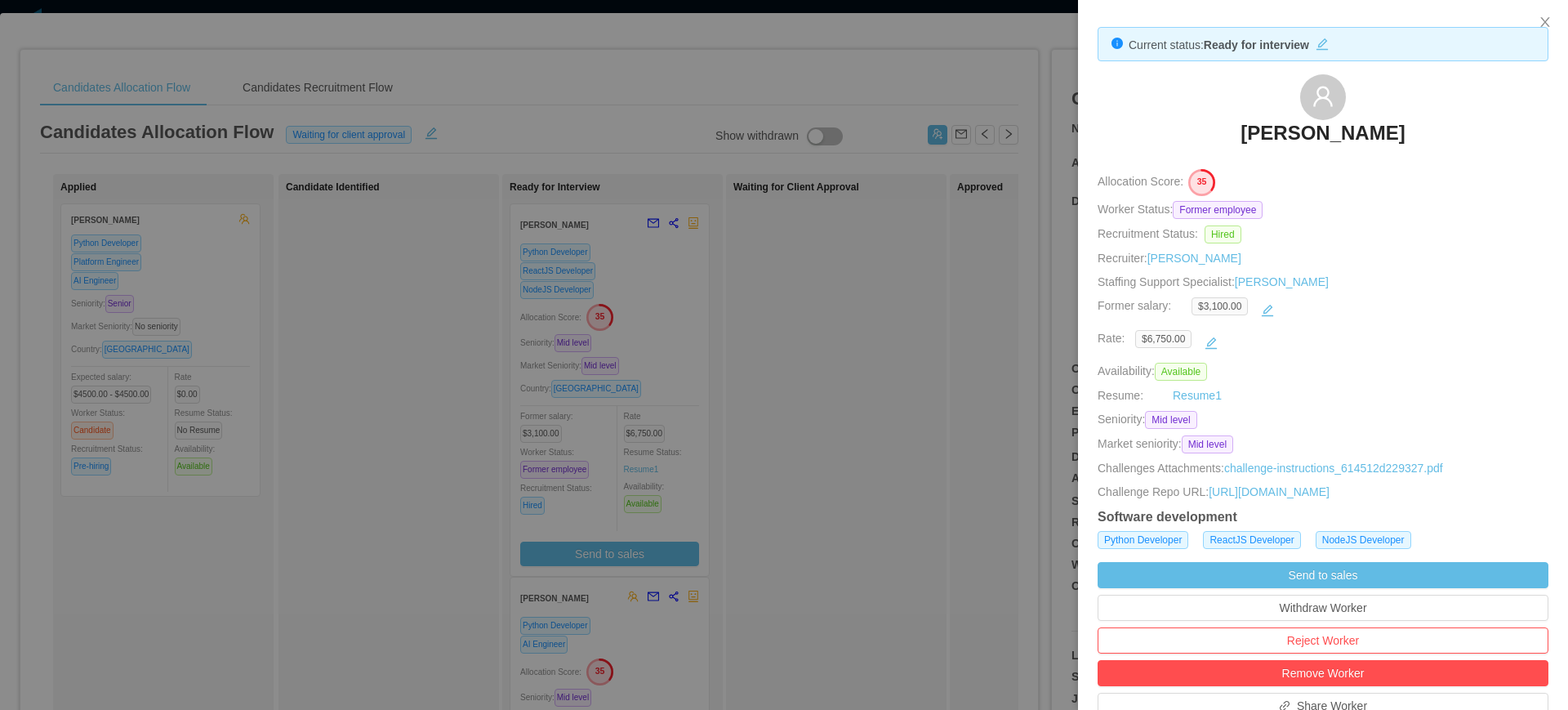
scroll to position [0, 0]
